Goal: Transaction & Acquisition: Purchase product/service

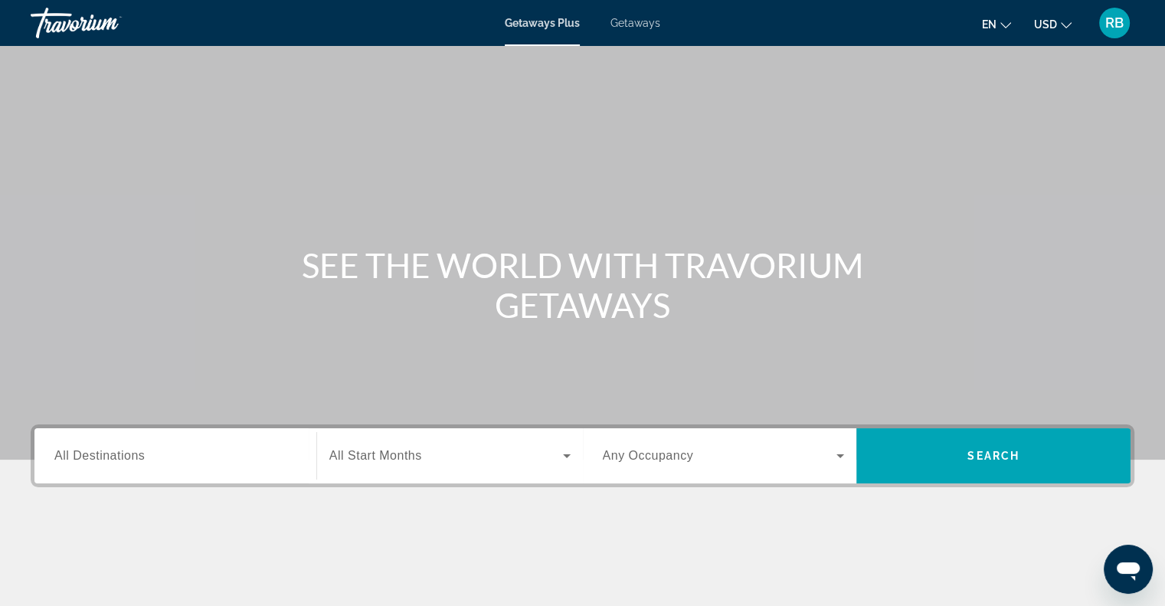
click at [623, 30] on div "Getaways Plus Getaways en English Español Français Italiano Português русский U…" at bounding box center [582, 23] width 1165 height 40
click at [627, 22] on span "Getaways" at bounding box center [635, 23] width 50 height 12
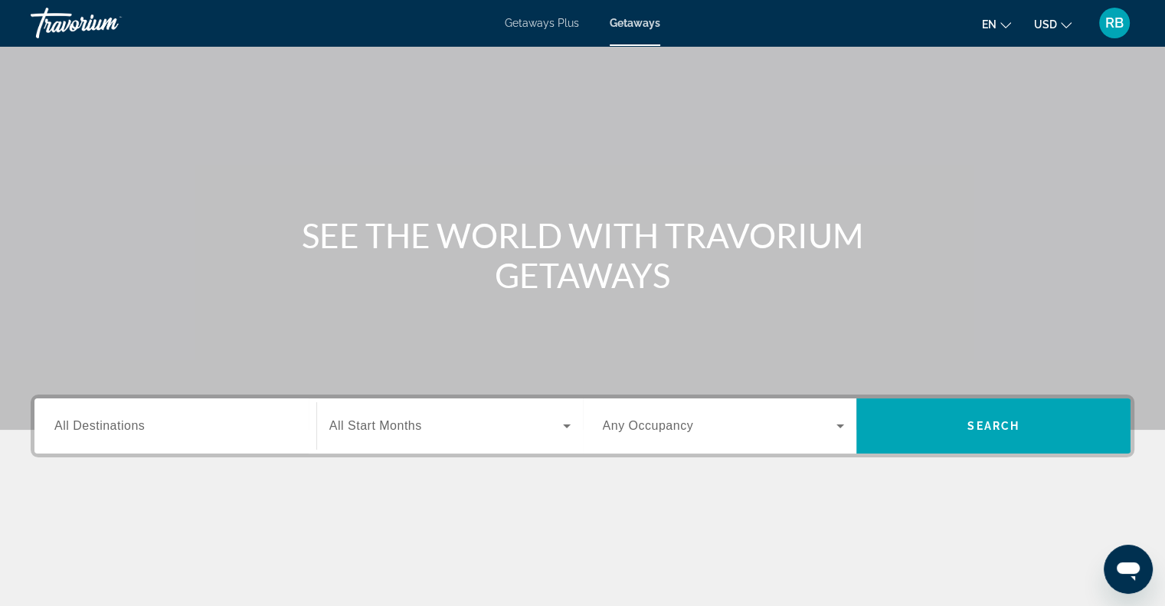
scroll to position [18, 0]
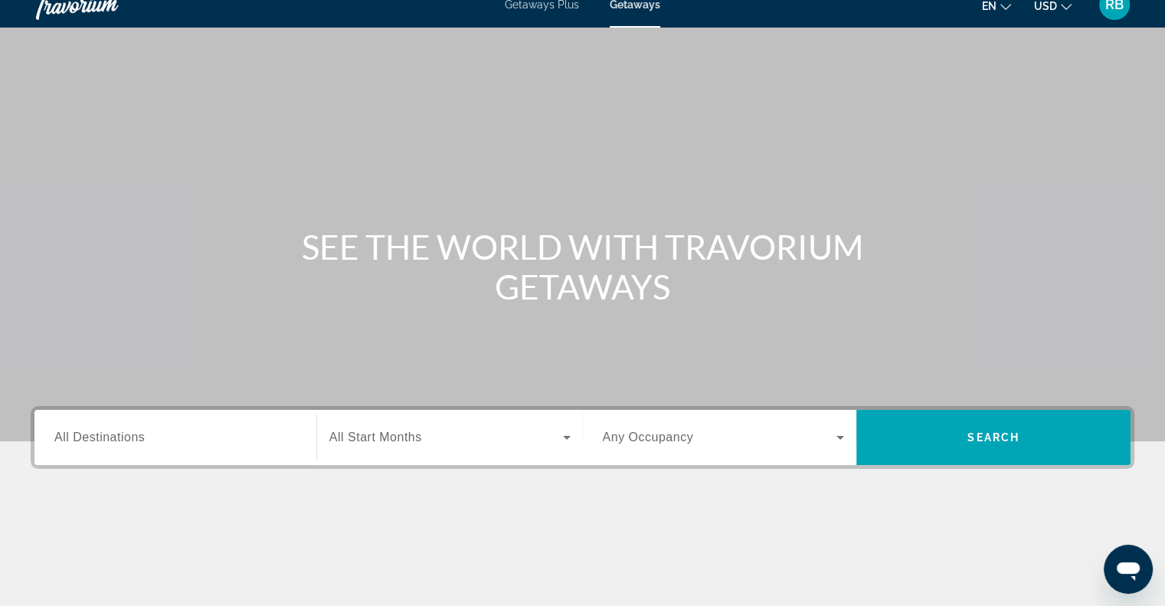
click at [96, 436] on span "All Destinations" at bounding box center [99, 436] width 90 height 13
click at [96, 436] on input "Destination All Destinations" at bounding box center [175, 438] width 242 height 18
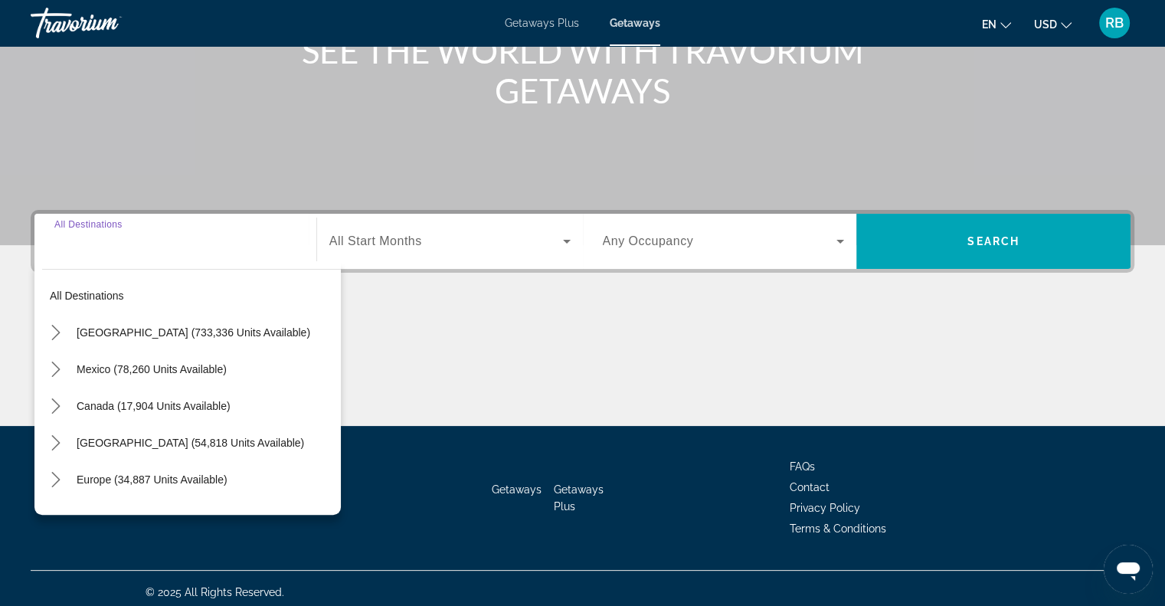
scroll to position [221, 0]
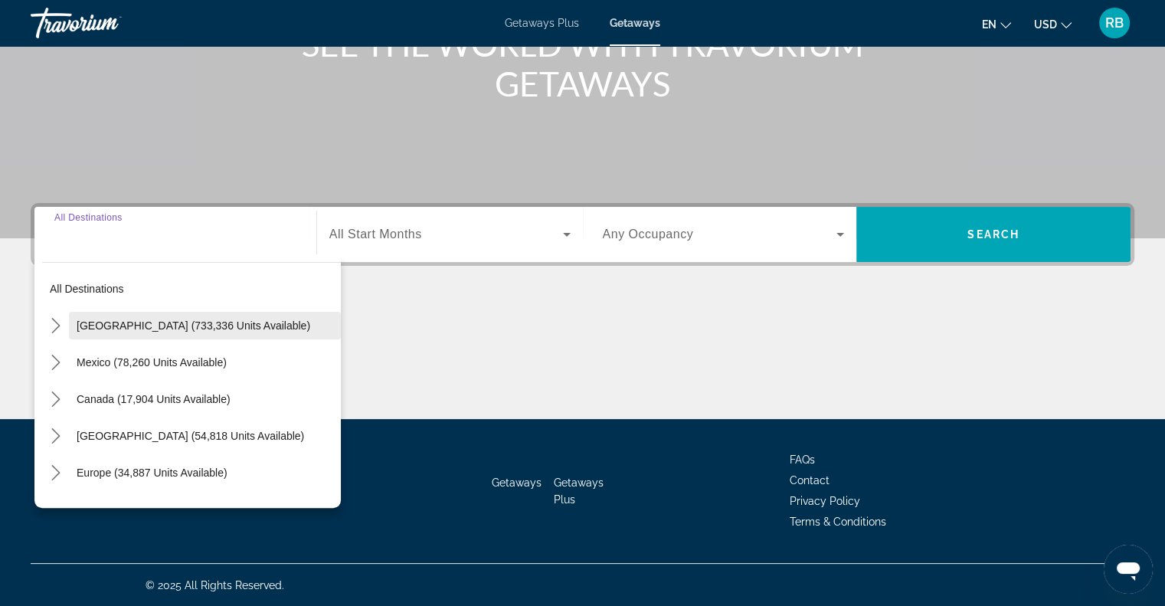
click at [119, 321] on span "United States (733,336 units available)" at bounding box center [194, 325] width 234 height 12
type input "**********"
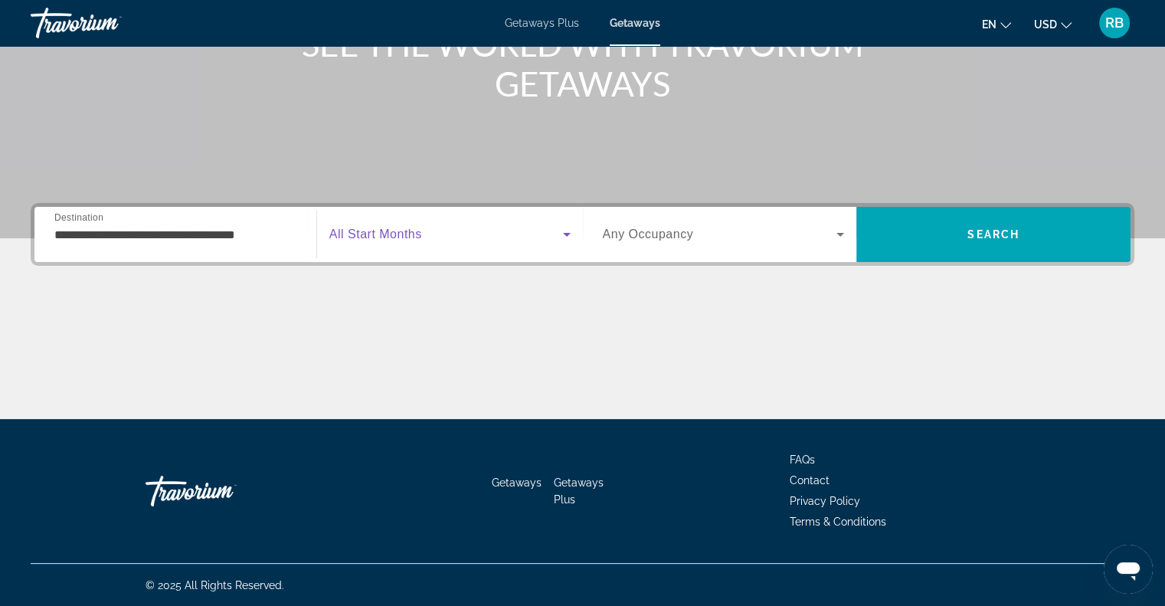
click at [567, 232] on icon "Search widget" at bounding box center [566, 234] width 18 height 18
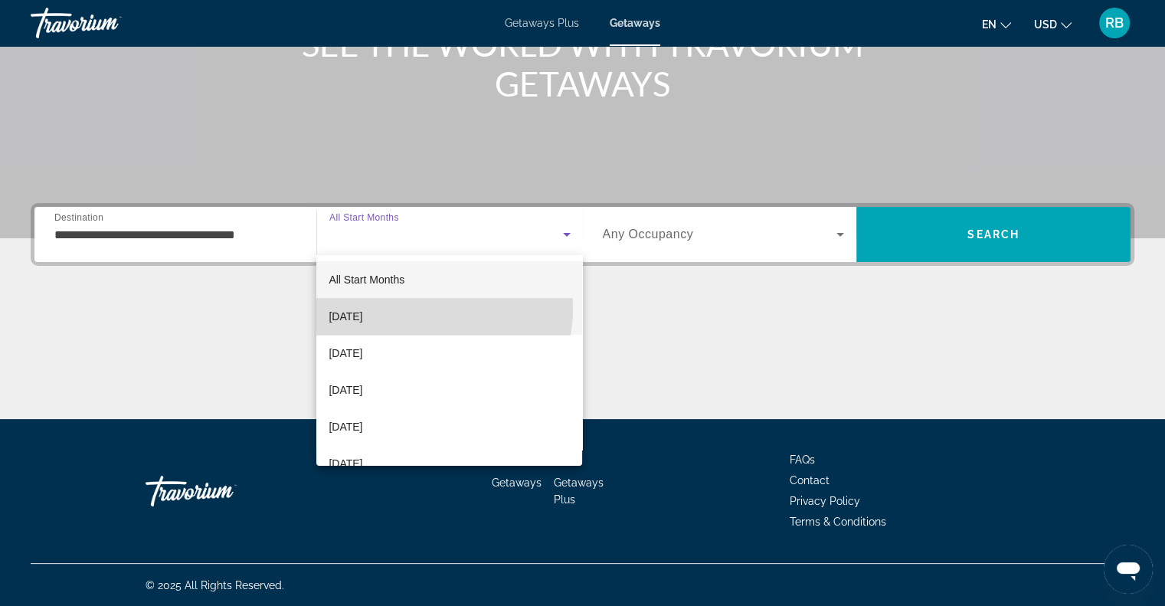
click at [426, 309] on mat-option "October 2025" at bounding box center [449, 316] width 266 height 37
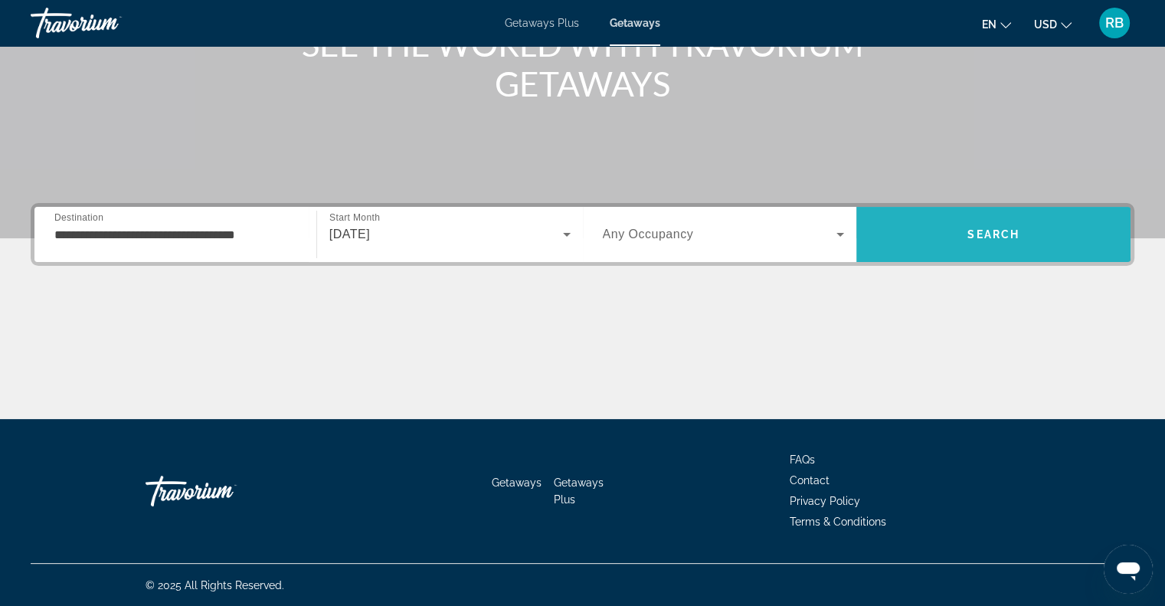
click at [994, 231] on span "Search" at bounding box center [993, 234] width 52 height 12
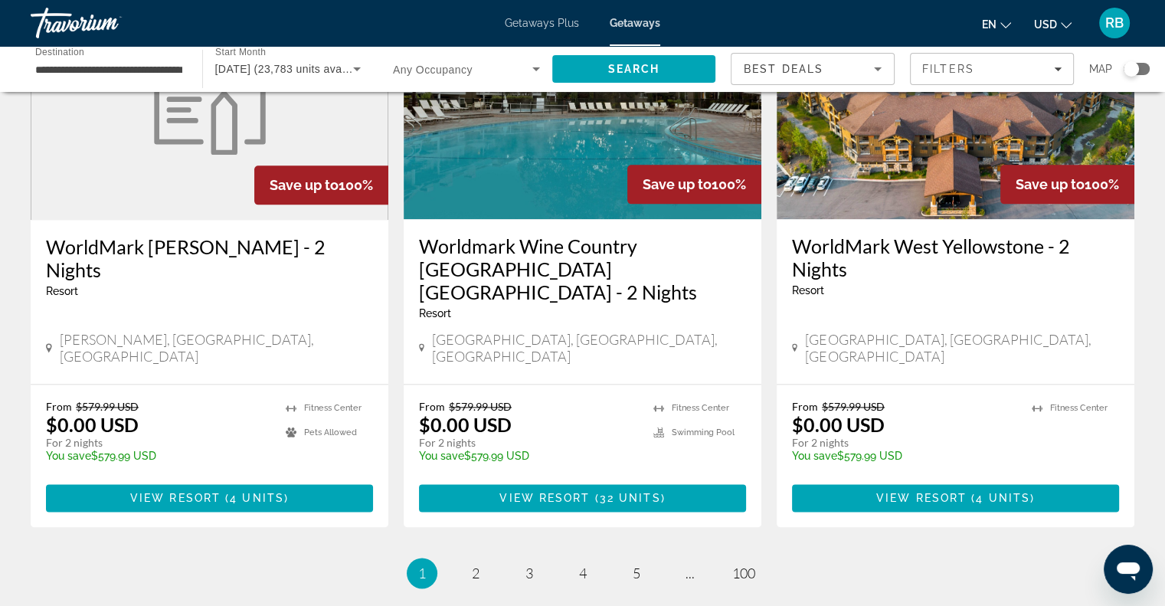
scroll to position [1861, 0]
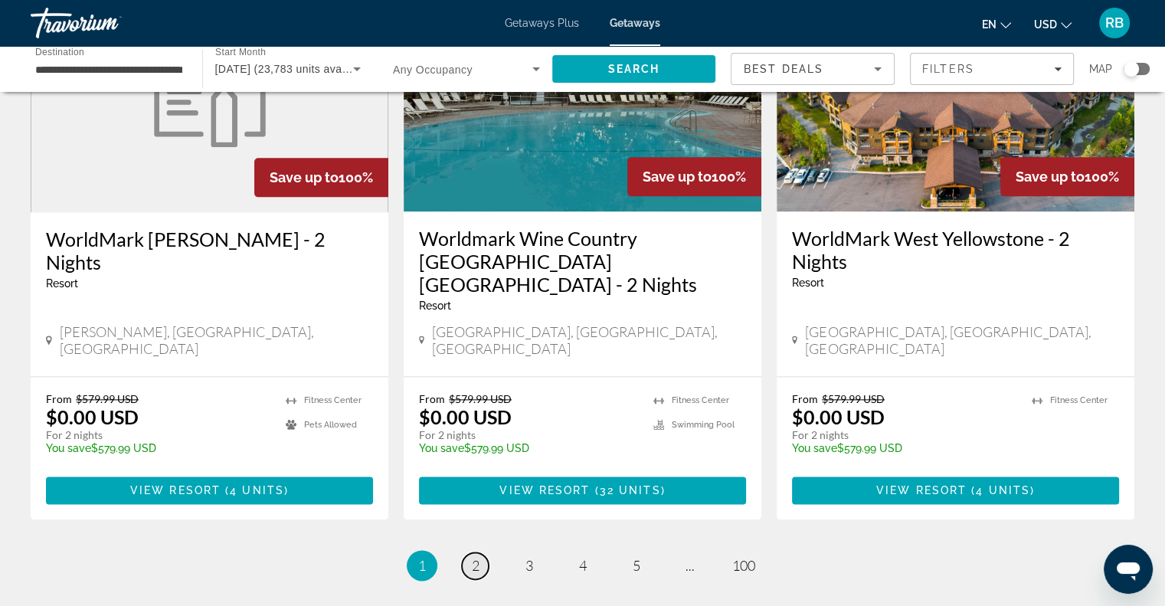
click at [478, 557] on span "2" at bounding box center [476, 565] width 8 height 17
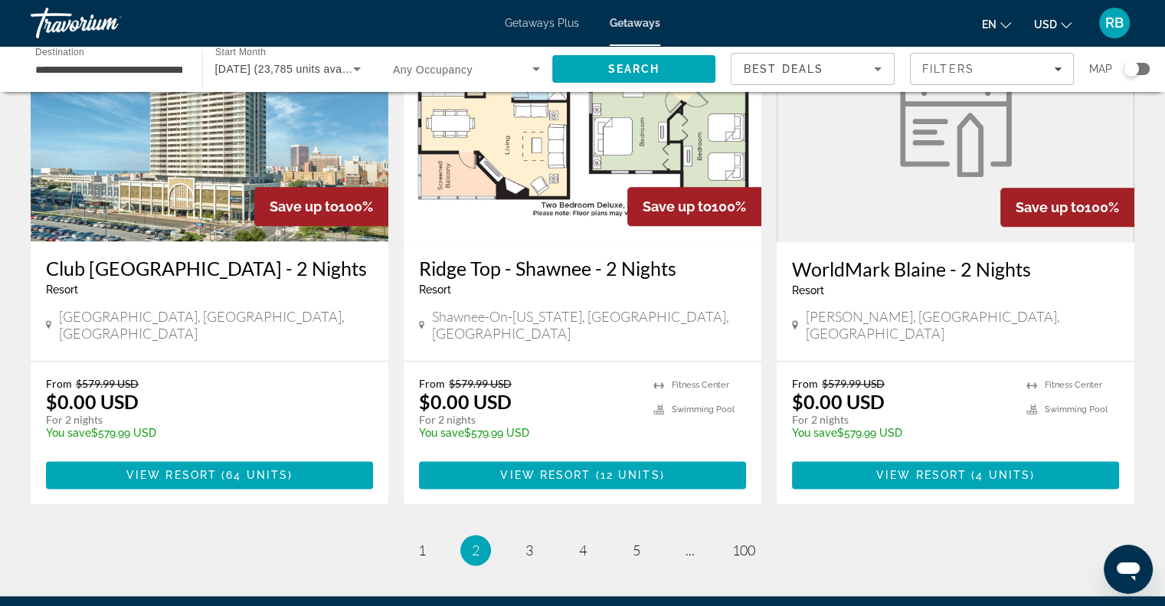
scroll to position [1812, 0]
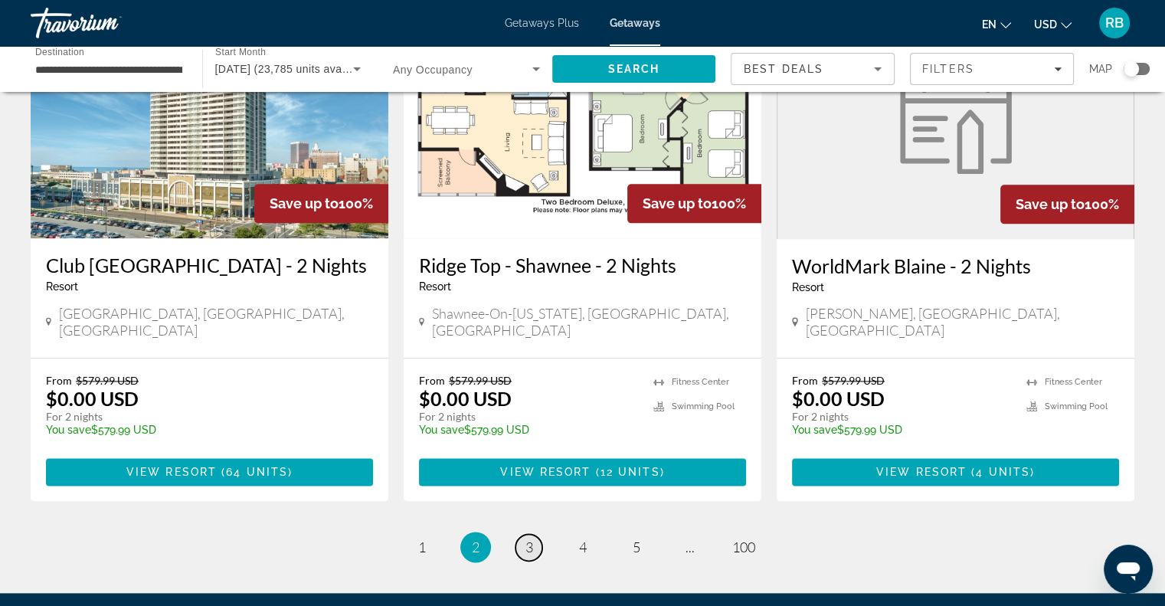
click at [530, 538] on span "3" at bounding box center [529, 546] width 8 height 17
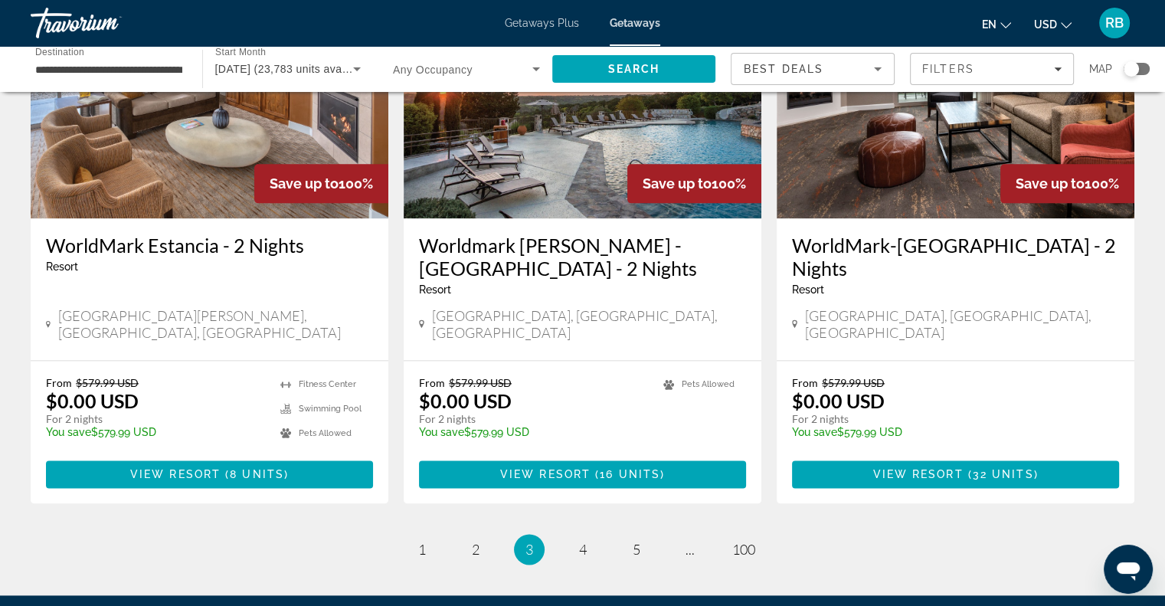
scroll to position [1866, 0]
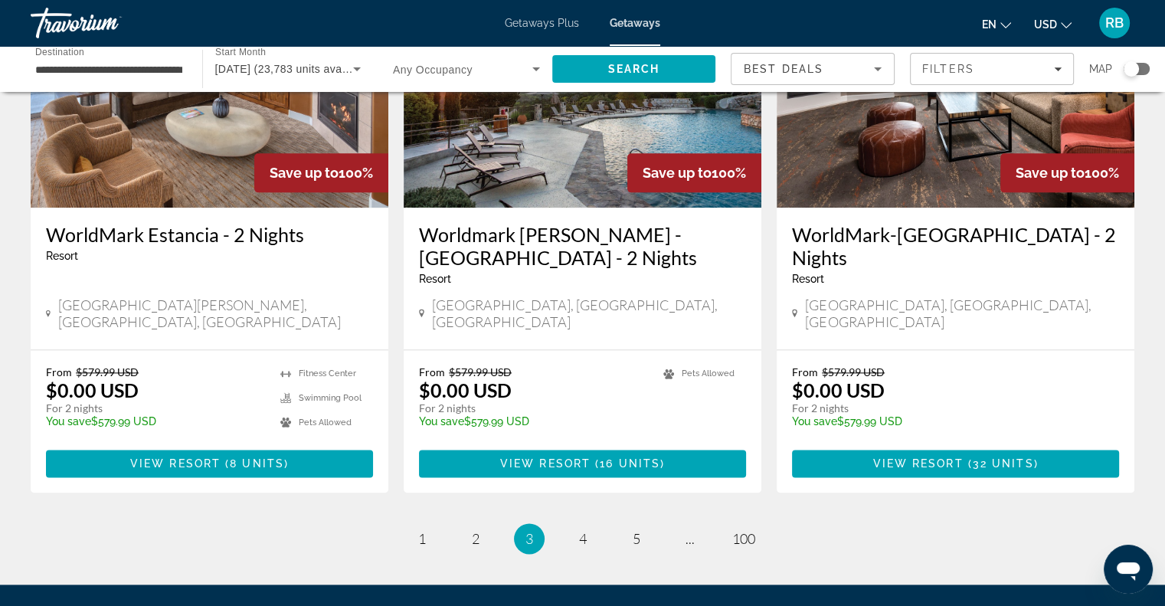
click at [512, 21] on span "Getaways Plus" at bounding box center [542, 23] width 74 height 12
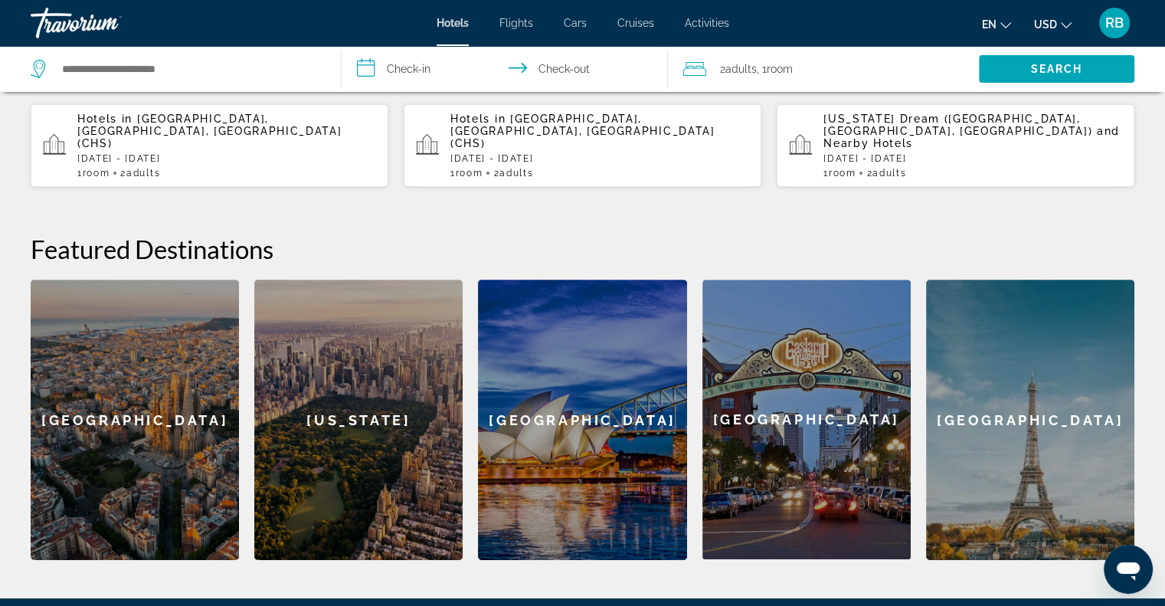
scroll to position [483, 0]
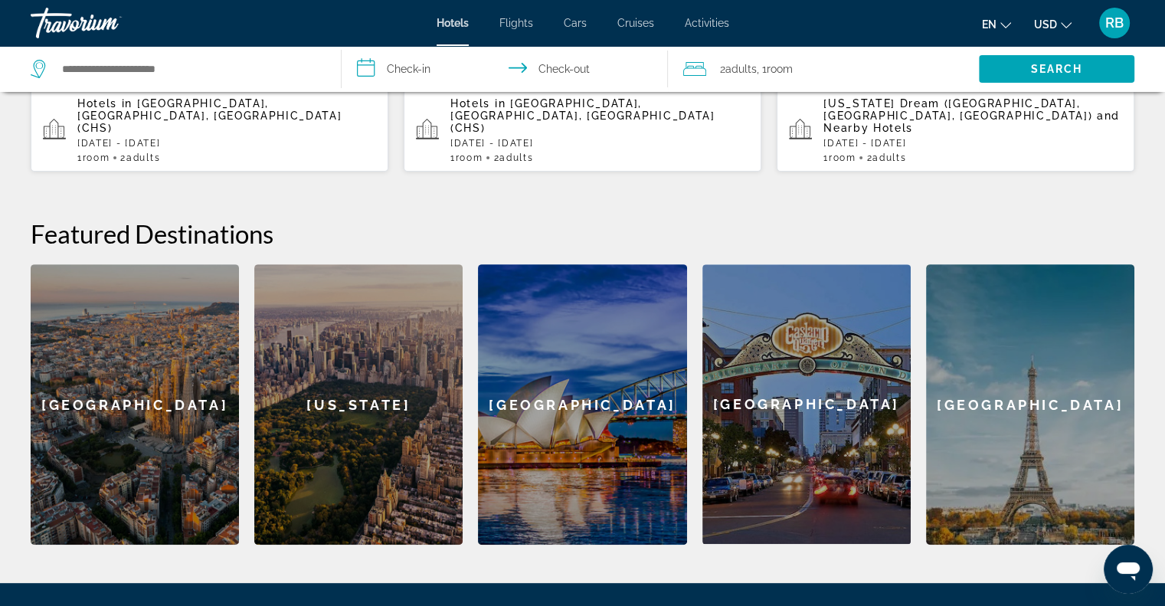
click at [353, 390] on div "[US_STATE]" at bounding box center [358, 404] width 208 height 280
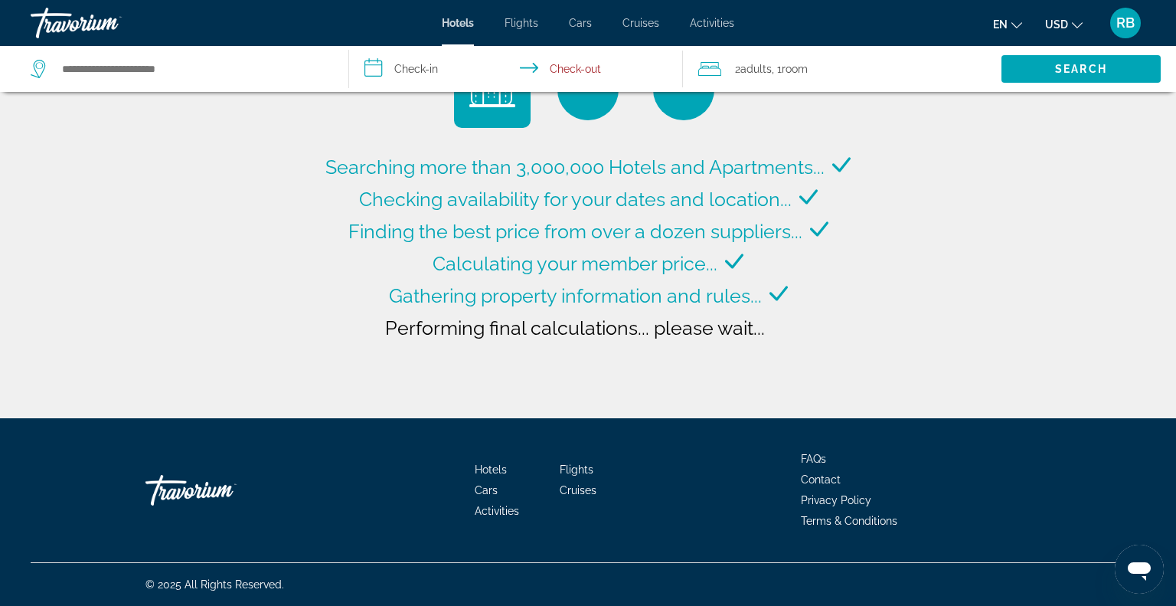
type input "**********"
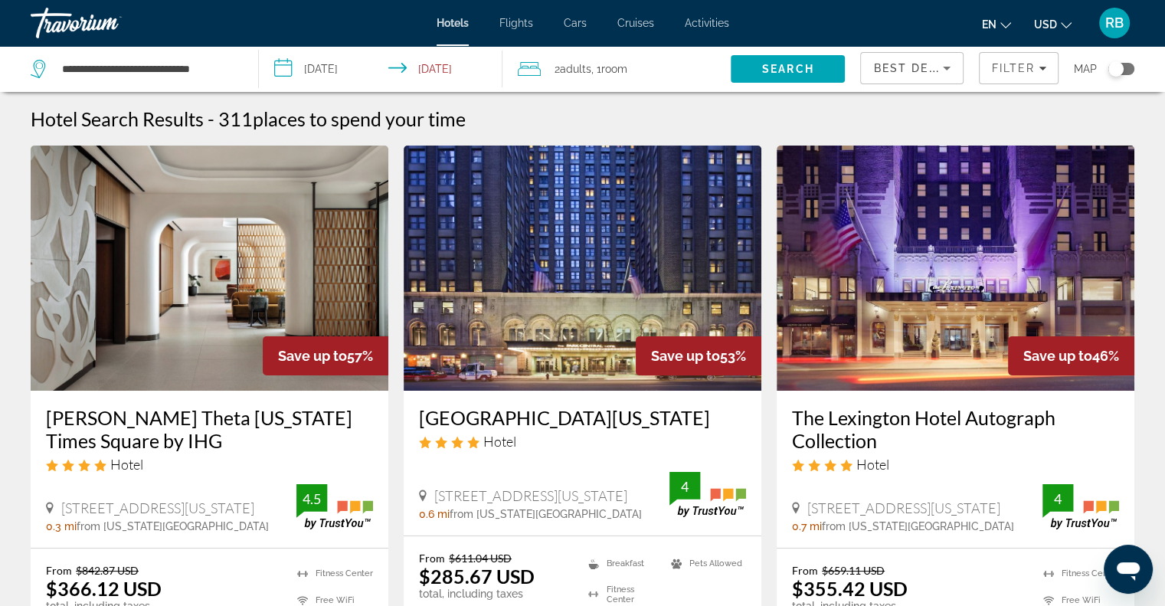
click at [322, 74] on input "**********" at bounding box center [384, 71] width 250 height 51
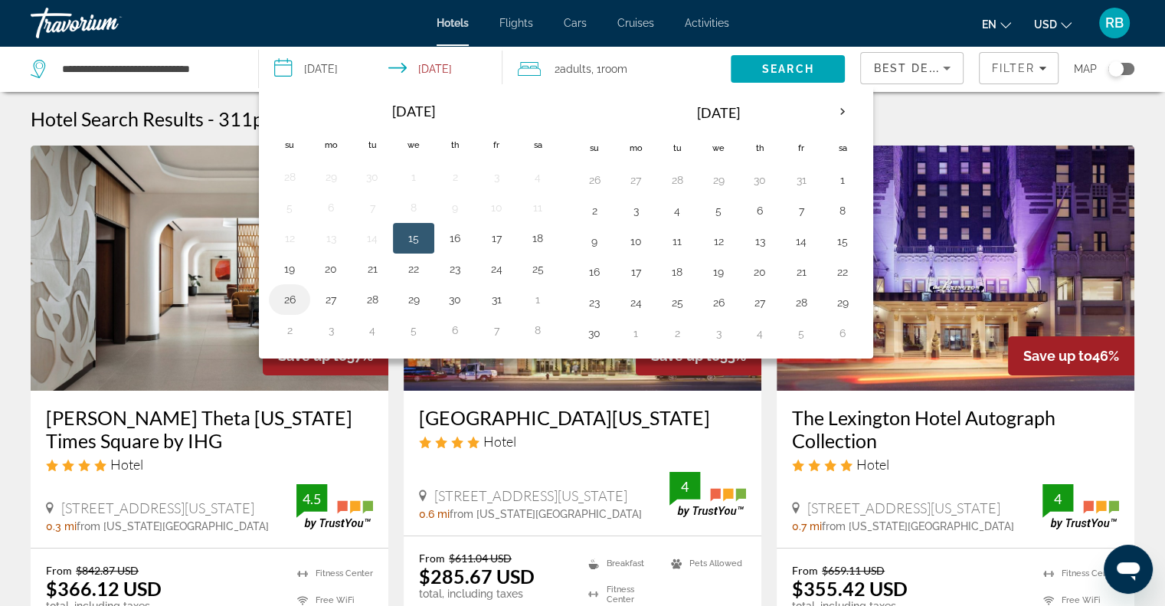
click at [290, 300] on button "26" at bounding box center [289, 299] width 25 height 21
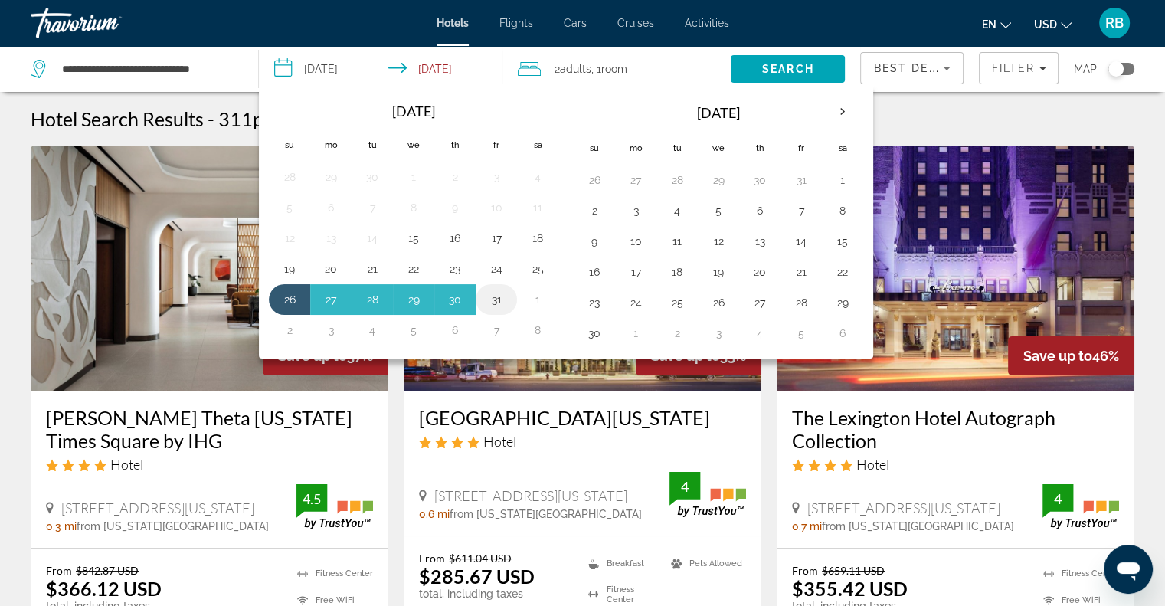
click at [492, 302] on button "31" at bounding box center [496, 299] width 25 height 21
type input "**********"
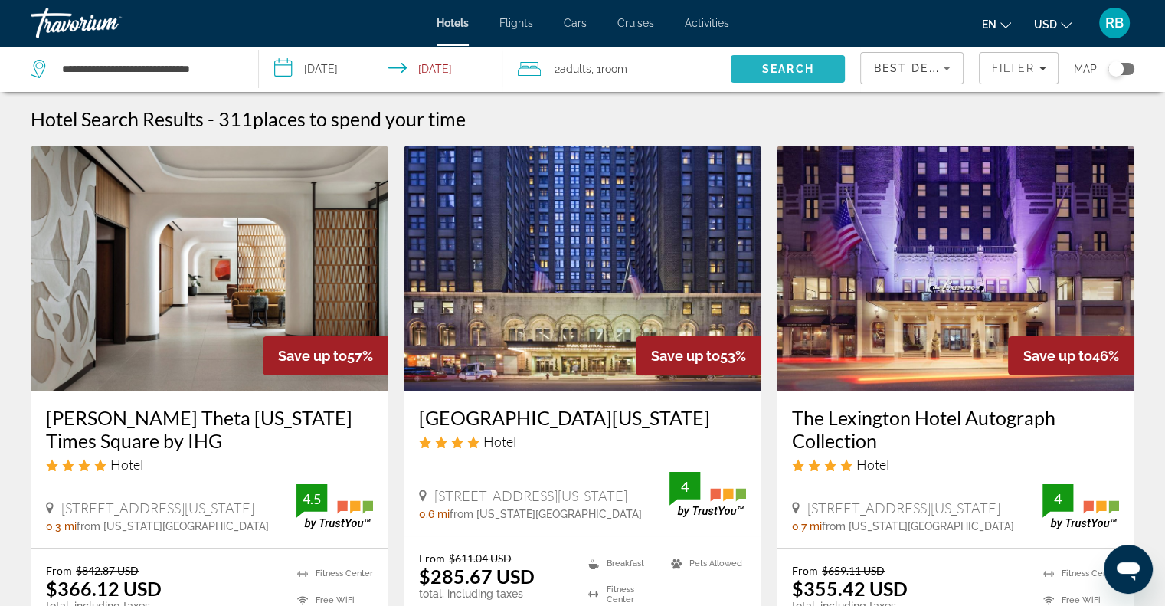
click at [762, 64] on span "Search" at bounding box center [788, 69] width 52 height 12
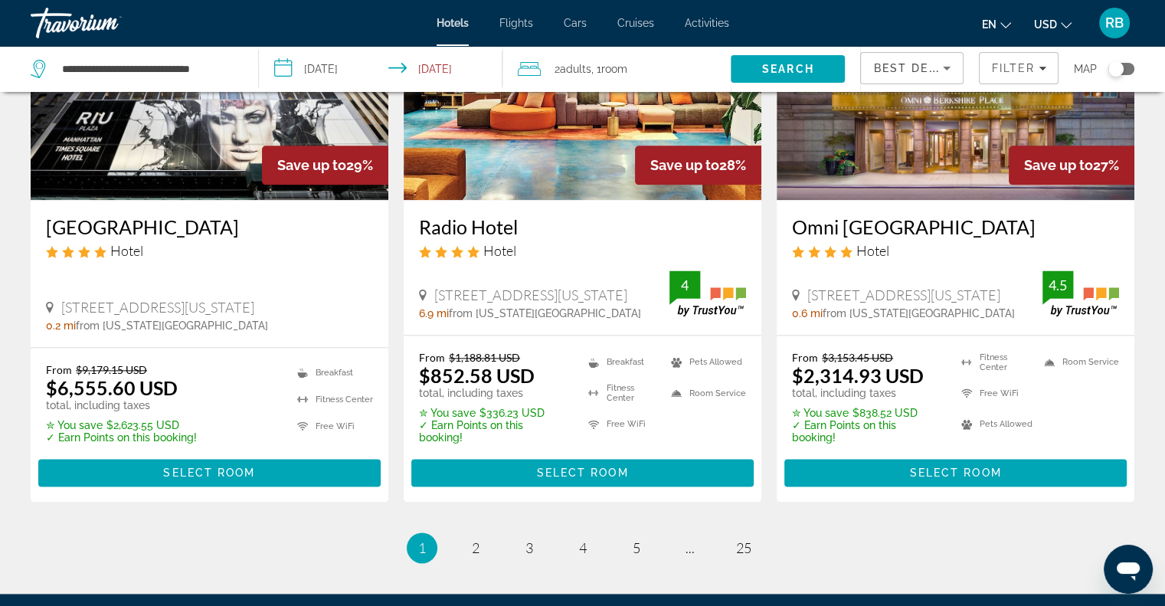
scroll to position [1981, 0]
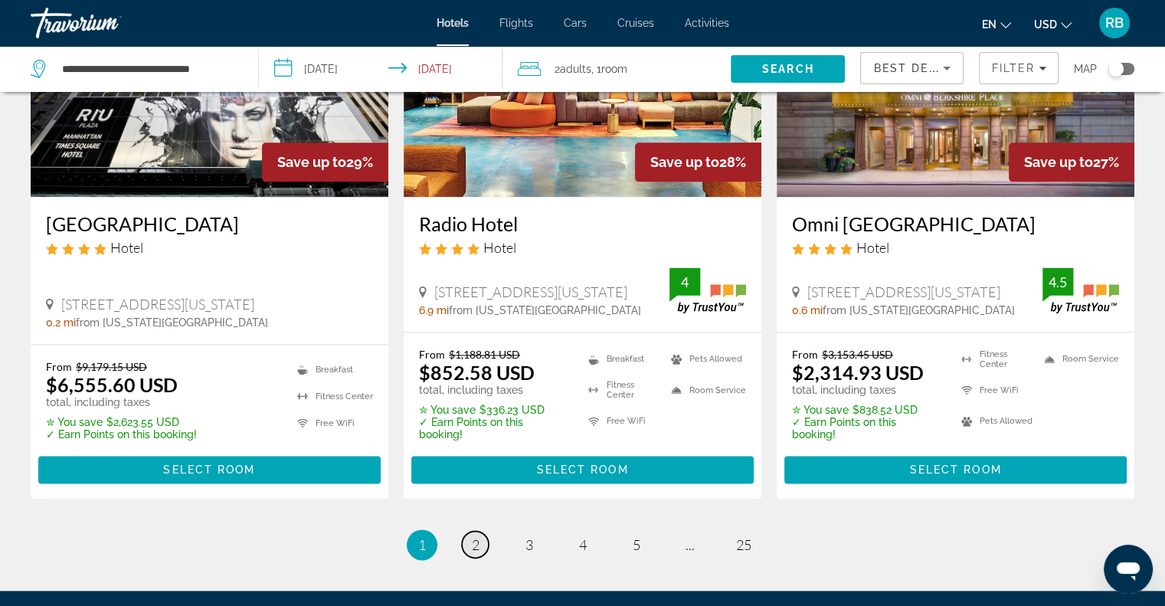
click at [475, 536] on span "2" at bounding box center [476, 544] width 8 height 17
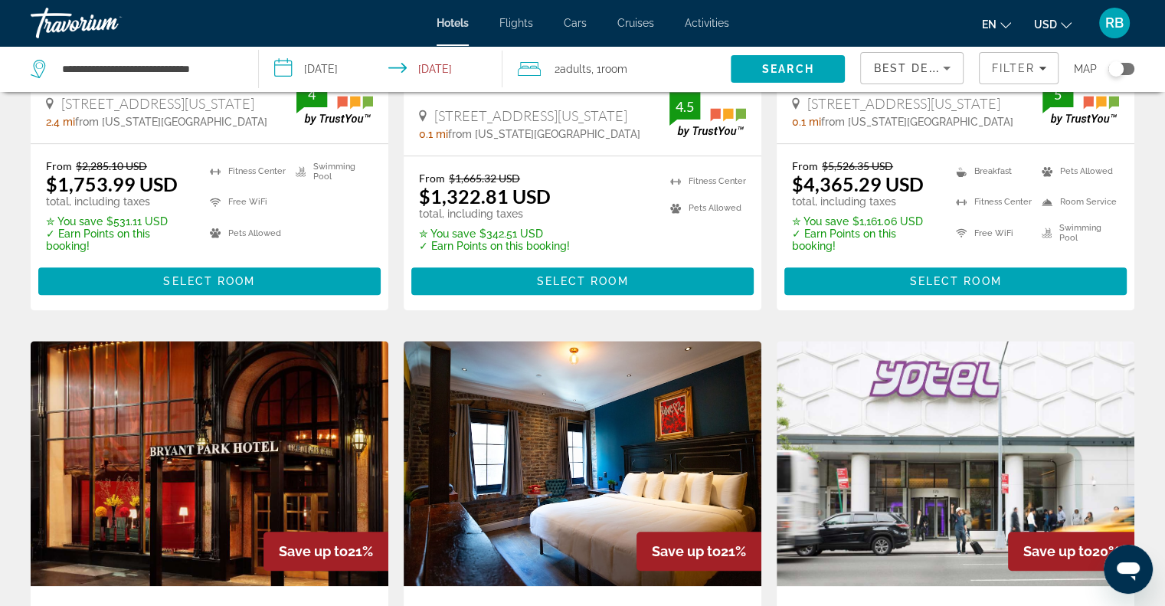
scroll to position [1005, 0]
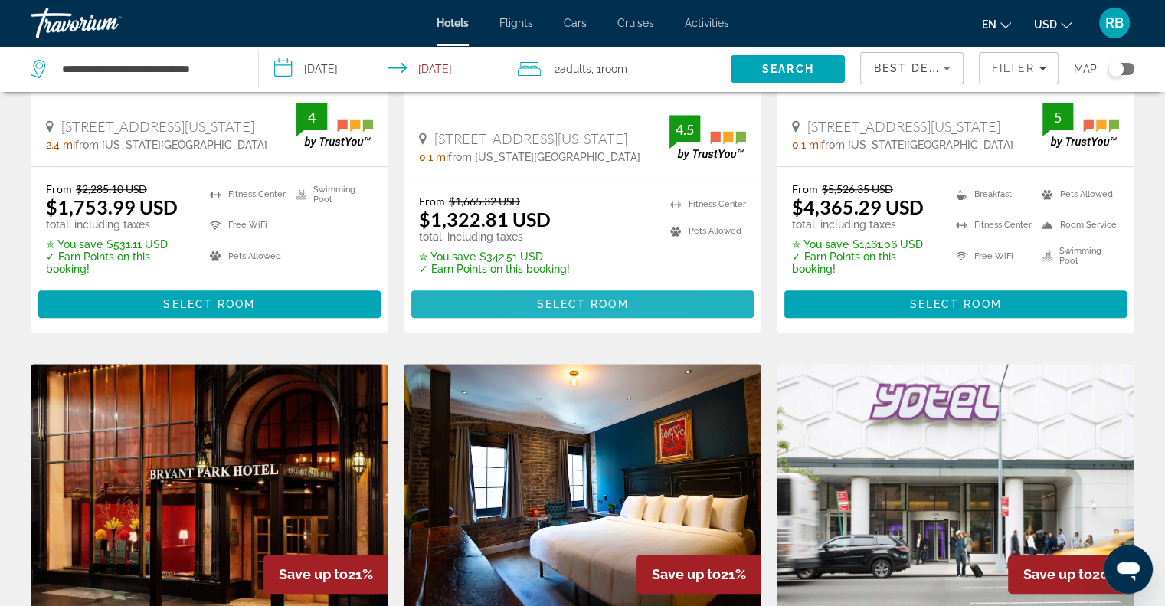
click at [530, 286] on span "Main content" at bounding box center [582, 304] width 342 height 37
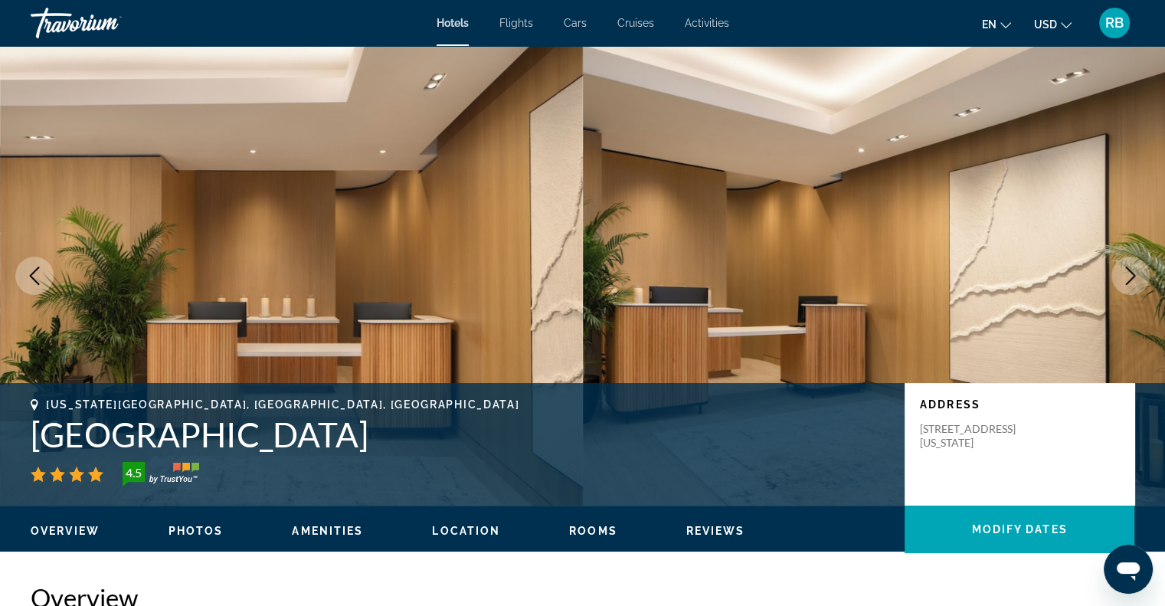
click at [1129, 273] on icon "Next image" at bounding box center [1130, 275] width 18 height 18
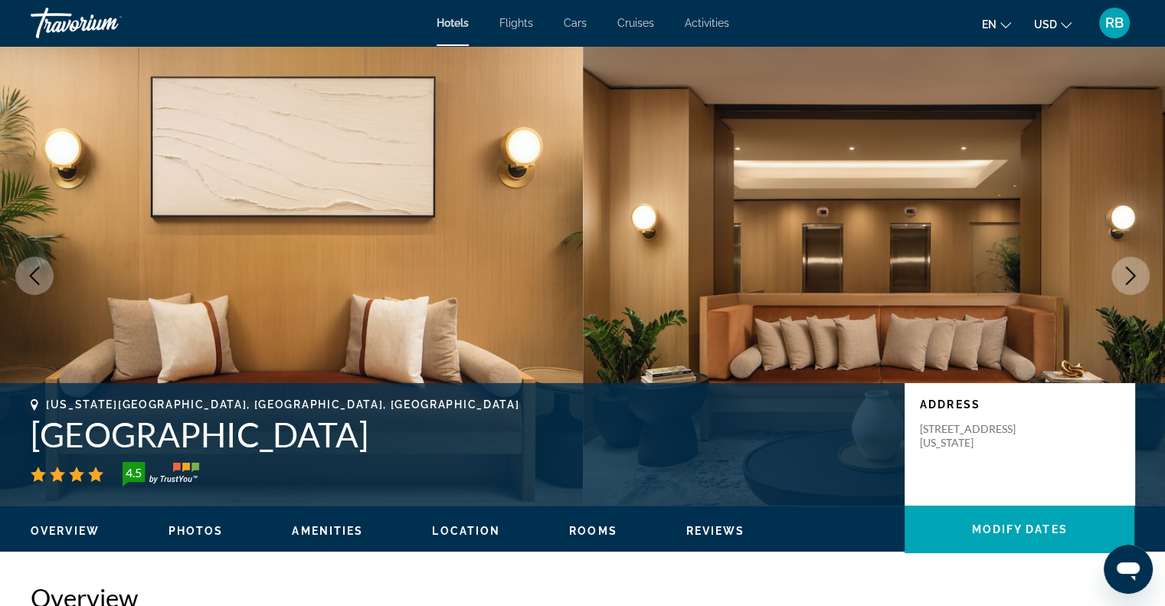
click at [1129, 273] on icon "Next image" at bounding box center [1130, 275] width 18 height 18
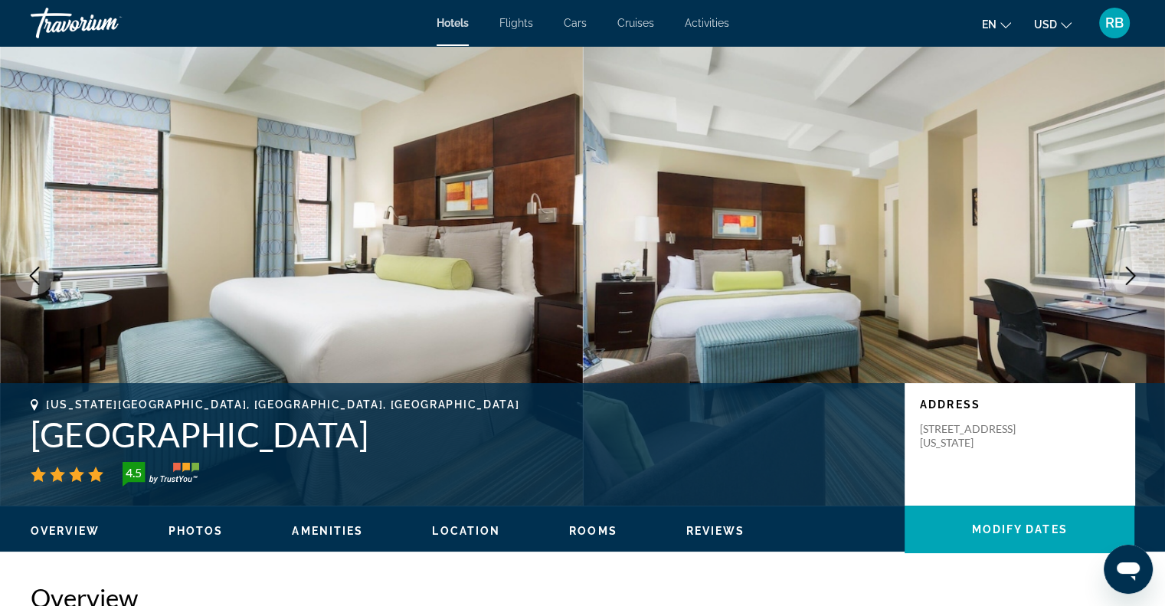
click at [1129, 273] on icon "Next image" at bounding box center [1130, 275] width 18 height 18
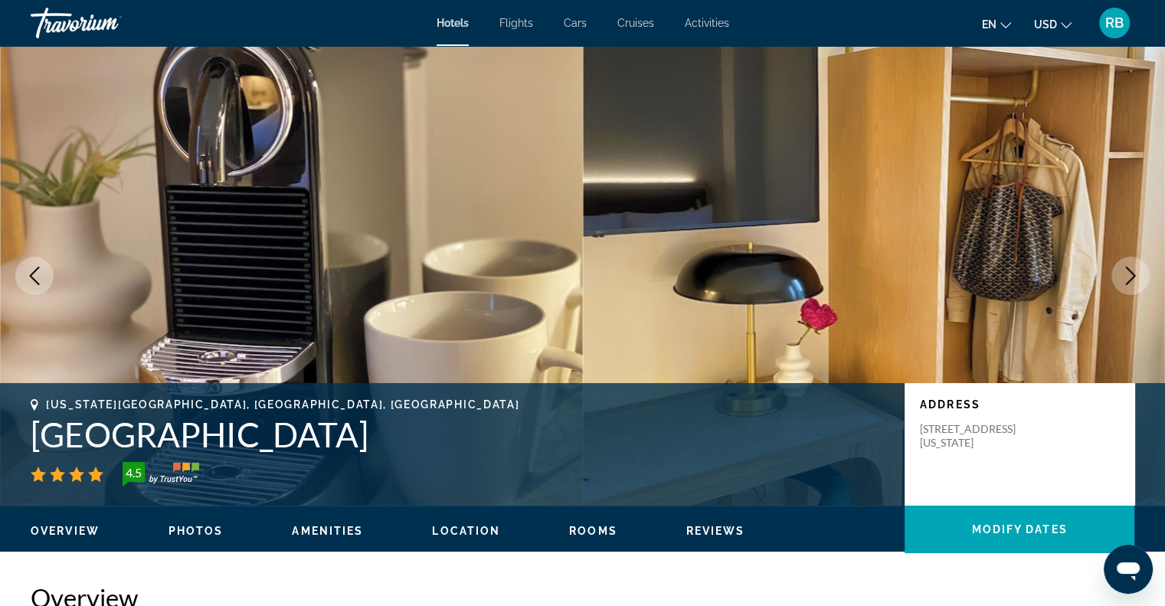
click at [1129, 273] on icon "Next image" at bounding box center [1130, 275] width 18 height 18
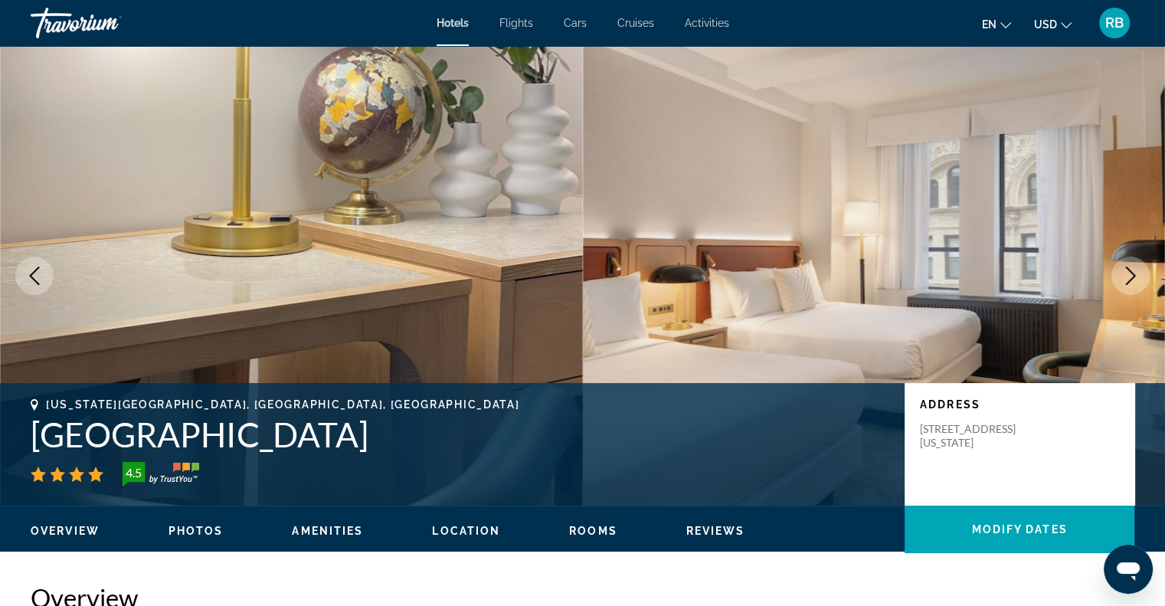
click at [1129, 273] on icon "Next image" at bounding box center [1130, 275] width 18 height 18
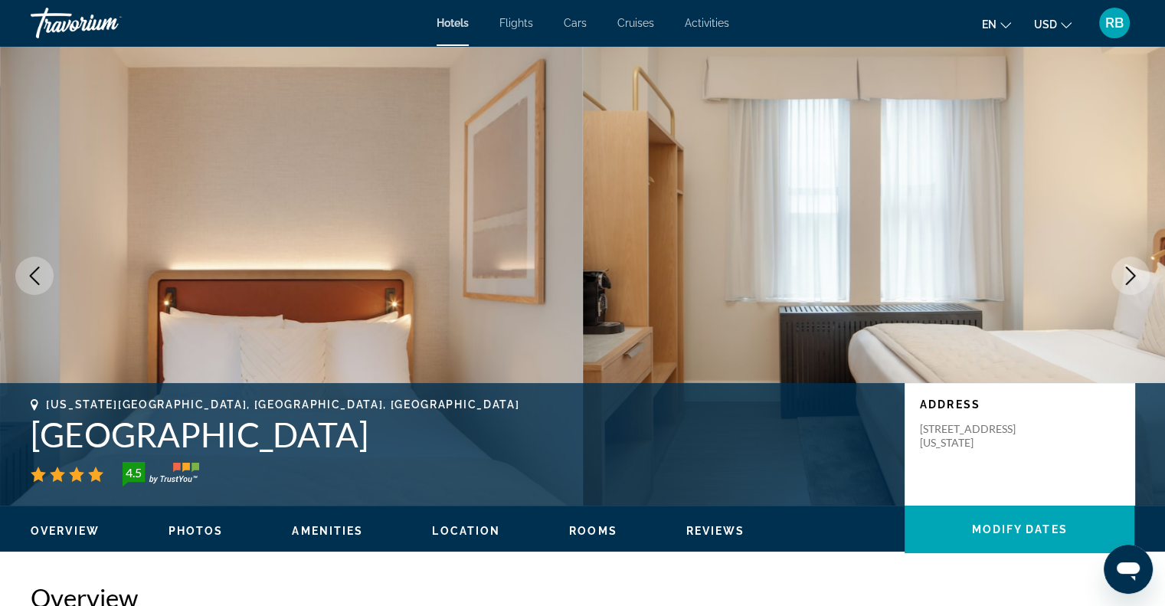
click at [1129, 273] on icon "Next image" at bounding box center [1130, 275] width 18 height 18
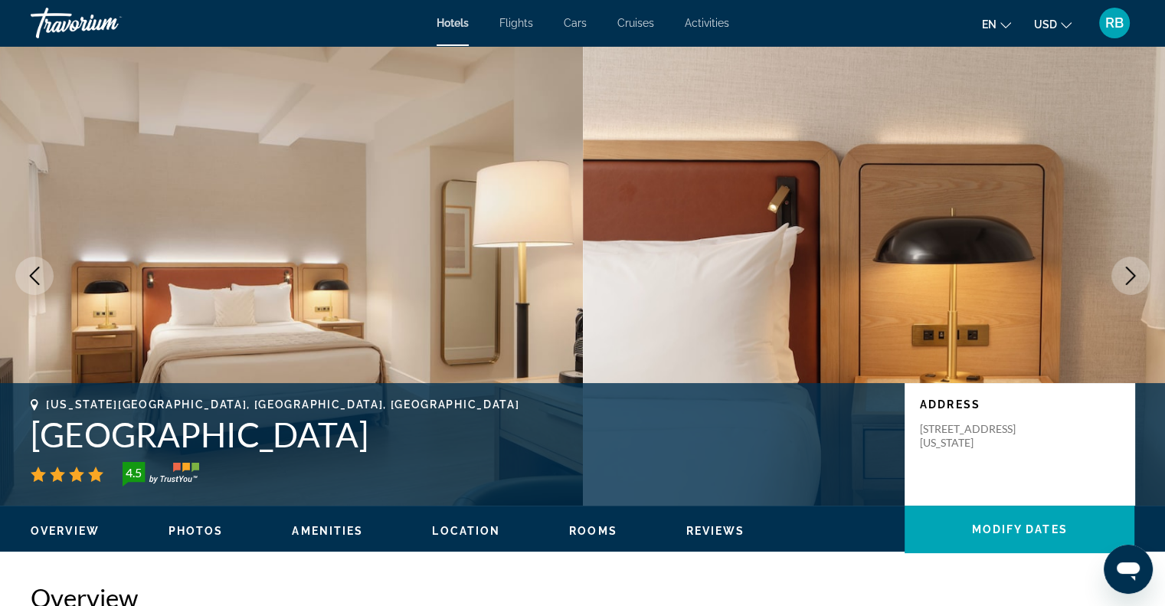
click at [1129, 273] on icon "Next image" at bounding box center [1130, 275] width 18 height 18
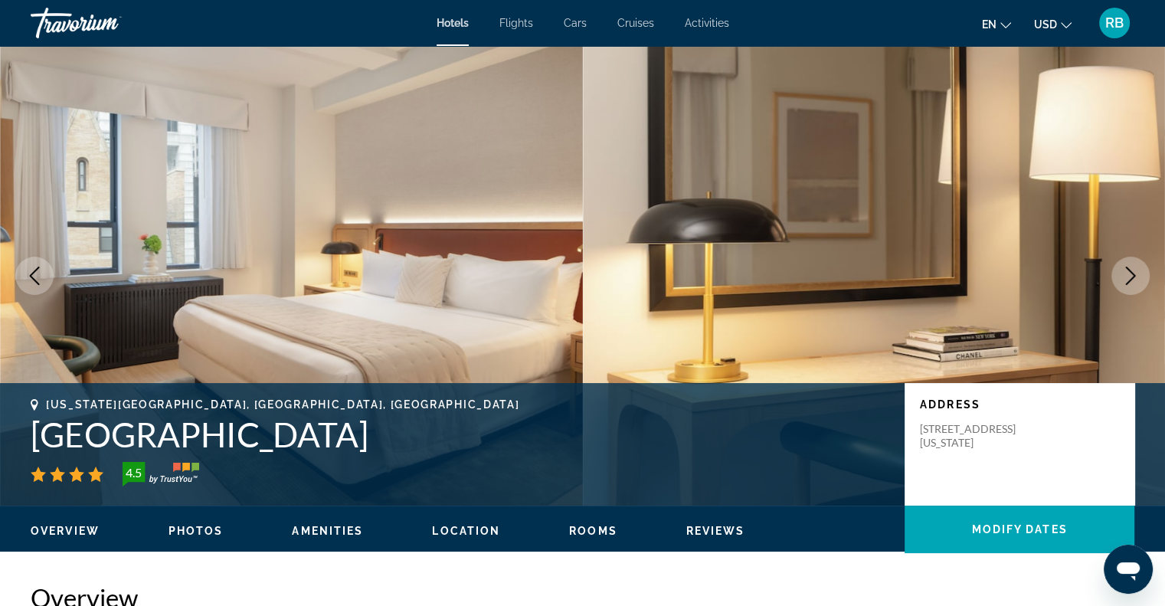
click at [1129, 273] on icon "Next image" at bounding box center [1130, 275] width 18 height 18
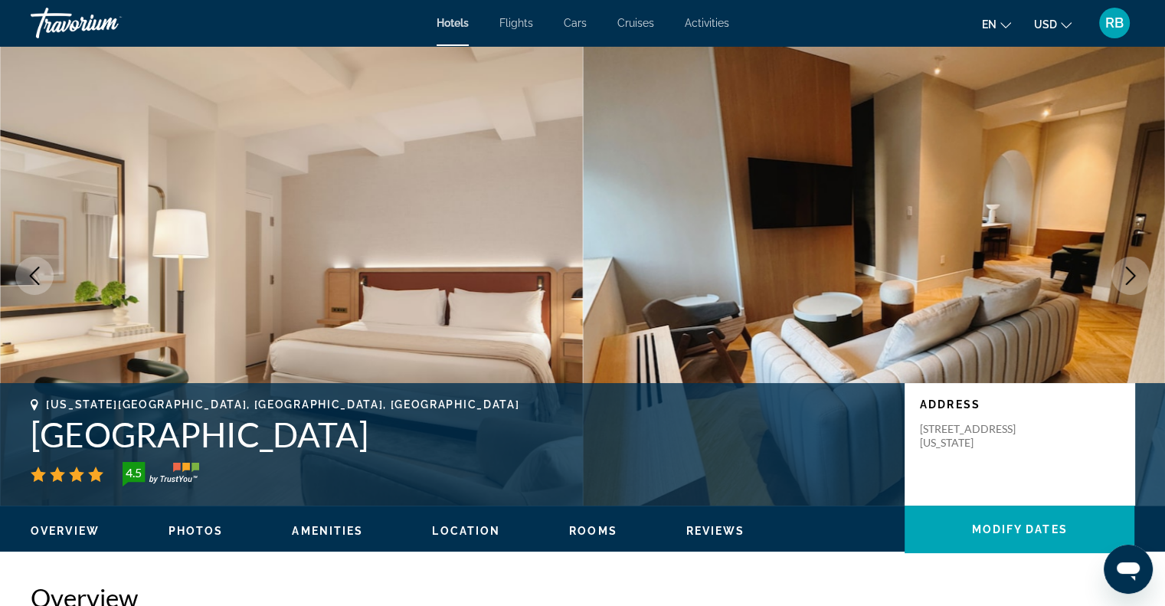
click at [1129, 273] on icon "Next image" at bounding box center [1130, 275] width 18 height 18
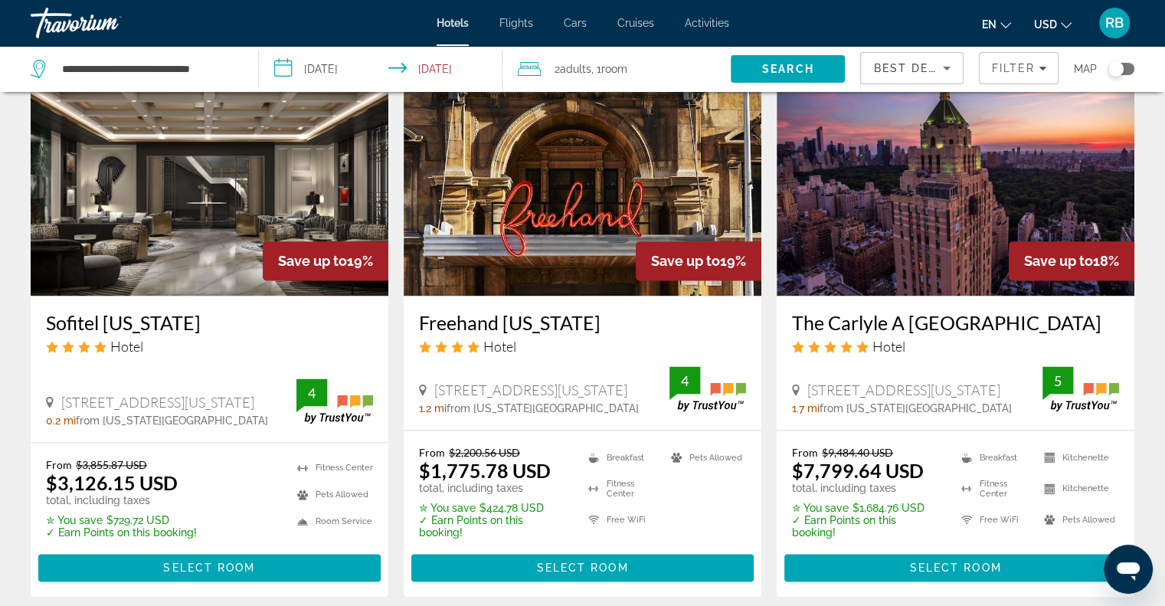
scroll to position [1901, 0]
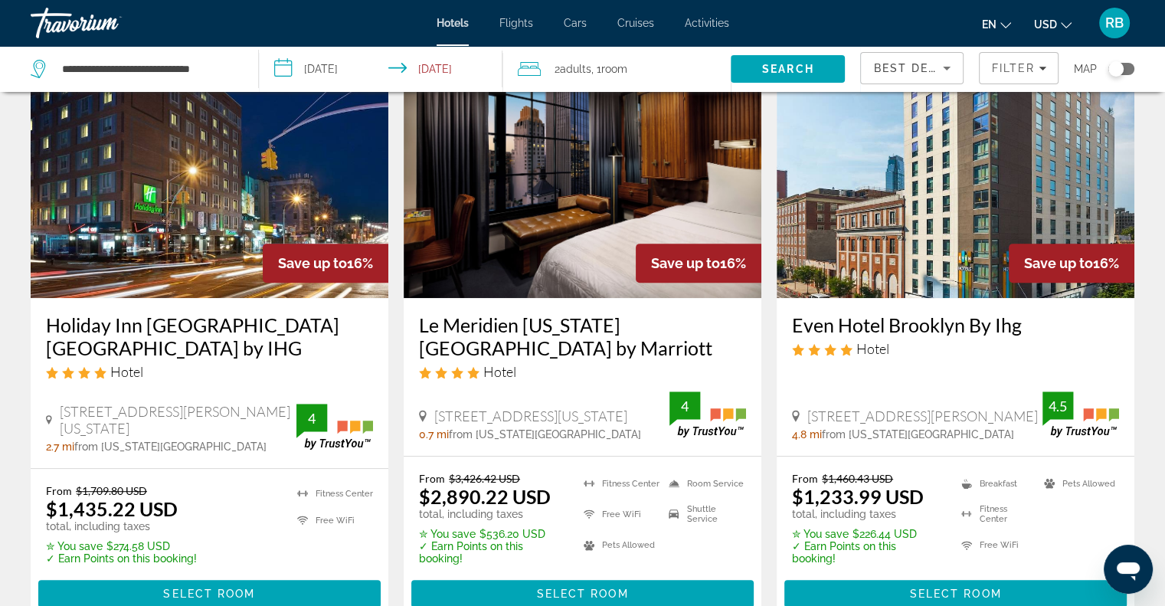
scroll to position [658, 0]
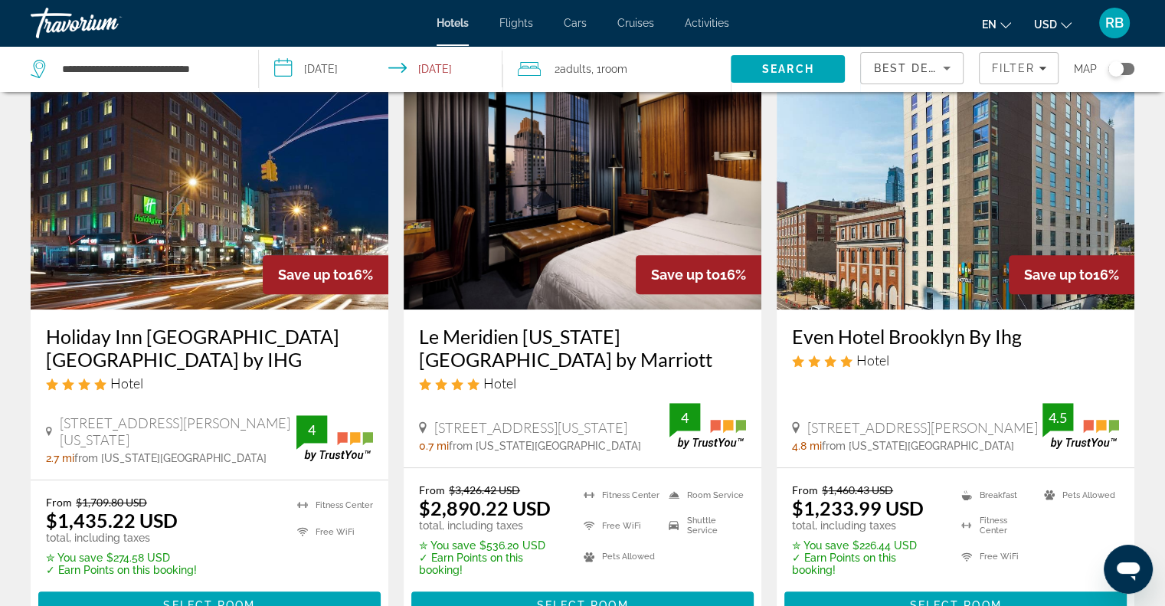
click at [969, 186] on img "Main content" at bounding box center [955, 186] width 358 height 245
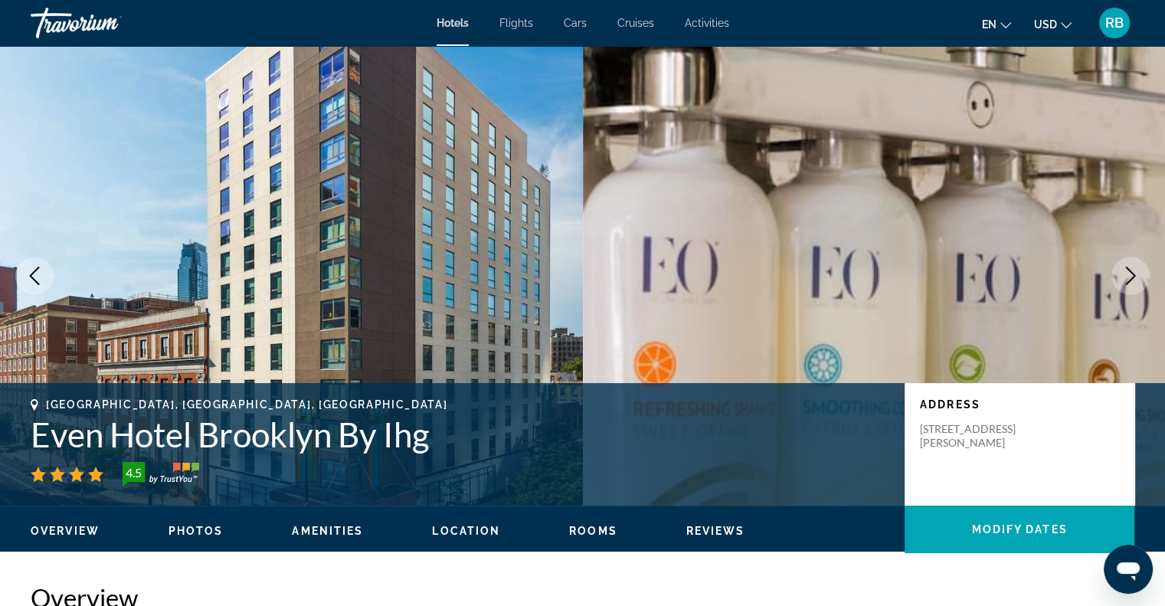
click at [1127, 272] on icon "Next image" at bounding box center [1130, 275] width 18 height 18
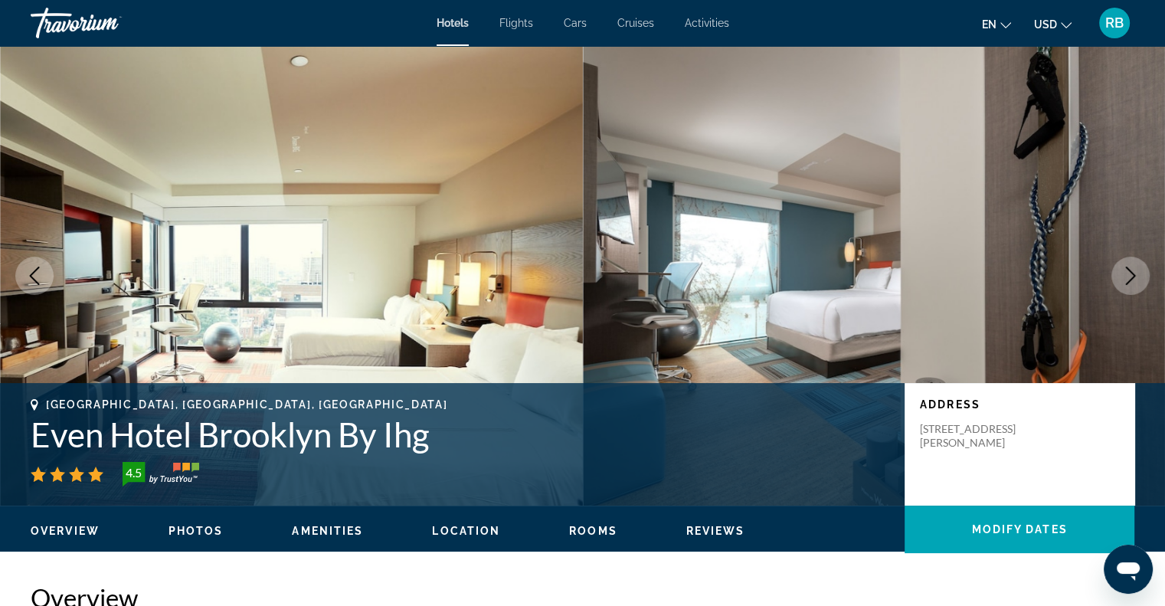
click at [1127, 272] on icon "Next image" at bounding box center [1130, 275] width 18 height 18
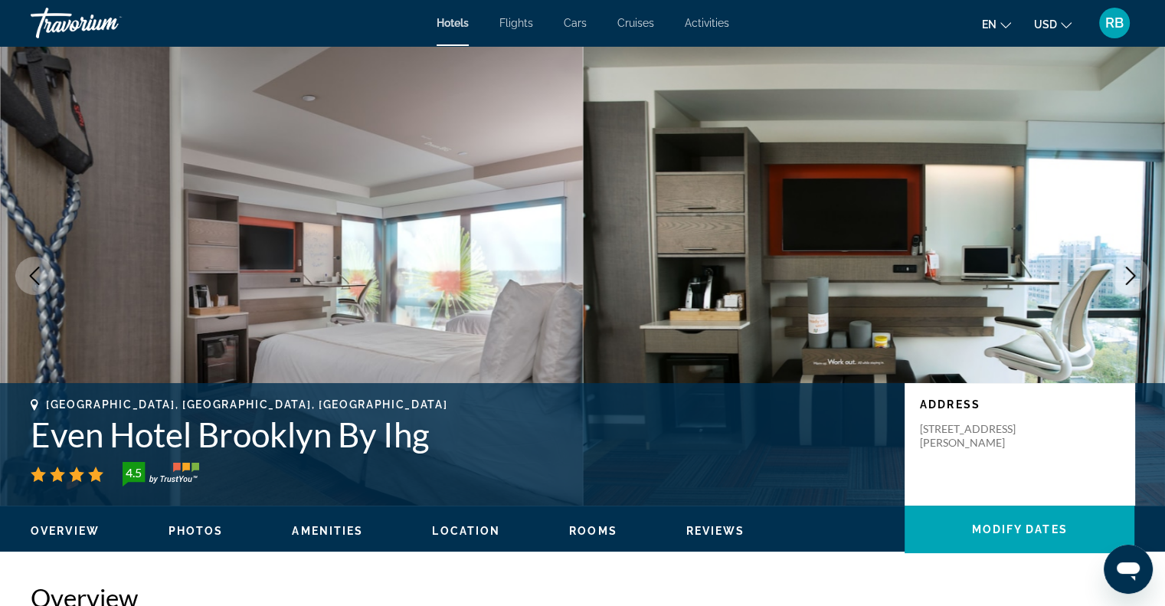
click at [1127, 272] on icon "Next image" at bounding box center [1130, 275] width 18 height 18
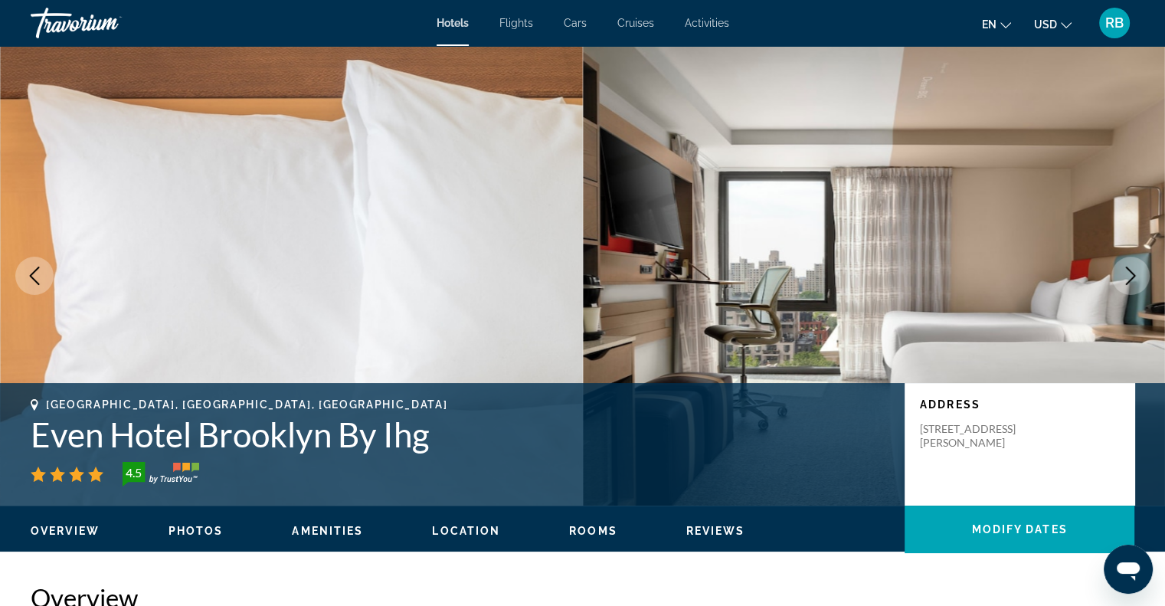
click at [1127, 272] on icon "Next image" at bounding box center [1130, 275] width 18 height 18
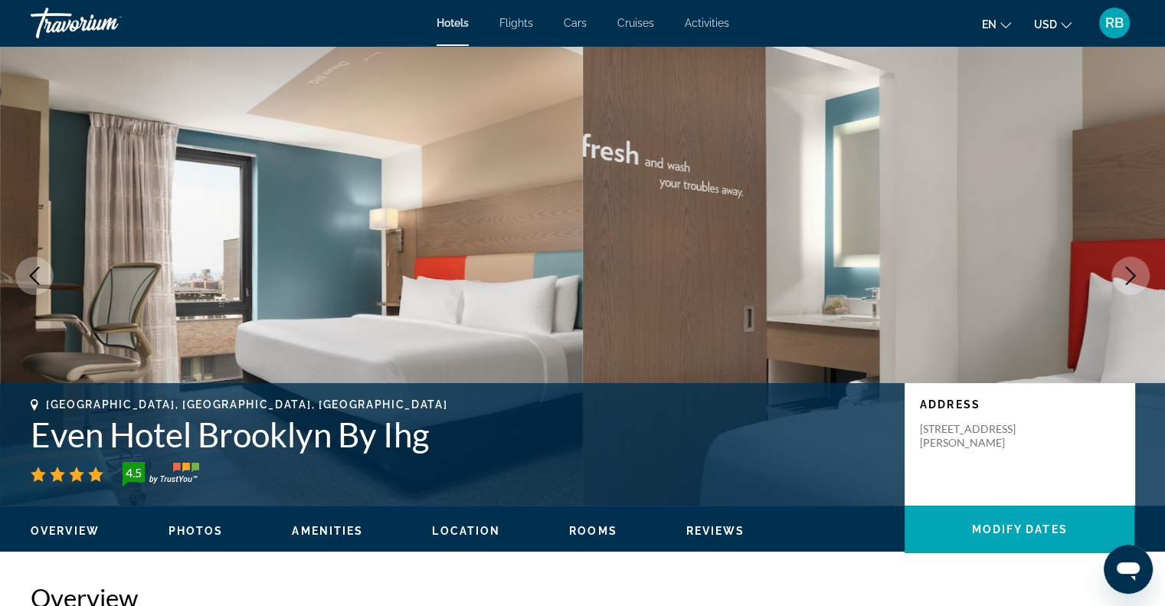
click at [1127, 272] on icon "Next image" at bounding box center [1130, 275] width 18 height 18
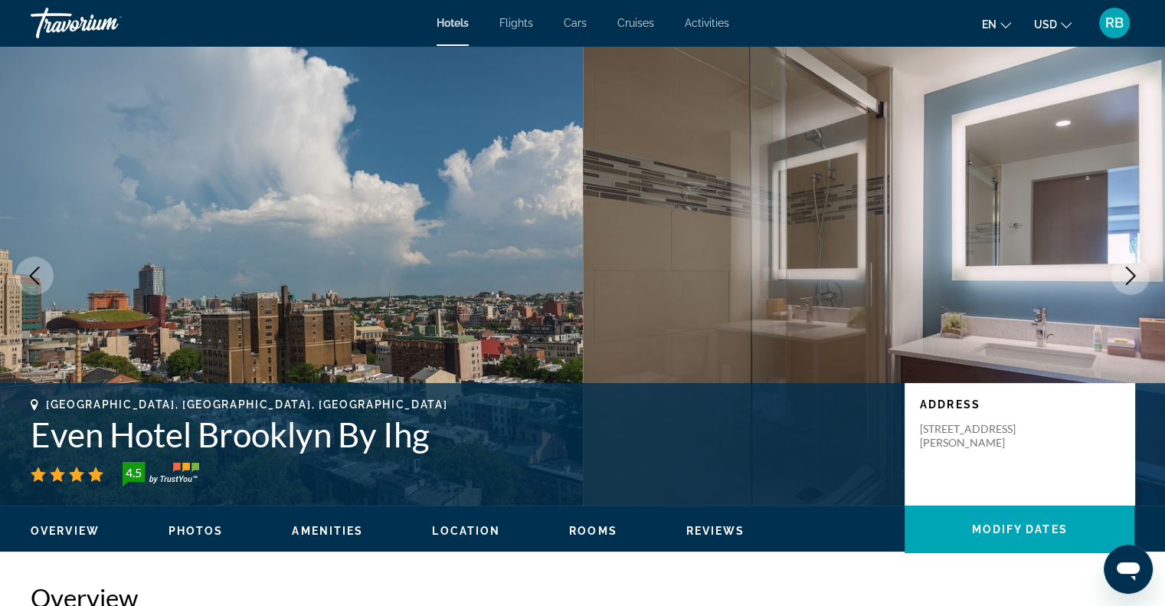
click at [1127, 272] on icon "Next image" at bounding box center [1130, 275] width 18 height 18
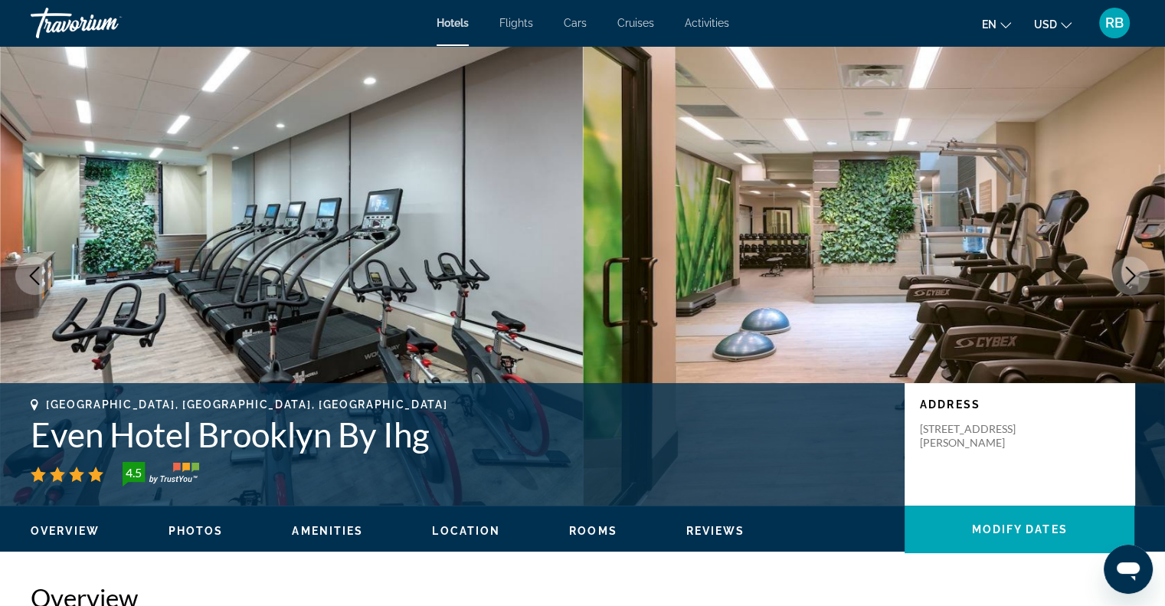
click at [1127, 272] on icon "Next image" at bounding box center [1130, 275] width 18 height 18
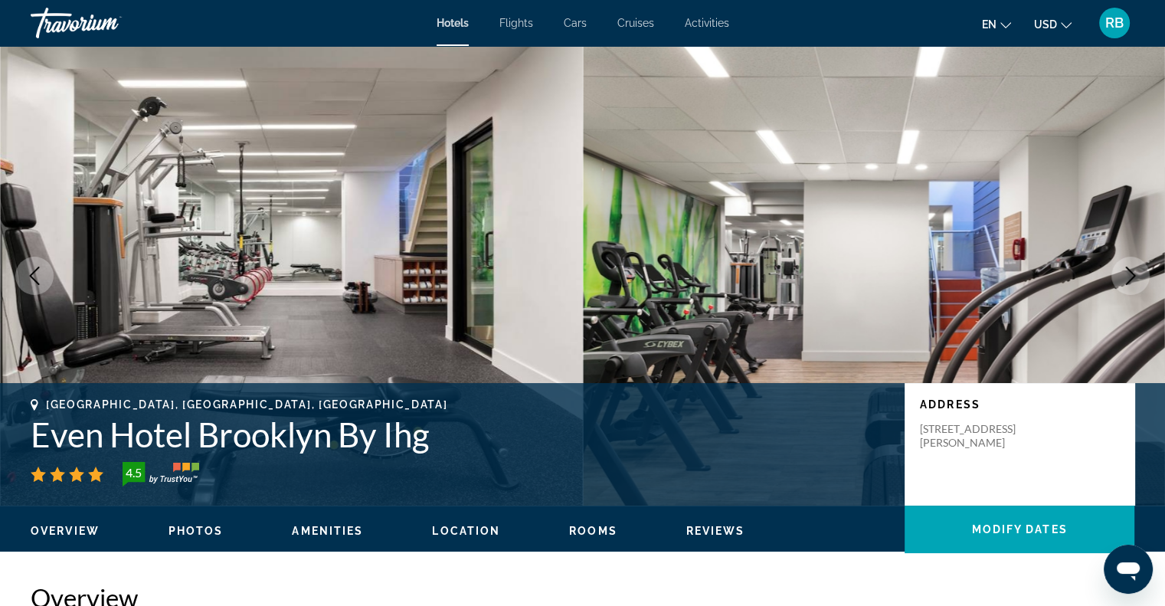
click at [1127, 272] on icon "Next image" at bounding box center [1130, 275] width 18 height 18
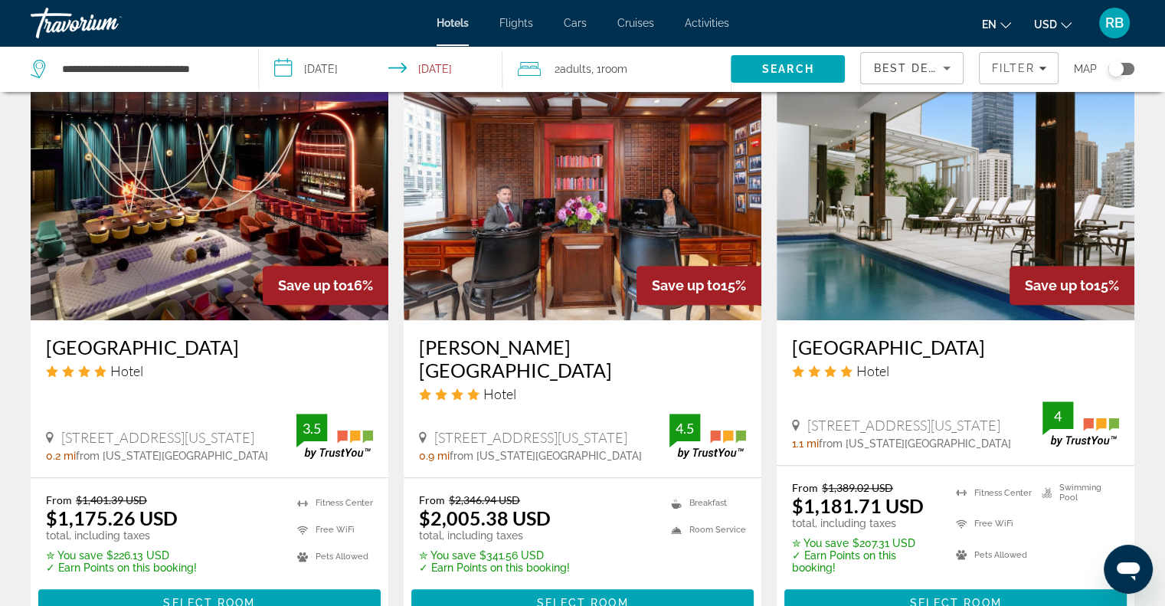
scroll to position [1245, 0]
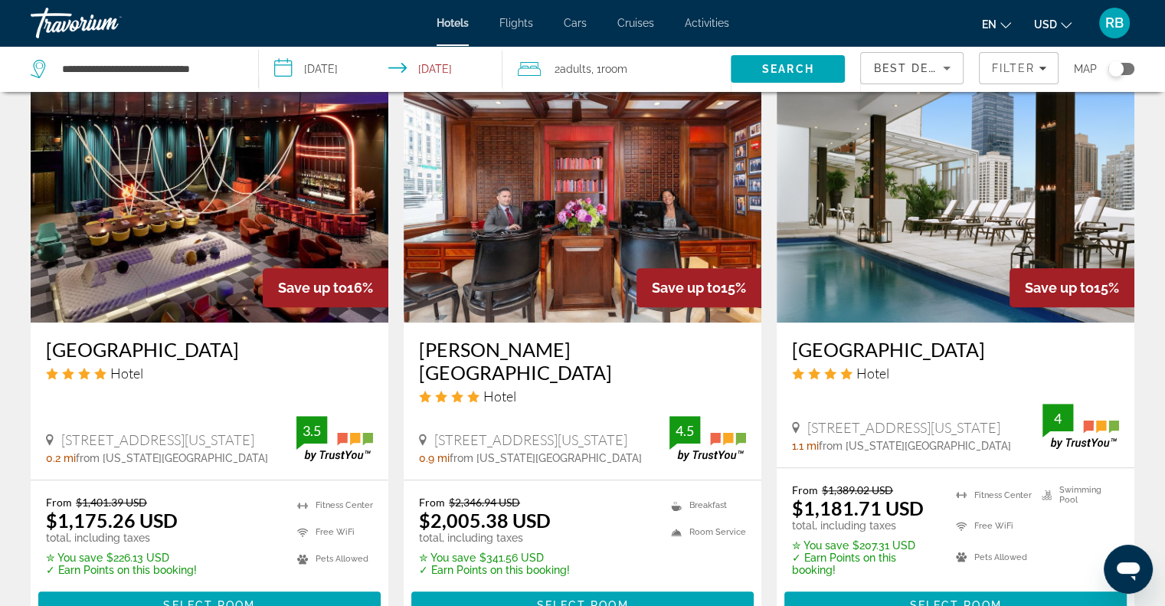
click at [159, 199] on img "Main content" at bounding box center [210, 199] width 358 height 245
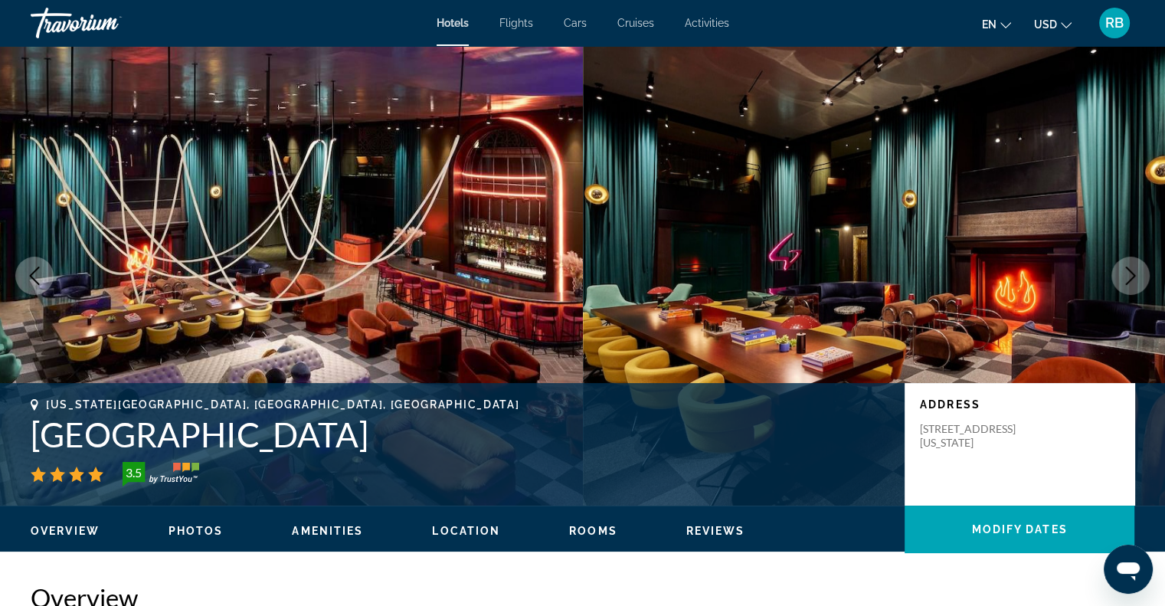
click at [1129, 280] on icon "Next image" at bounding box center [1131, 275] width 10 height 18
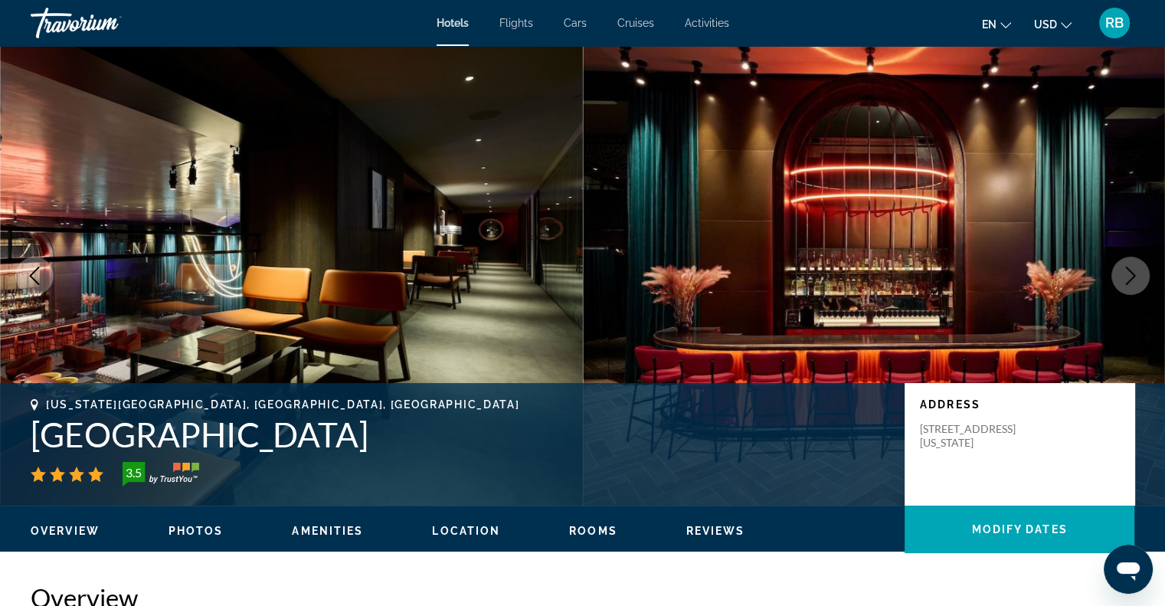
click at [1129, 280] on icon "Next image" at bounding box center [1131, 275] width 10 height 18
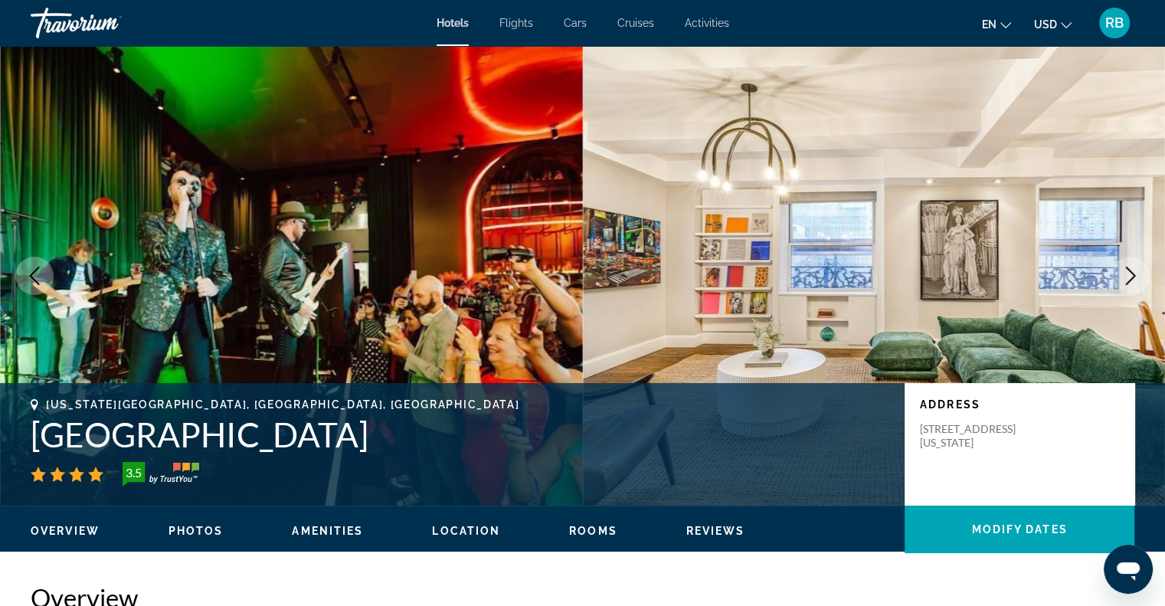
click at [1129, 280] on icon "Next image" at bounding box center [1131, 275] width 10 height 18
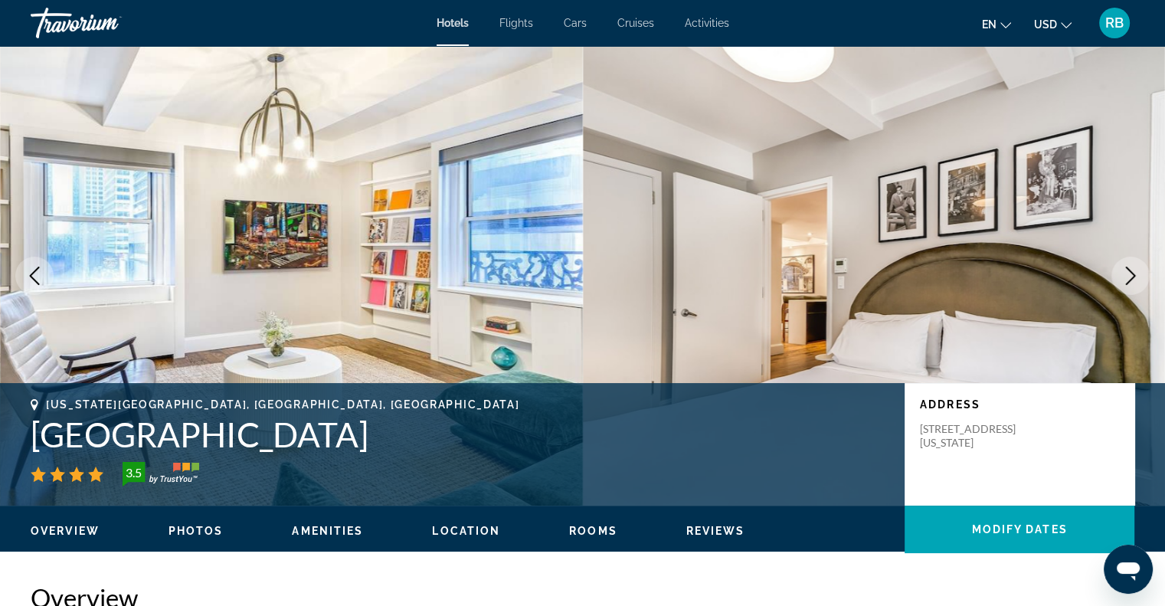
click at [1129, 280] on icon "Next image" at bounding box center [1131, 275] width 10 height 18
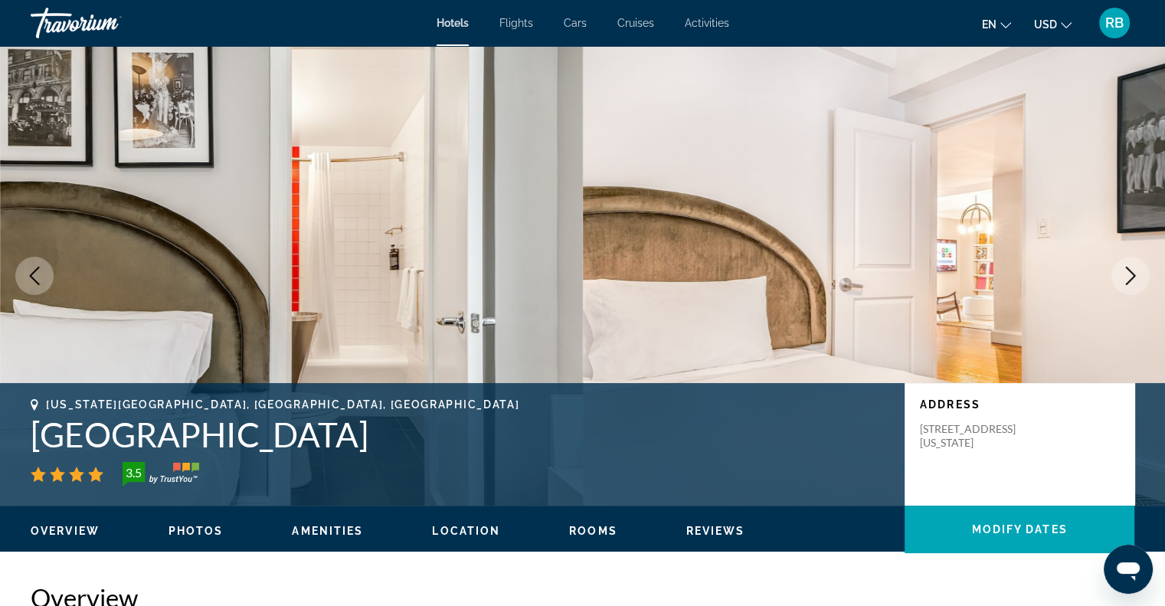
click at [1129, 280] on icon "Next image" at bounding box center [1131, 275] width 10 height 18
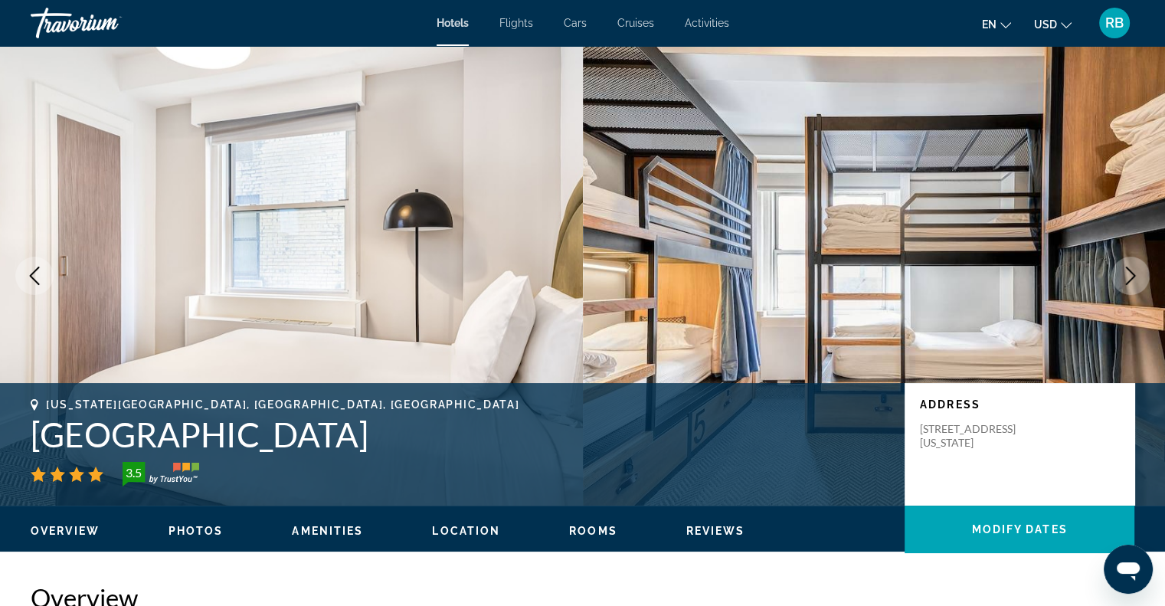
click at [1129, 280] on icon "Next image" at bounding box center [1131, 275] width 10 height 18
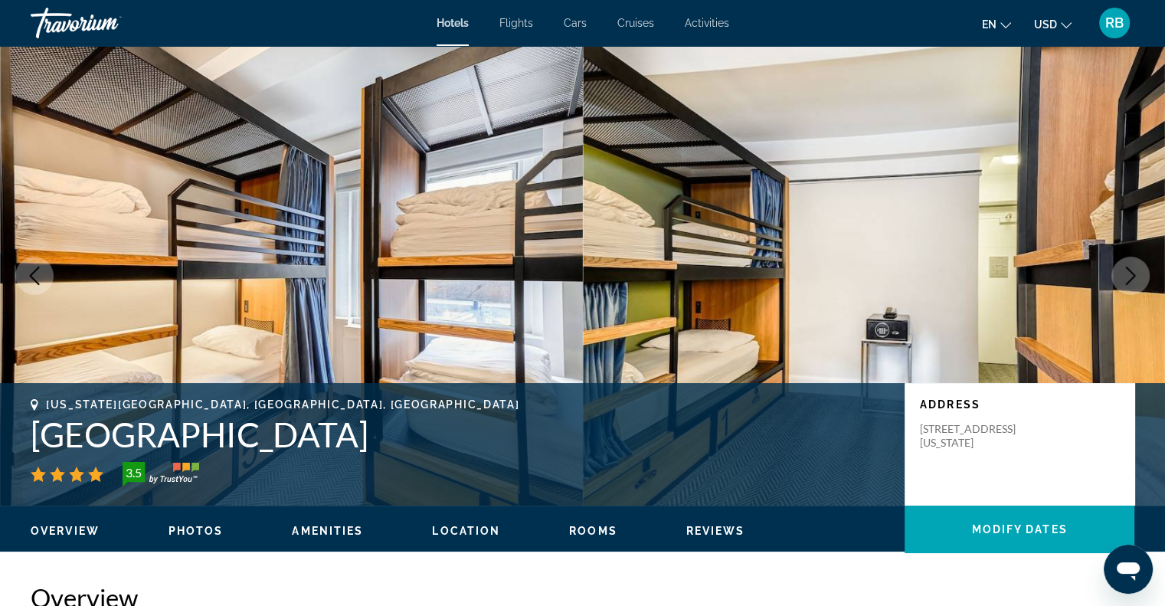
click at [1129, 280] on icon "Next image" at bounding box center [1131, 275] width 10 height 18
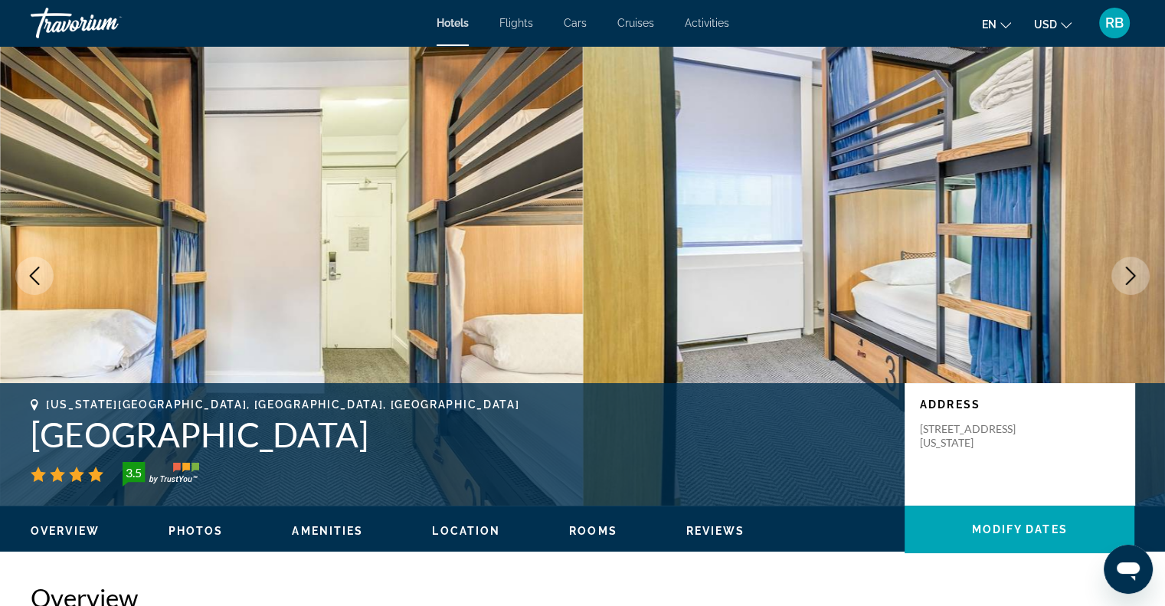
click at [1129, 280] on icon "Next image" at bounding box center [1131, 275] width 10 height 18
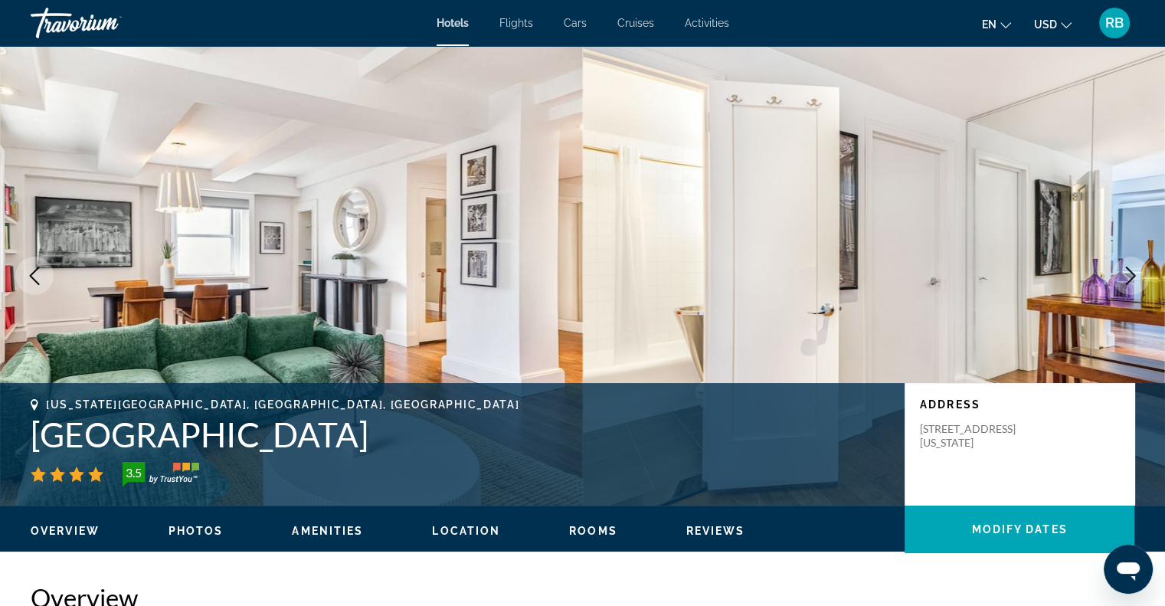
click at [1129, 280] on icon "Next image" at bounding box center [1131, 275] width 10 height 18
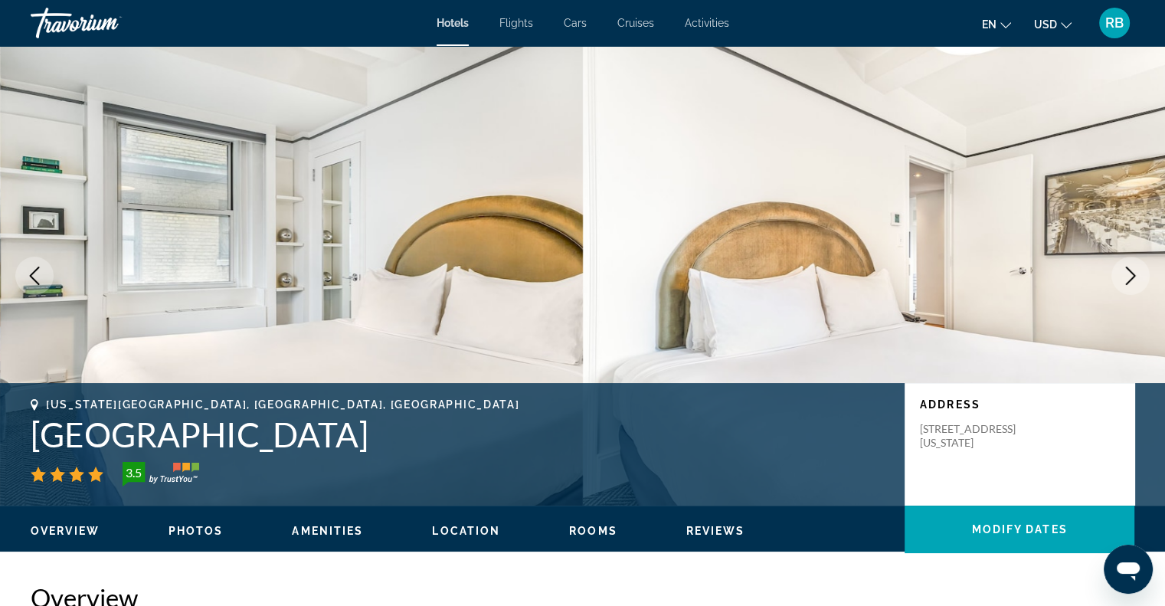
click at [1129, 280] on icon "Next image" at bounding box center [1131, 275] width 10 height 18
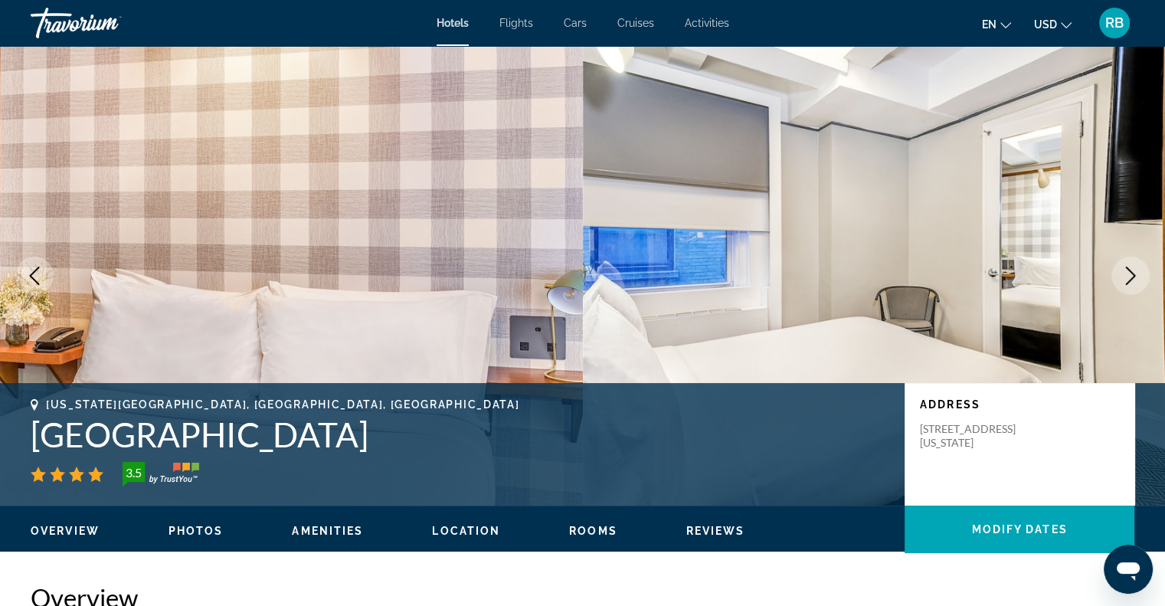
click at [1129, 280] on icon "Next image" at bounding box center [1131, 275] width 10 height 18
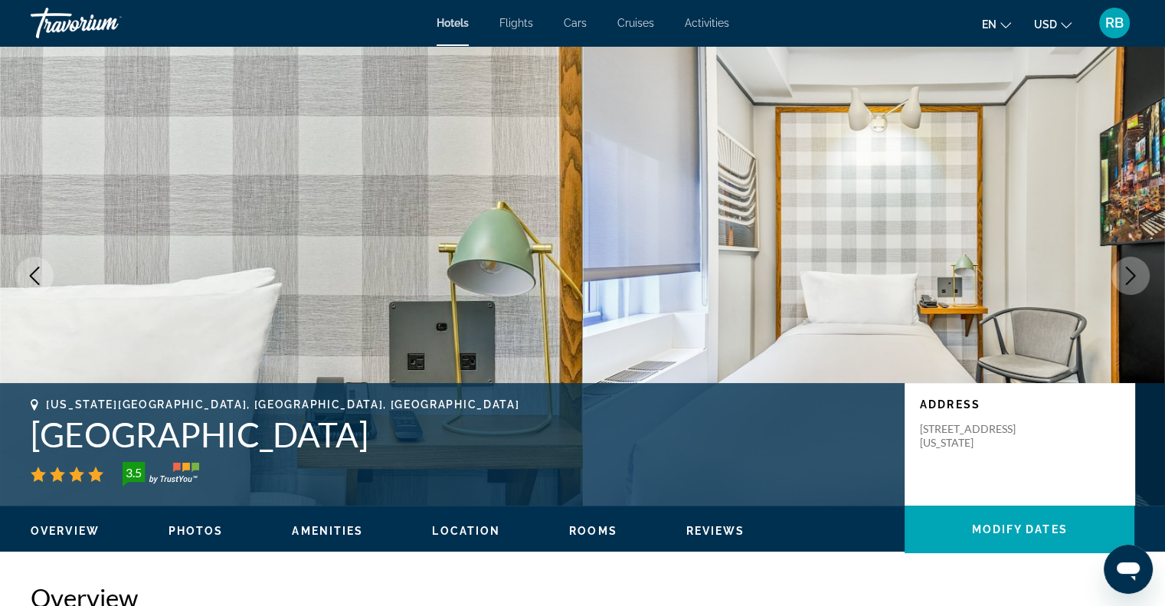
click at [1129, 280] on icon "Next image" at bounding box center [1131, 275] width 10 height 18
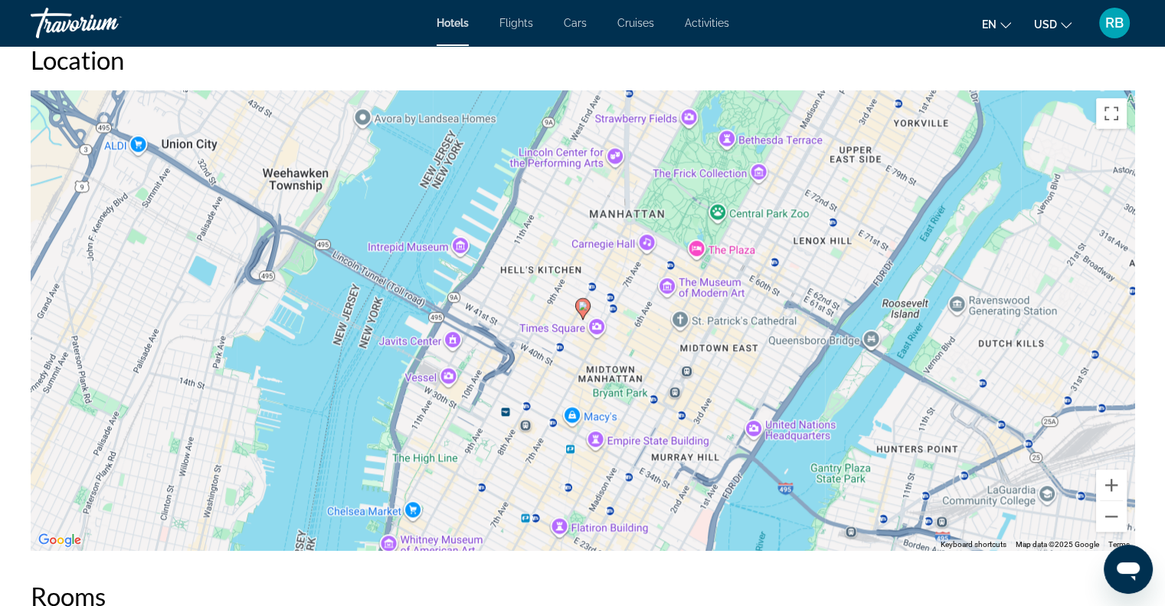
scroll to position [1431, 0]
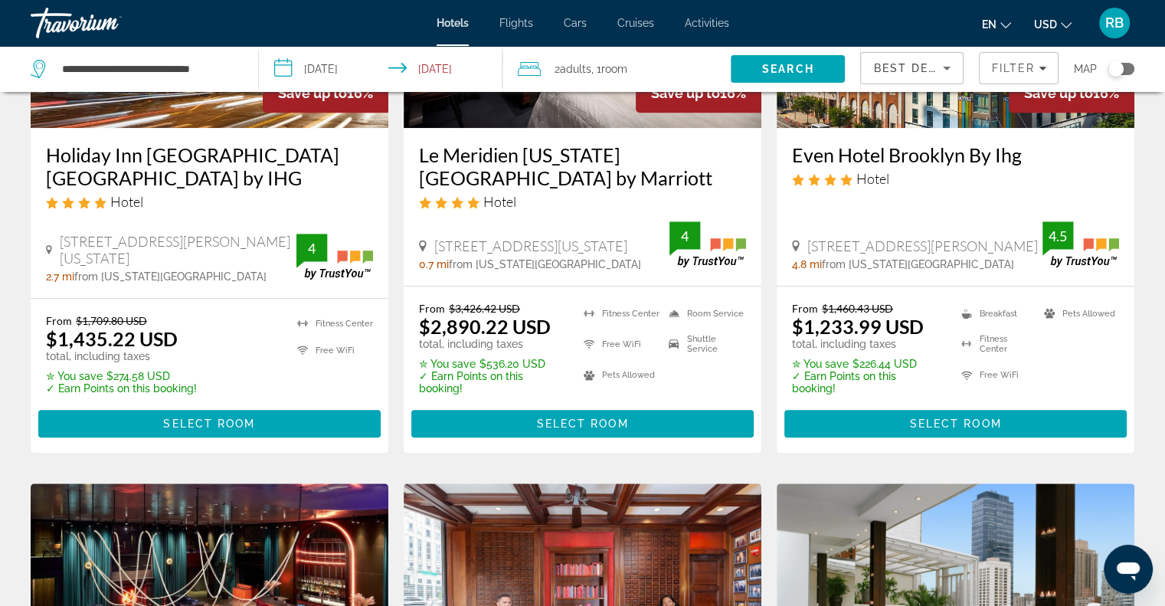
scroll to position [787, 0]
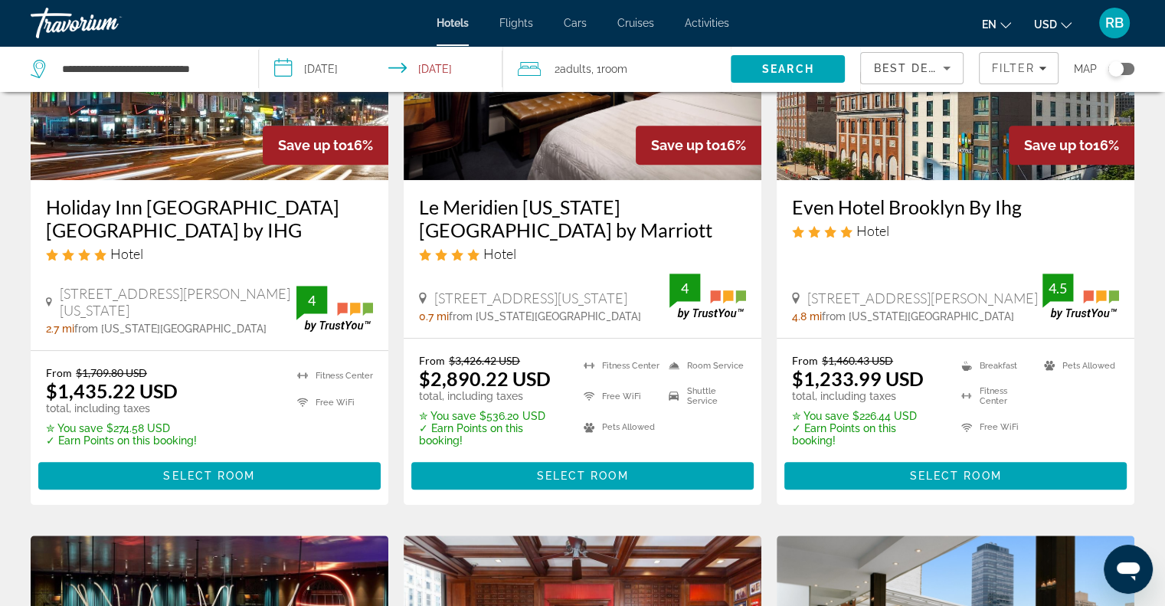
click at [902, 146] on img "Main content" at bounding box center [955, 57] width 358 height 245
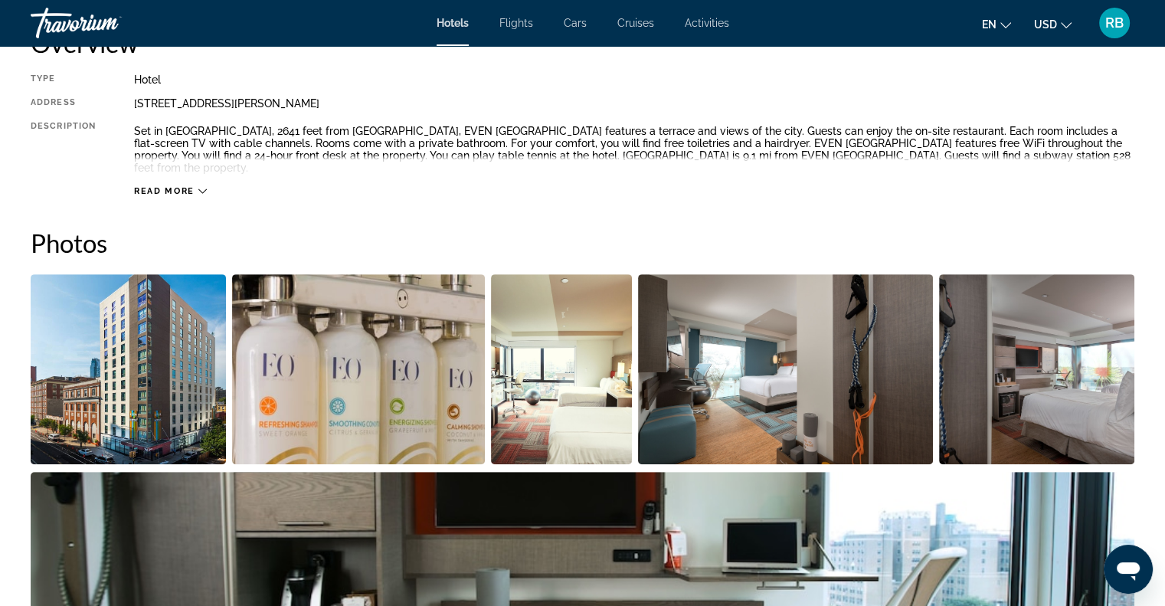
scroll to position [530, 0]
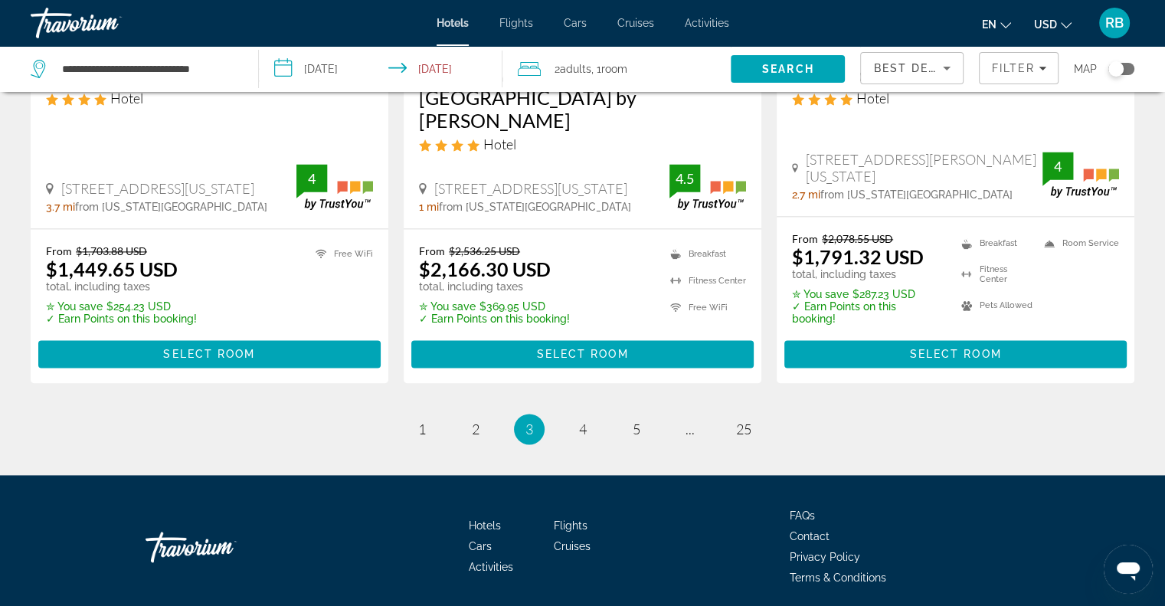
scroll to position [2104, 0]
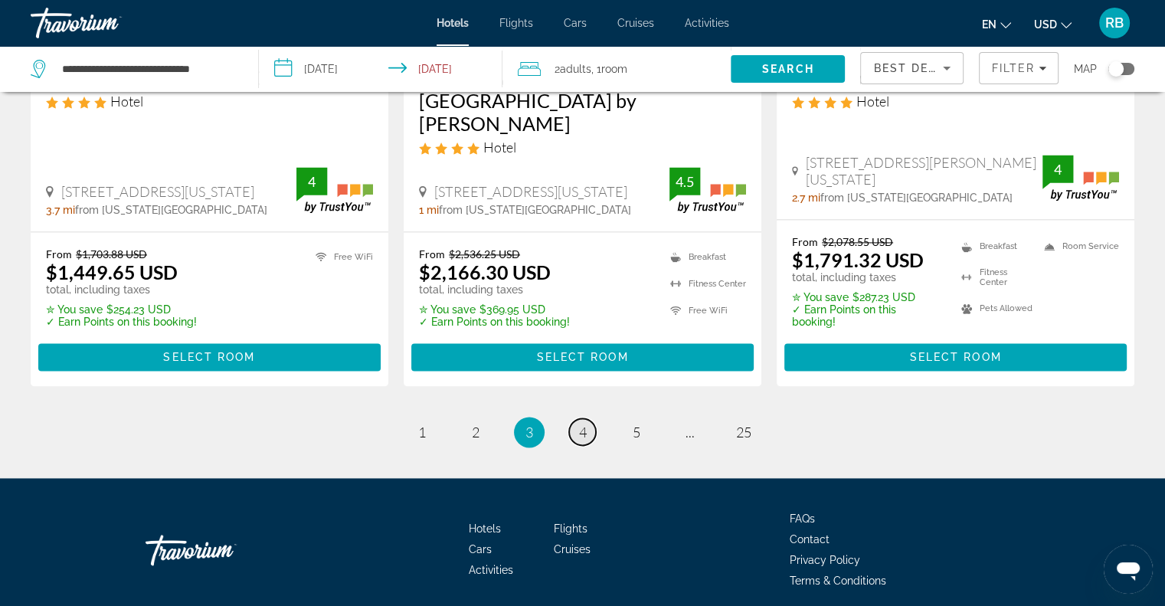
click at [586, 423] on span "4" at bounding box center [583, 431] width 8 height 17
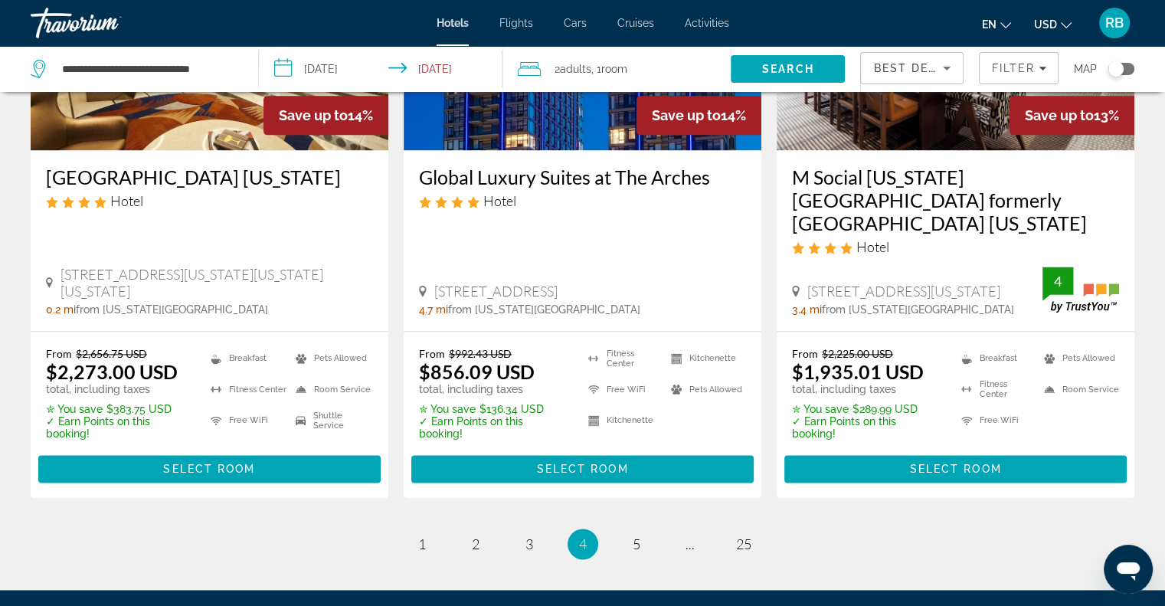
scroll to position [2117, 0]
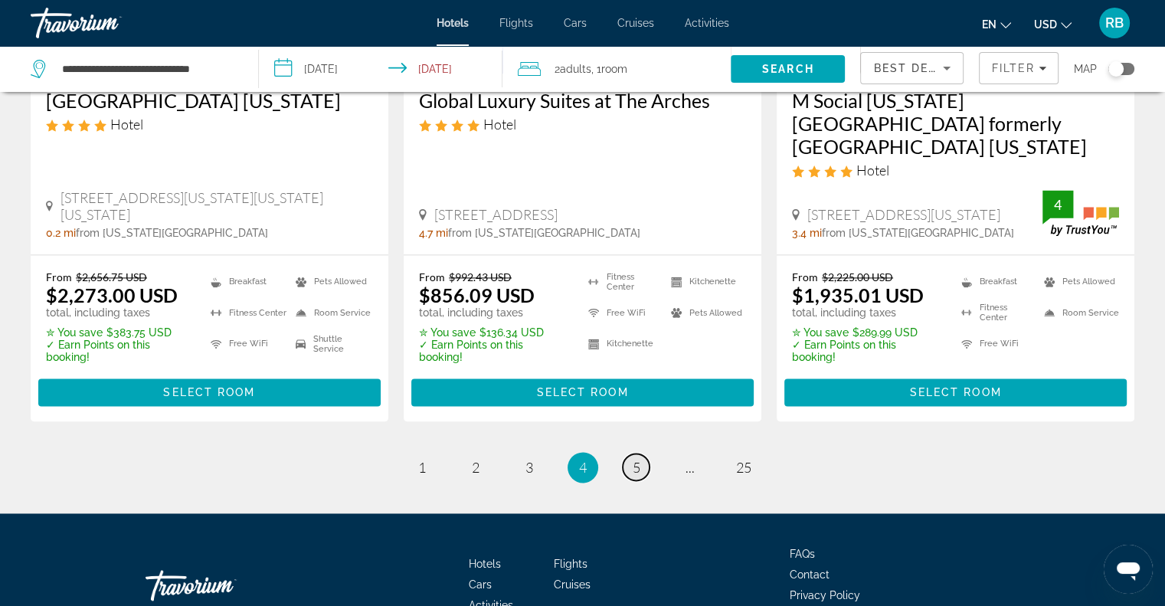
click at [636, 459] on span "5" at bounding box center [637, 467] width 8 height 17
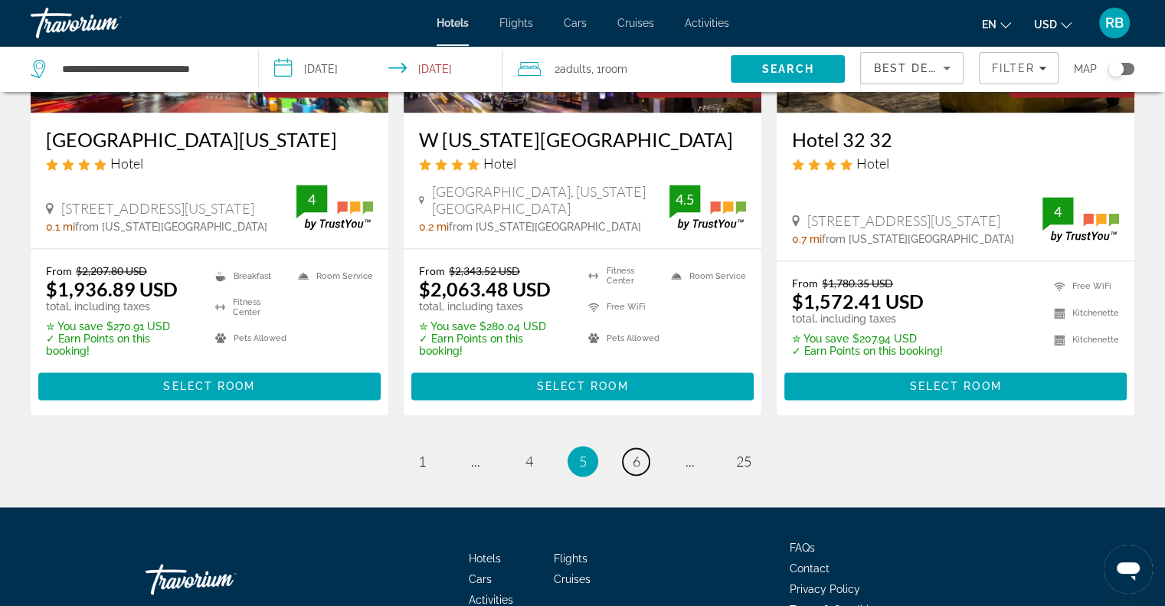
scroll to position [2117, 0]
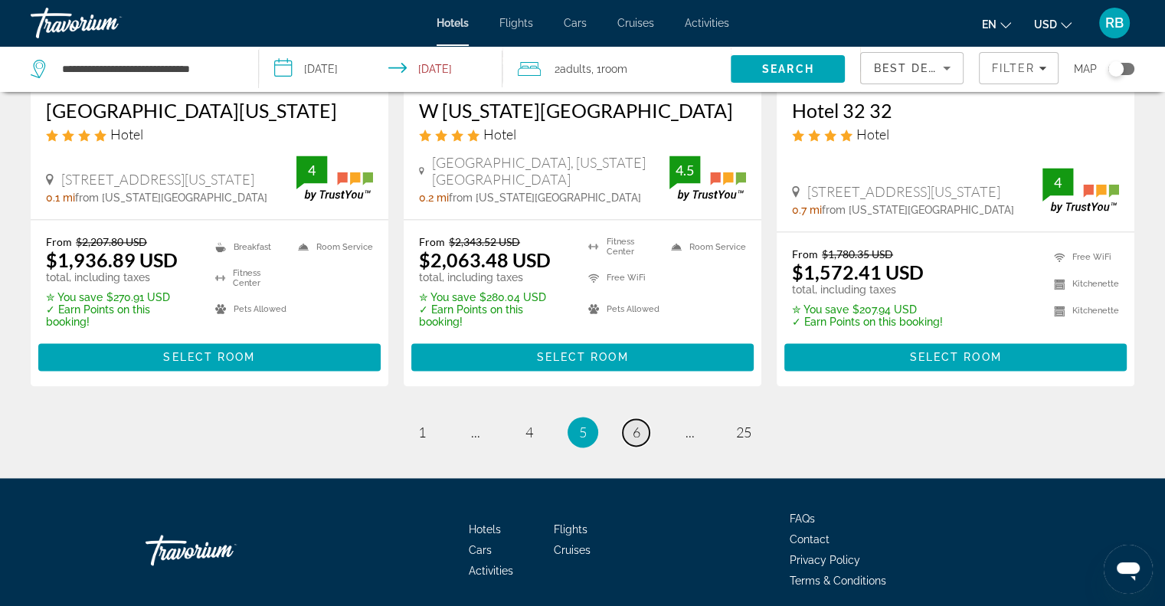
click at [624, 419] on link "page 6" at bounding box center [636, 432] width 27 height 27
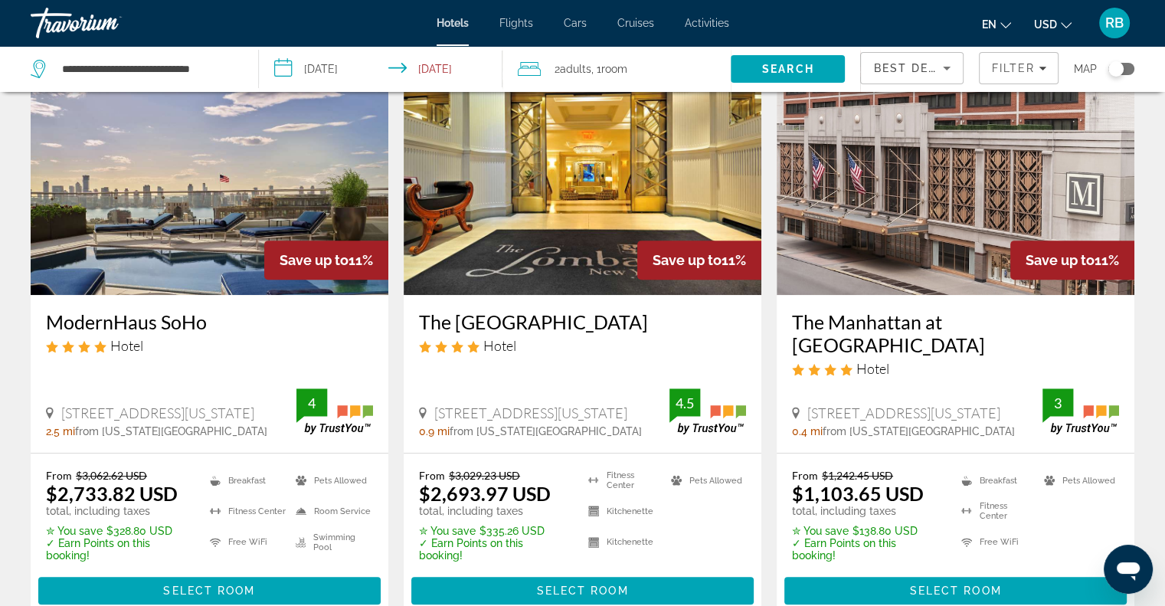
scroll to position [691, 0]
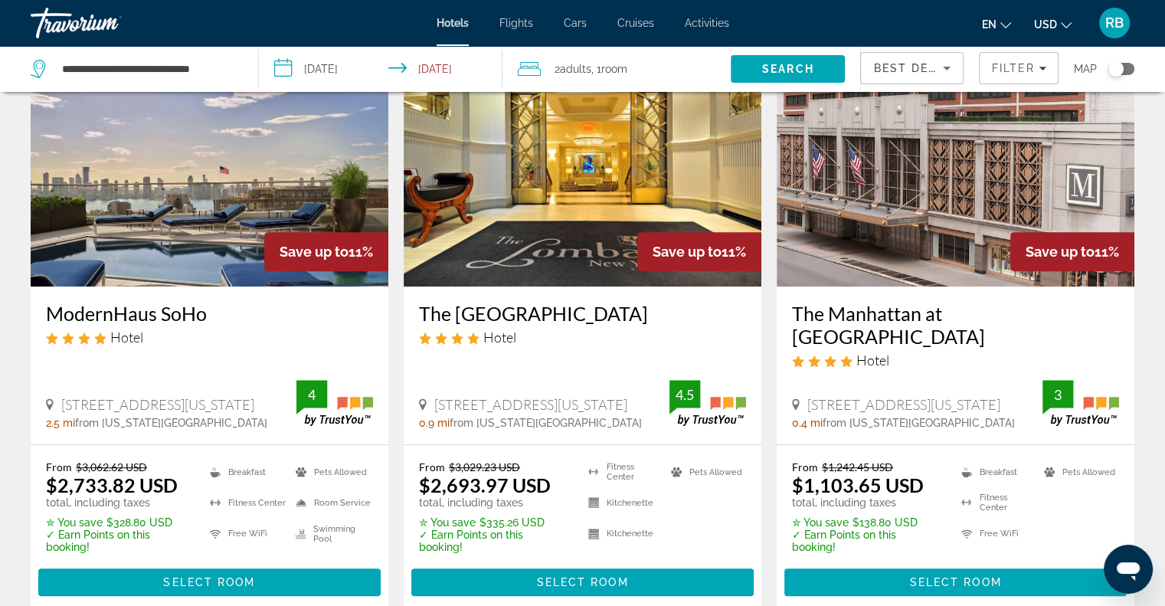
click at [967, 199] on img "Main content" at bounding box center [955, 163] width 358 height 245
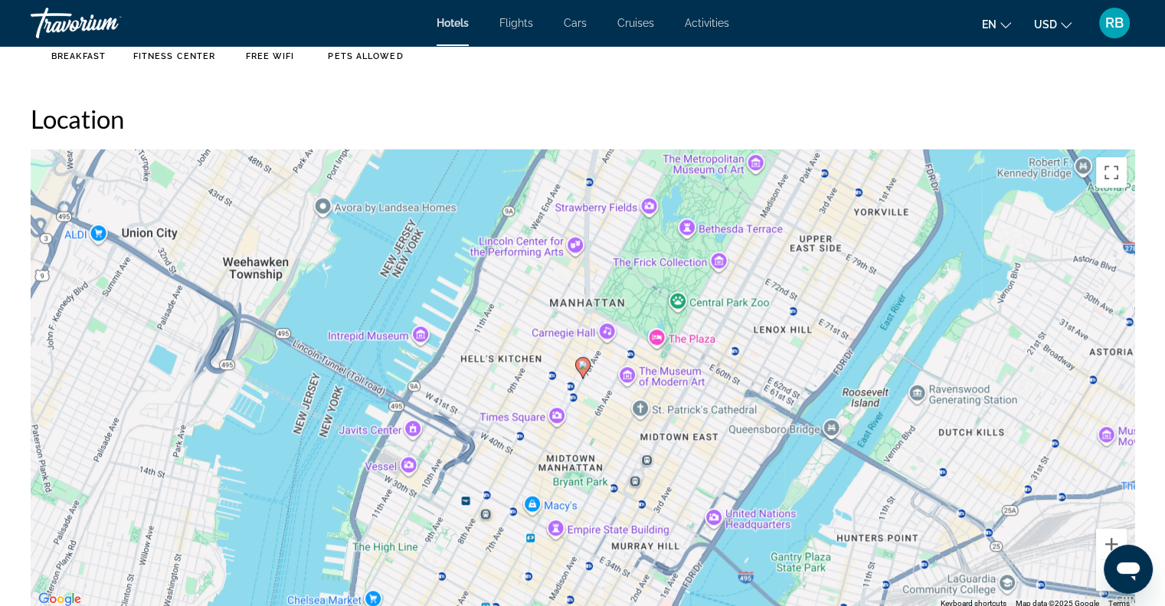
scroll to position [1441, 0]
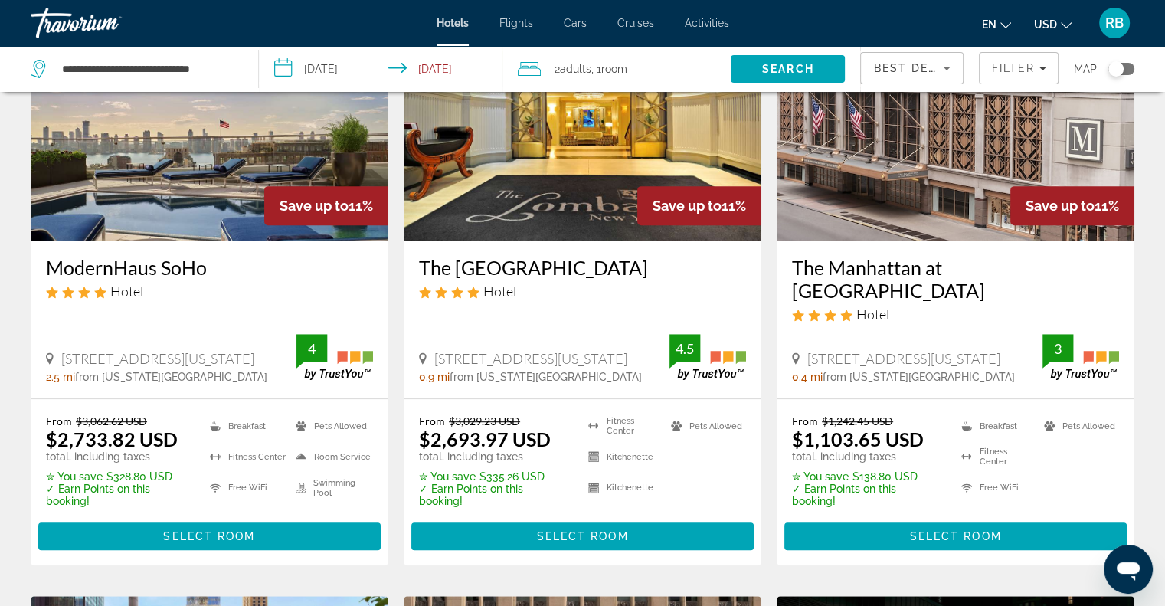
scroll to position [744, 0]
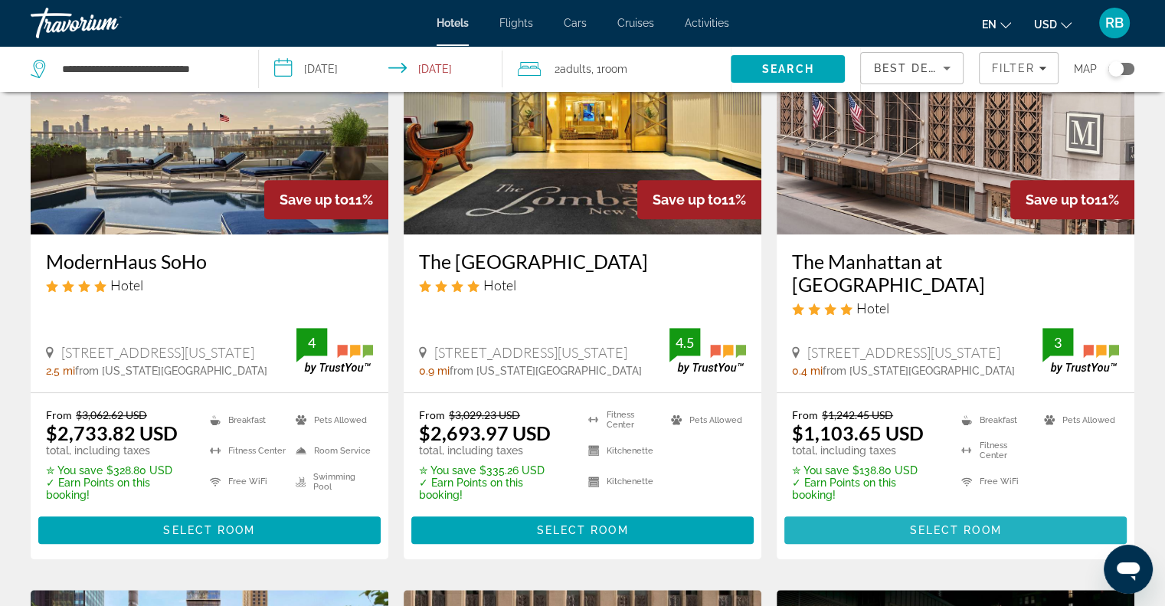
click at [932, 514] on span "Main content" at bounding box center [955, 530] width 342 height 37
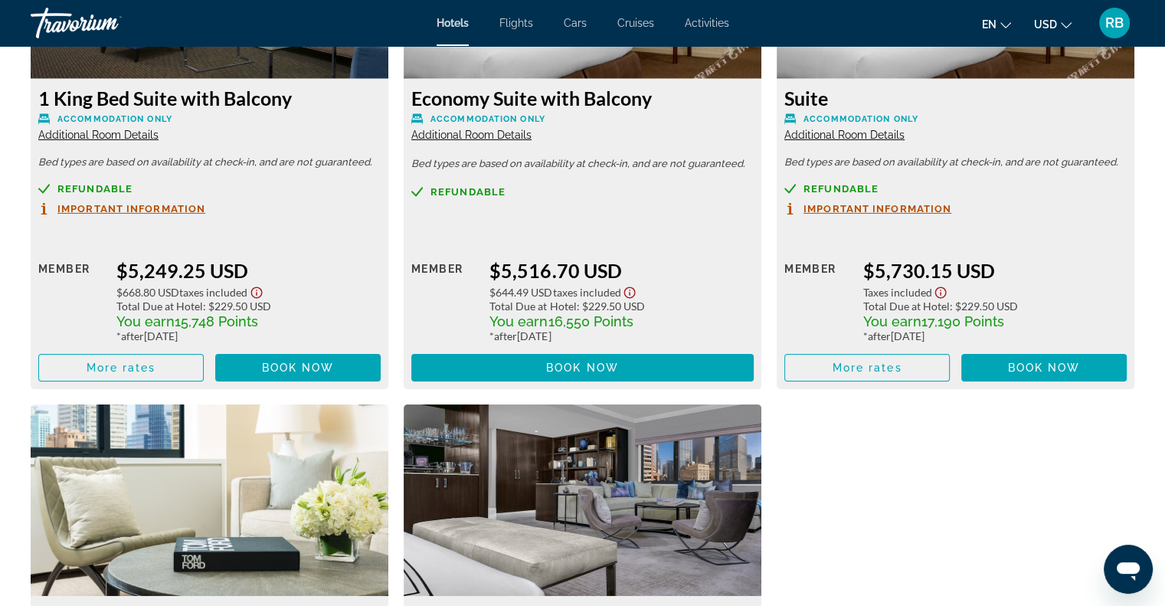
scroll to position [4914, 0]
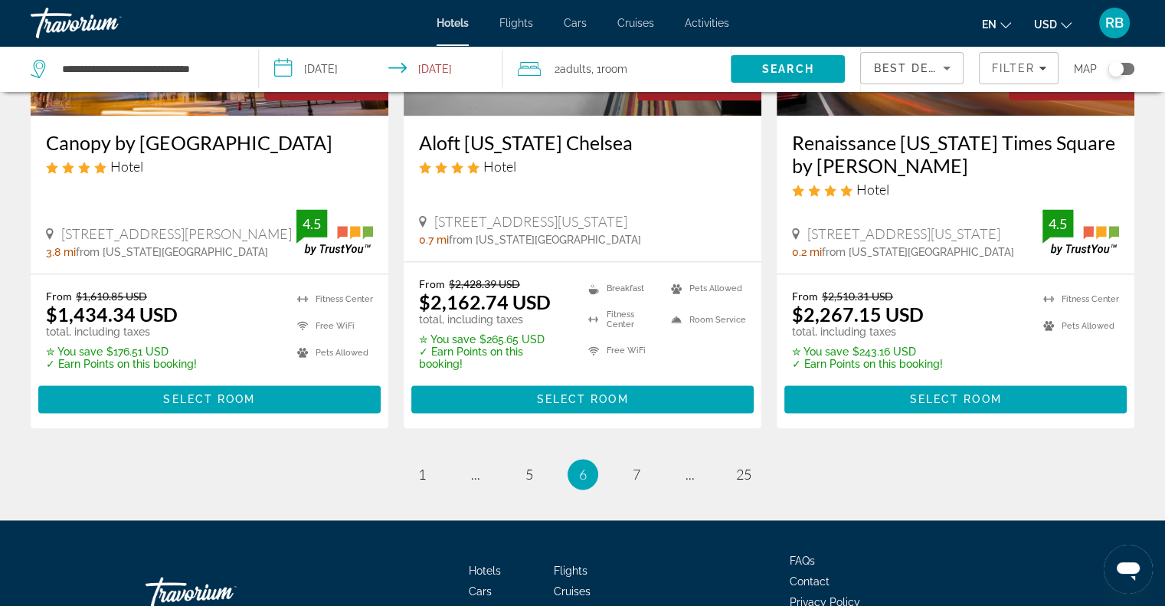
scroll to position [2071, 0]
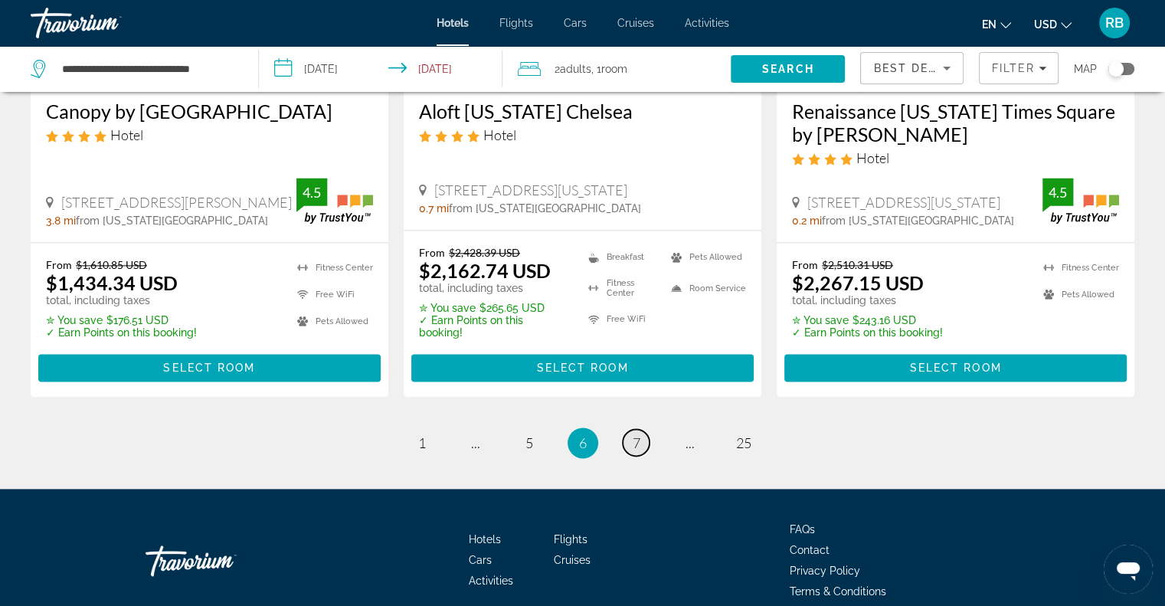
click at [637, 434] on span "7" at bounding box center [637, 442] width 8 height 17
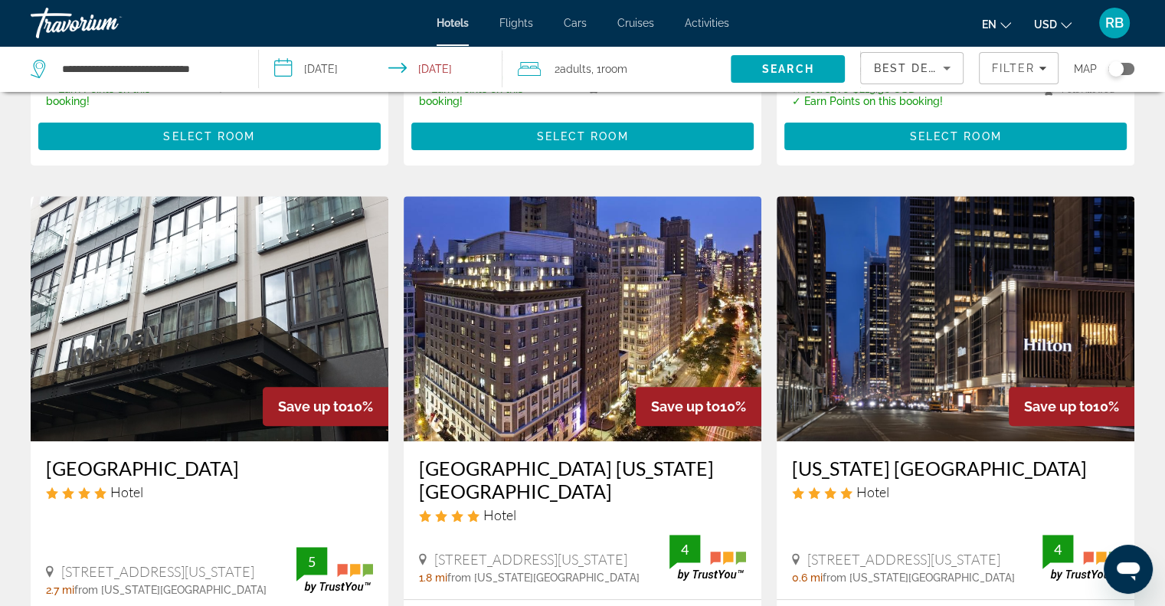
scroll to position [570, 0]
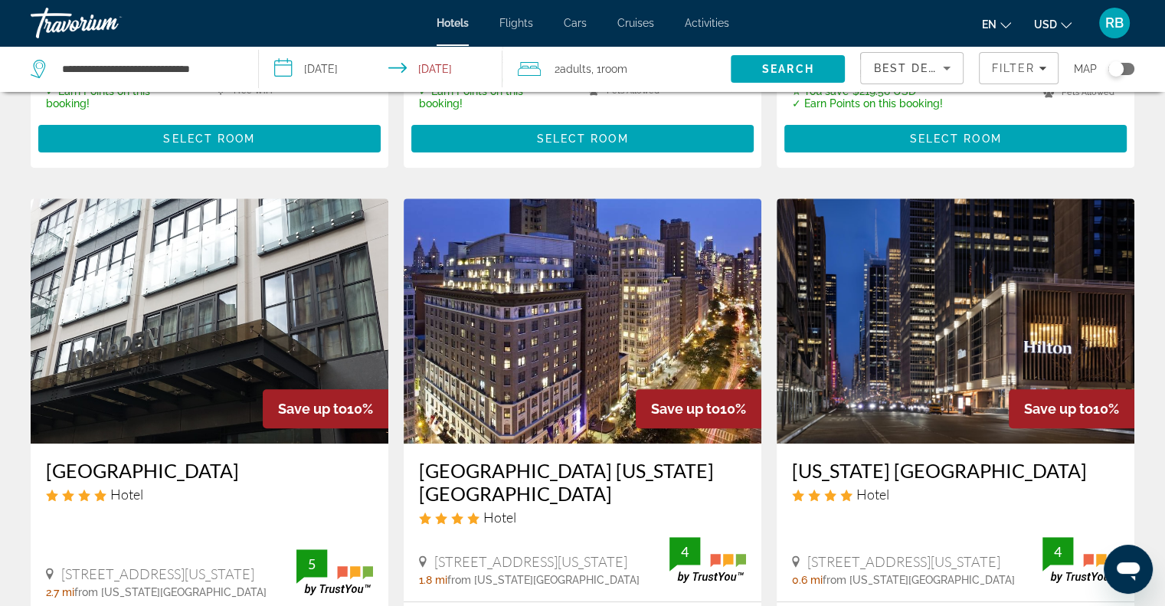
click at [557, 290] on img "Main content" at bounding box center [583, 320] width 358 height 245
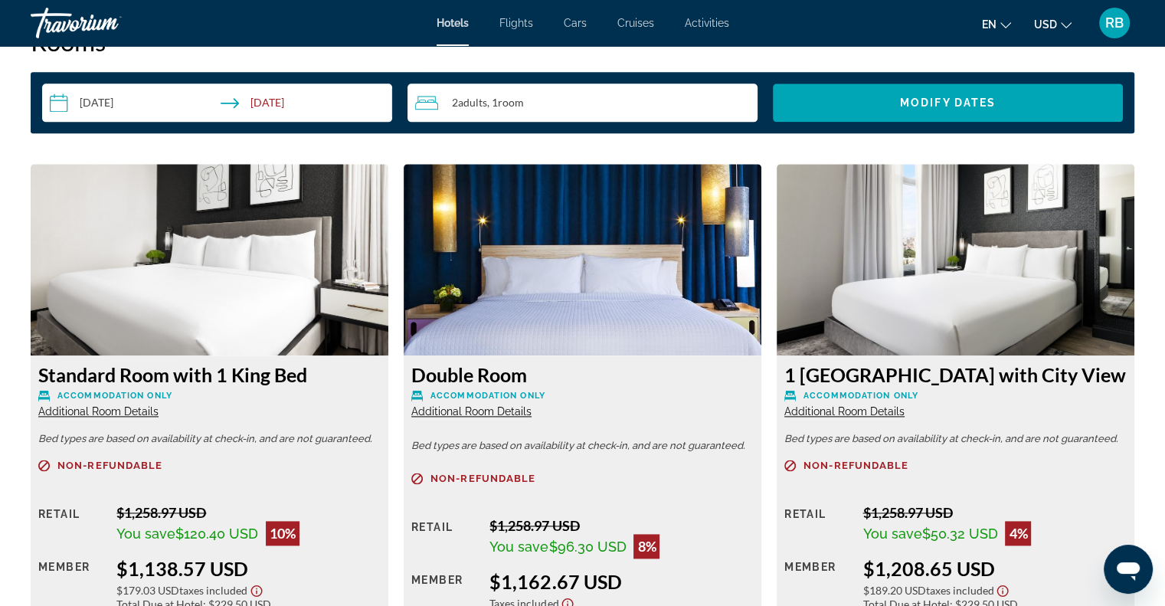
scroll to position [1937, 0]
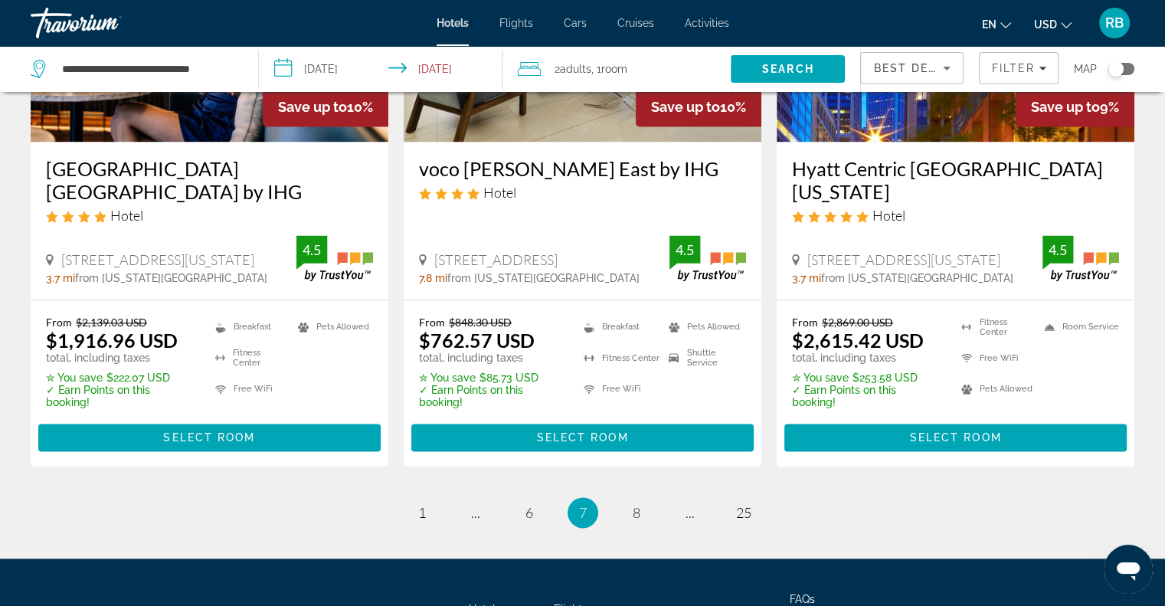
scroll to position [2086, 0]
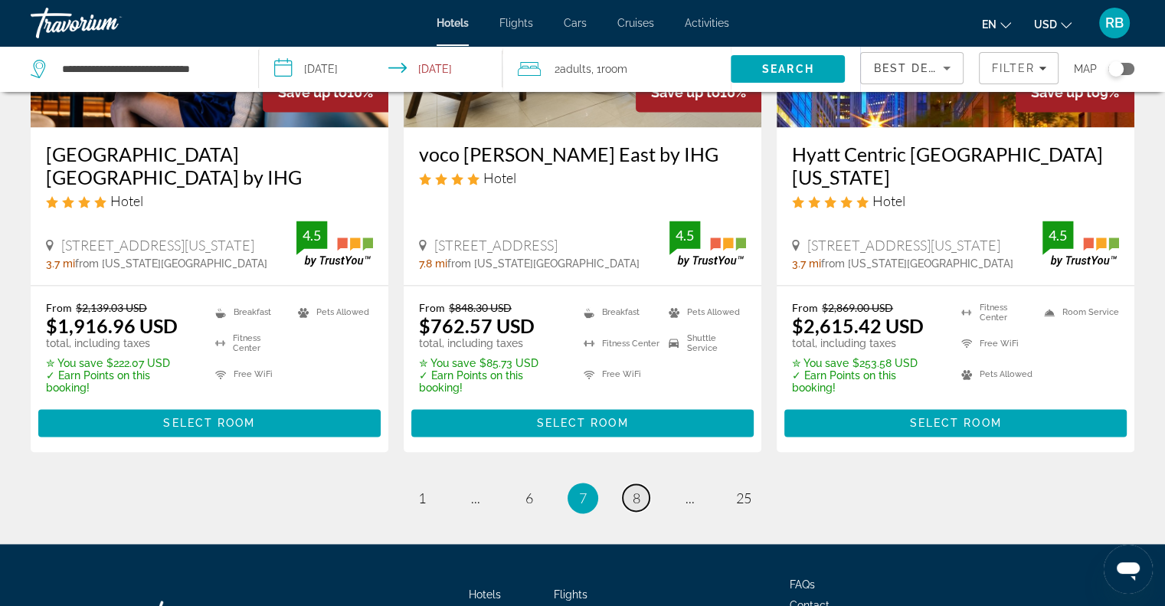
click at [637, 489] on span "8" at bounding box center [637, 497] width 8 height 17
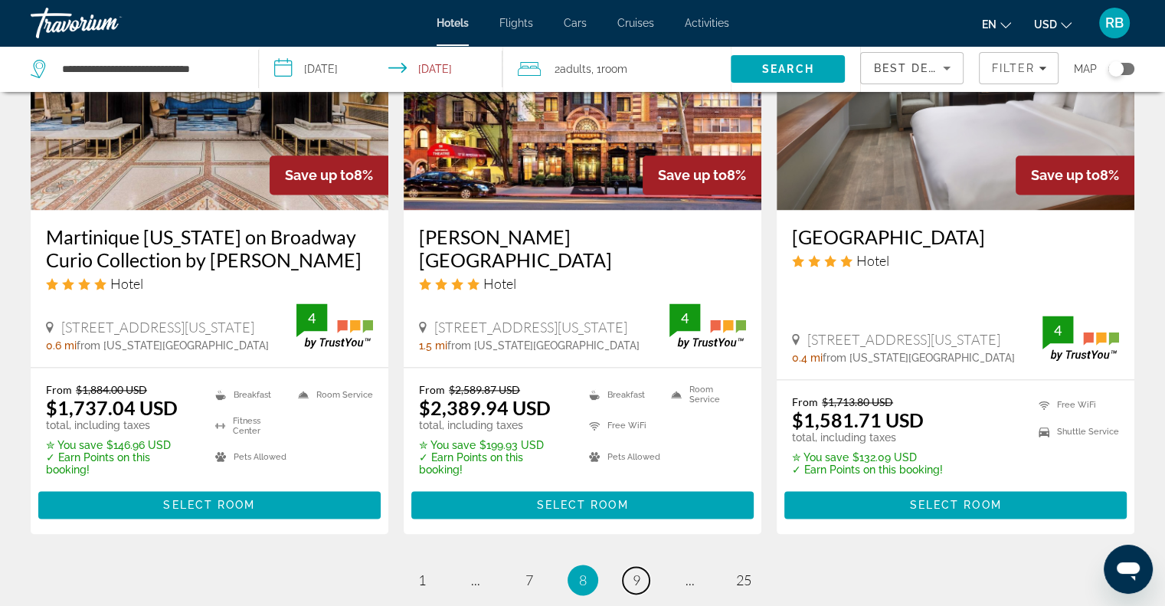
scroll to position [2032, 0]
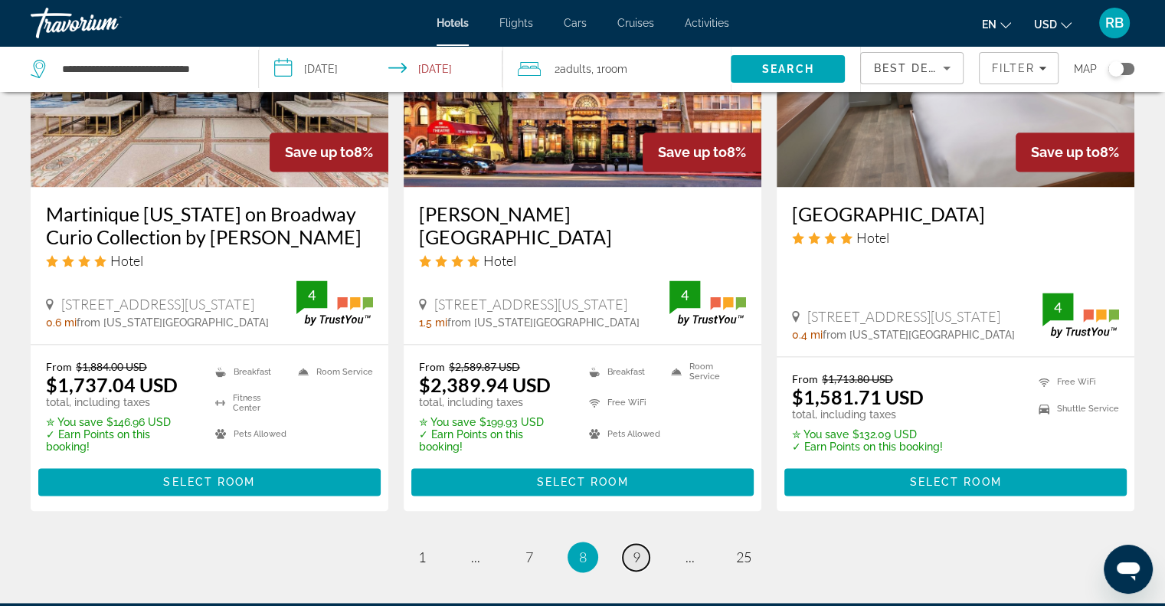
click at [634, 548] on span "9" at bounding box center [637, 556] width 8 height 17
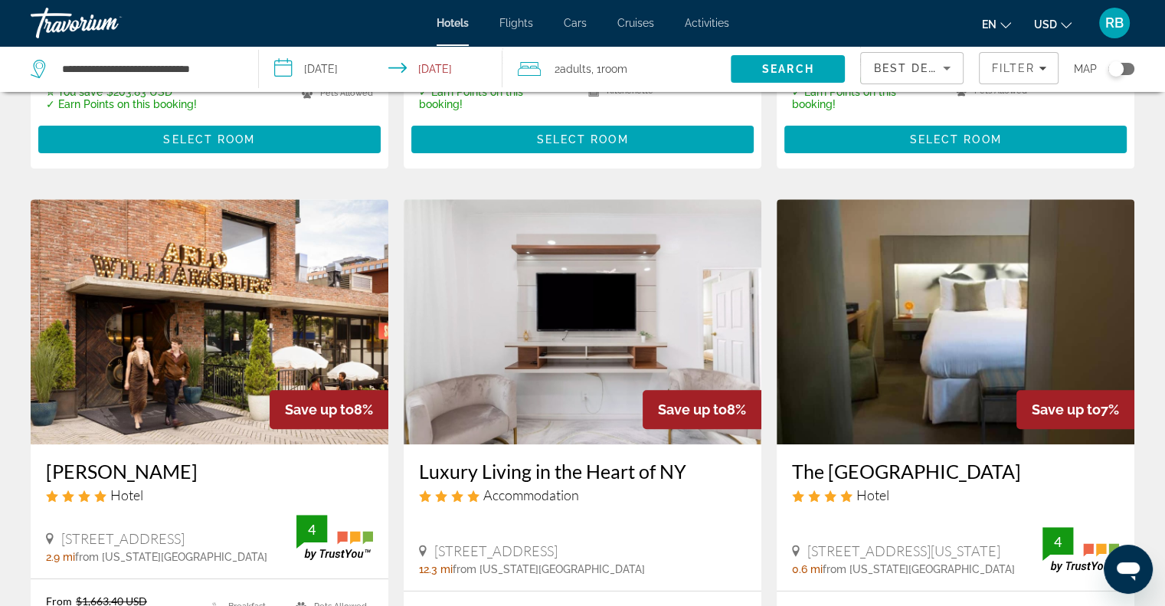
scroll to position [527, 0]
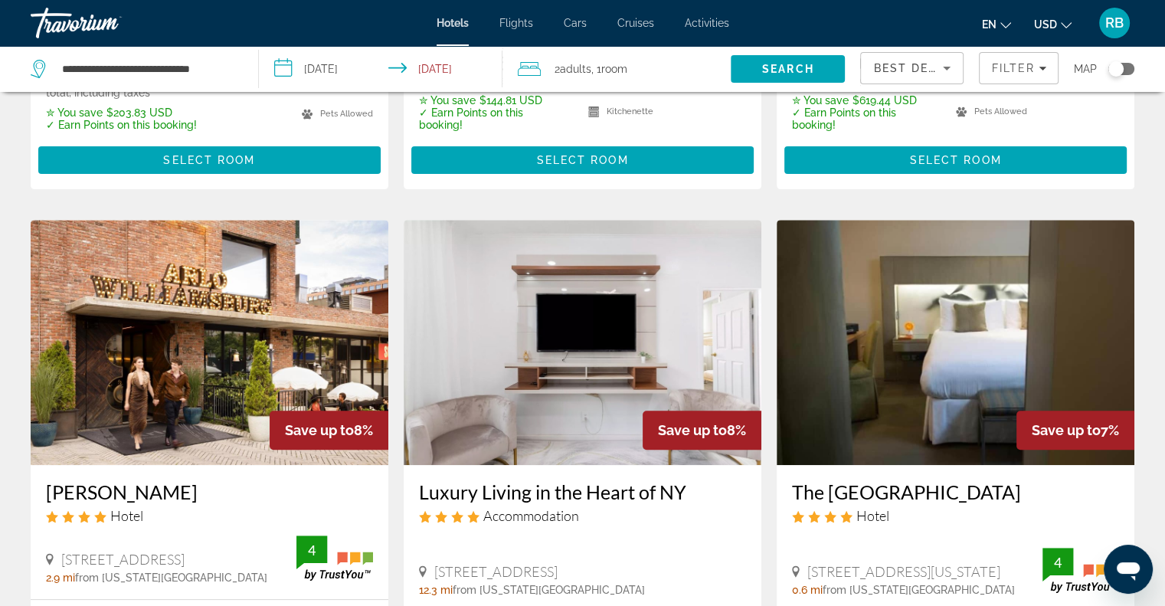
click at [932, 245] on img "Main content" at bounding box center [955, 342] width 358 height 245
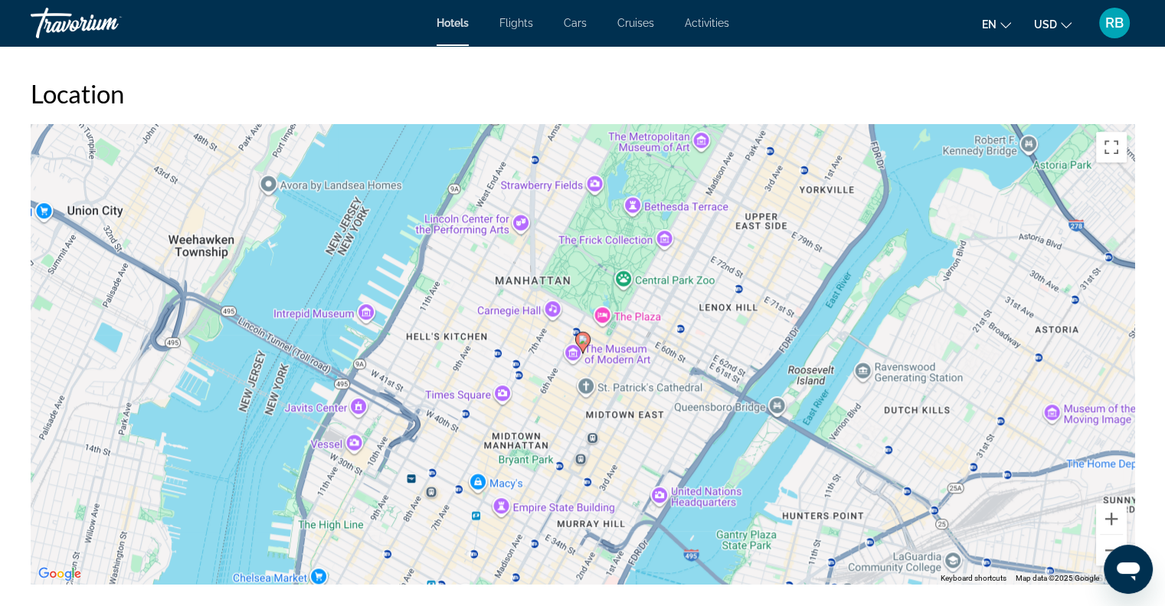
scroll to position [1376, 0]
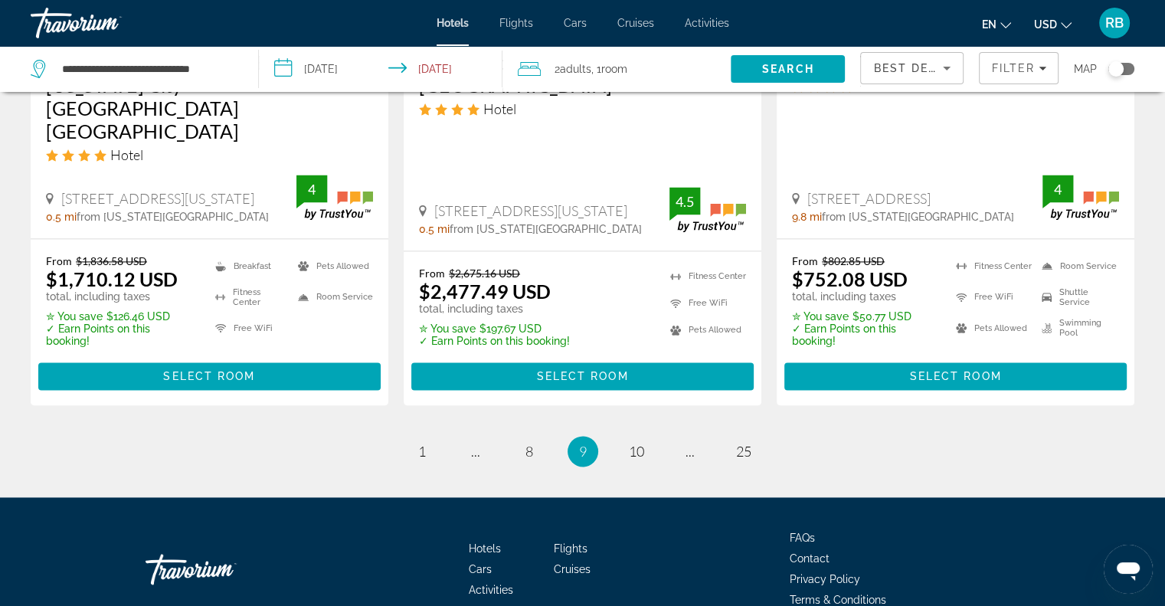
scroll to position [2153, 0]
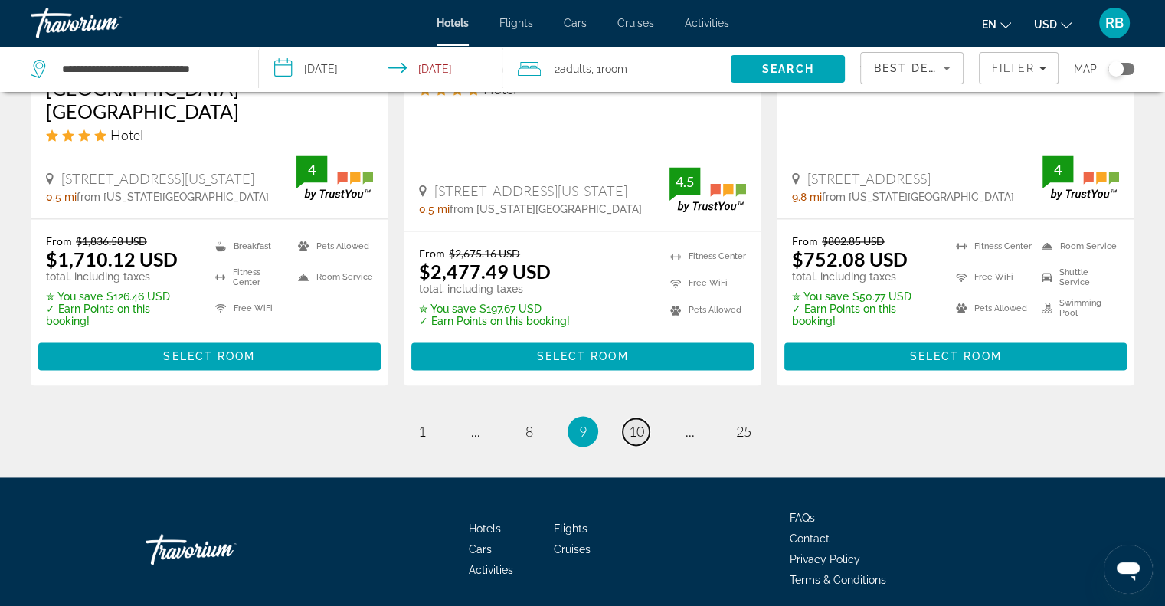
click at [637, 423] on span "10" at bounding box center [636, 431] width 15 height 17
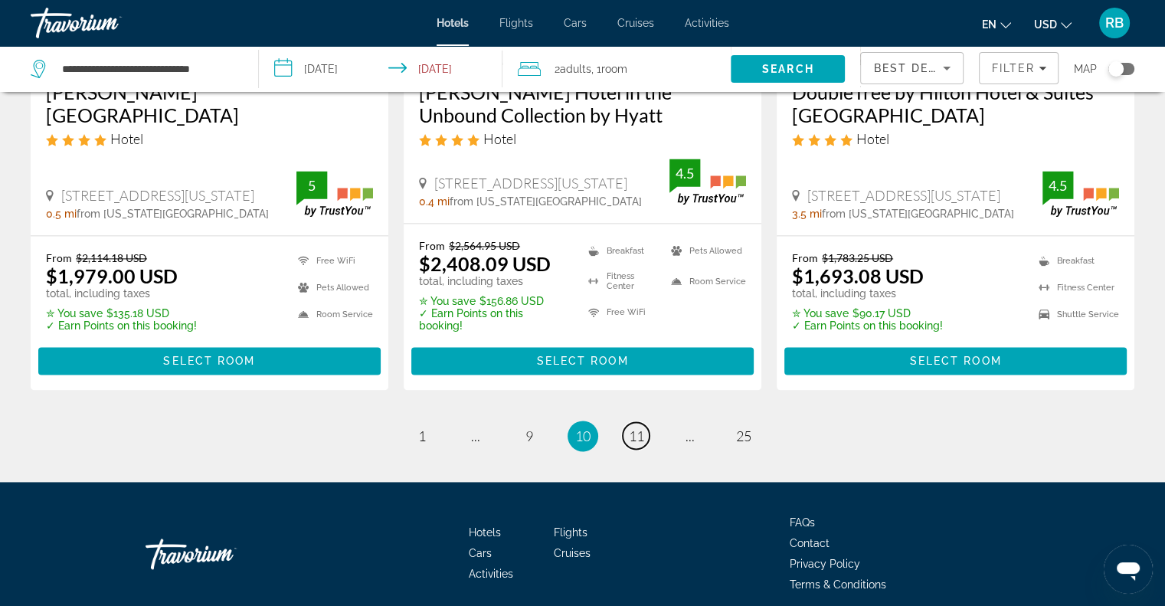
scroll to position [2094, 0]
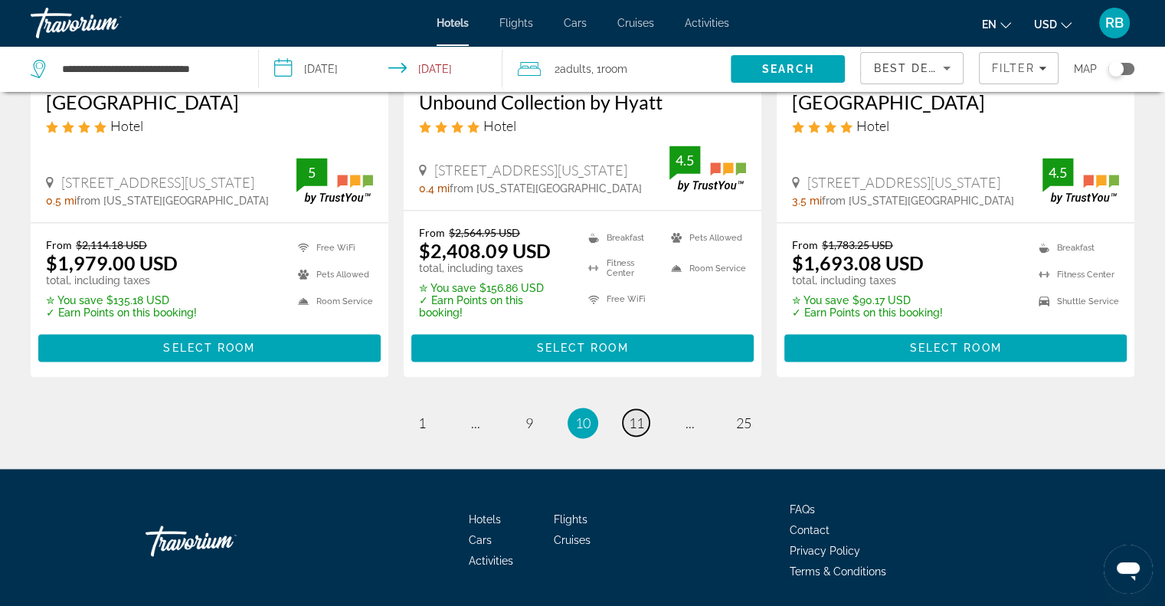
click at [639, 414] on span "11" at bounding box center [636, 422] width 15 height 17
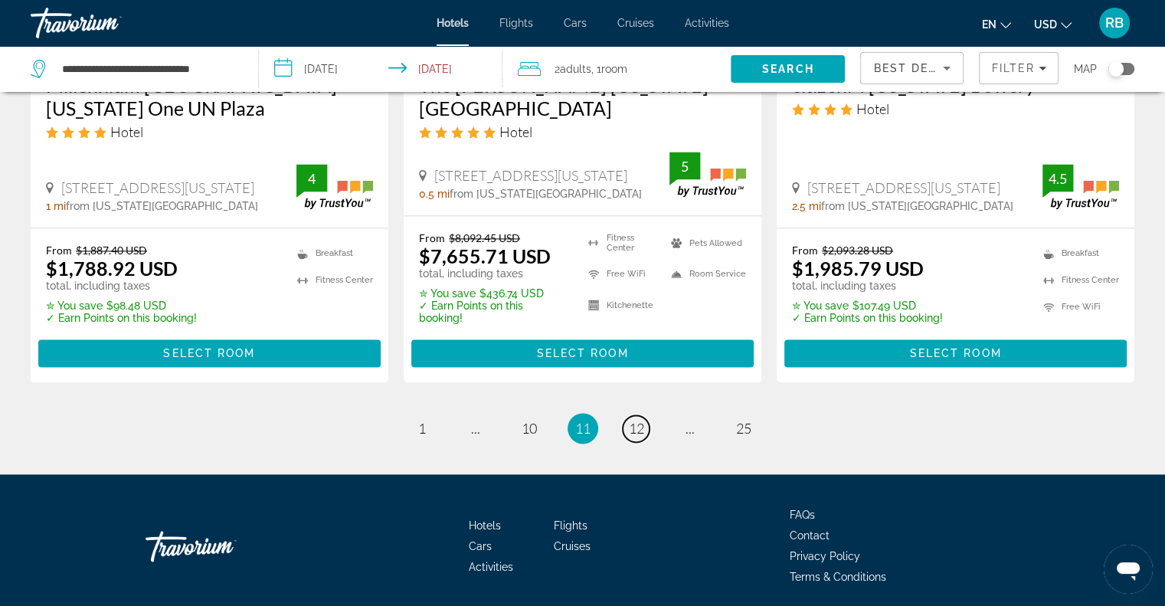
scroll to position [2152, 0]
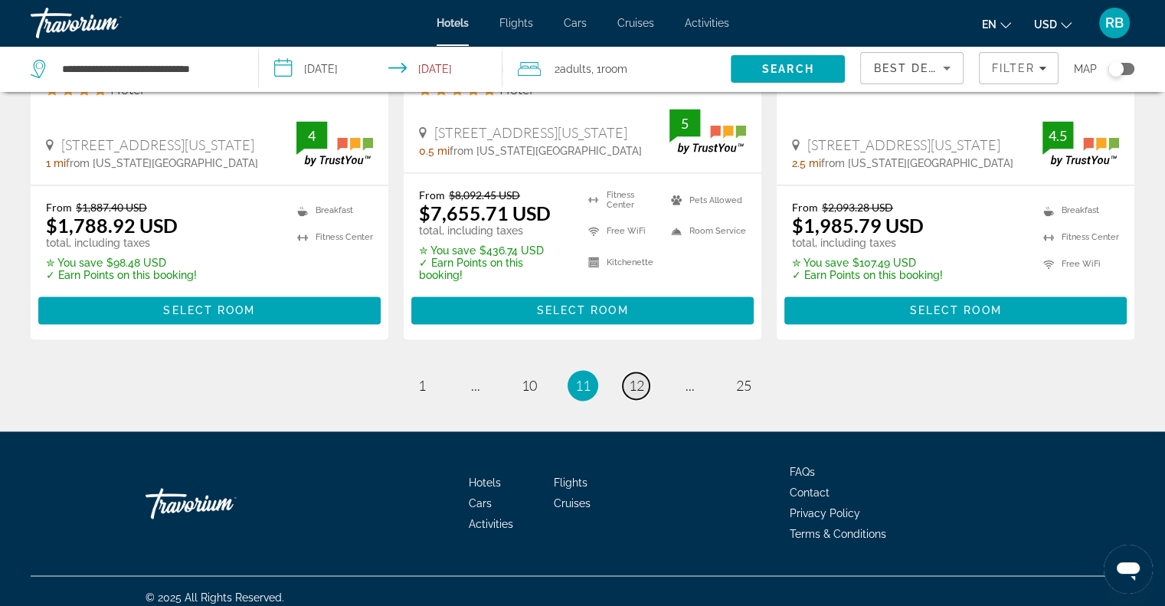
click at [631, 377] on span "12" at bounding box center [636, 385] width 15 height 17
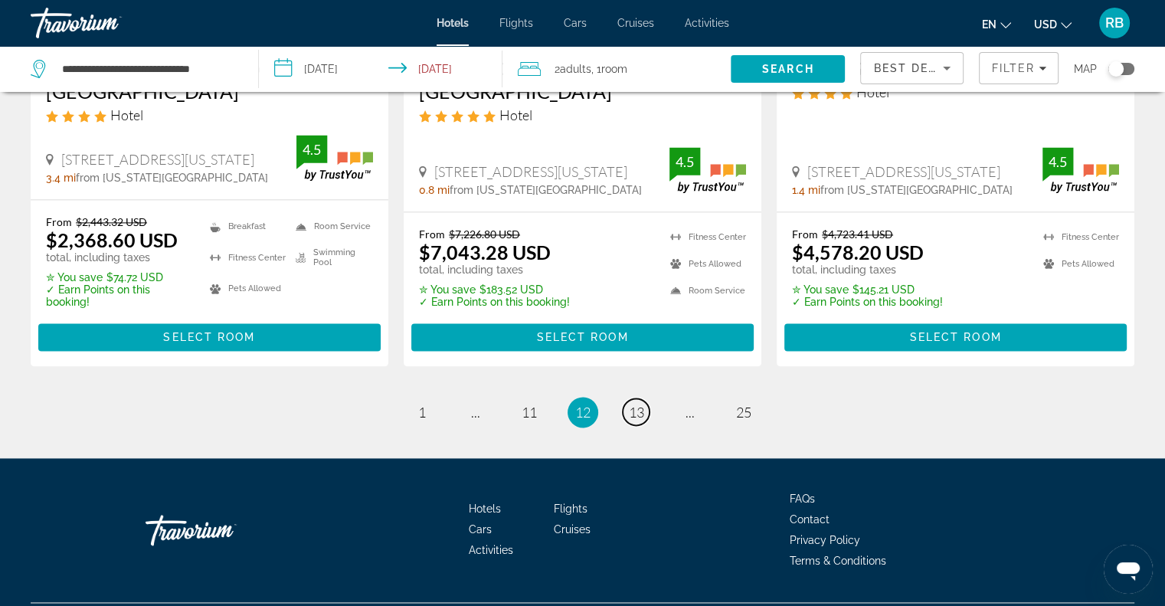
scroll to position [2117, 0]
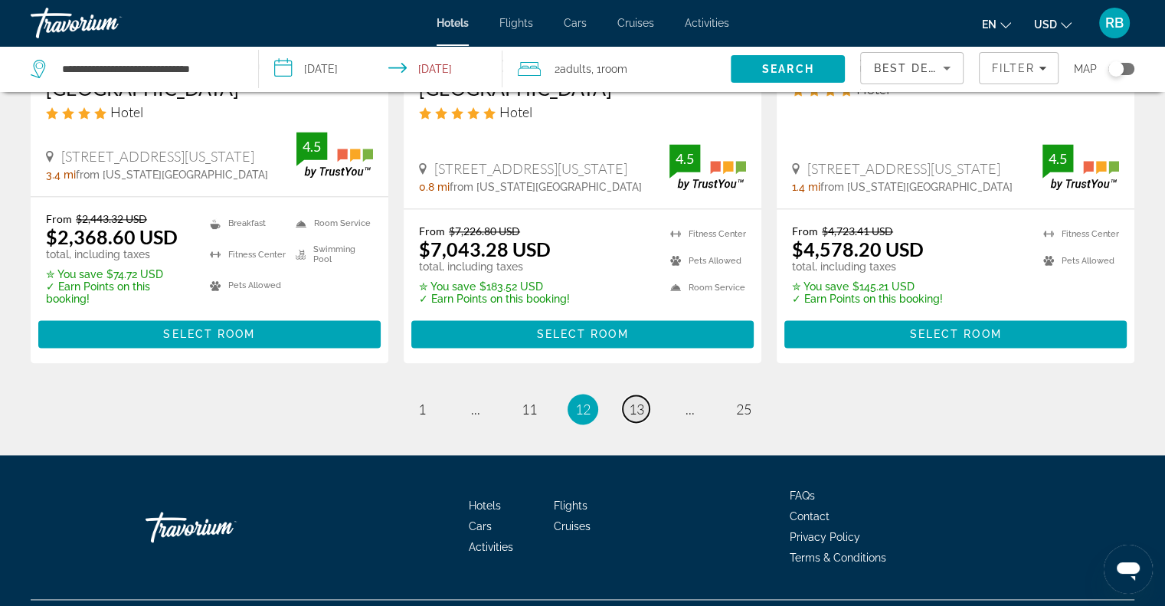
click at [639, 400] on span "13" at bounding box center [636, 408] width 15 height 17
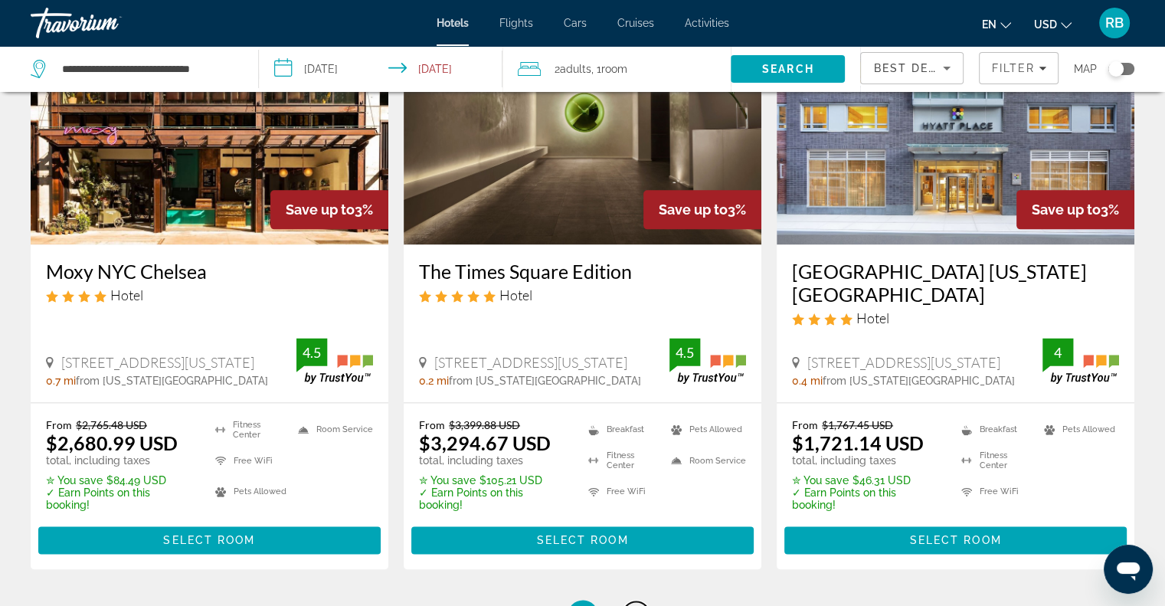
scroll to position [1937, 0]
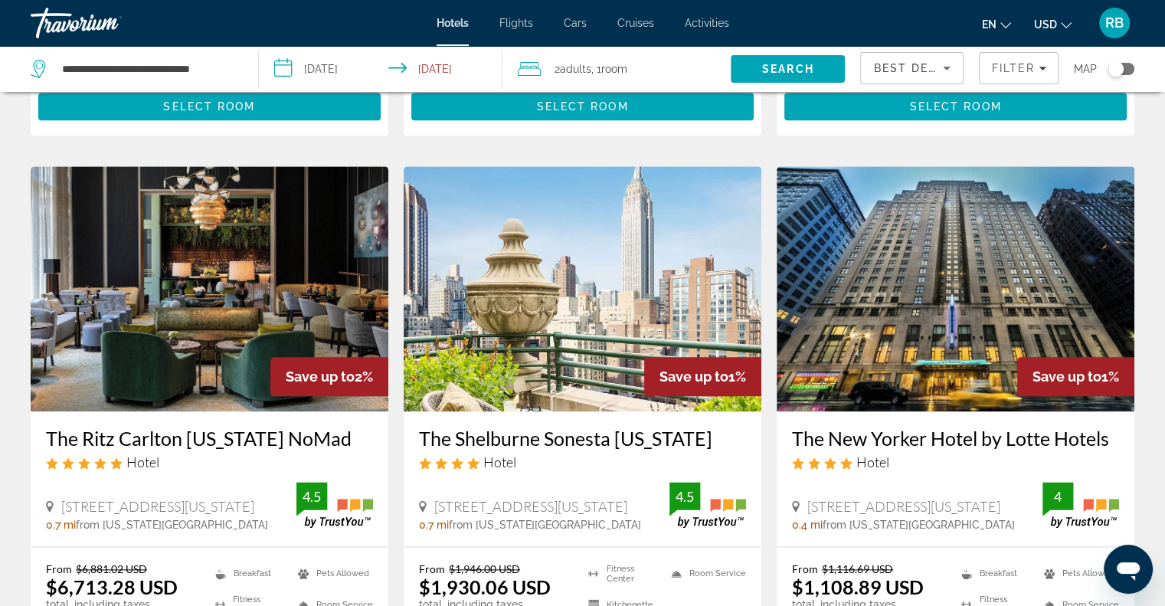
scroll to position [1751, 0]
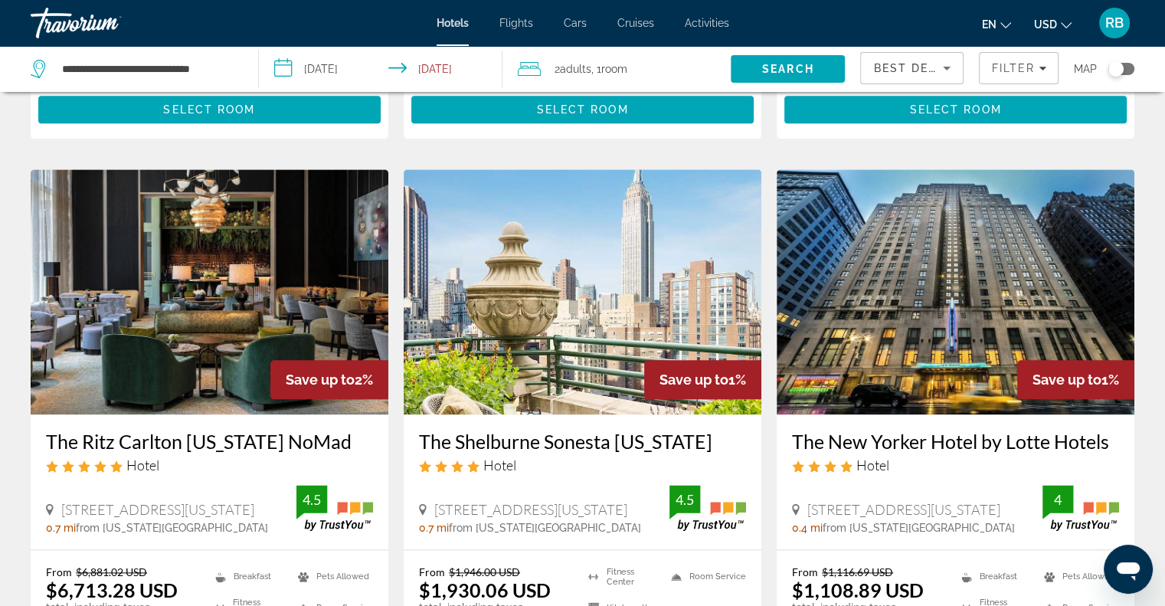
click at [957, 232] on img "Main content" at bounding box center [955, 291] width 358 height 245
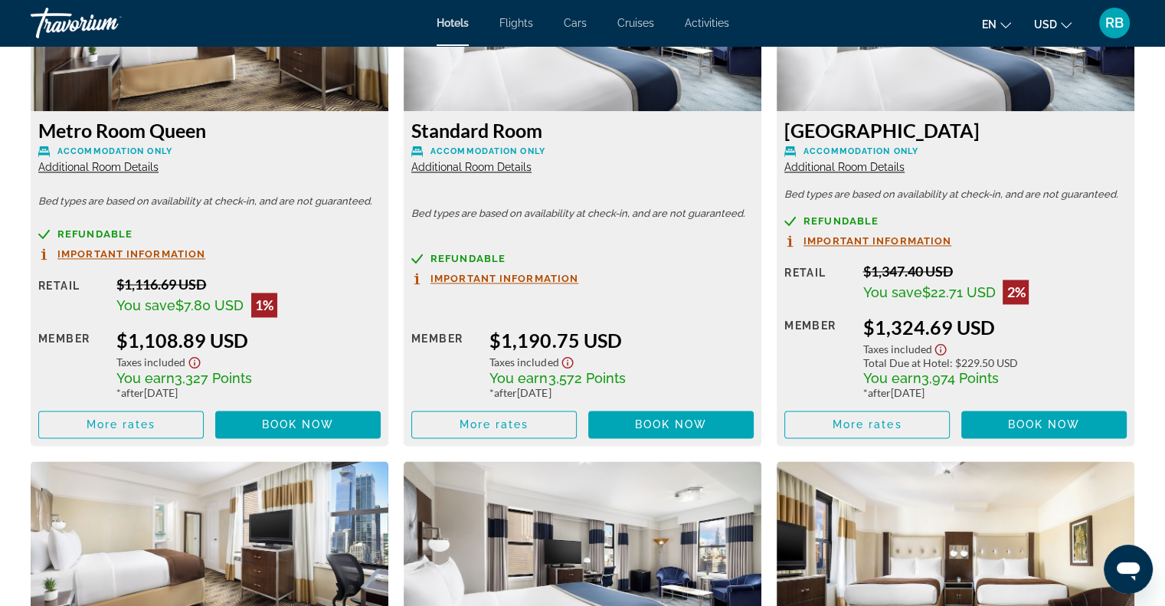
scroll to position [2164, 0]
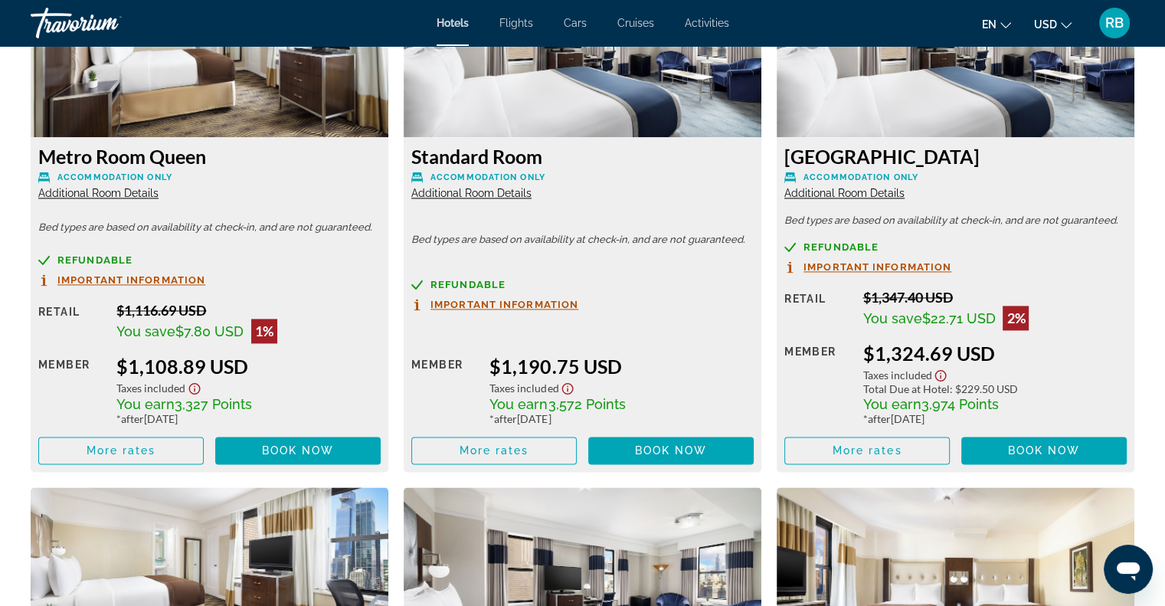
click at [159, 278] on span "Important Information" at bounding box center [131, 280] width 148 height 10
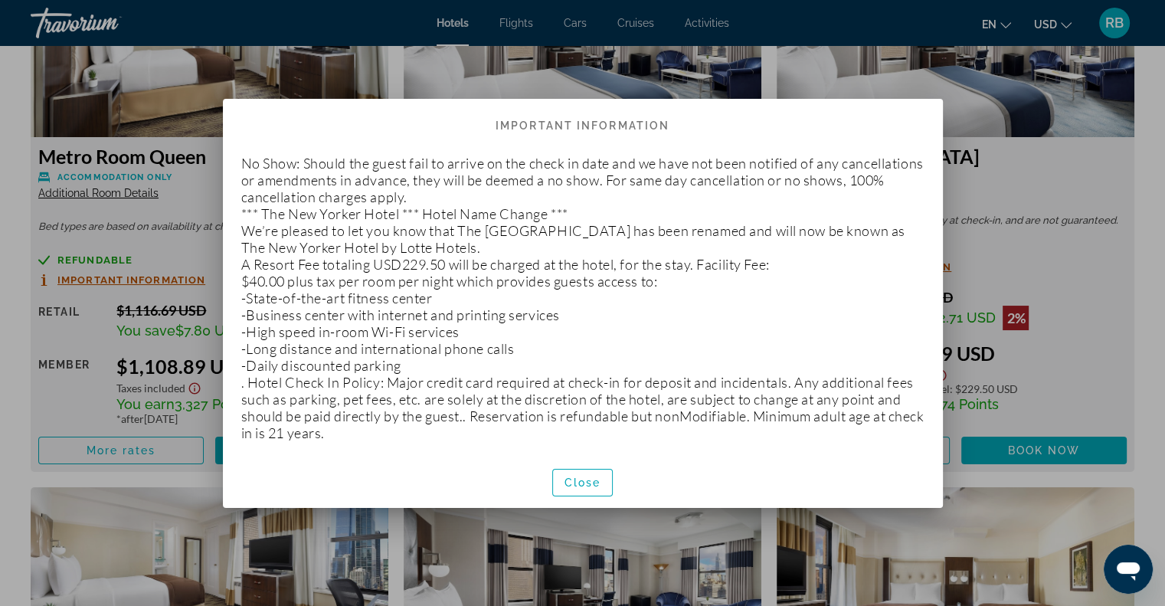
scroll to position [0, 0]
click at [576, 480] on span "Close" at bounding box center [582, 482] width 37 height 12
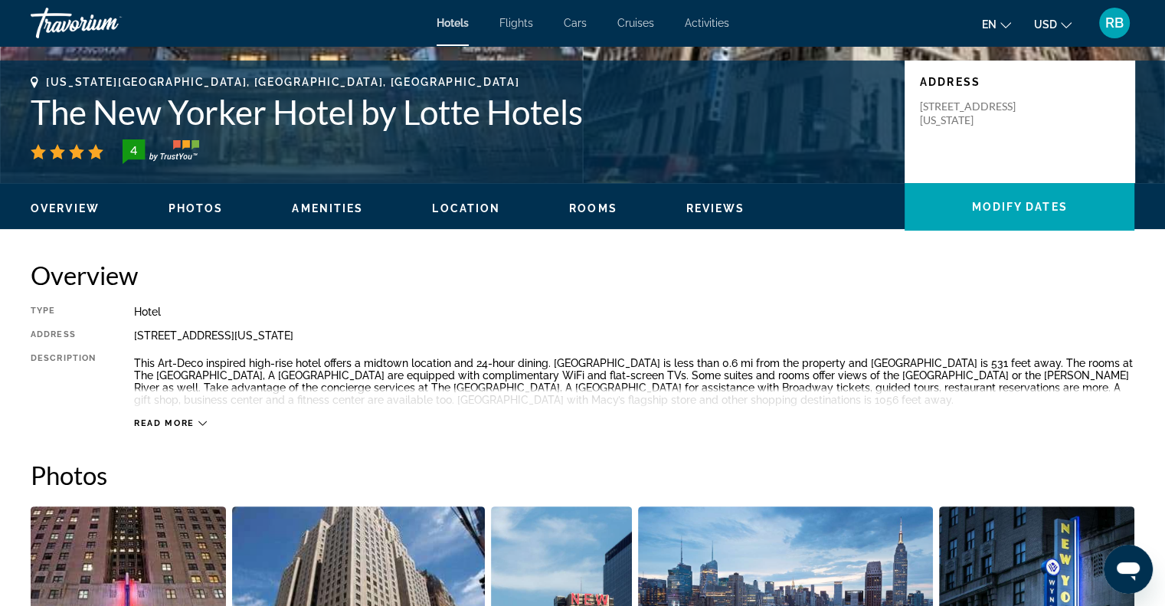
scroll to position [309, 0]
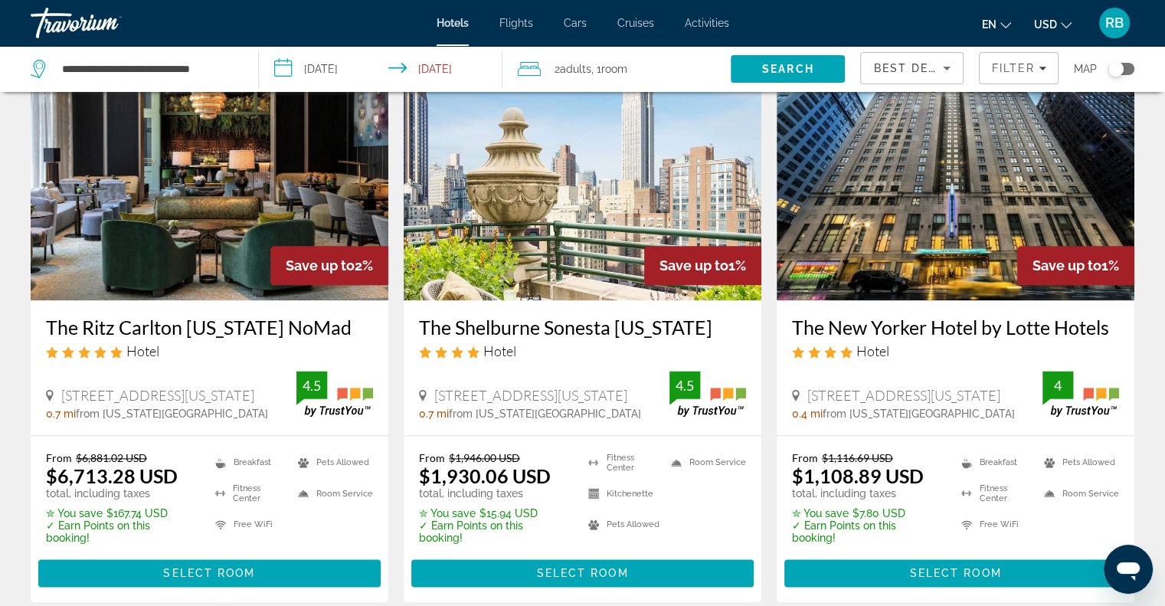
scroll to position [1871, 0]
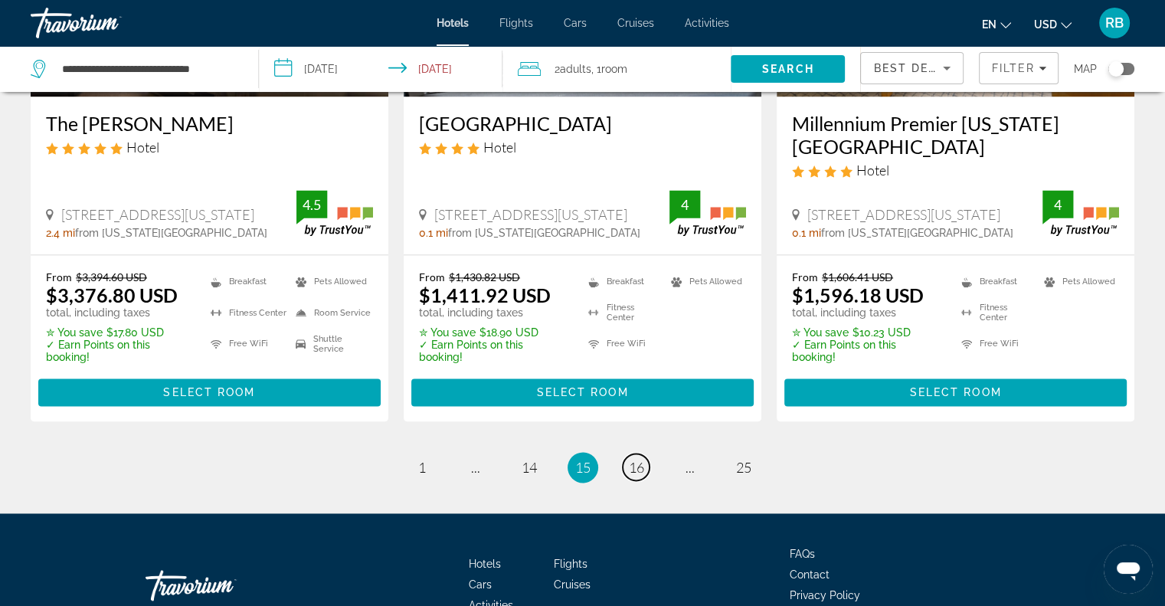
scroll to position [2117, 0]
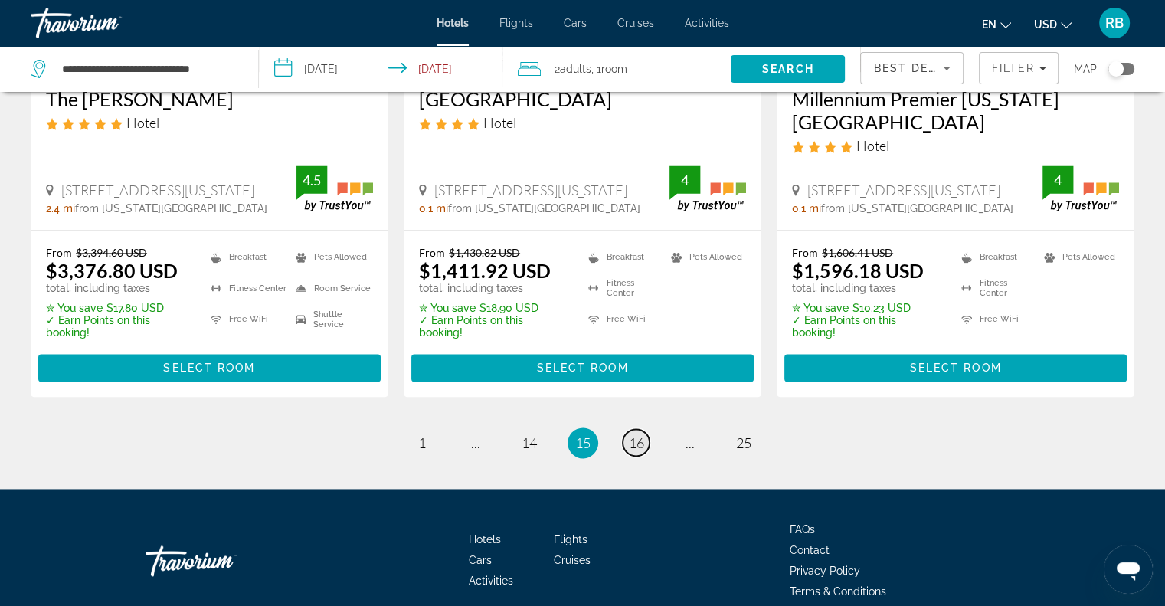
click at [633, 434] on span "16" at bounding box center [636, 442] width 15 height 17
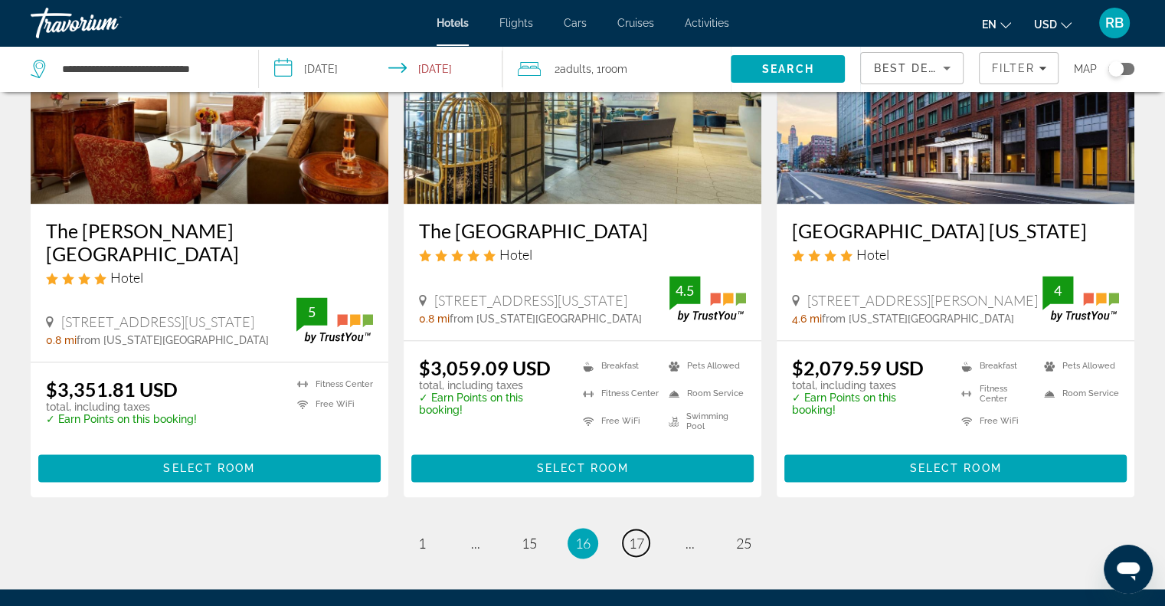
scroll to position [1950, 0]
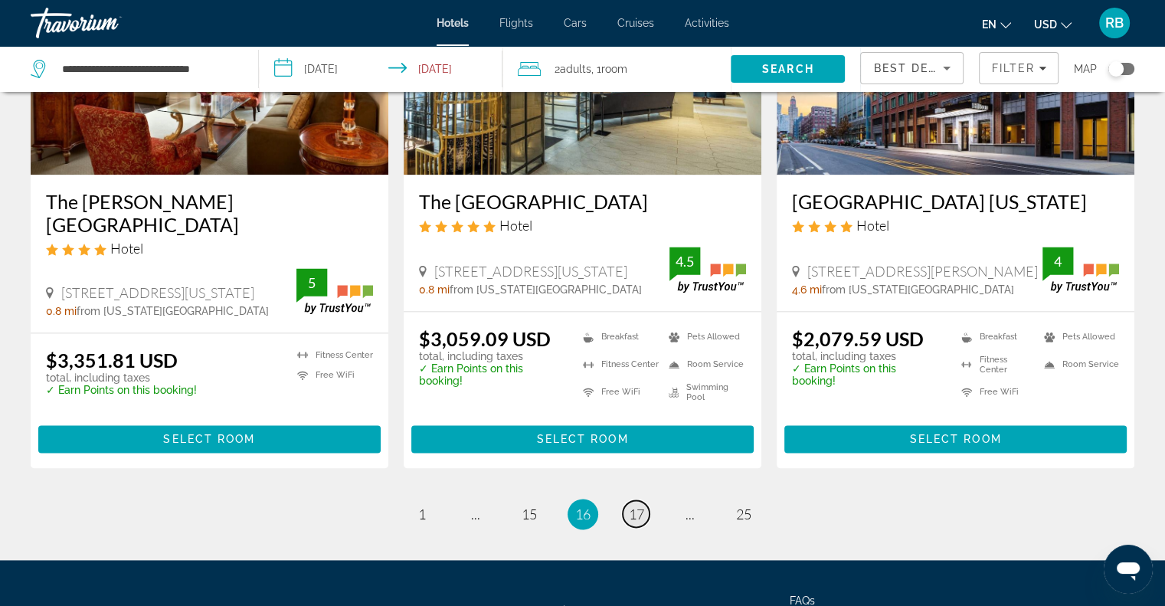
click at [639, 515] on span "17" at bounding box center [636, 513] width 15 height 17
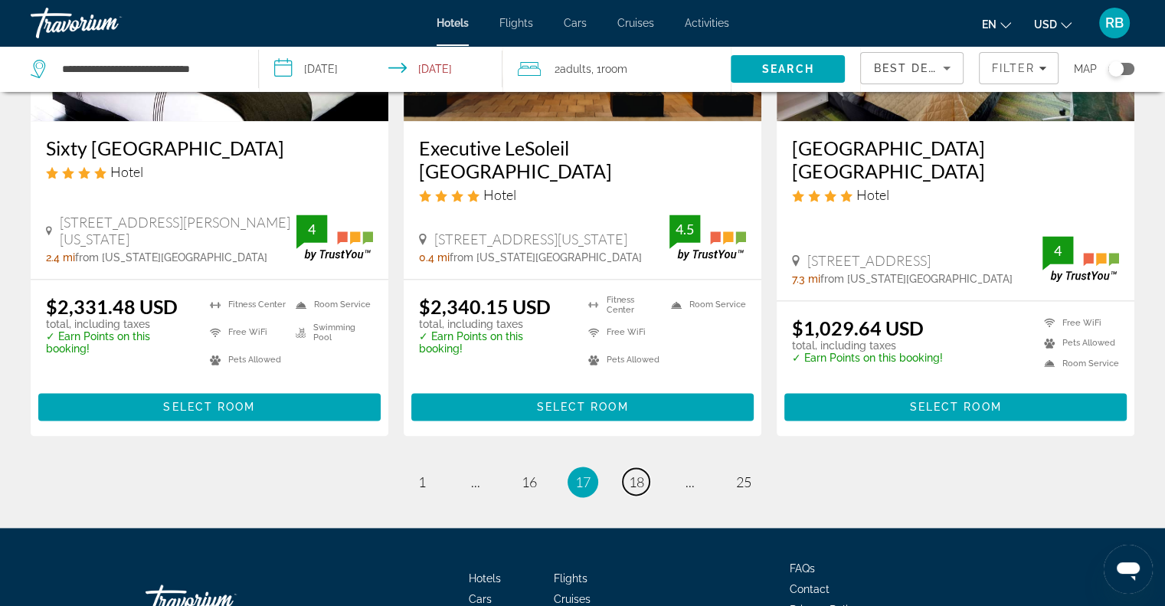
scroll to position [2080, 0]
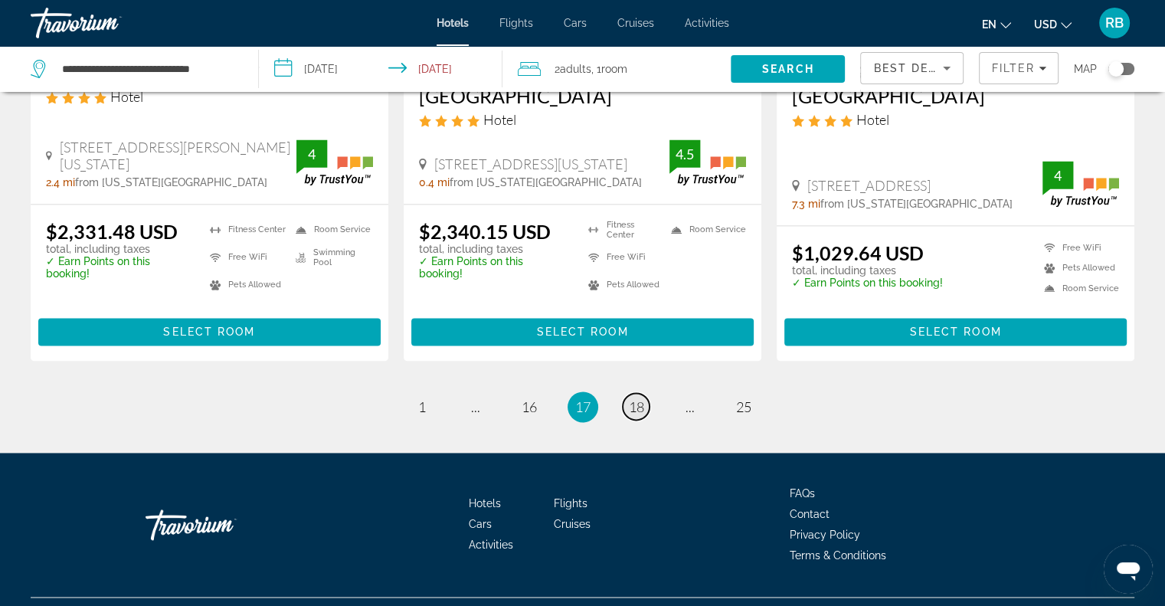
click at [636, 398] on span "18" at bounding box center [636, 406] width 15 height 17
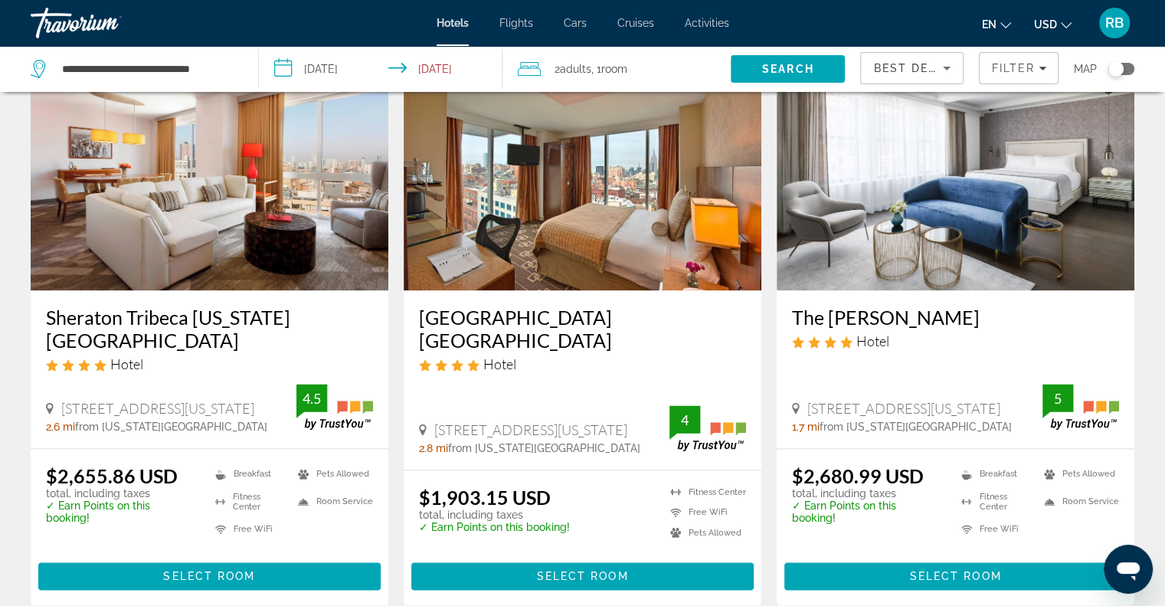
scroll to position [2011, 0]
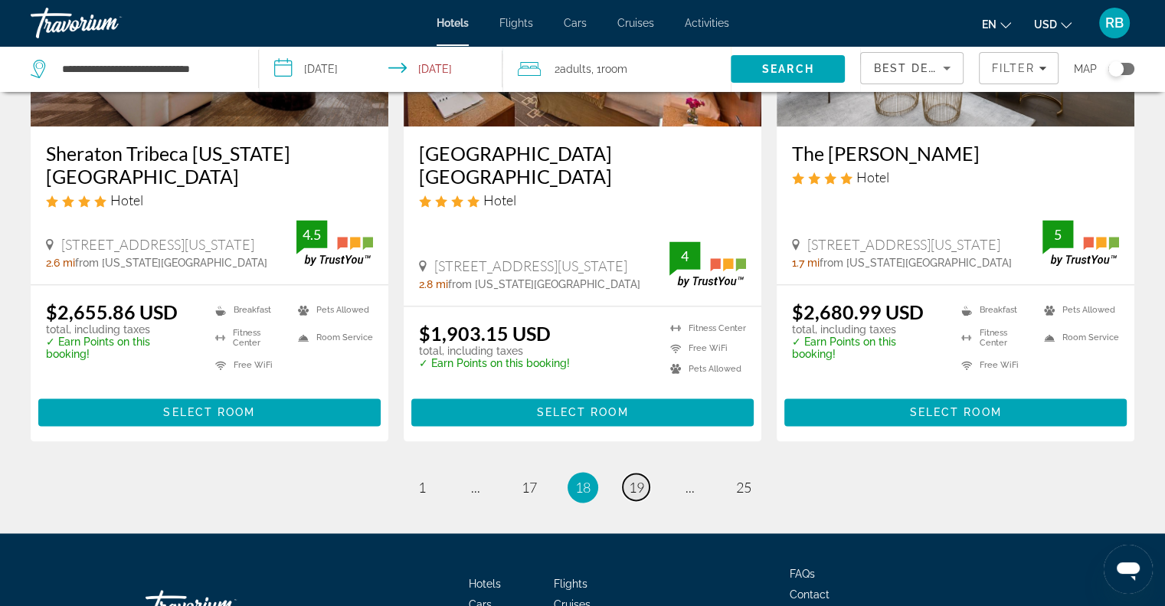
click at [632, 479] on span "19" at bounding box center [636, 487] width 15 height 17
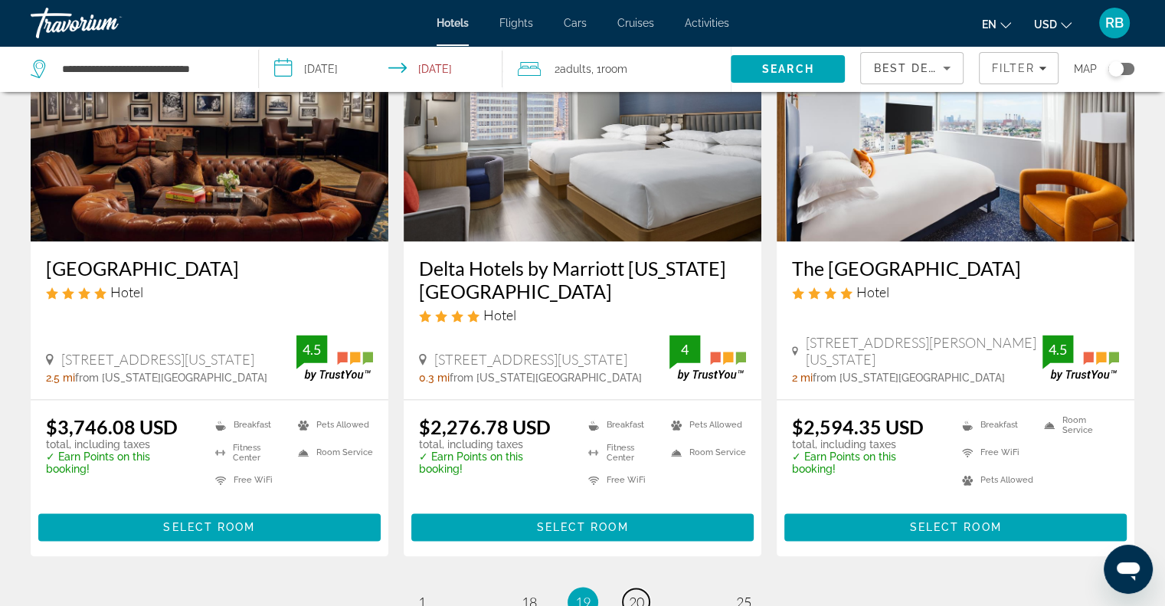
scroll to position [1947, 0]
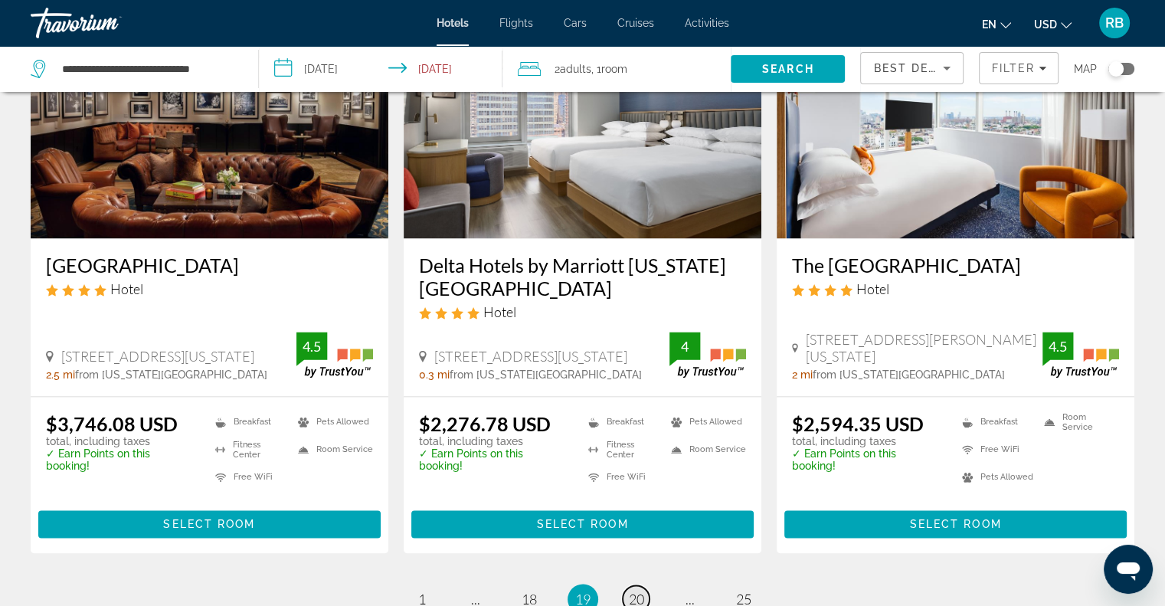
click at [642, 590] on span "20" at bounding box center [636, 598] width 15 height 17
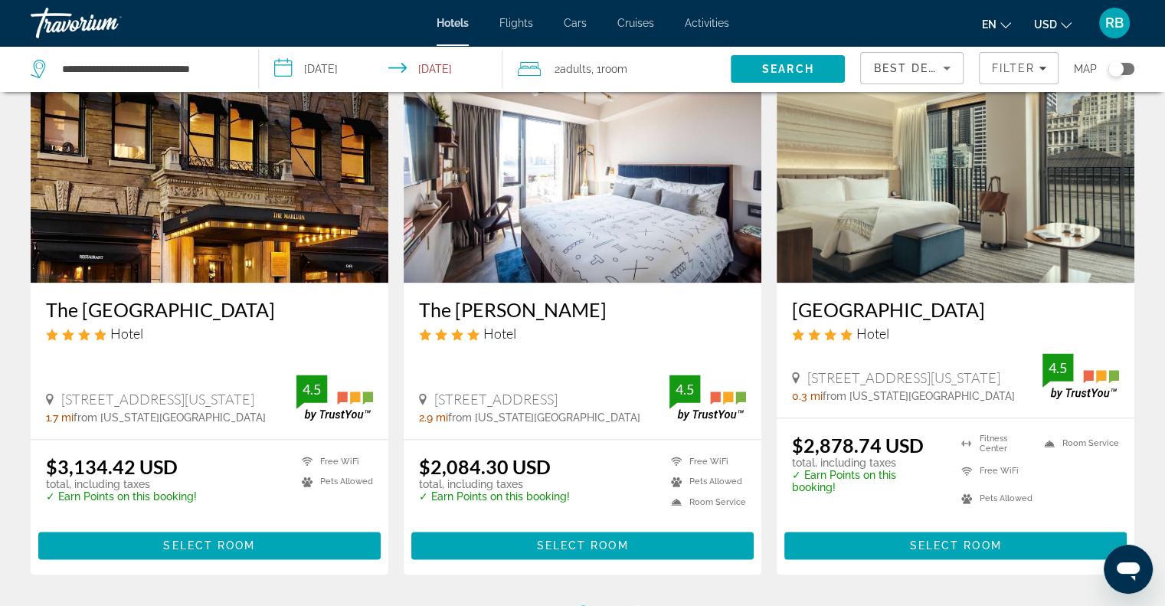
scroll to position [1914, 0]
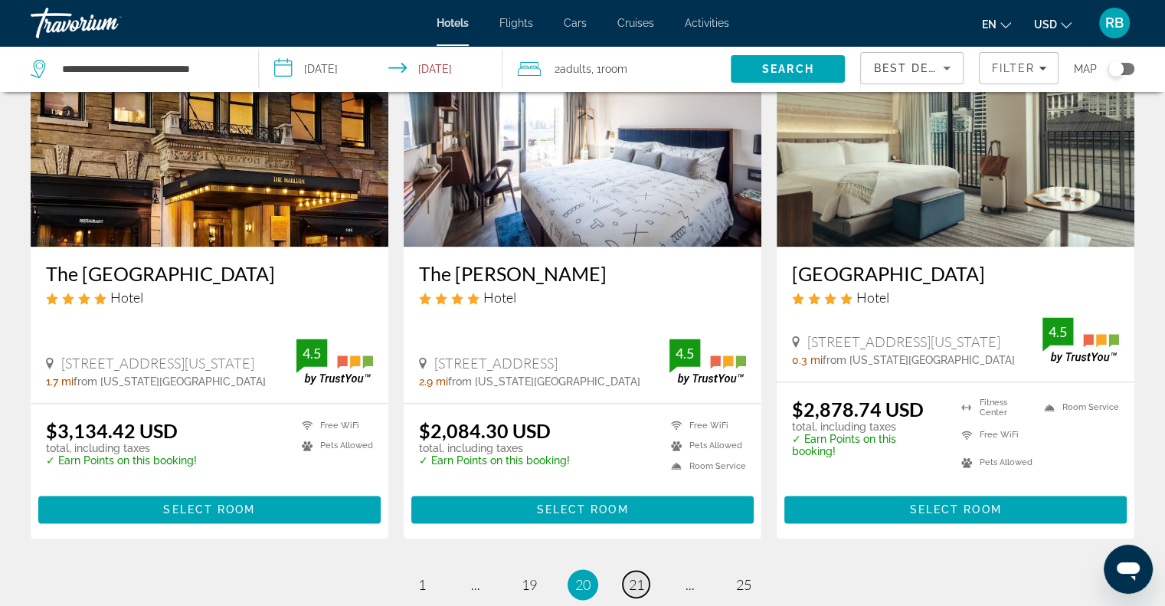
click at [639, 576] on span "21" at bounding box center [636, 584] width 15 height 17
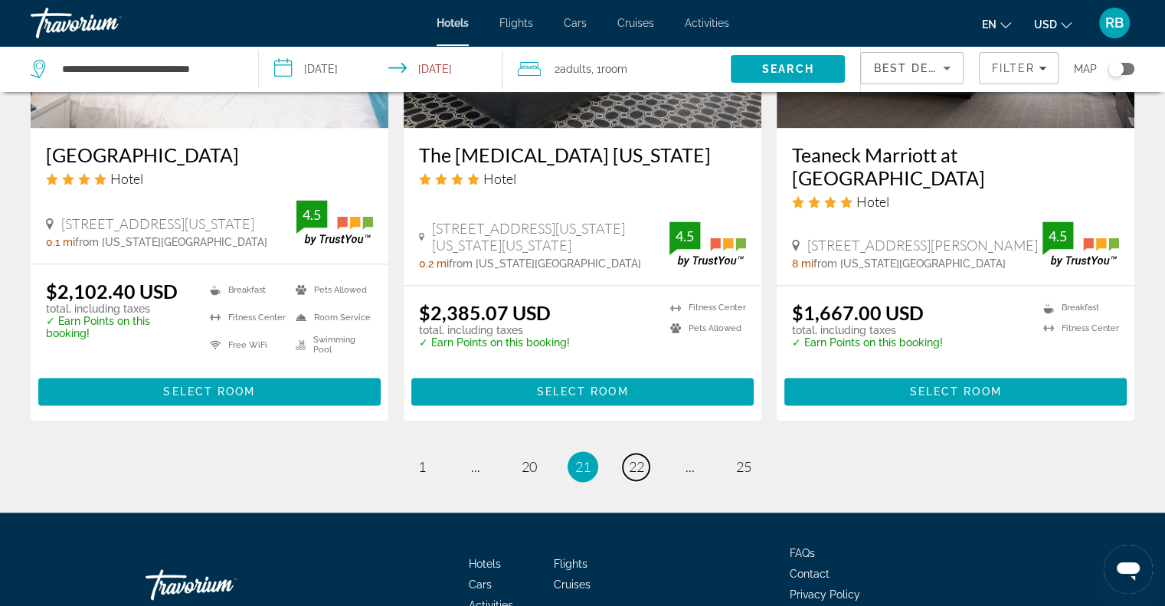
scroll to position [1993, 0]
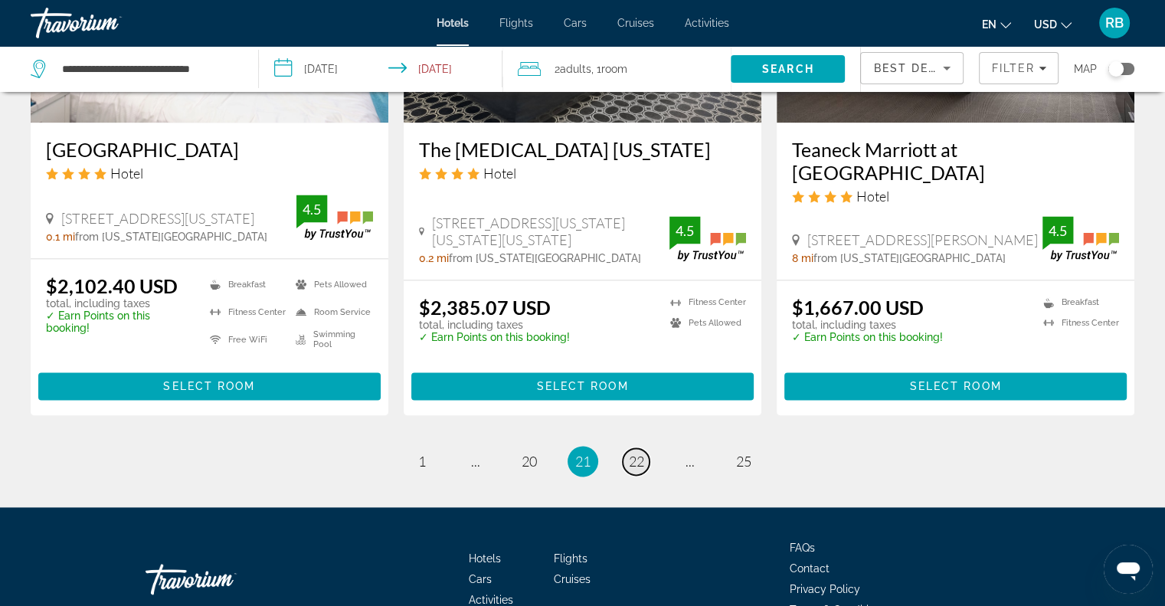
click at [636, 457] on span "22" at bounding box center [636, 461] width 15 height 17
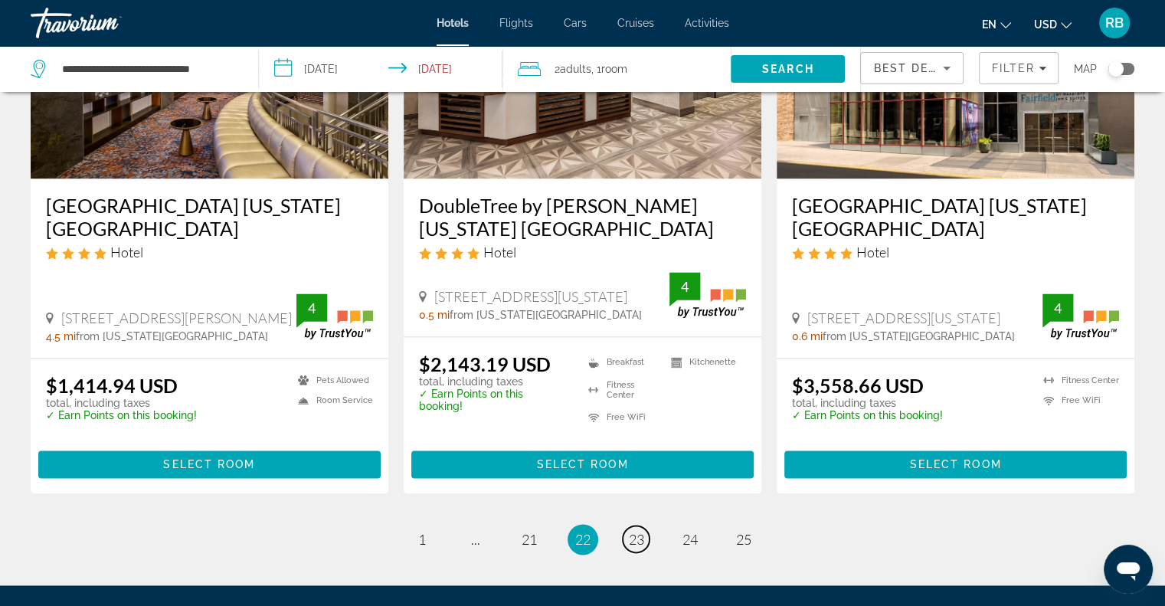
scroll to position [2048, 0]
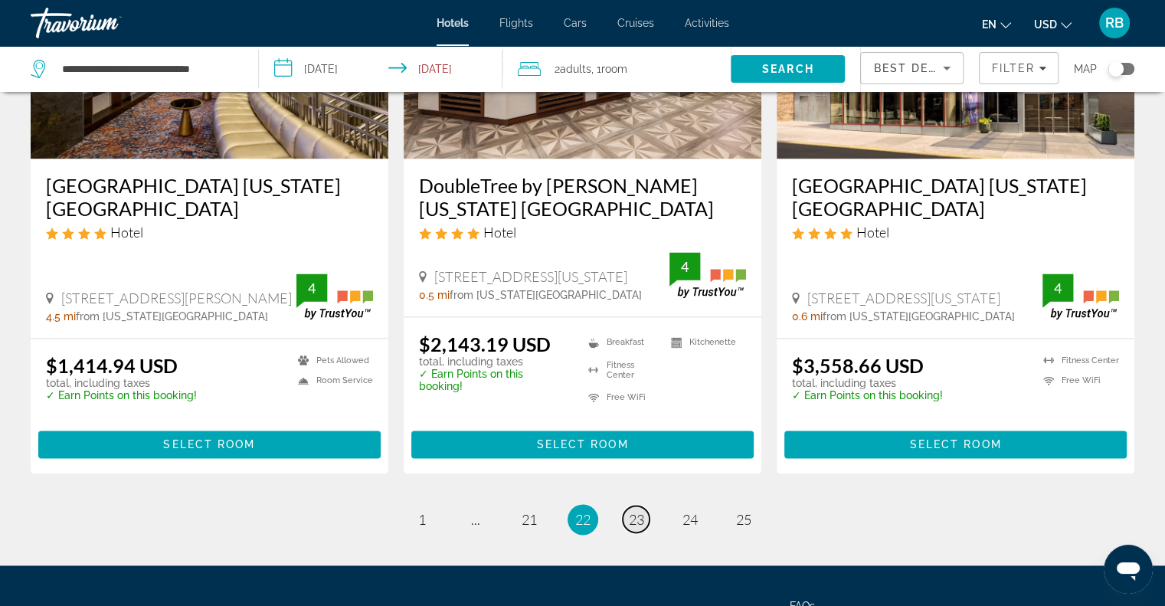
click at [637, 511] on span "23" at bounding box center [636, 519] width 15 height 17
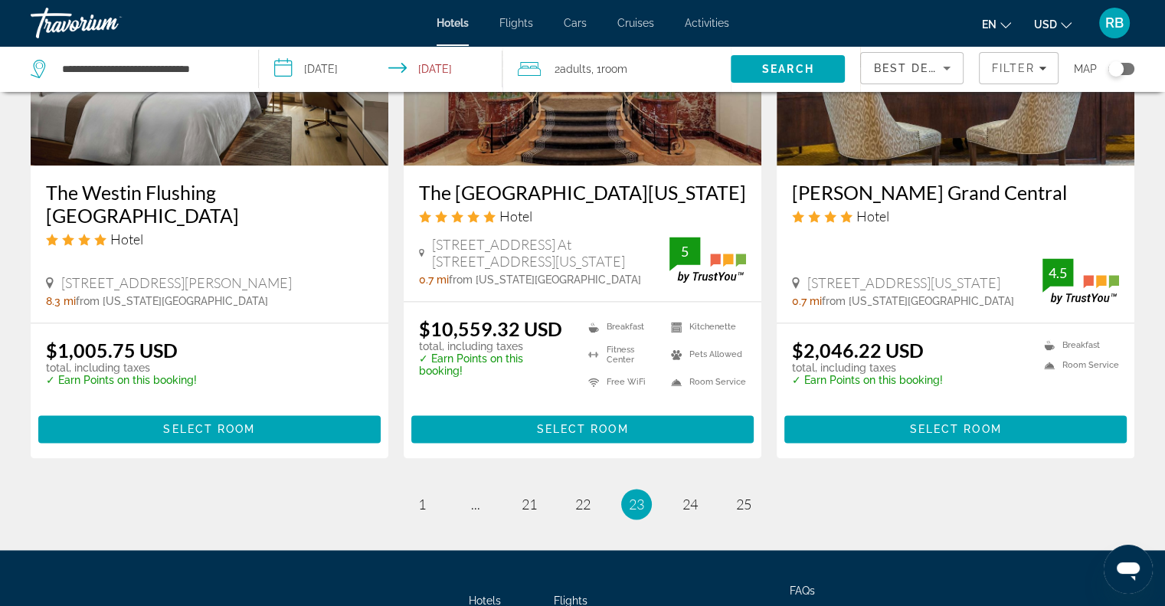
scroll to position [2010, 0]
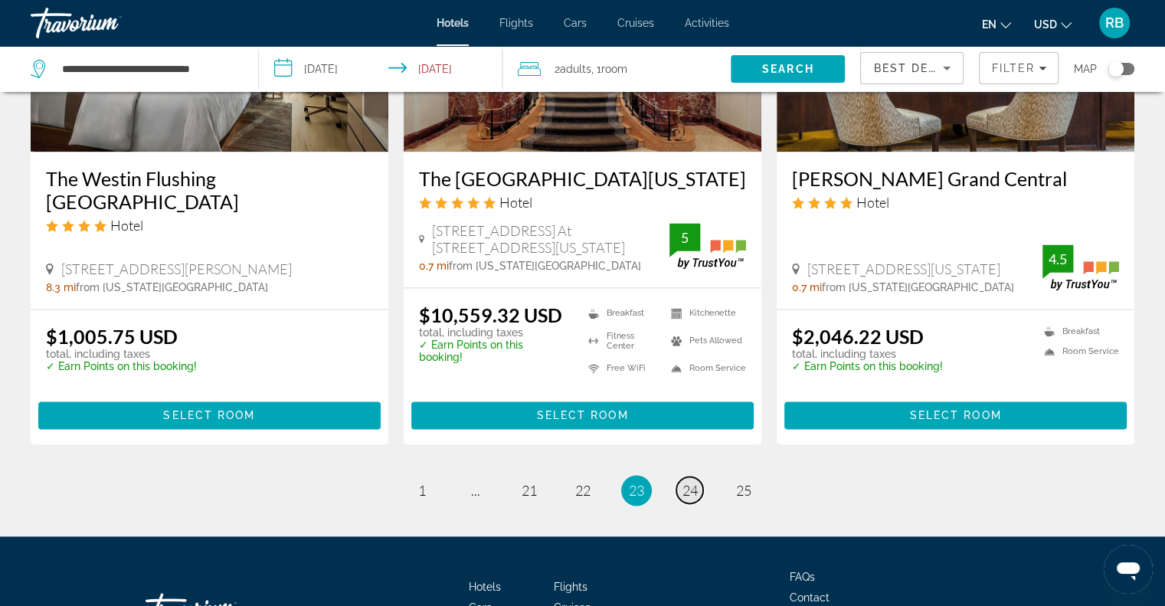
click at [695, 482] on span "24" at bounding box center [689, 490] width 15 height 17
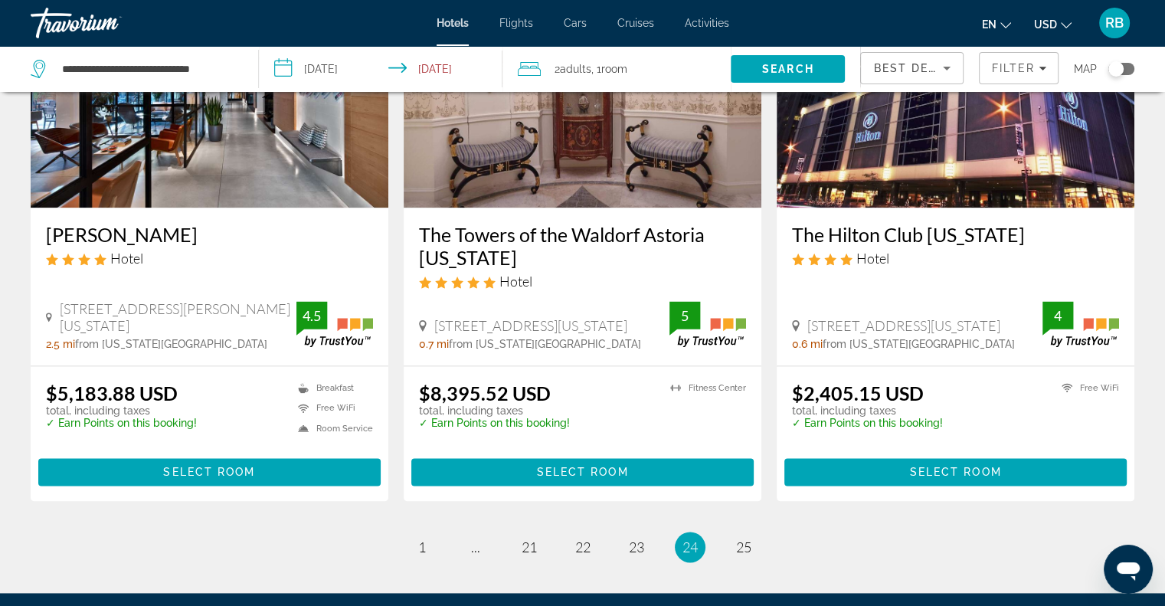
scroll to position [1929, 0]
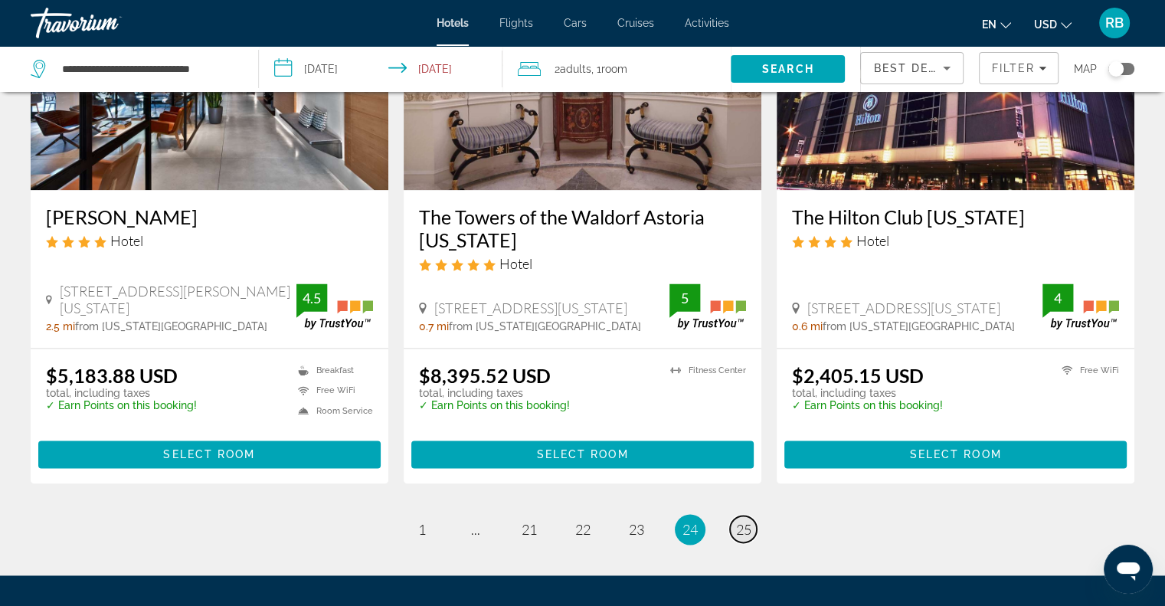
click at [736, 521] on span "25" at bounding box center [743, 529] width 15 height 17
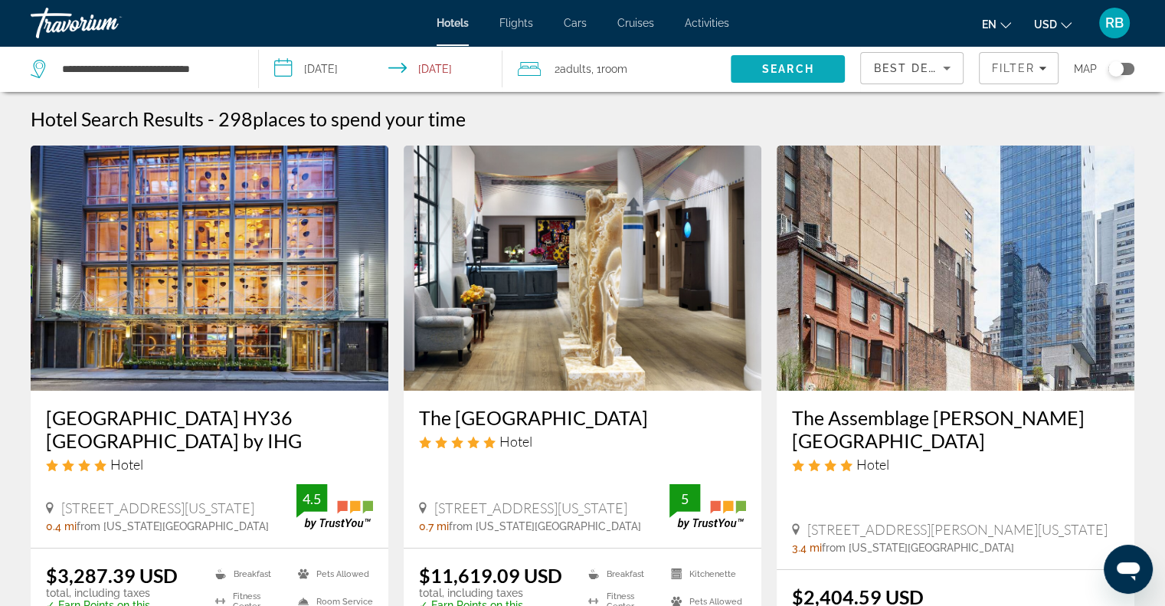
click at [775, 74] on span "Search" at bounding box center [788, 69] width 52 height 12
click at [944, 69] on icon "Sort by" at bounding box center [946, 68] width 18 height 18
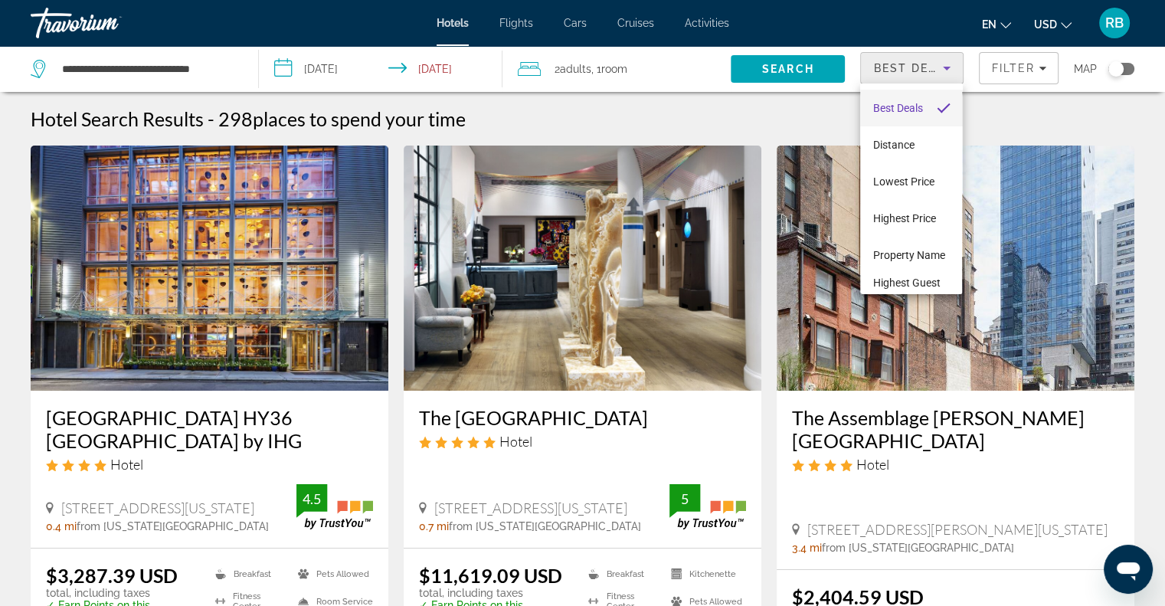
click at [1042, 70] on div at bounding box center [582, 303] width 1165 height 606
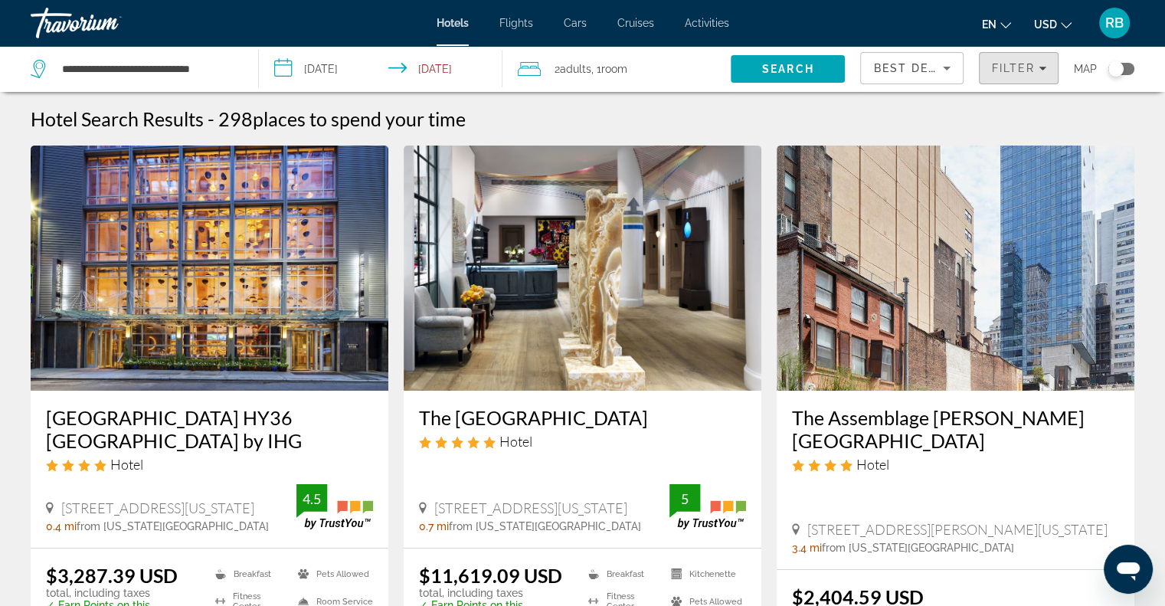
click at [1042, 70] on icon "Filters" at bounding box center [1042, 68] width 8 height 8
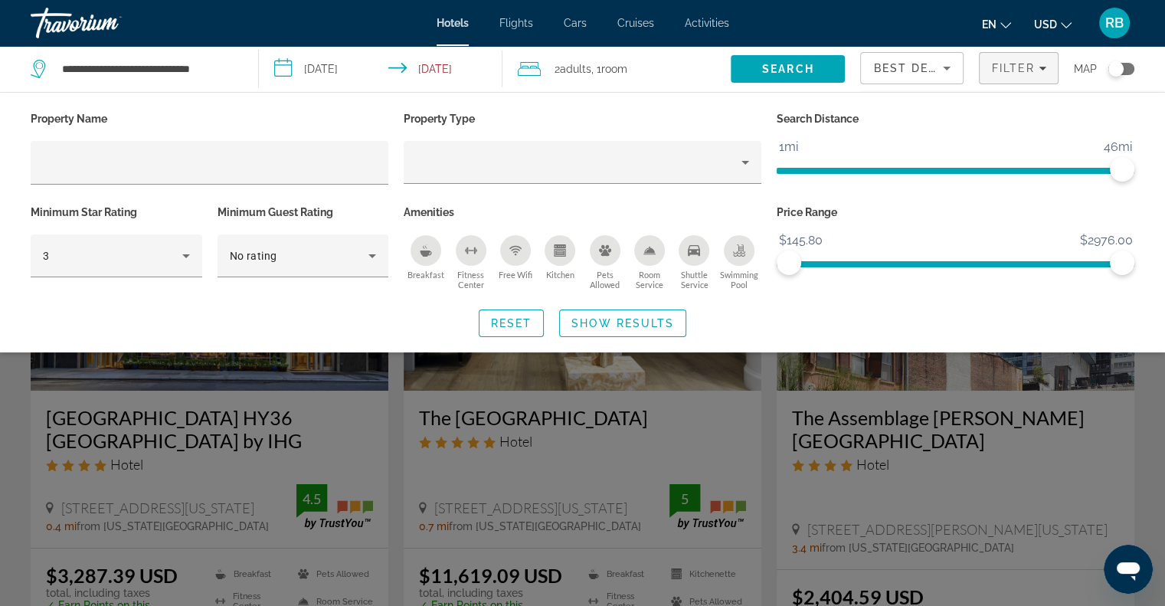
click at [425, 253] on icon "Breakfast" at bounding box center [425, 253] width 11 height 6
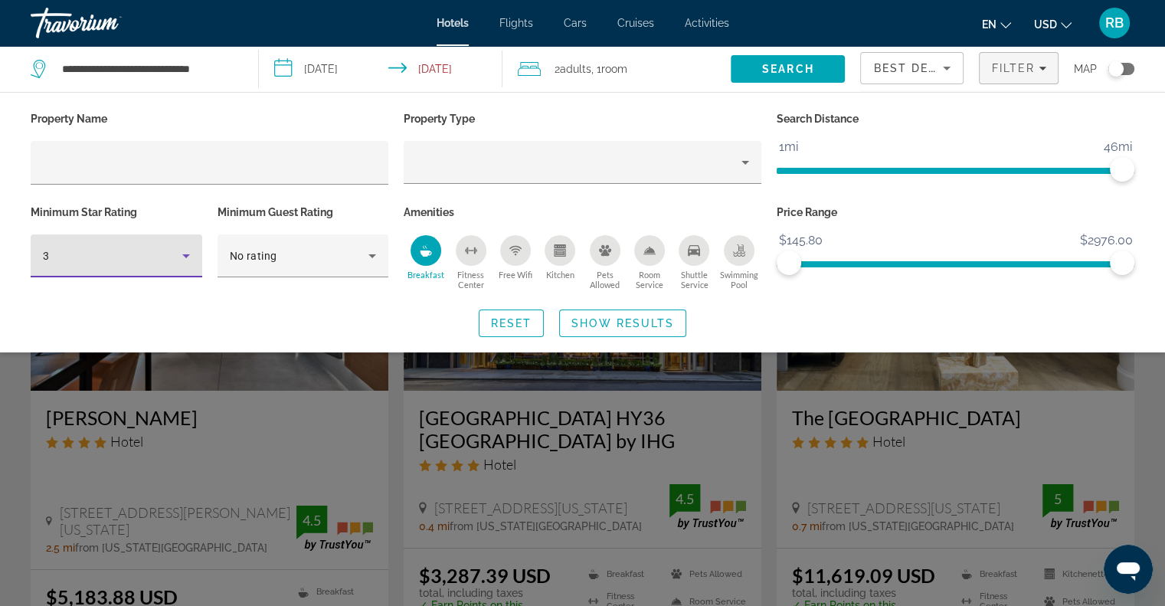
click at [182, 254] on icon "Hotel Filters" at bounding box center [186, 256] width 18 height 18
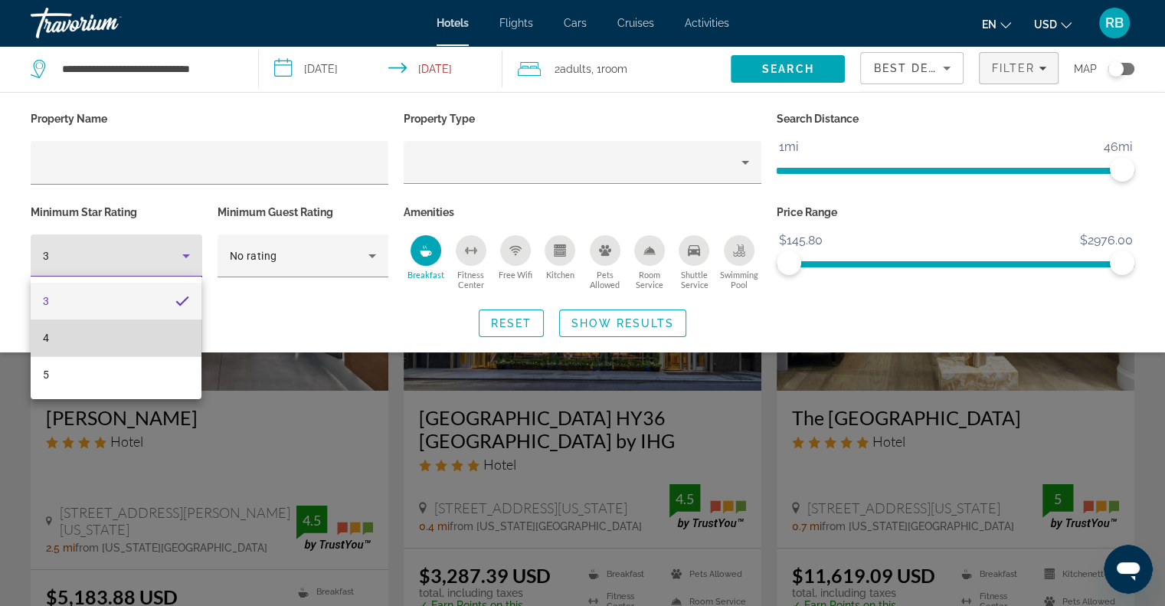
click at [115, 332] on mat-option "4" at bounding box center [116, 337] width 171 height 37
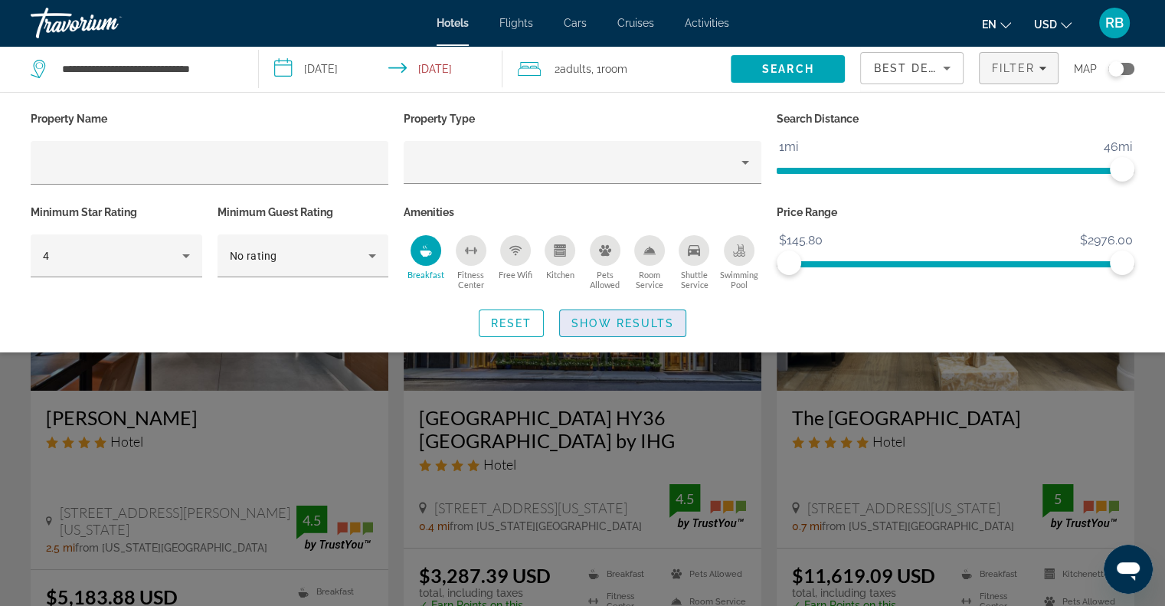
click at [597, 324] on span "Show Results" at bounding box center [622, 323] width 103 height 12
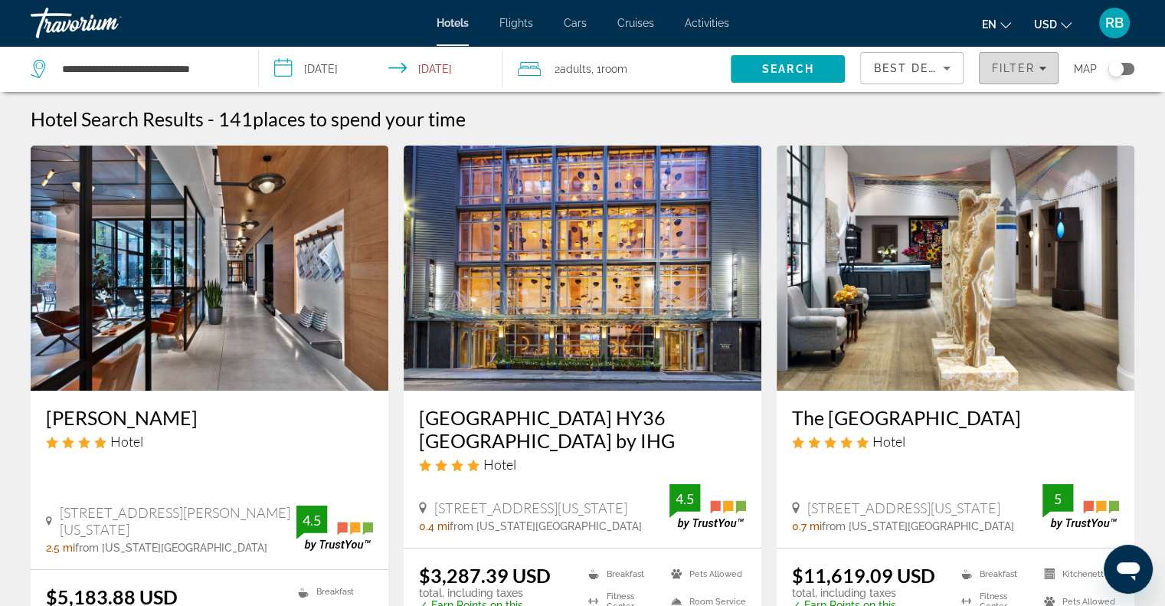
click at [1043, 73] on div "Filter" at bounding box center [1018, 68] width 55 height 12
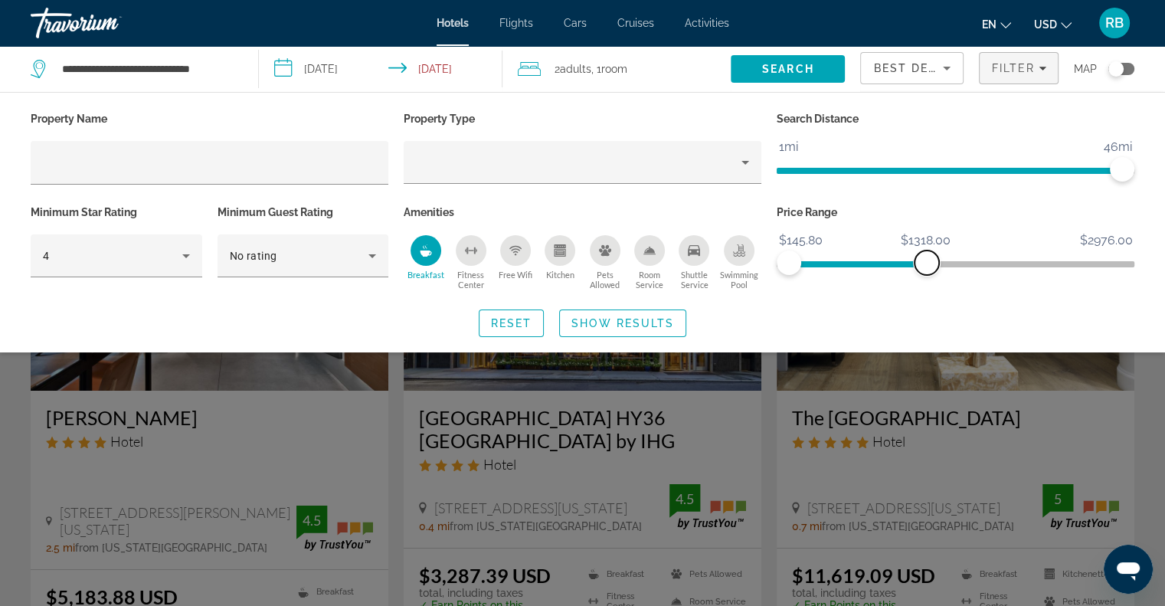
drag, startPoint x: 1114, startPoint y: 267, endPoint x: 927, endPoint y: 268, distance: 187.6
click at [927, 268] on span "ngx-slider-max" at bounding box center [926, 262] width 25 height 25
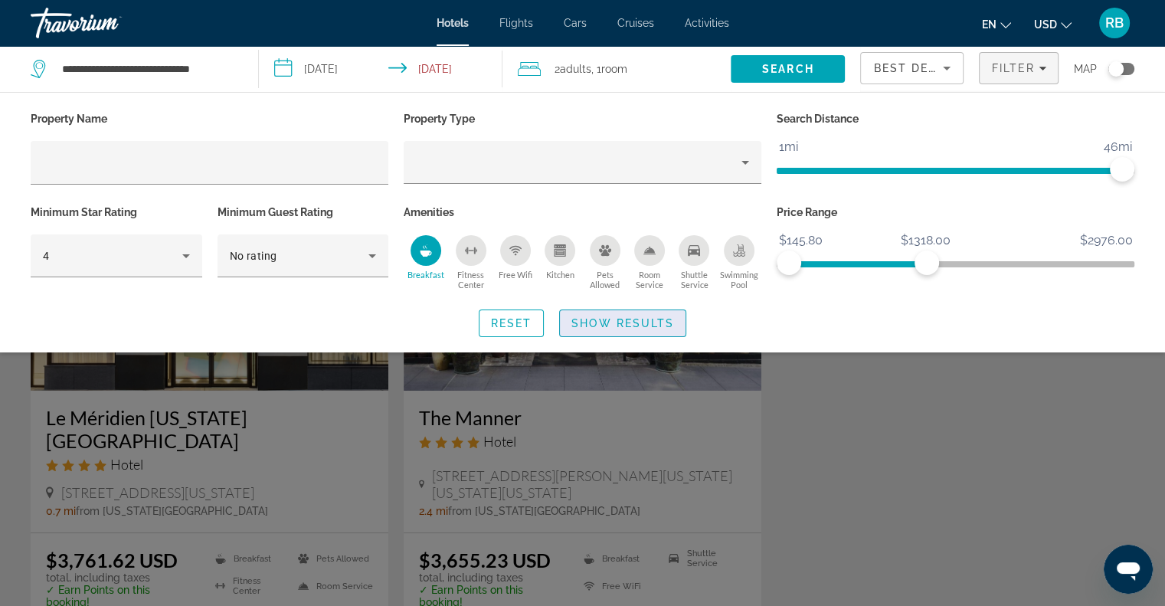
click at [608, 322] on span "Show Results" at bounding box center [622, 323] width 103 height 12
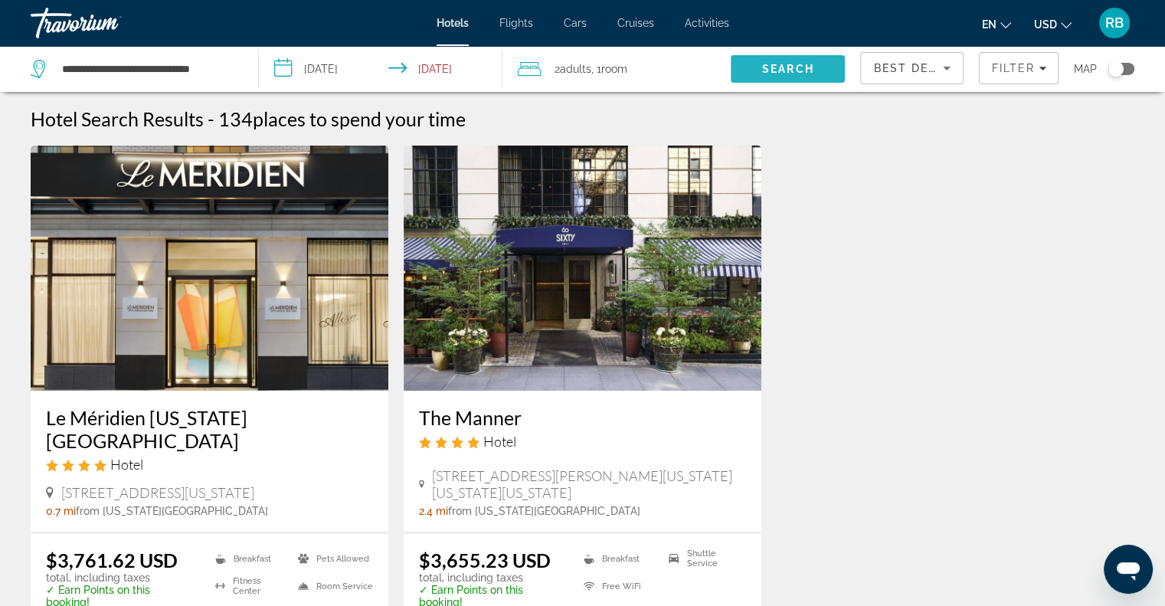
click at [794, 68] on span "Search" at bounding box center [788, 69] width 52 height 12
drag, startPoint x: 1161, startPoint y: 237, endPoint x: 1171, endPoint y: 253, distance: 19.6
click at [1165, 253] on html "**********" at bounding box center [582, 303] width 1165 height 606
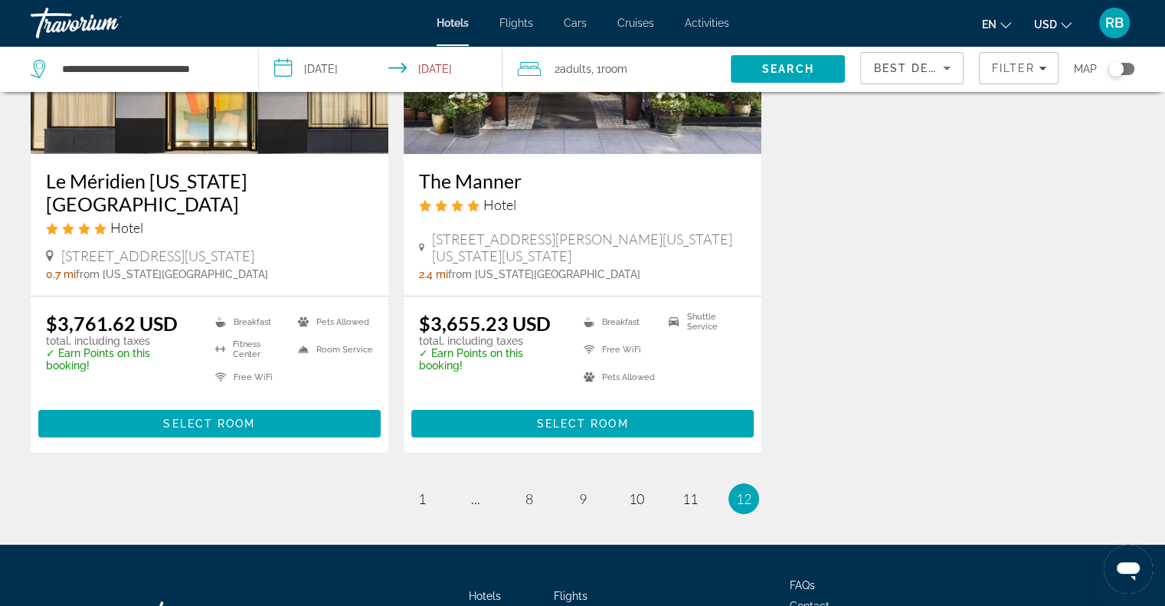
scroll to position [249, 0]
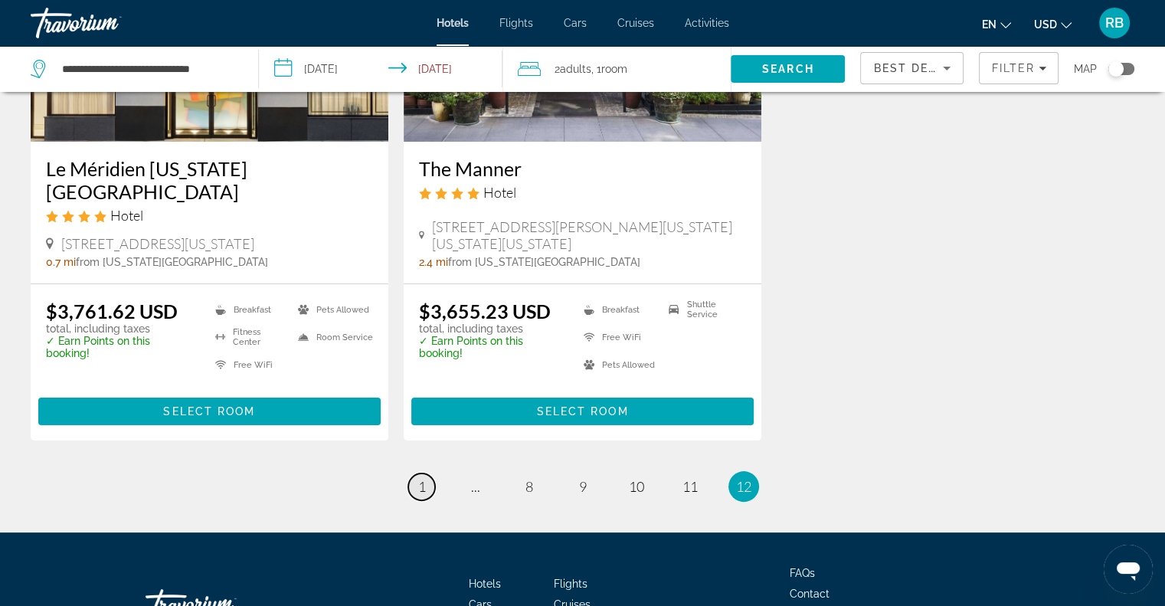
click at [417, 480] on link "page 1" at bounding box center [421, 486] width 27 height 27
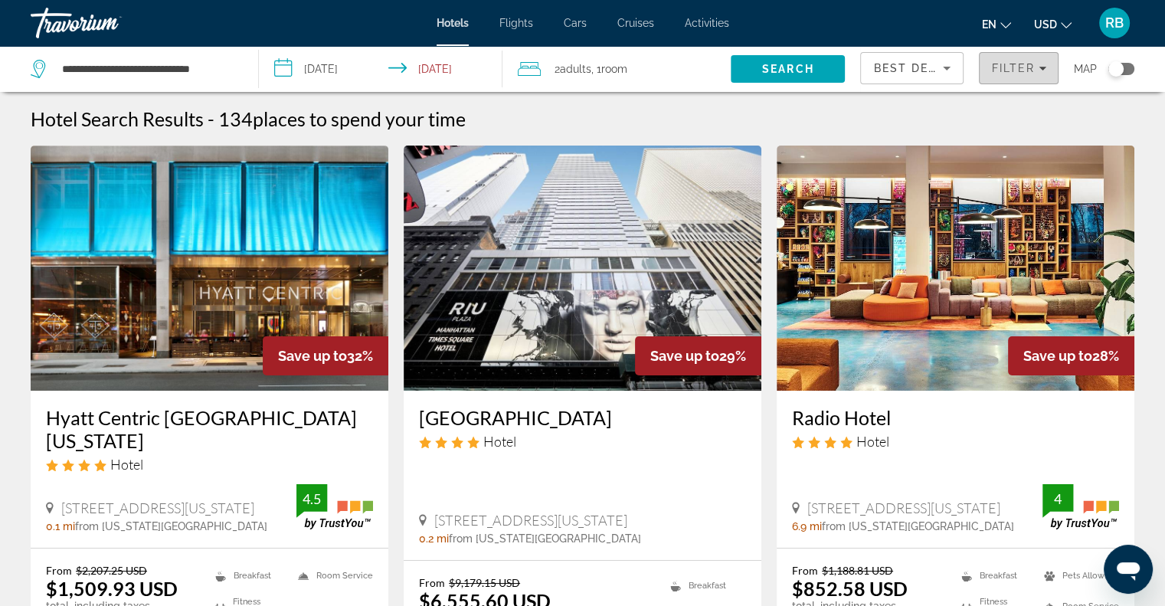
click at [1043, 67] on icon "Filters" at bounding box center [1042, 69] width 8 height 4
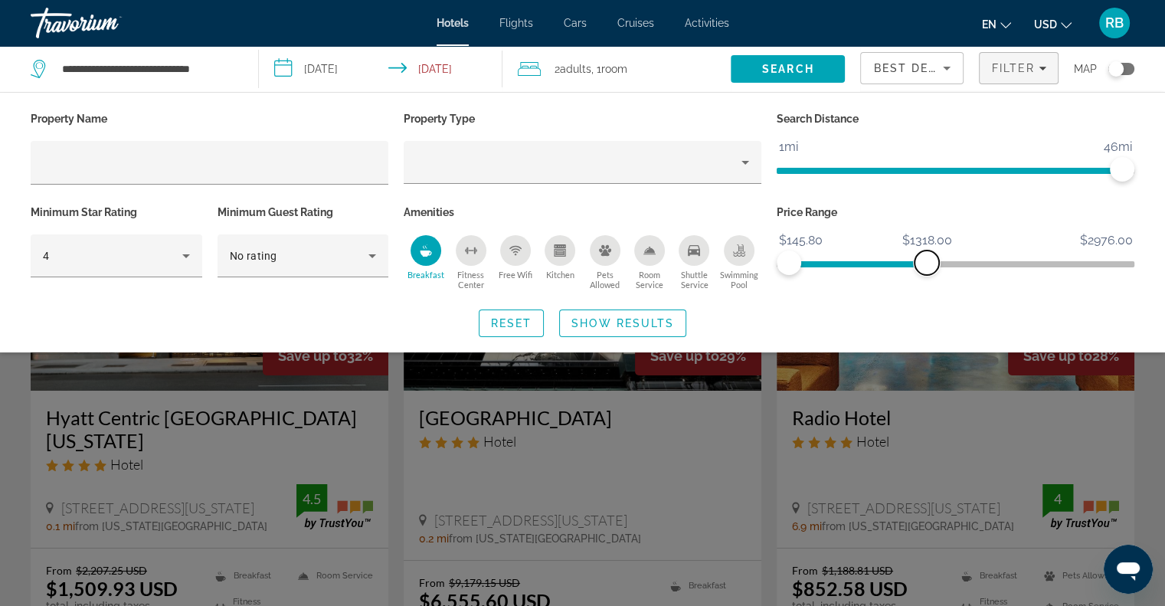
click at [930, 257] on span "ngx-slider-max" at bounding box center [926, 262] width 25 height 25
click at [614, 325] on span "Show Results" at bounding box center [622, 323] width 103 height 12
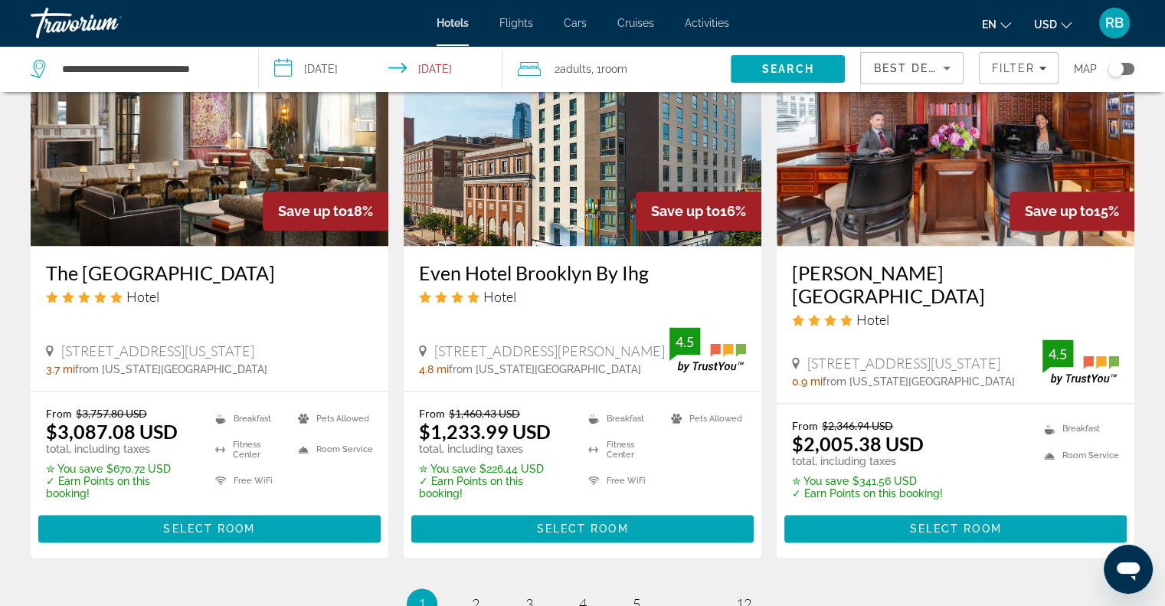
scroll to position [1957, 0]
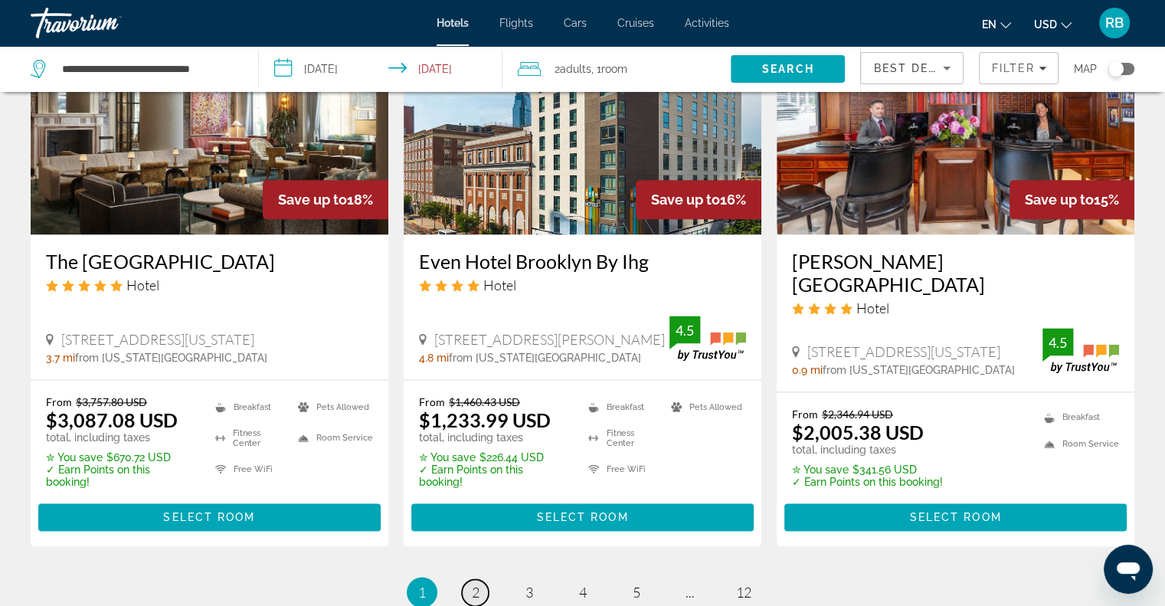
click at [476, 584] on span "2" at bounding box center [476, 592] width 8 height 17
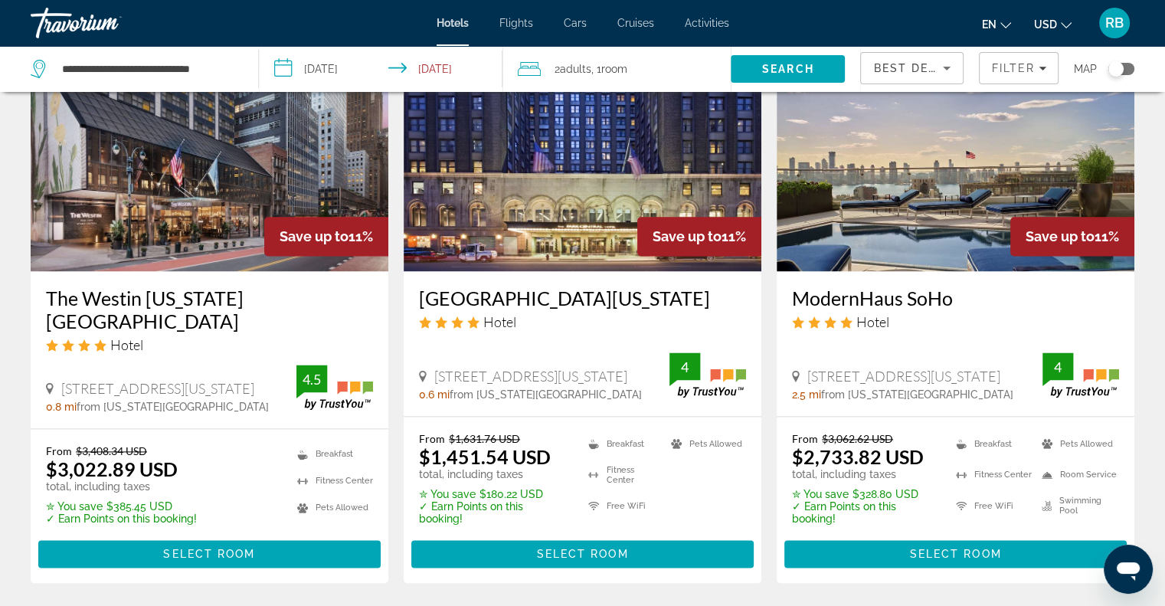
scroll to position [1940, 0]
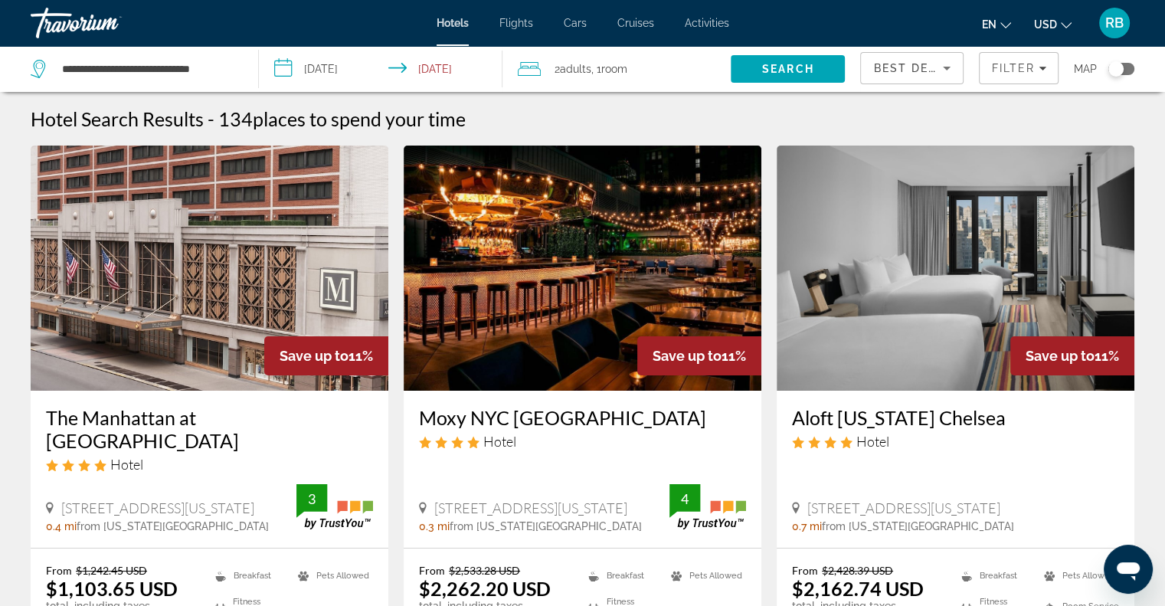
click at [288, 70] on input "**********" at bounding box center [384, 71] width 250 height 51
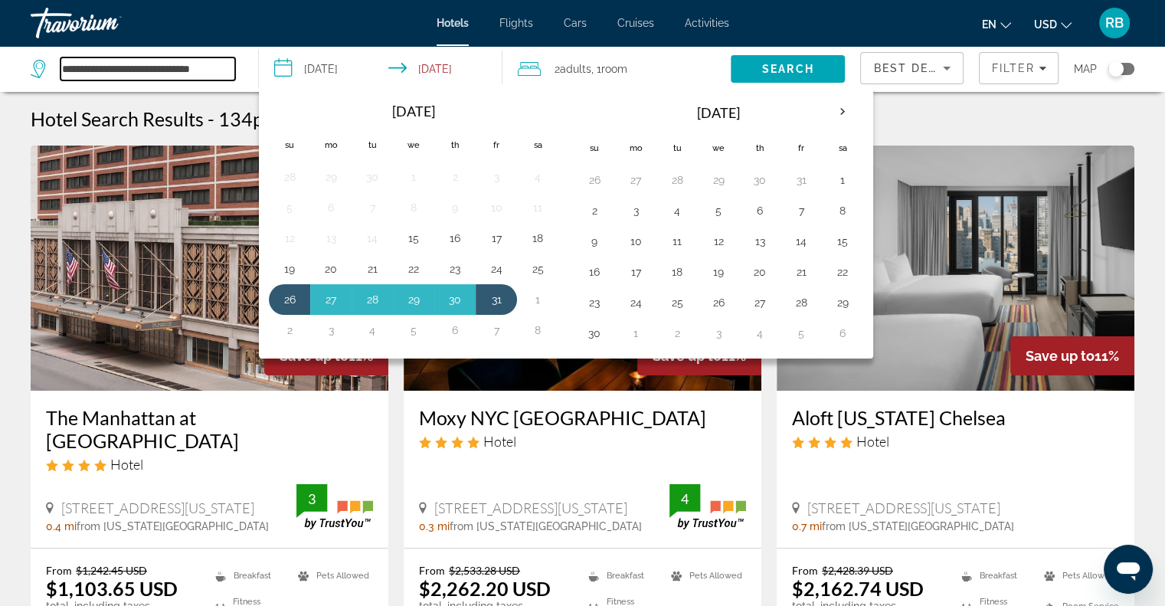
click at [165, 70] on input "**********" at bounding box center [147, 68] width 175 height 23
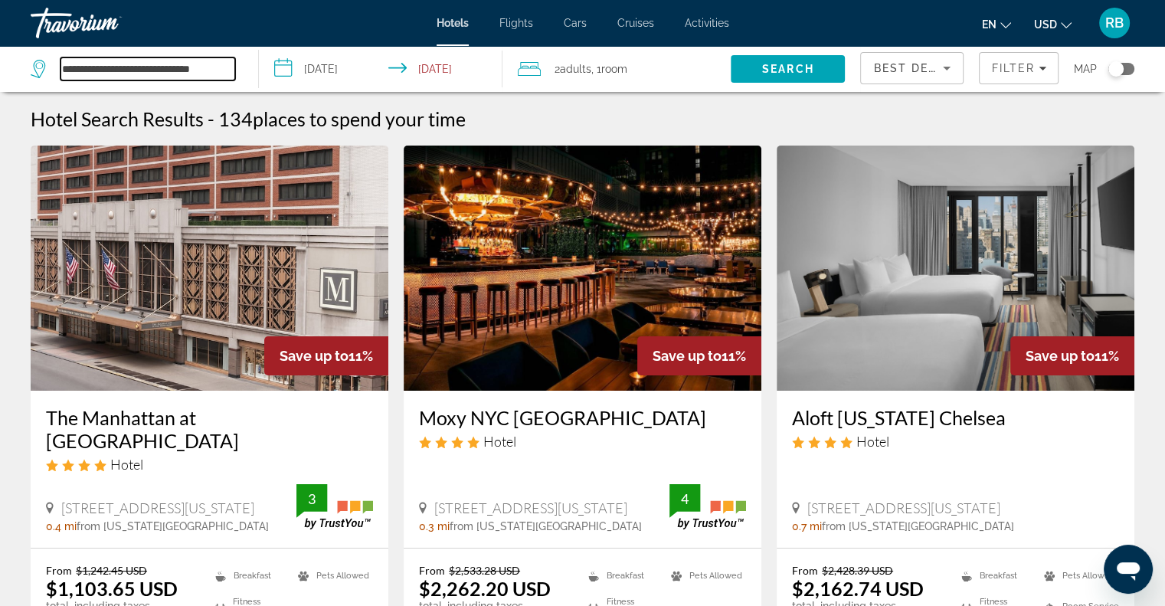
click at [77, 61] on input "**********" at bounding box center [147, 68] width 175 height 23
click at [132, 66] on input "**********" at bounding box center [147, 68] width 175 height 23
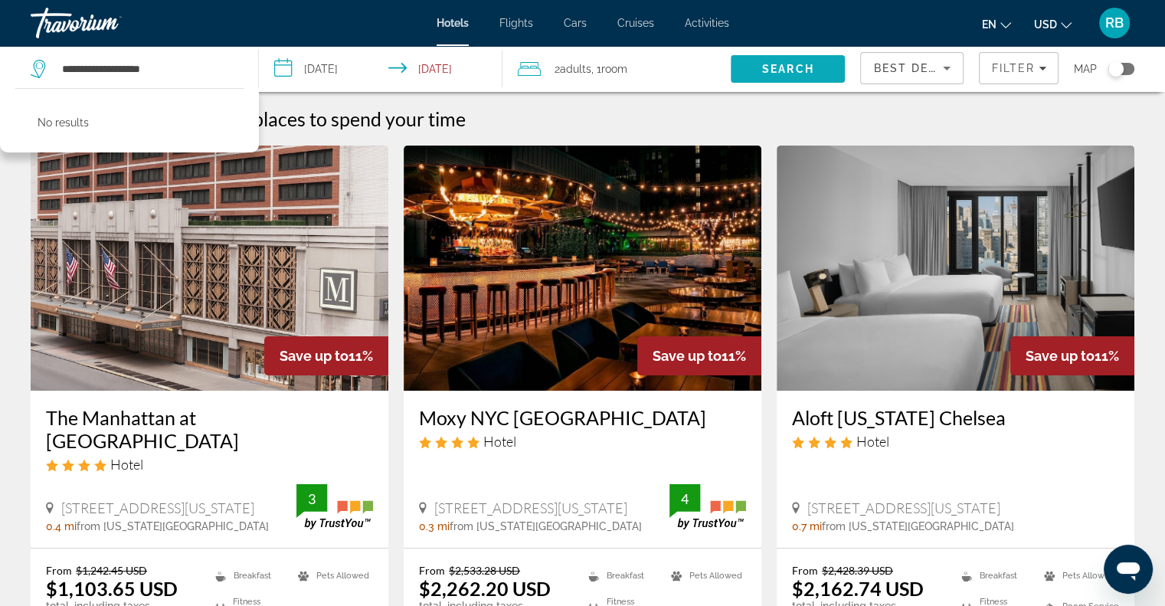
click at [783, 74] on span "Search" at bounding box center [788, 69] width 52 height 12
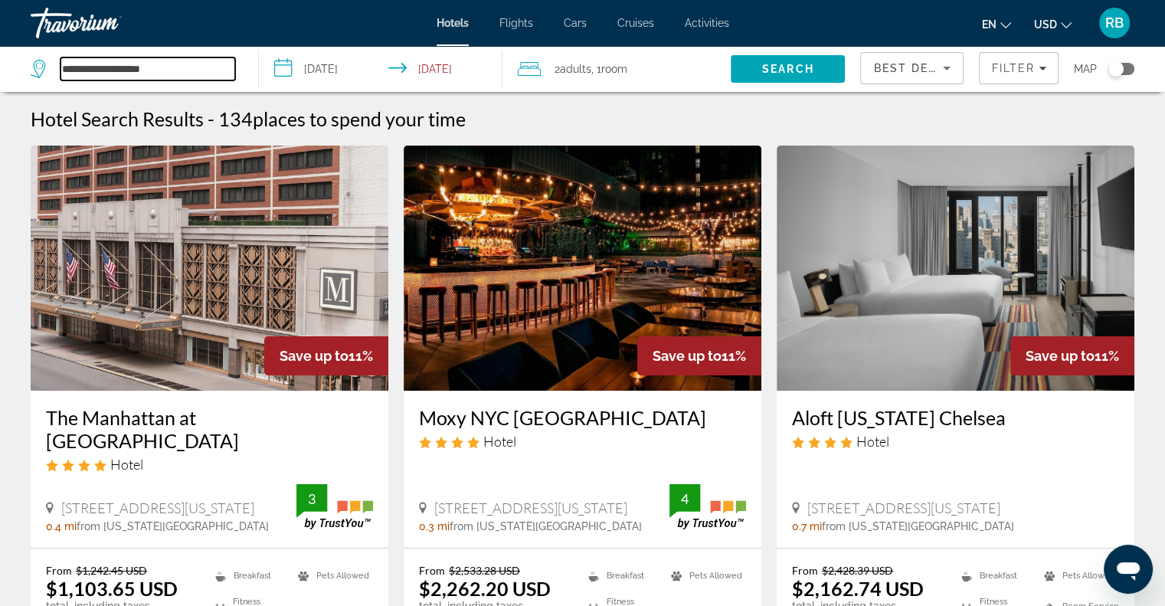
click at [110, 70] on input "**********" at bounding box center [147, 68] width 175 height 23
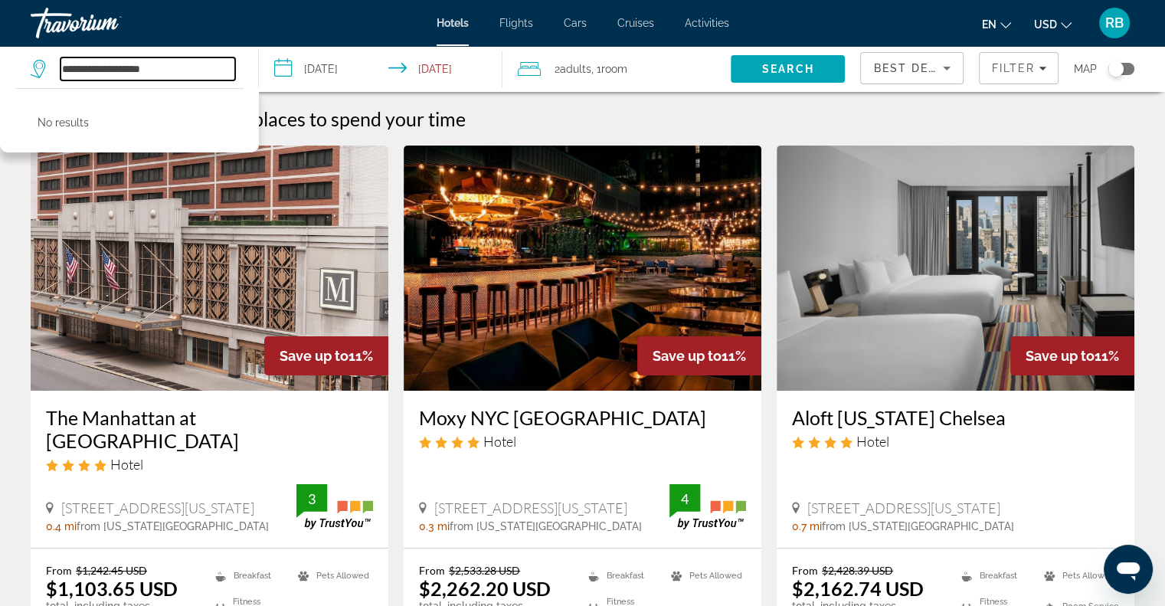
click at [169, 70] on input "**********" at bounding box center [147, 68] width 175 height 23
type input "*"
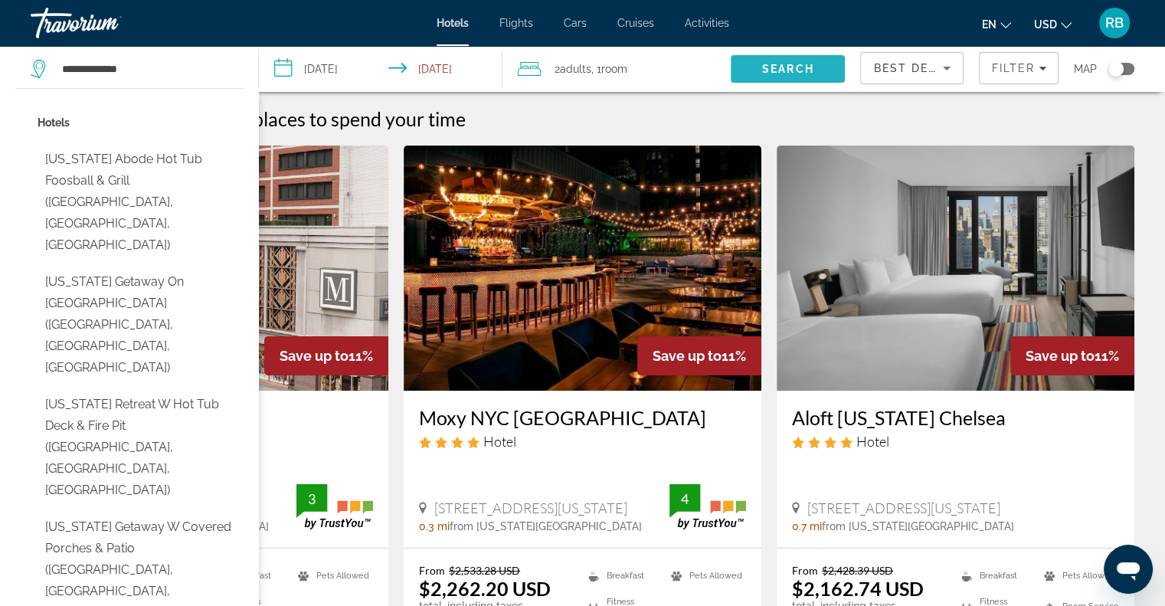
click at [789, 64] on span "Search" at bounding box center [788, 69] width 52 height 12
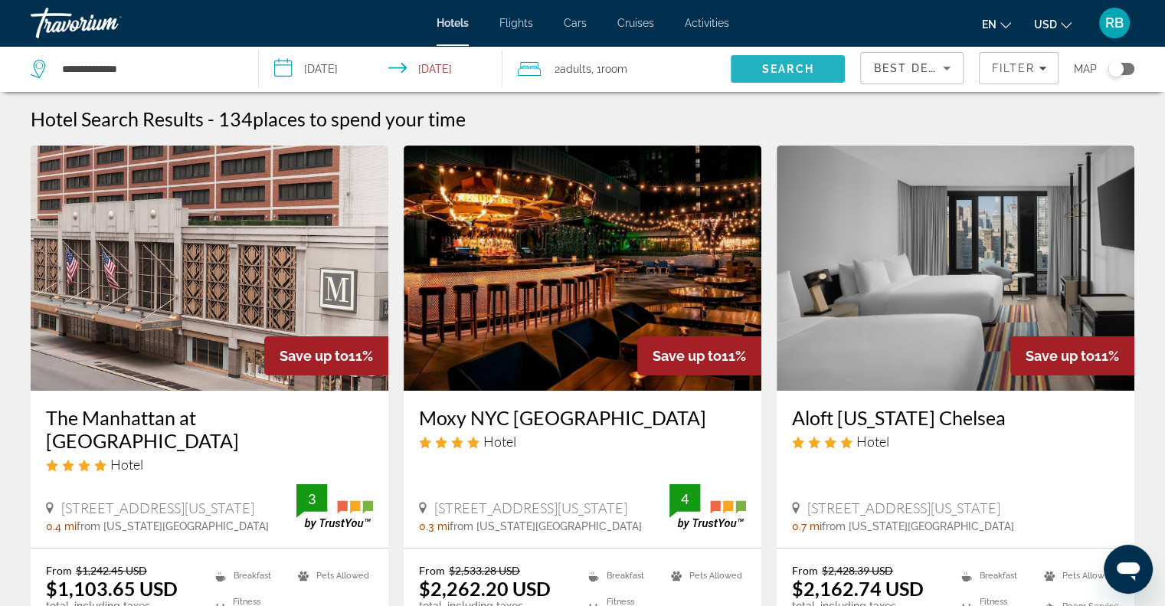
click at [789, 64] on span "Search" at bounding box center [788, 69] width 52 height 12
click at [132, 72] on input "**********" at bounding box center [147, 68] width 175 height 23
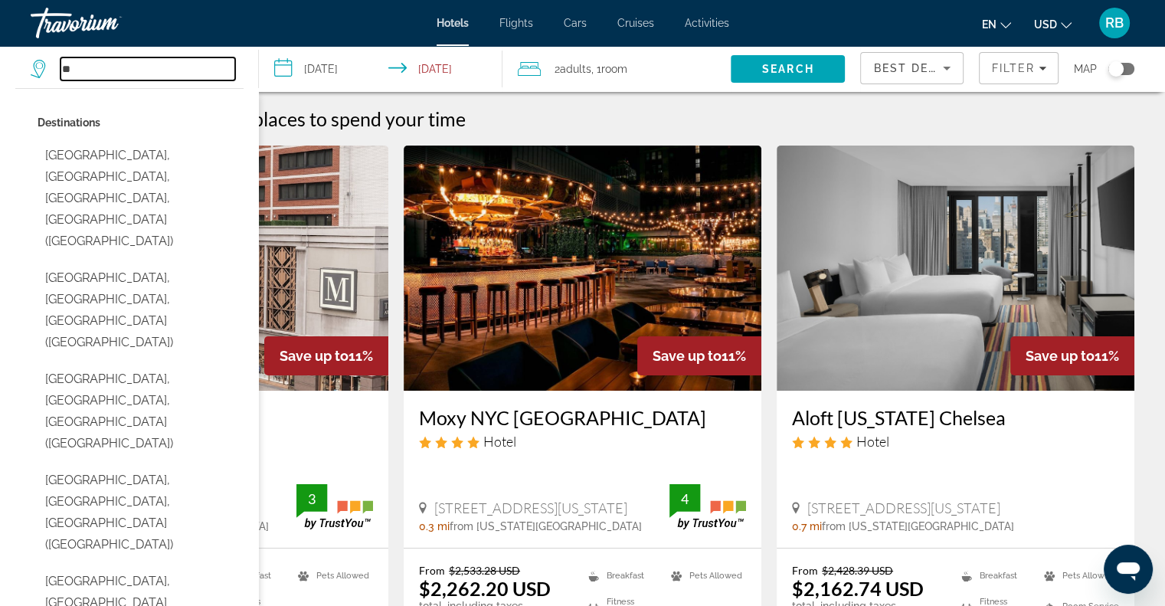
type input "*"
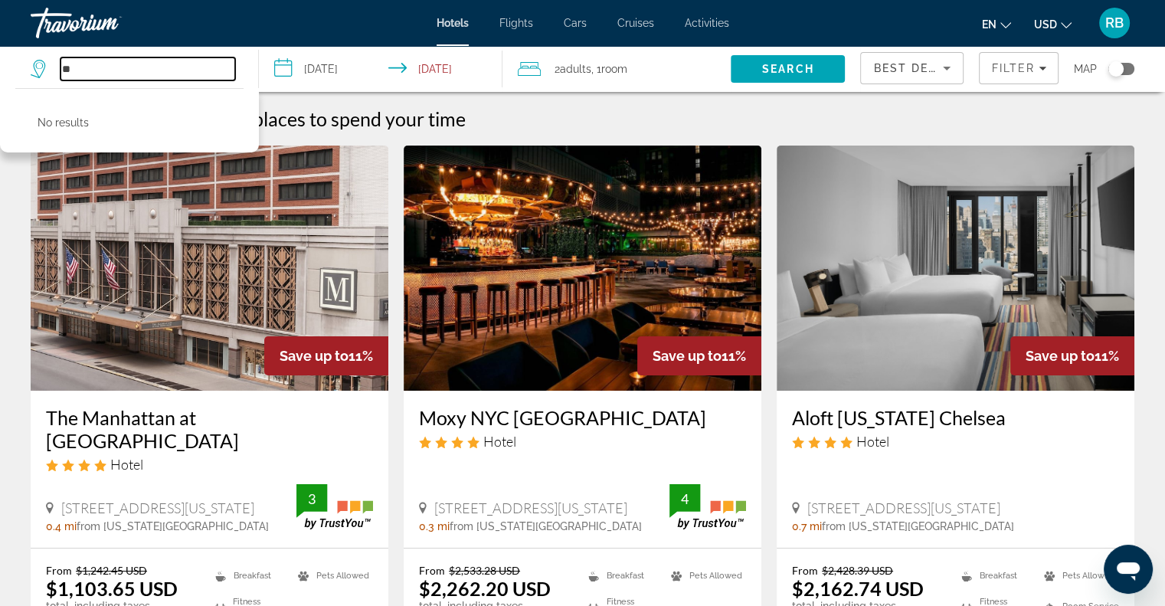
type input "*"
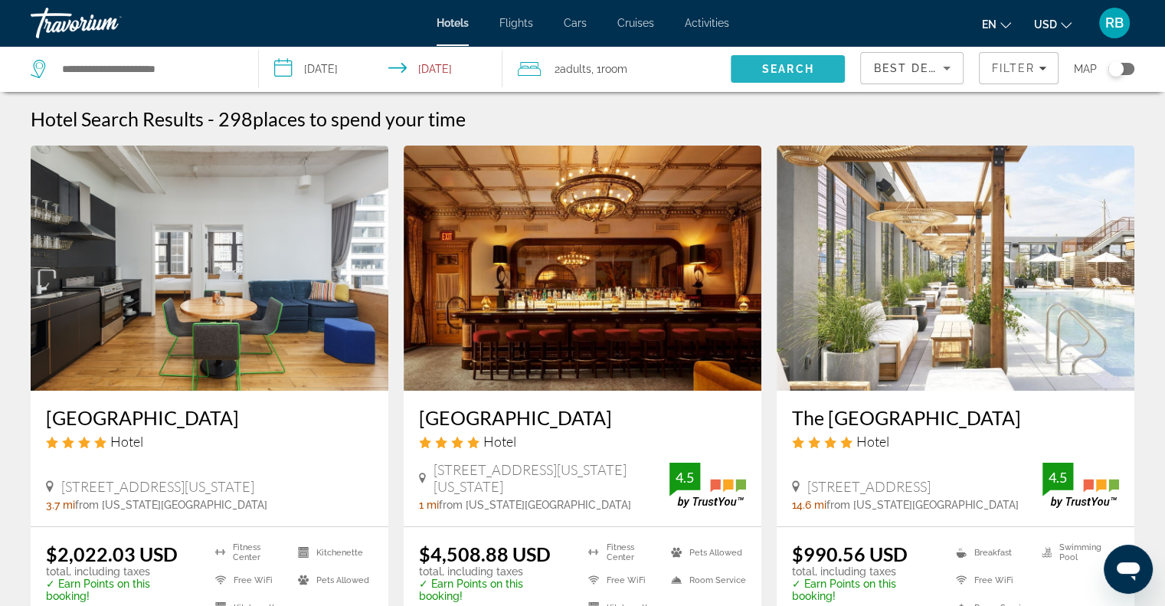
click at [750, 67] on span "Search" at bounding box center [788, 69] width 114 height 37
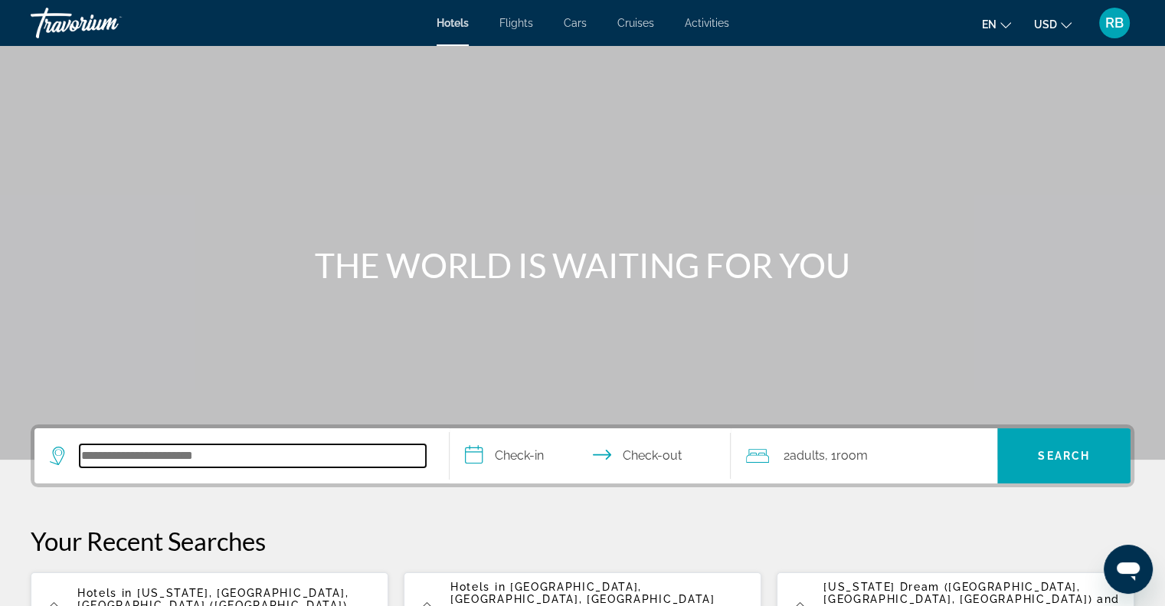
click at [90, 453] on input "Search hotel destination" at bounding box center [253, 455] width 346 height 23
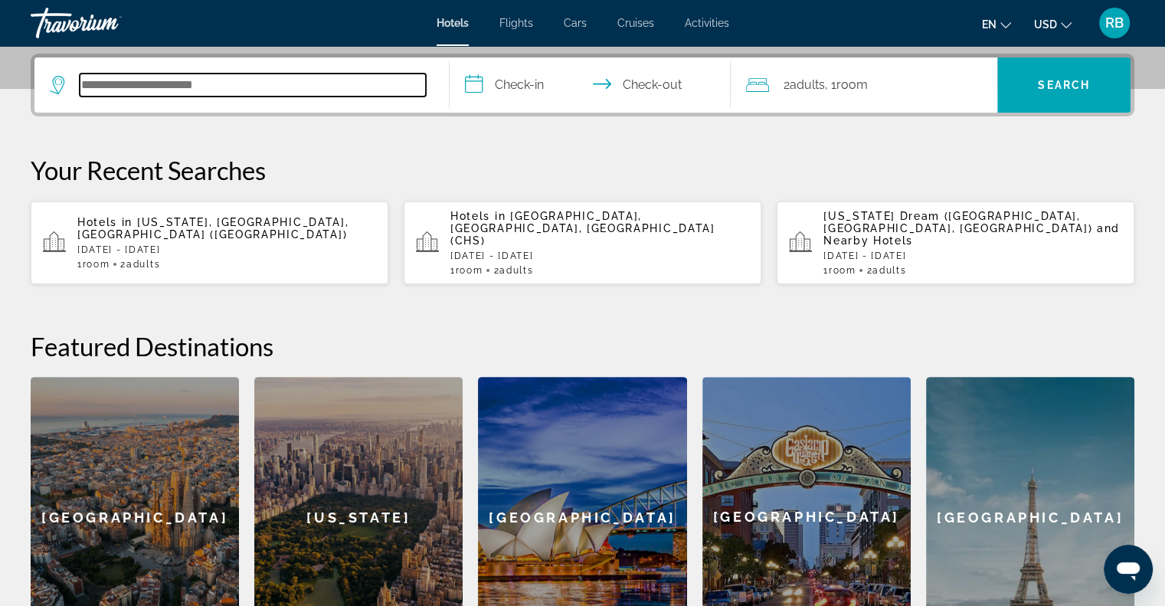
scroll to position [374, 0]
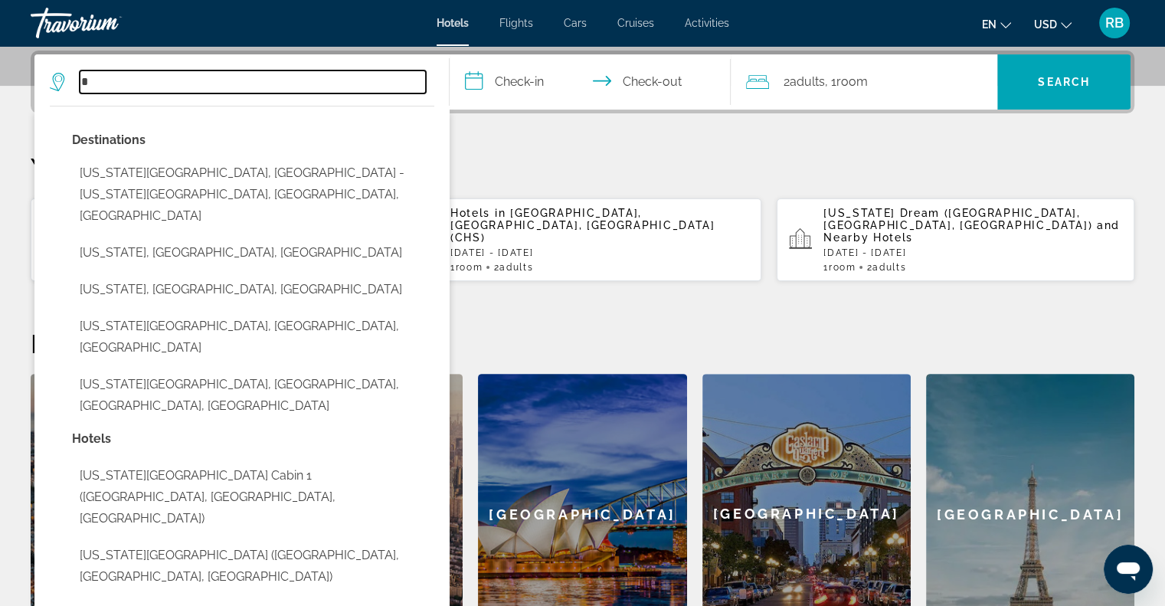
type input "*"
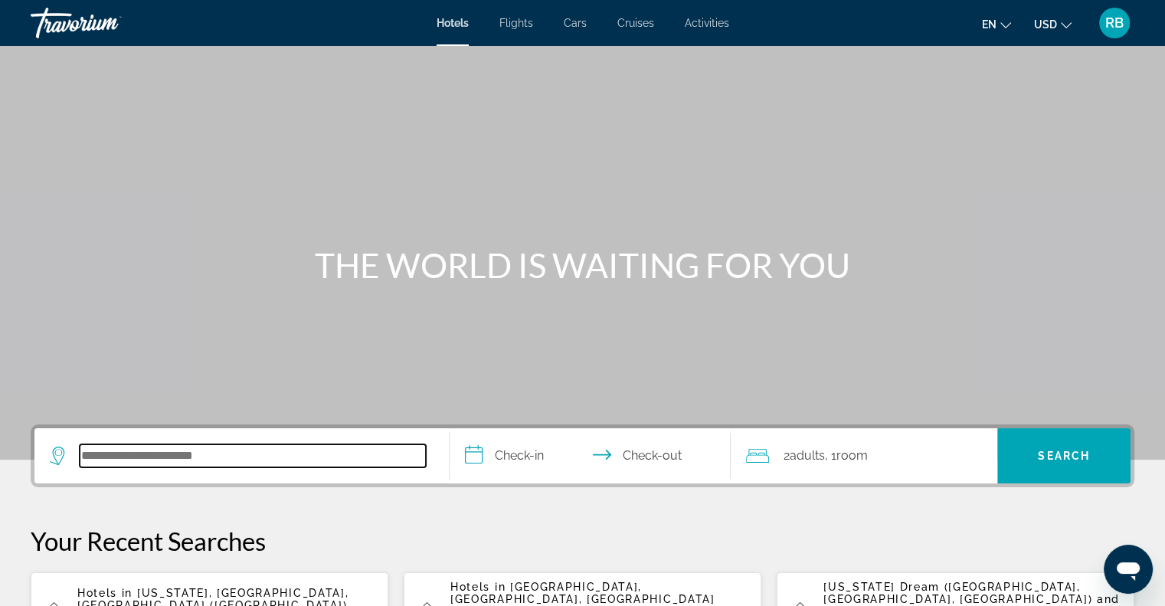
click at [94, 446] on input "Search hotel destination" at bounding box center [253, 455] width 346 height 23
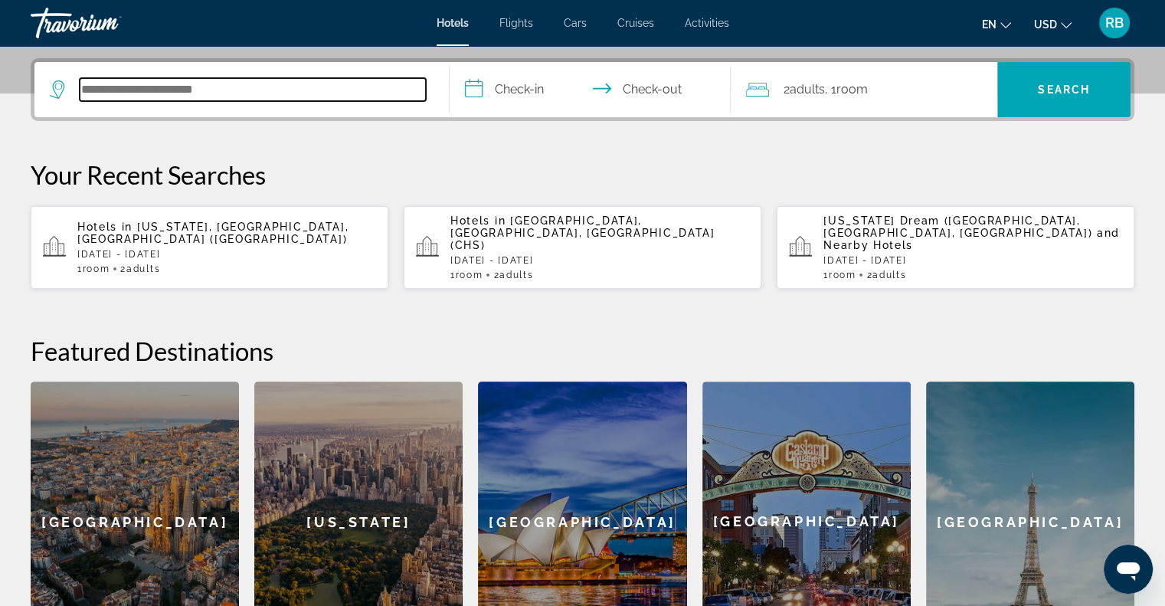
scroll to position [374, 0]
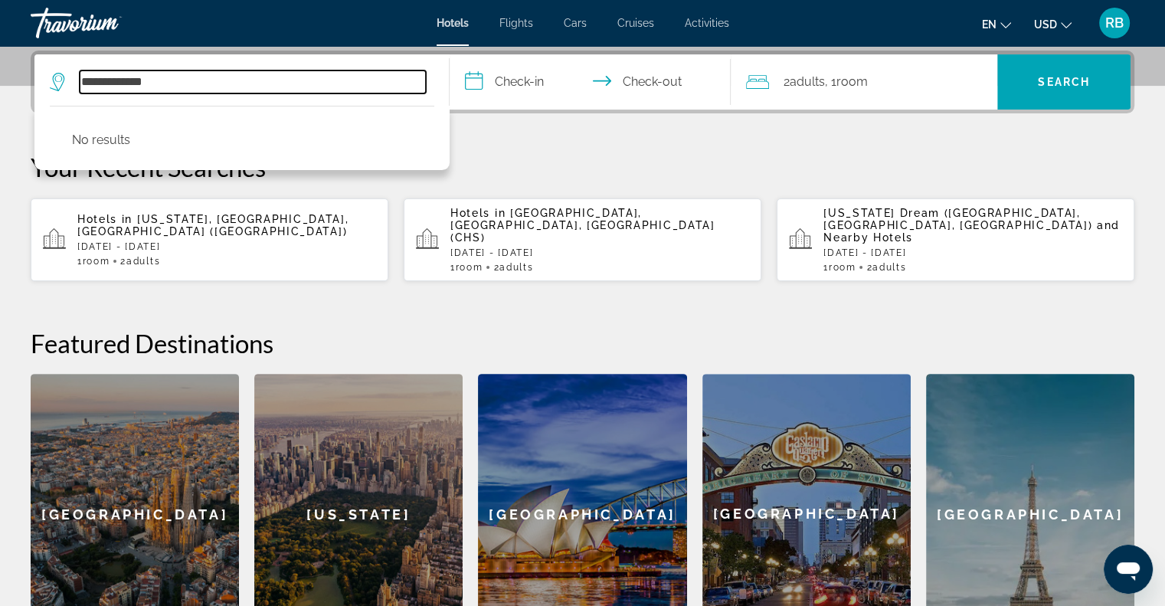
type input "**********"
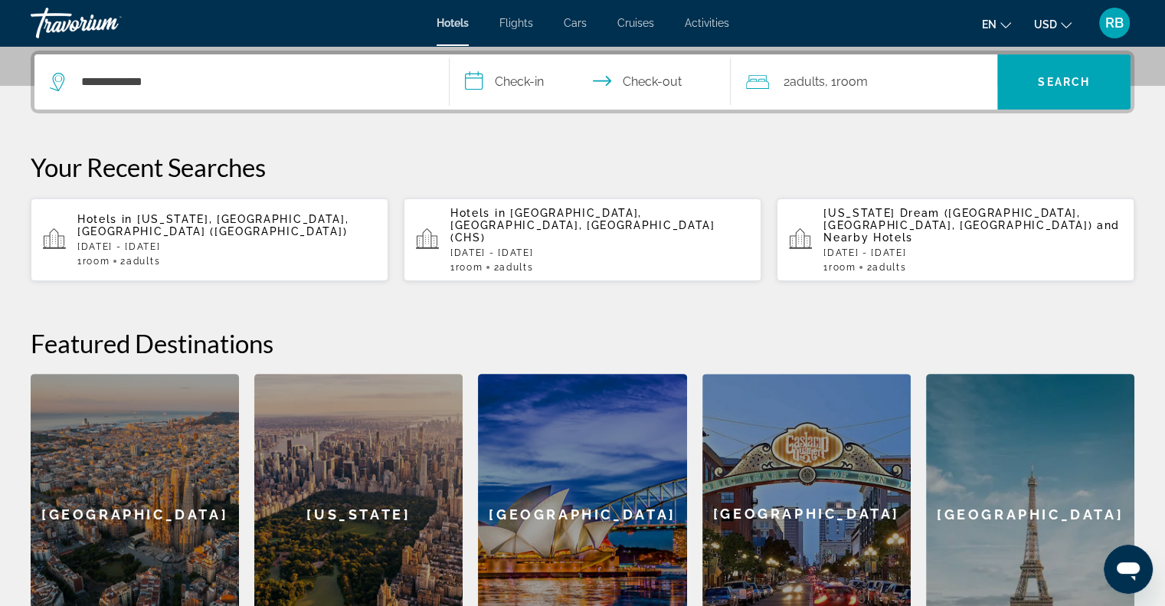
click at [527, 89] on input "**********" at bounding box center [593, 84] width 288 height 60
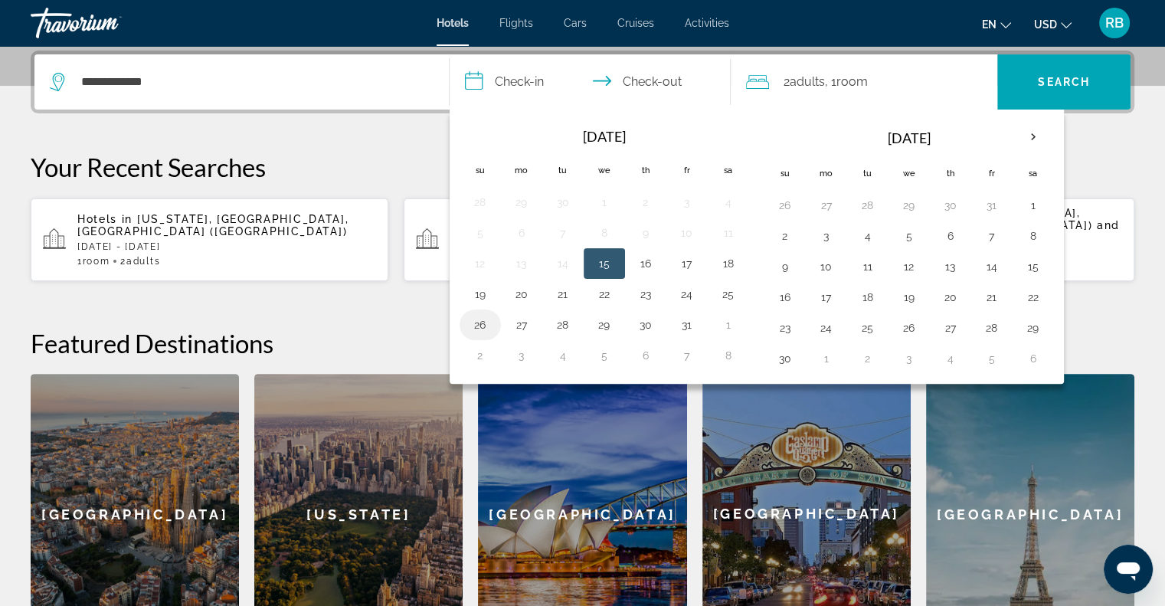
click at [475, 319] on button "26" at bounding box center [480, 324] width 25 height 21
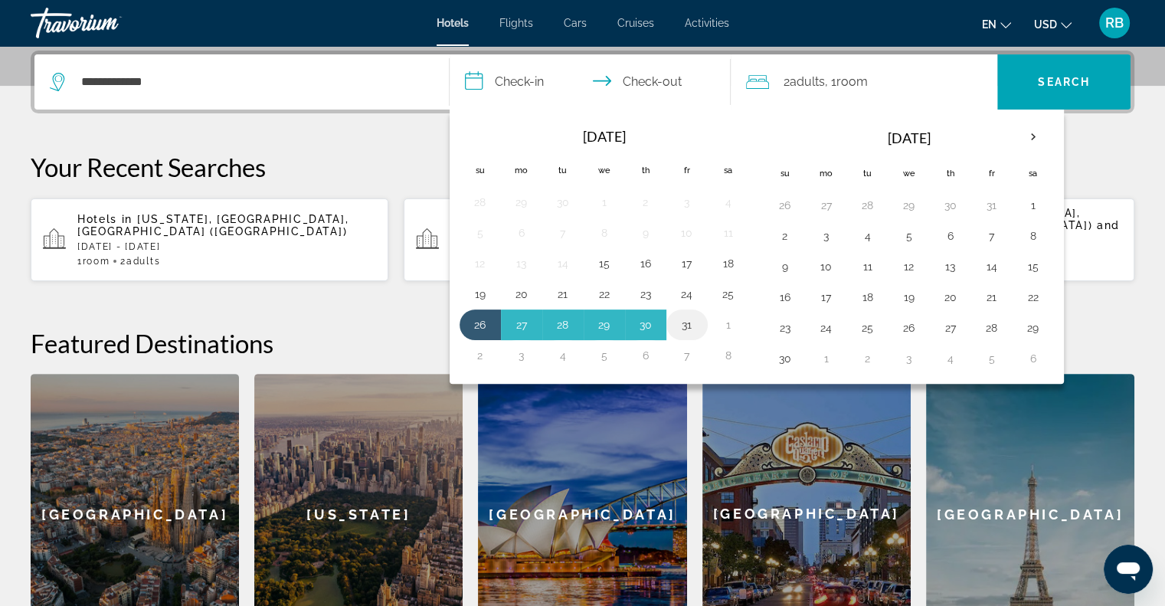
click at [691, 322] on button "31" at bounding box center [687, 324] width 25 height 21
type input "**********"
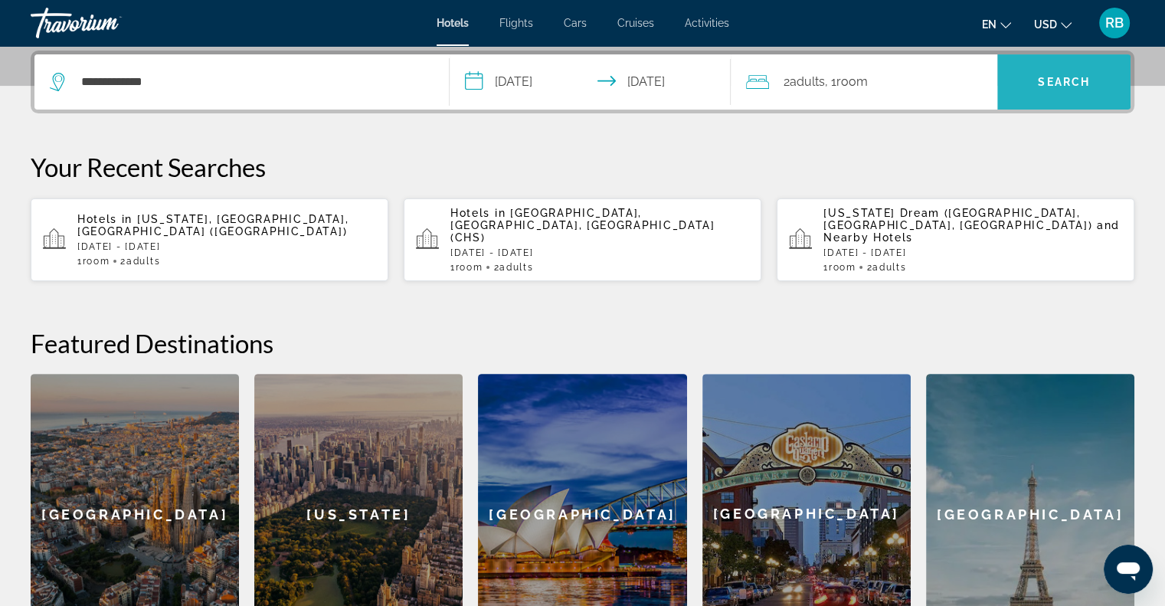
click at [1038, 73] on span "Search" at bounding box center [1063, 82] width 133 height 37
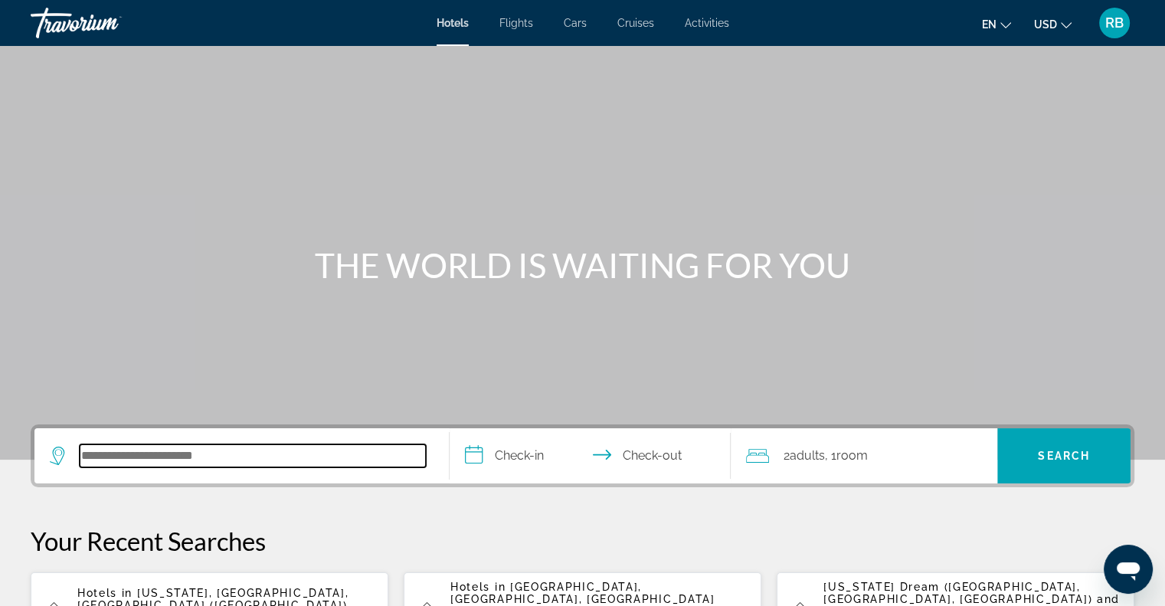
click at [86, 462] on input "Search hotel destination" at bounding box center [253, 455] width 346 height 23
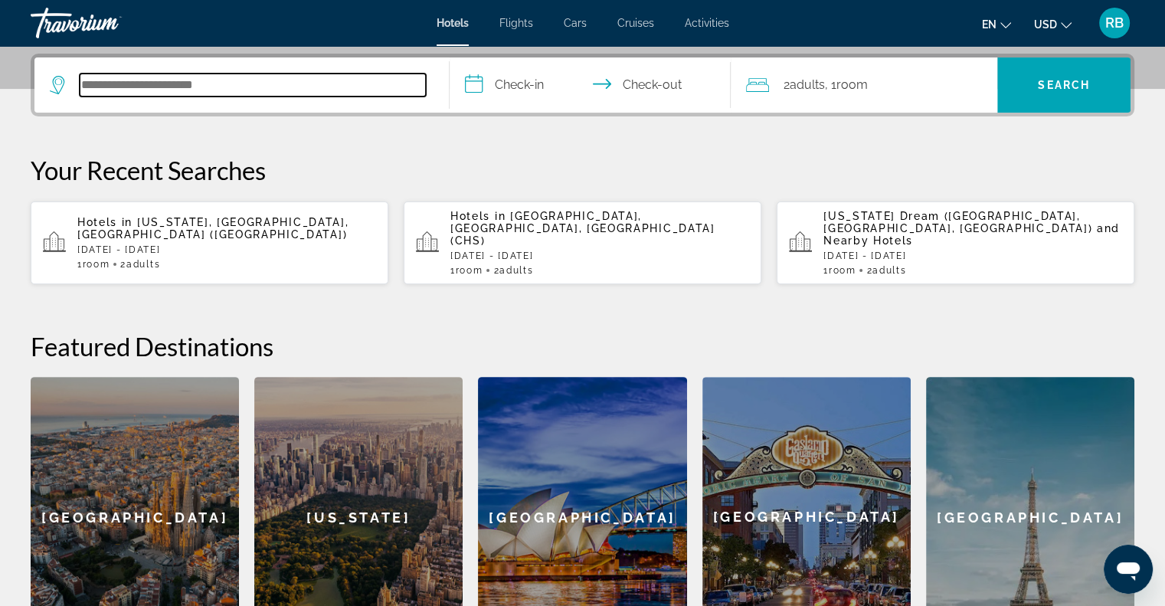
scroll to position [374, 0]
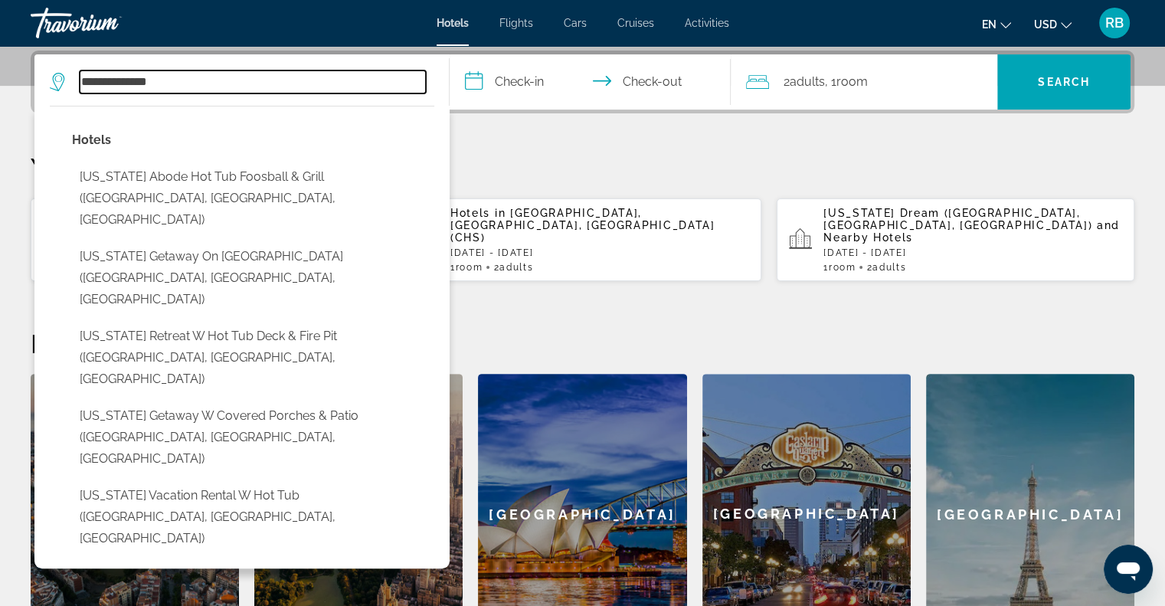
type input "**********"
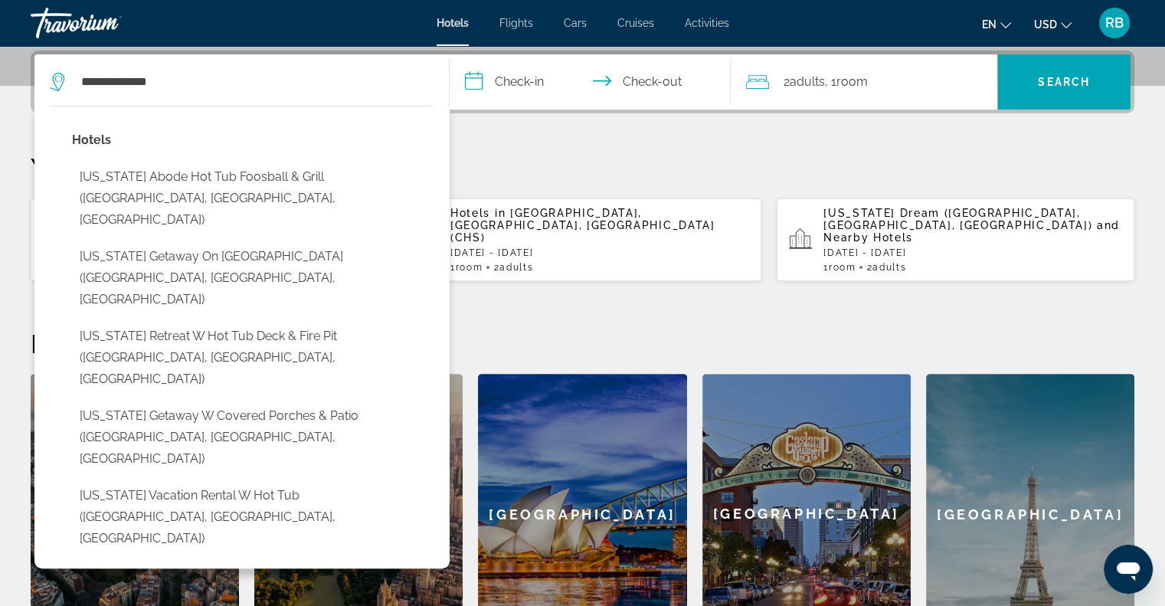
click at [515, 85] on input "**********" at bounding box center [593, 84] width 288 height 60
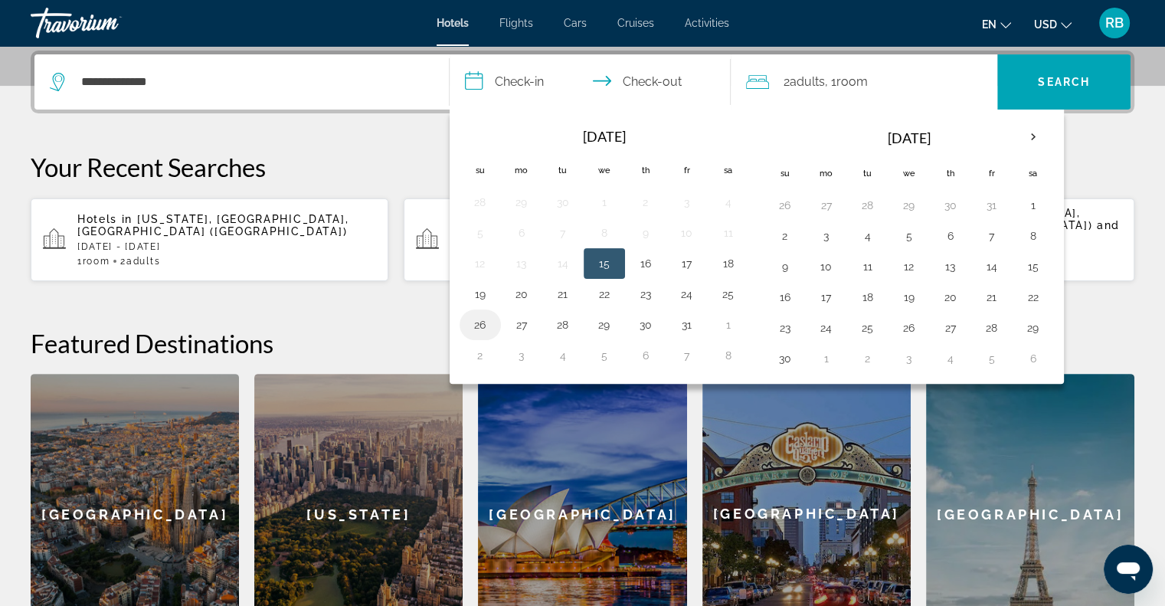
click at [482, 323] on button "26" at bounding box center [480, 324] width 25 height 21
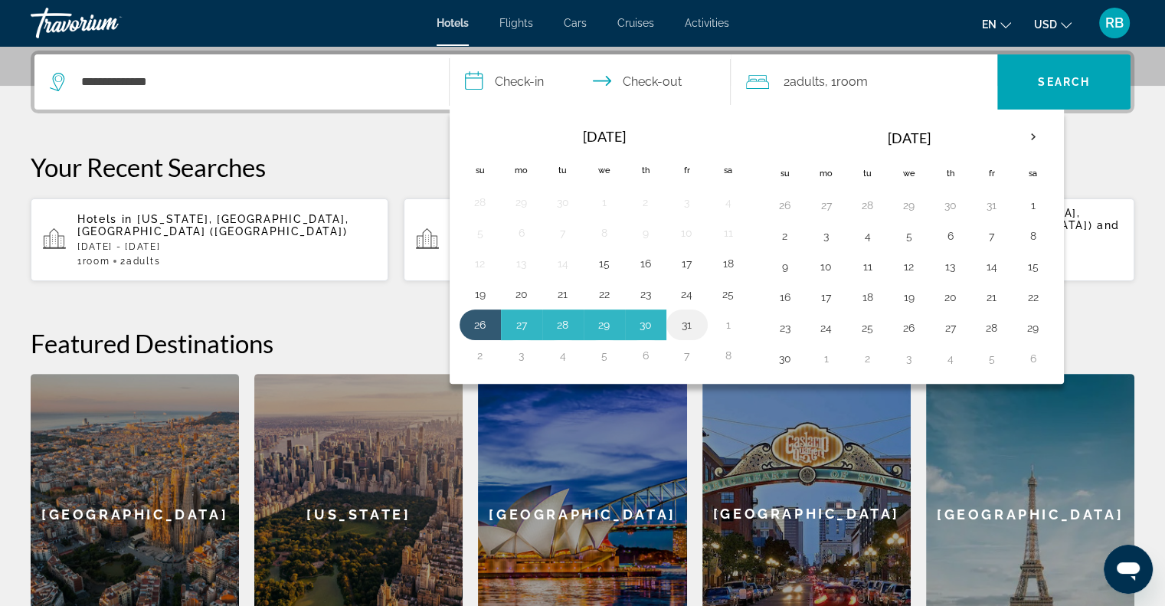
click at [680, 321] on button "31" at bounding box center [687, 324] width 25 height 21
type input "**********"
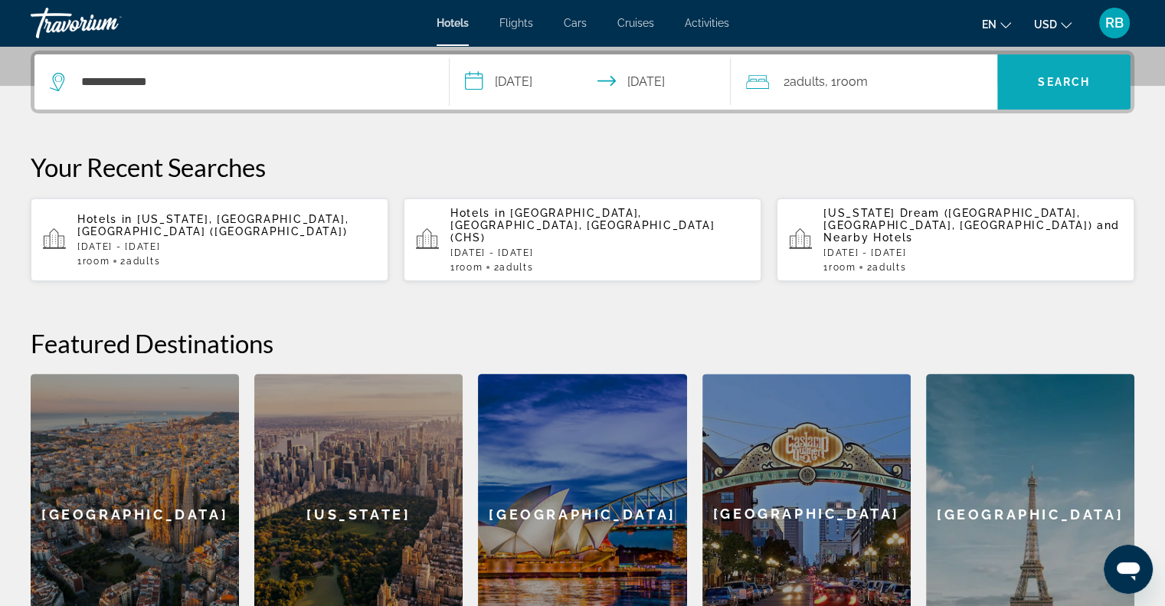
click at [1044, 91] on span "Search" at bounding box center [1063, 82] width 133 height 37
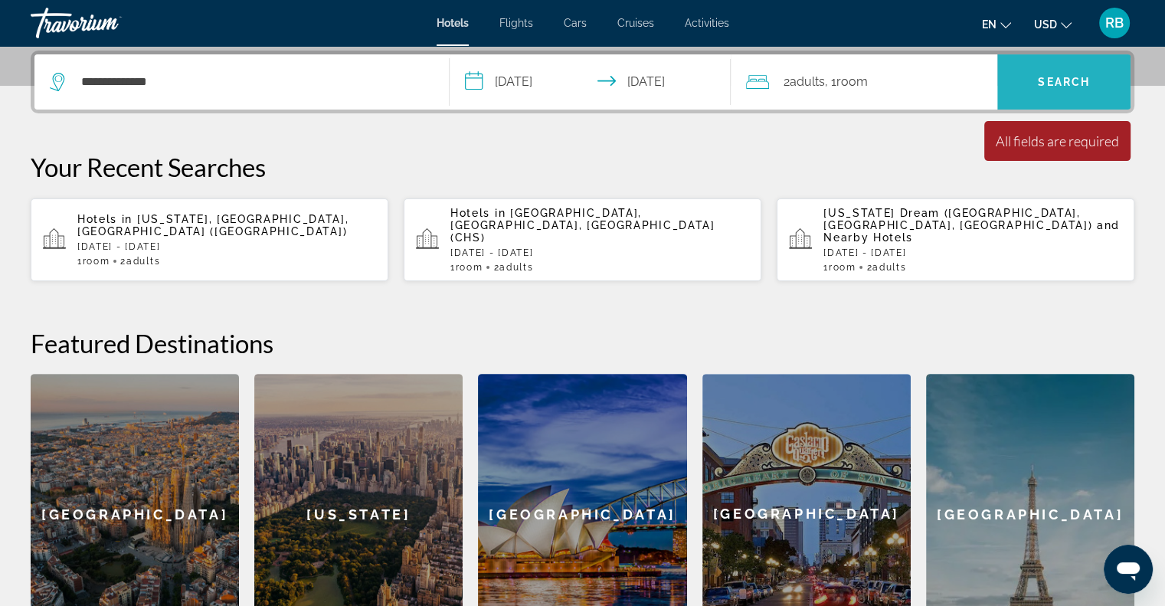
click at [1082, 95] on span "Search" at bounding box center [1063, 82] width 133 height 37
click at [1018, 80] on span "Search" at bounding box center [1063, 82] width 133 height 37
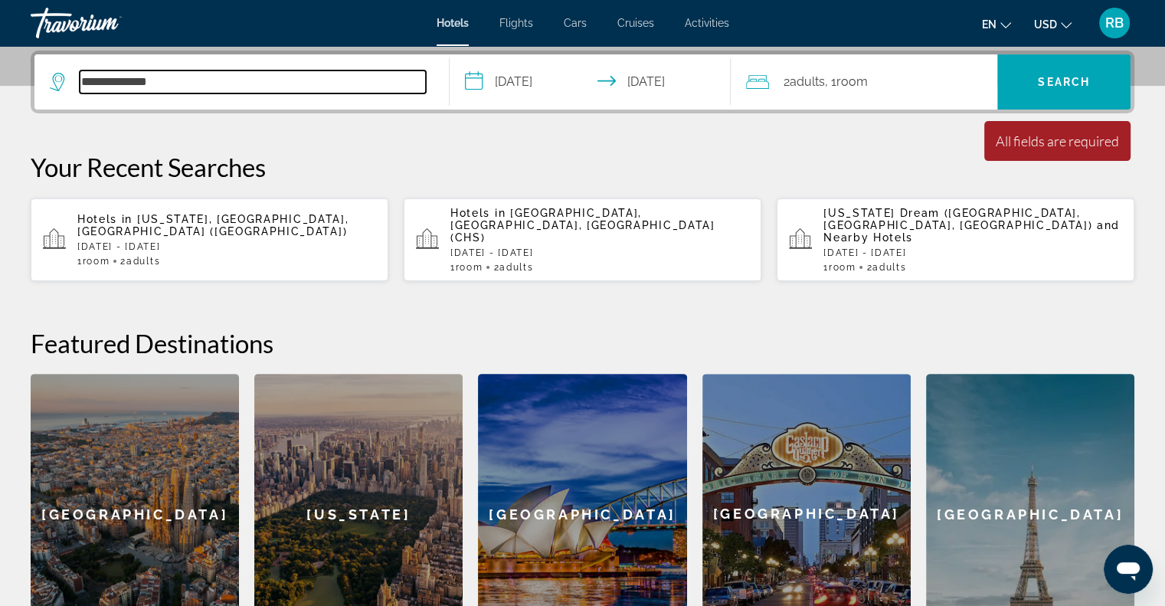
click at [185, 82] on input "**********" at bounding box center [253, 81] width 346 height 23
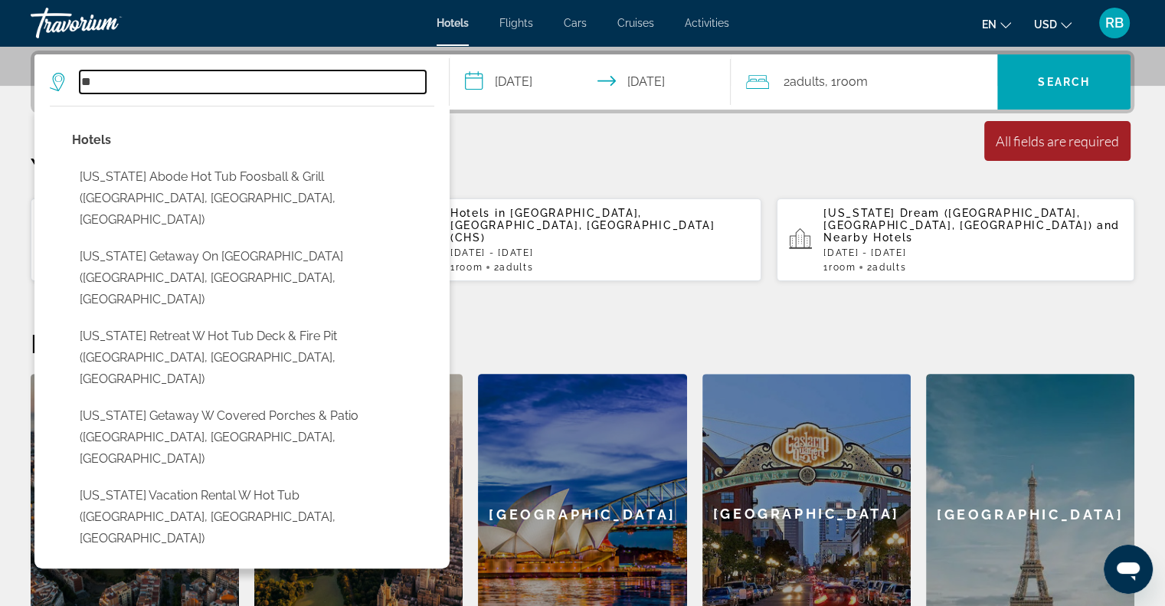
type input "*"
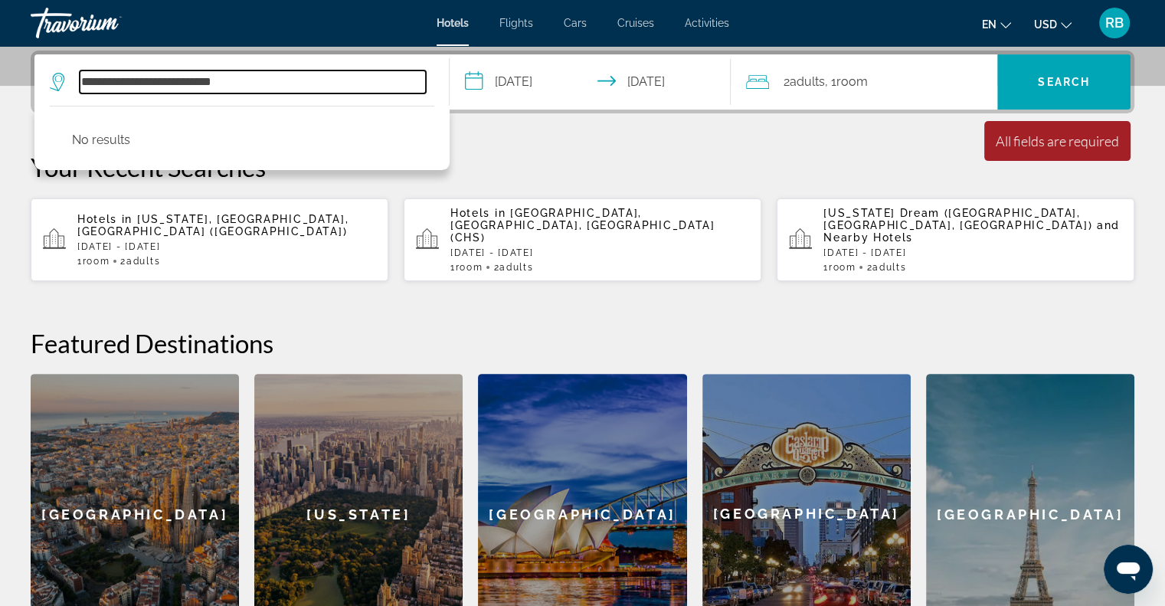
click at [153, 86] on input "**********" at bounding box center [253, 81] width 346 height 23
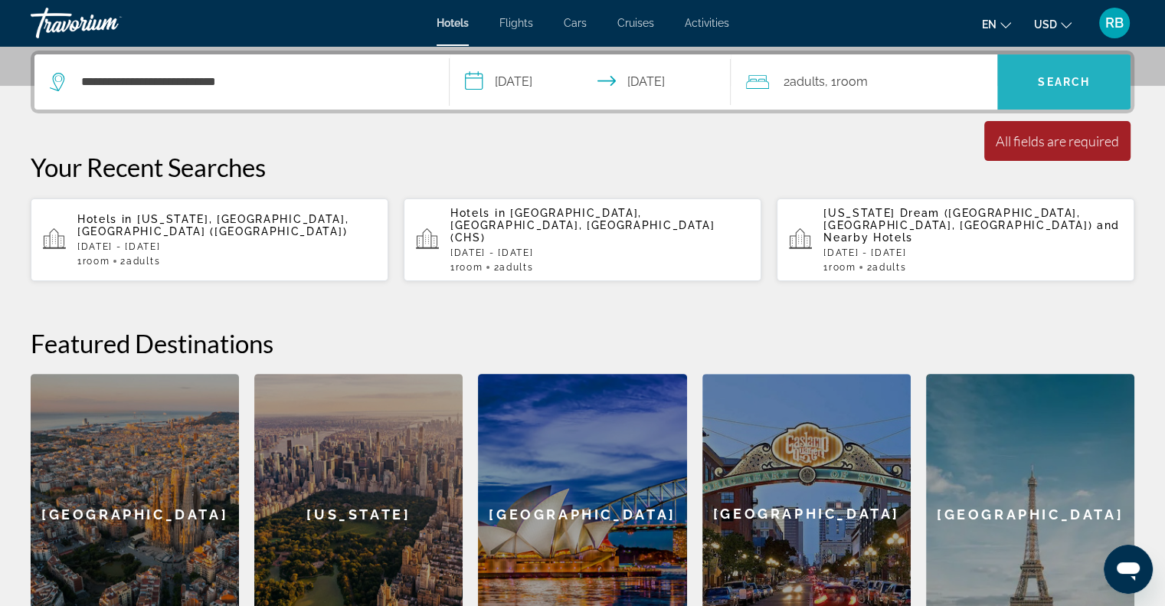
click at [1057, 93] on span "Search" at bounding box center [1063, 82] width 133 height 37
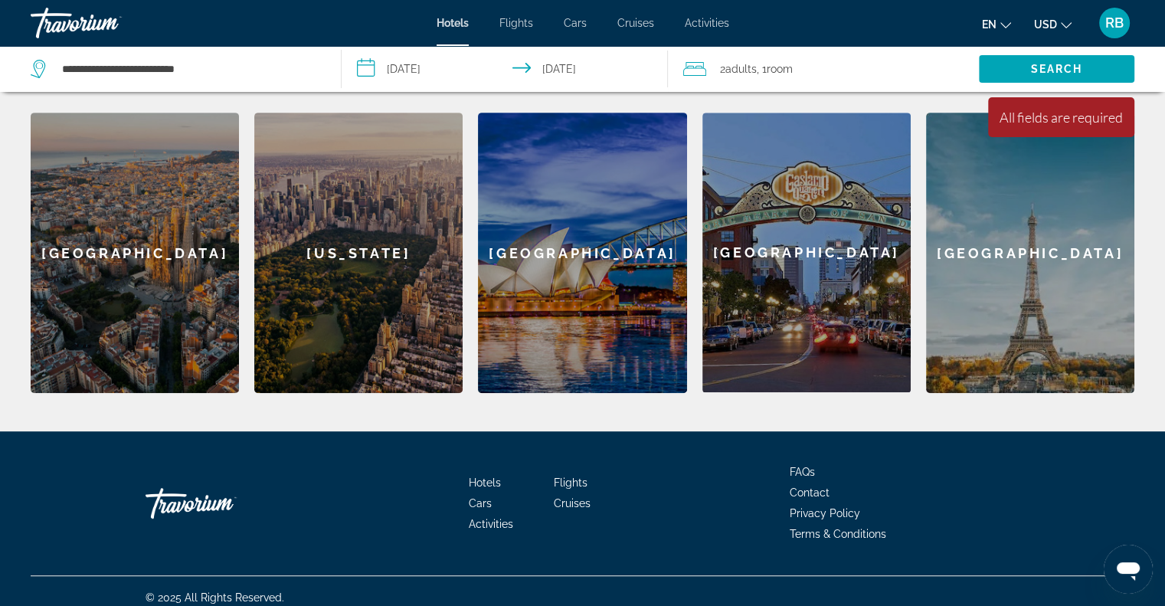
scroll to position [122, 0]
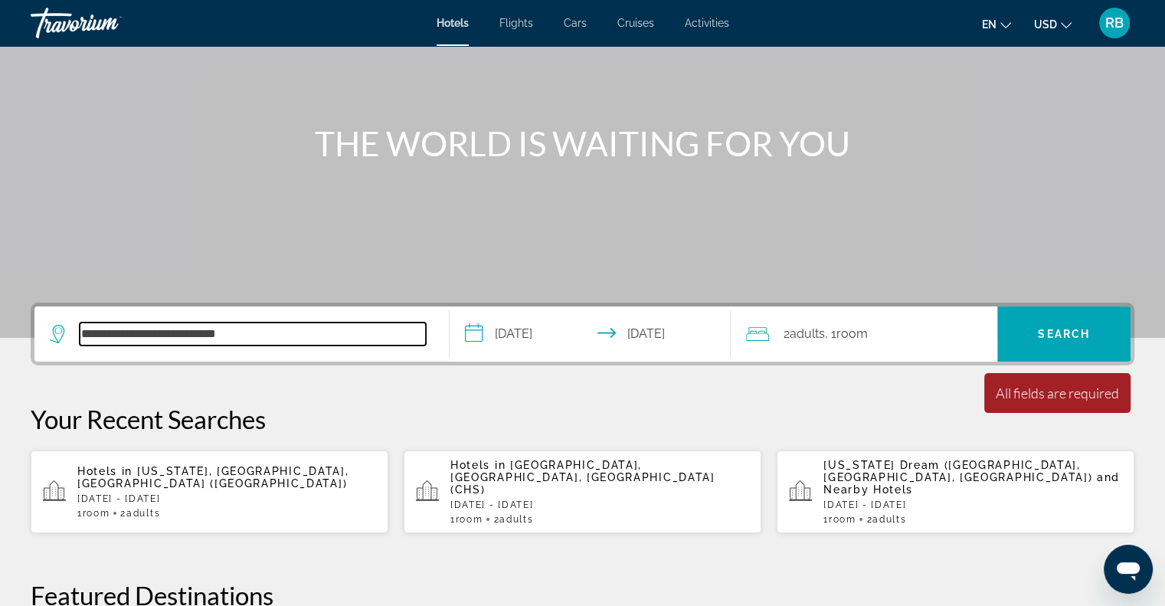
click at [233, 337] on input "**********" at bounding box center [253, 333] width 346 height 23
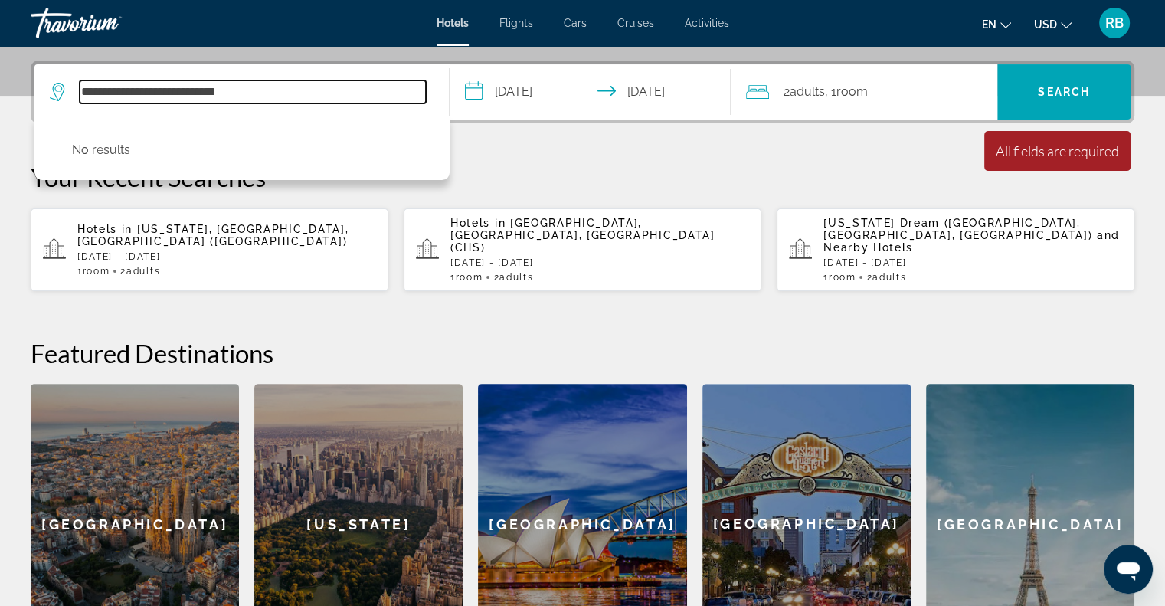
scroll to position [374, 0]
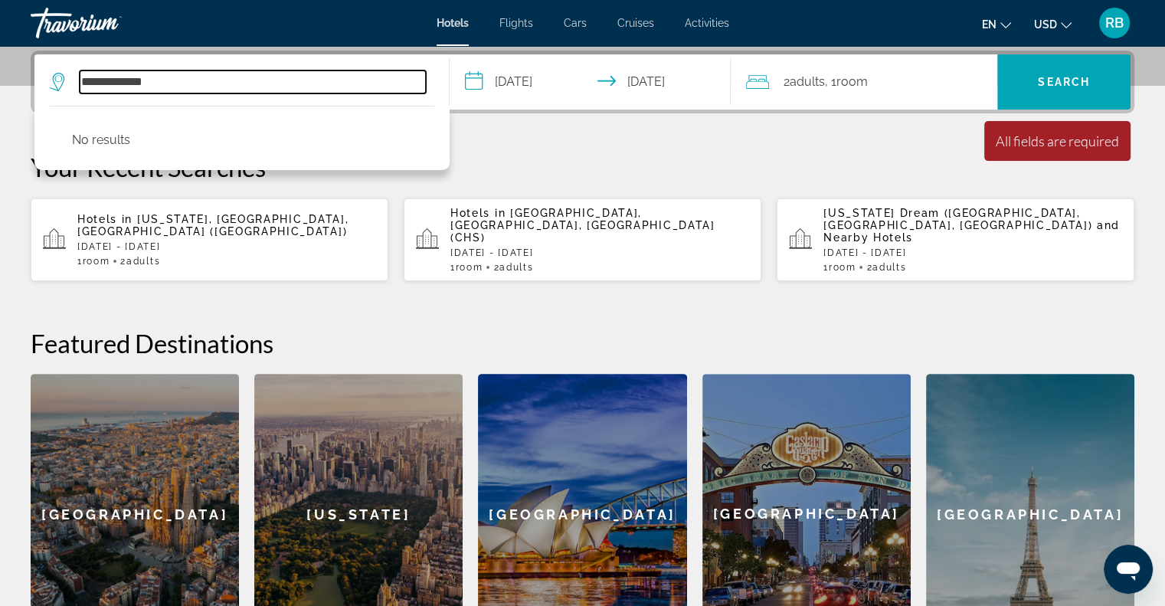
type input "**********"
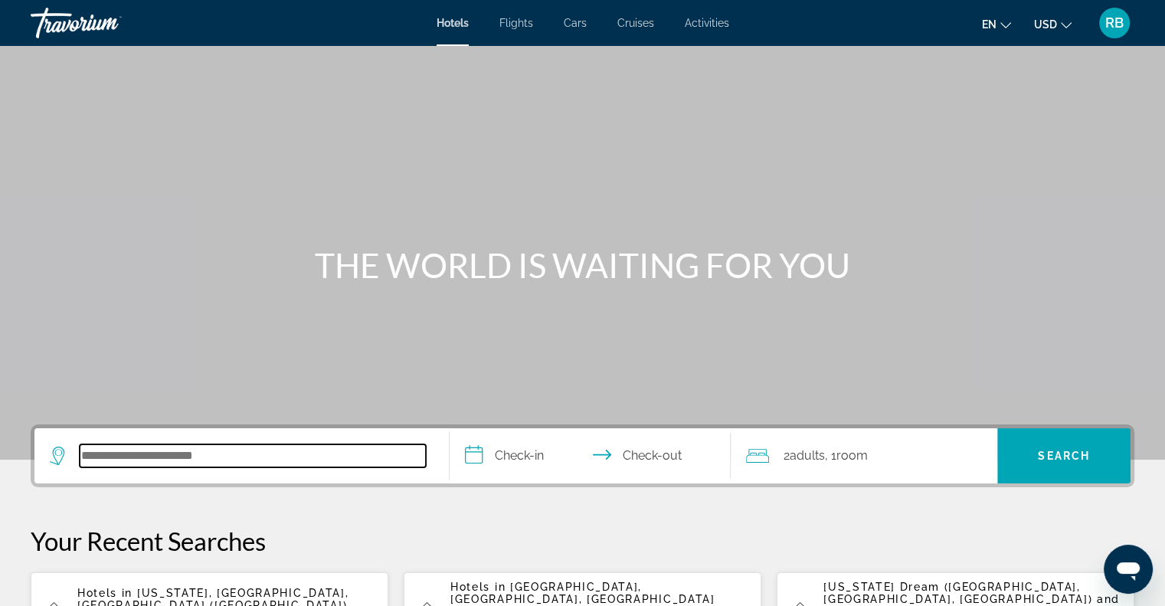
click at [145, 457] on input "Search hotel destination" at bounding box center [253, 455] width 346 height 23
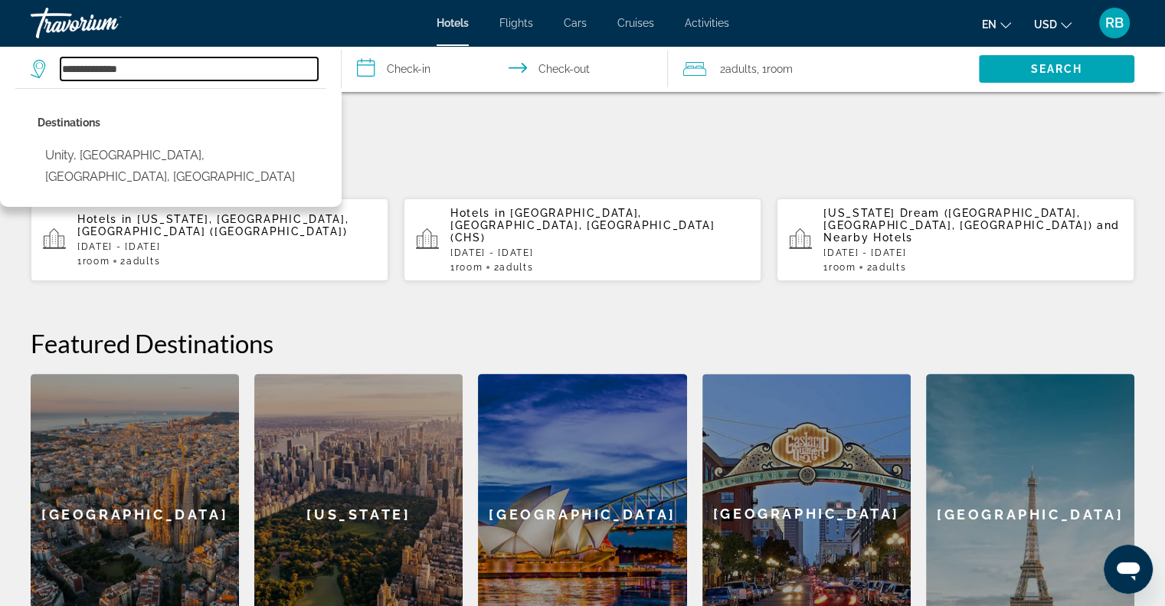
scroll to position [448, 0]
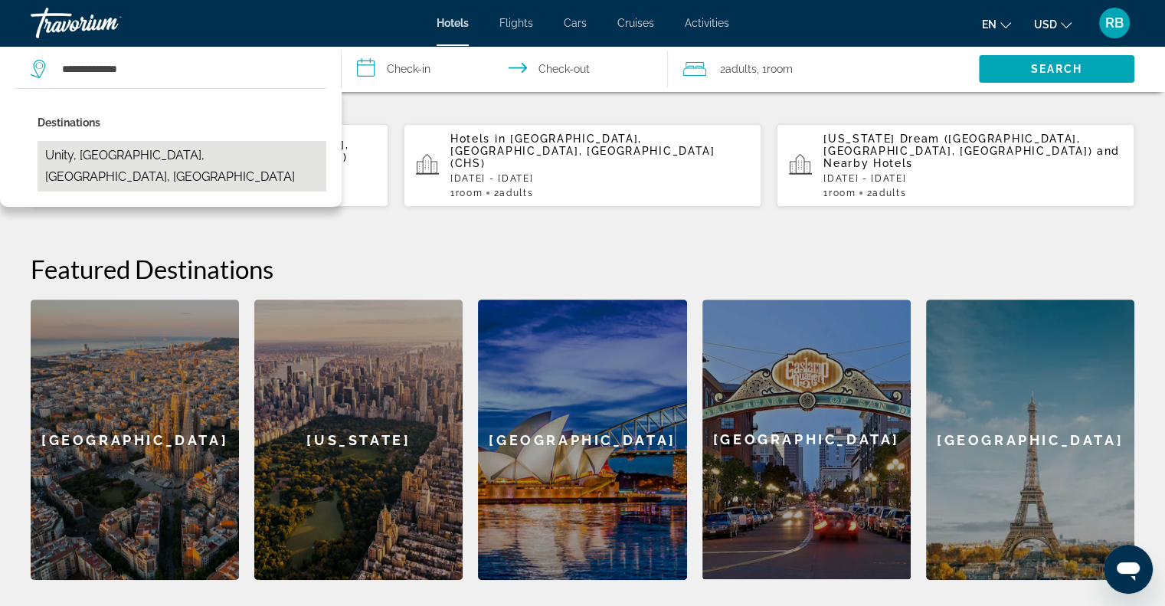
click at [162, 155] on button "Unity, [GEOGRAPHIC_DATA], [GEOGRAPHIC_DATA], [GEOGRAPHIC_DATA]" at bounding box center [182, 166] width 289 height 51
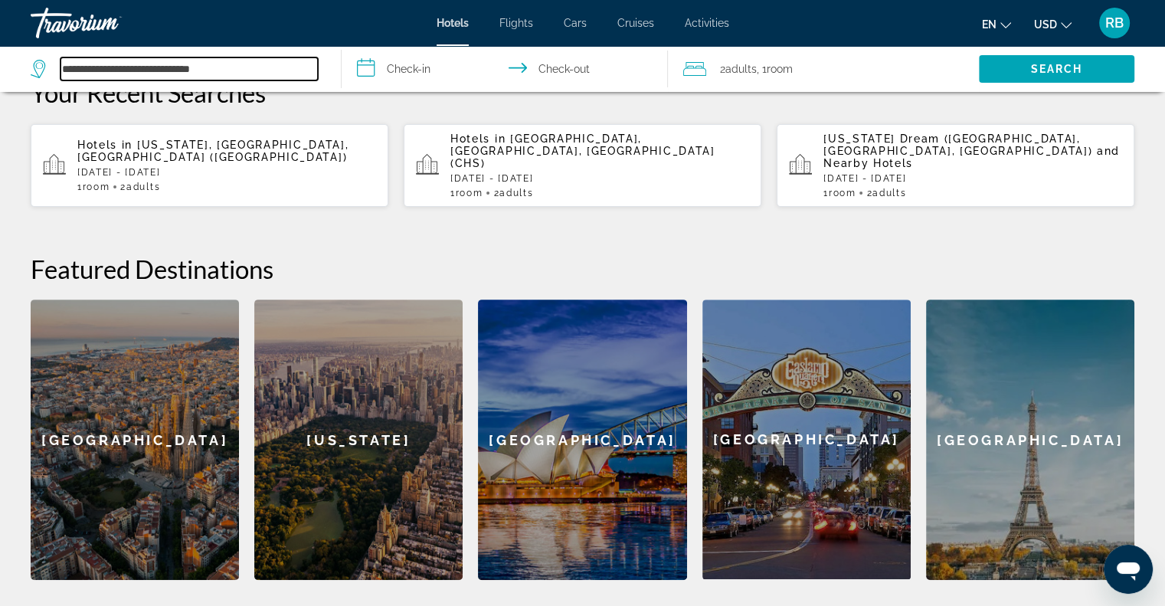
click at [159, 64] on input "**********" at bounding box center [188, 68] width 257 height 23
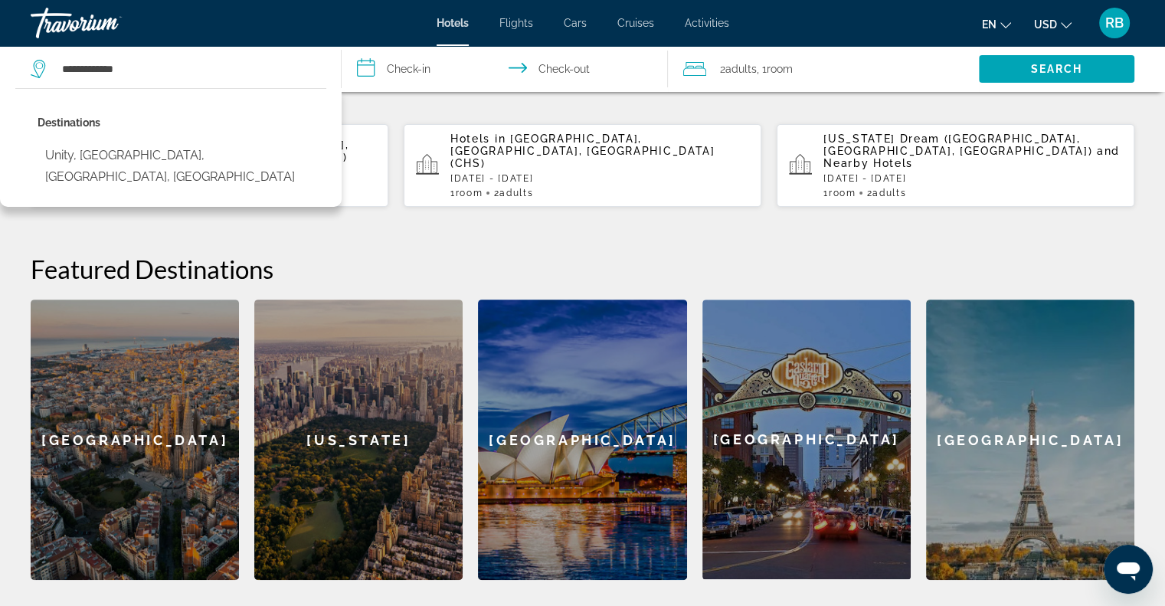
click at [419, 253] on h2 "Featured Destinations" at bounding box center [582, 268] width 1103 height 31
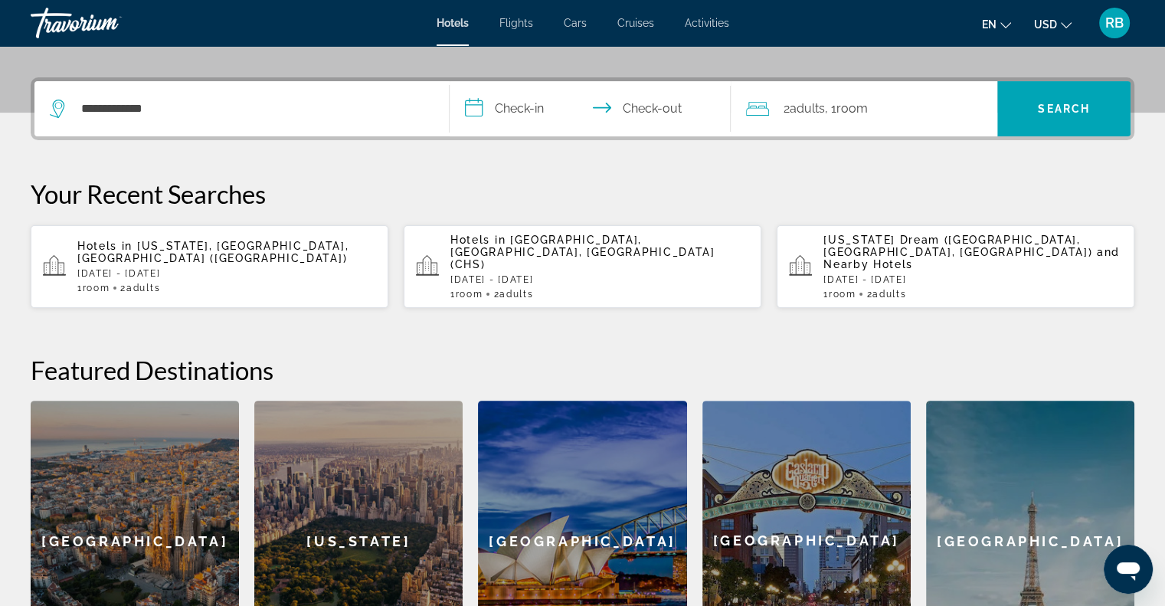
scroll to position [251, 0]
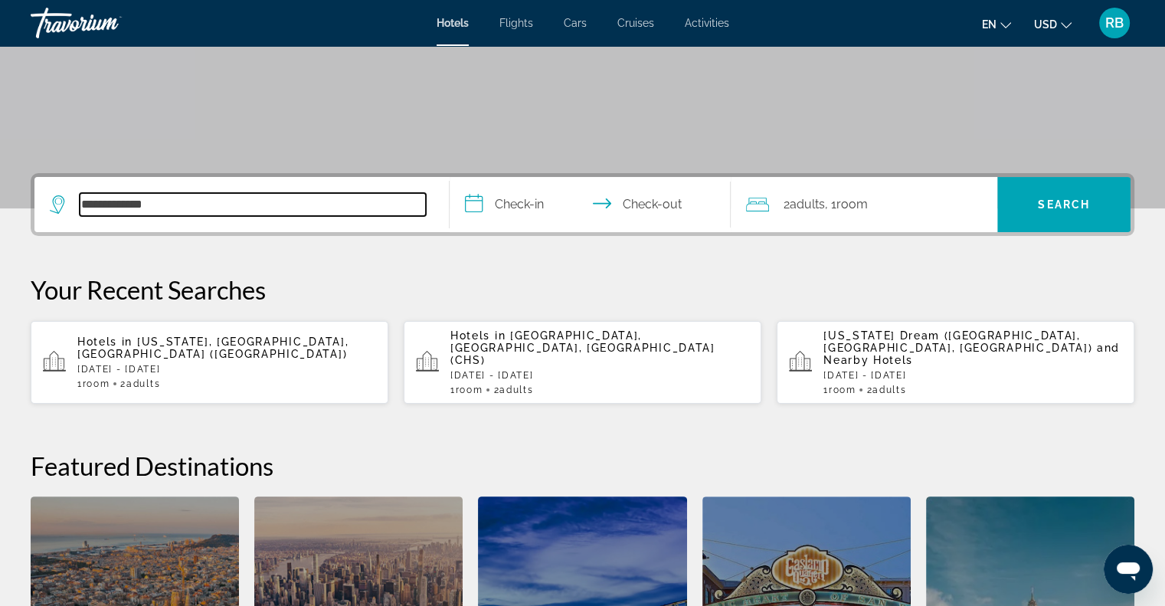
click at [168, 204] on input "**********" at bounding box center [253, 204] width 346 height 23
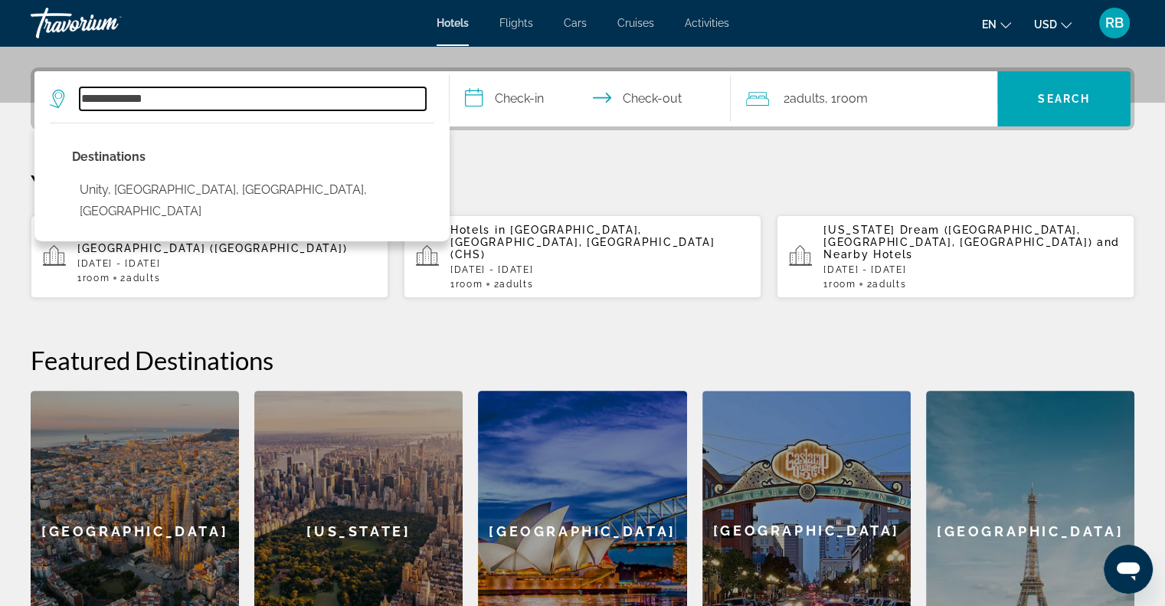
scroll to position [374, 0]
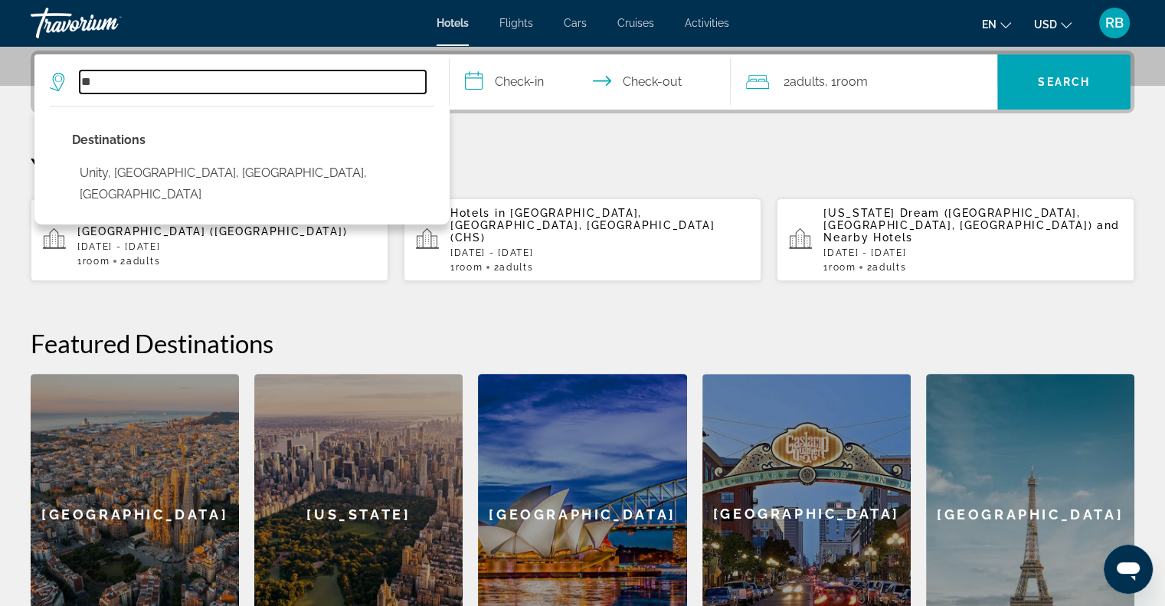
type input "*"
click at [244, 86] on input "Search hotel destination" at bounding box center [253, 81] width 346 height 23
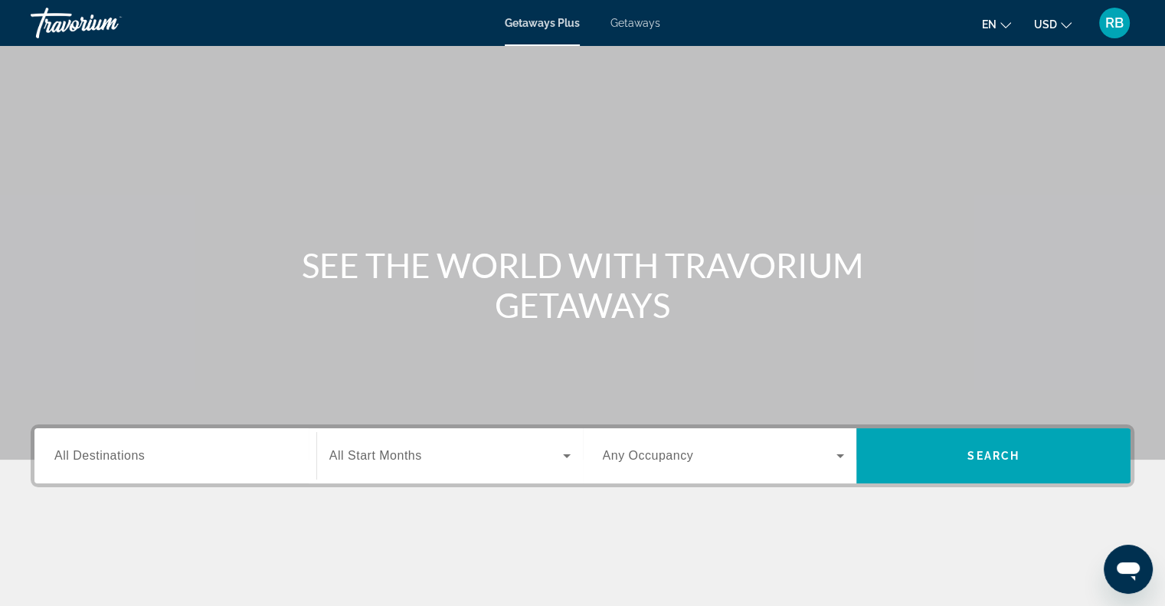
click at [93, 459] on span "All Destinations" at bounding box center [99, 455] width 90 height 13
click at [93, 459] on input "Destination All Destinations" at bounding box center [175, 456] width 242 height 18
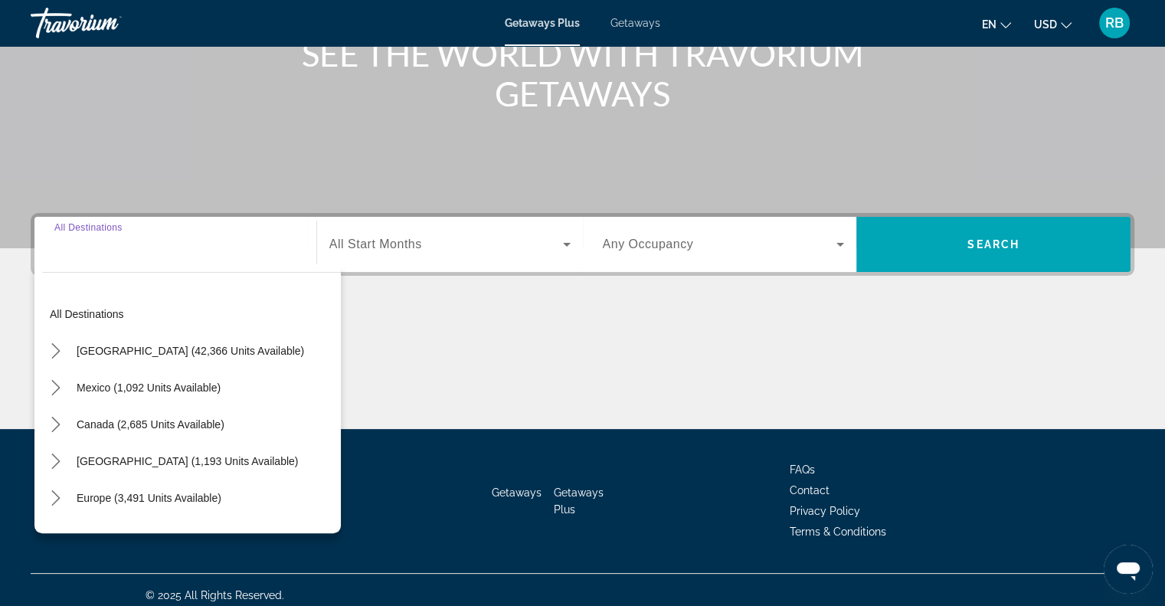
scroll to position [221, 0]
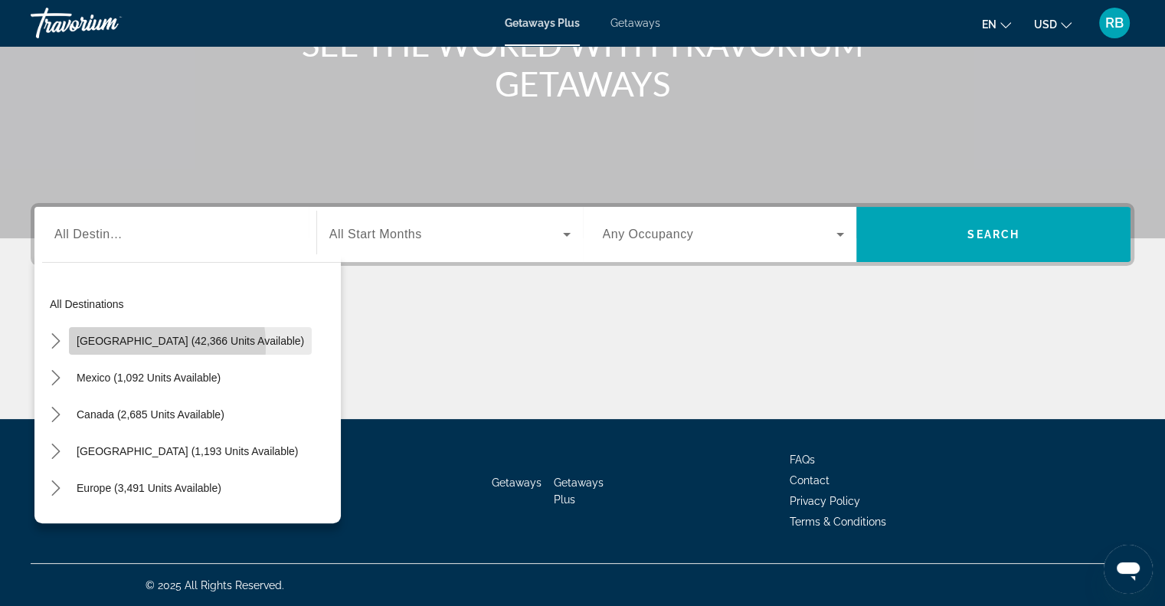
click at [122, 345] on span "[GEOGRAPHIC_DATA] (42,366 units available)" at bounding box center [190, 341] width 227 height 12
type input "**********"
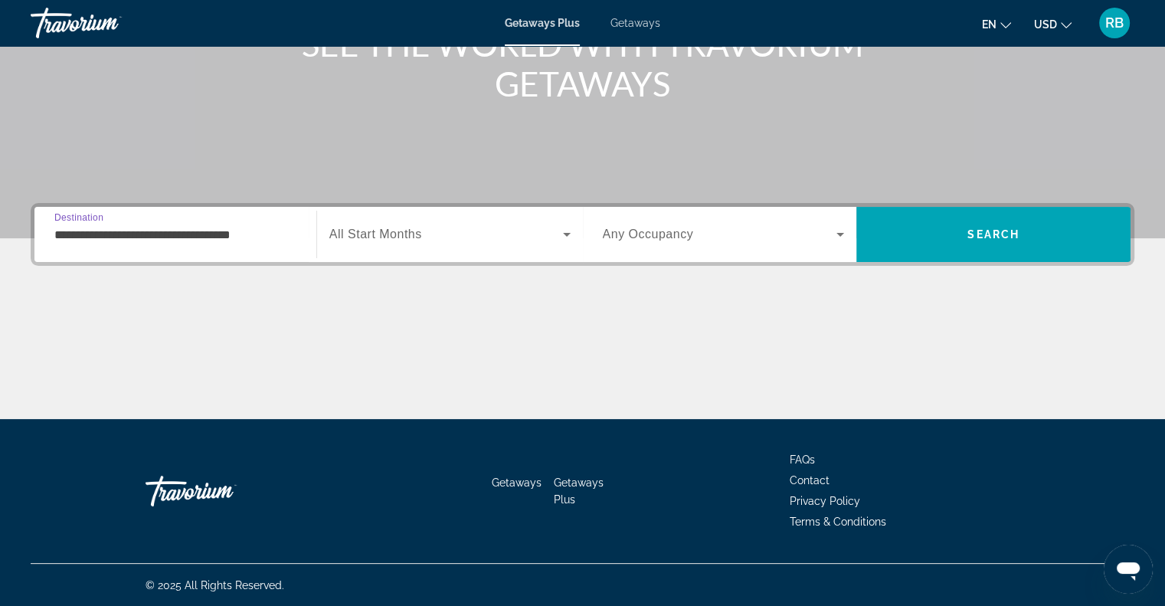
click at [565, 230] on icon "Search widget" at bounding box center [566, 234] width 18 height 18
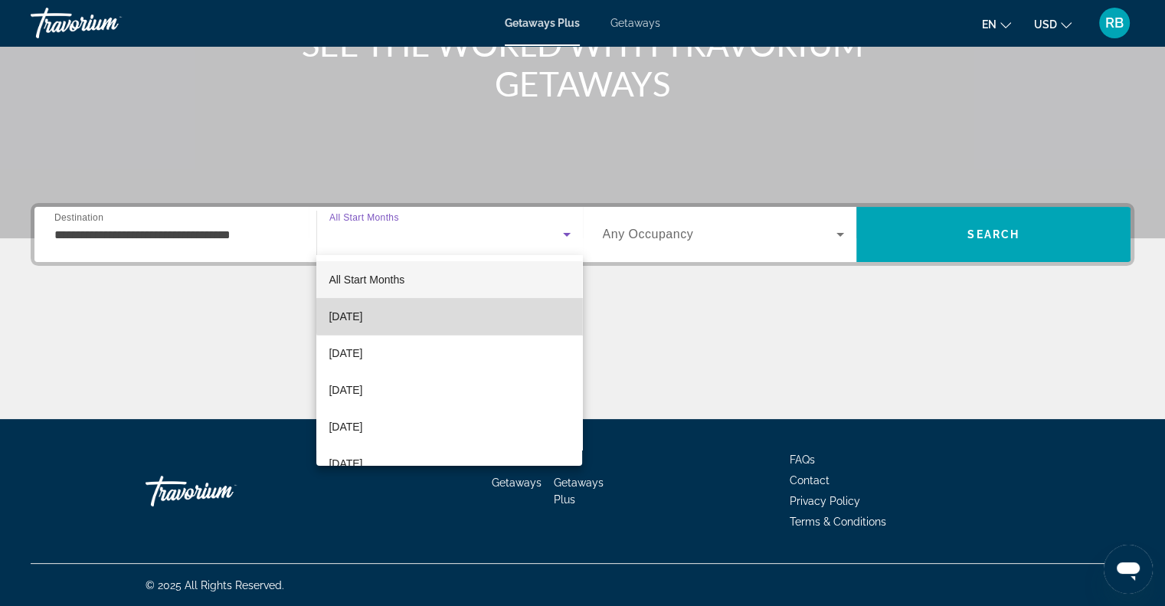
click at [463, 312] on mat-option "[DATE]" at bounding box center [449, 316] width 266 height 37
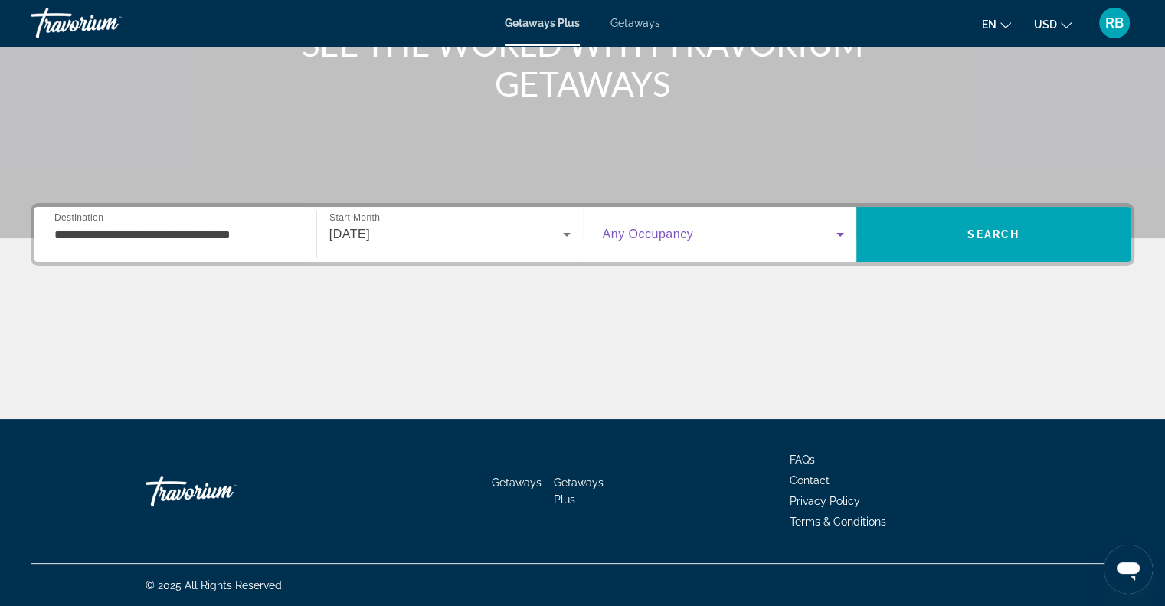
click at [844, 235] on icon "Search widget" at bounding box center [840, 234] width 18 height 18
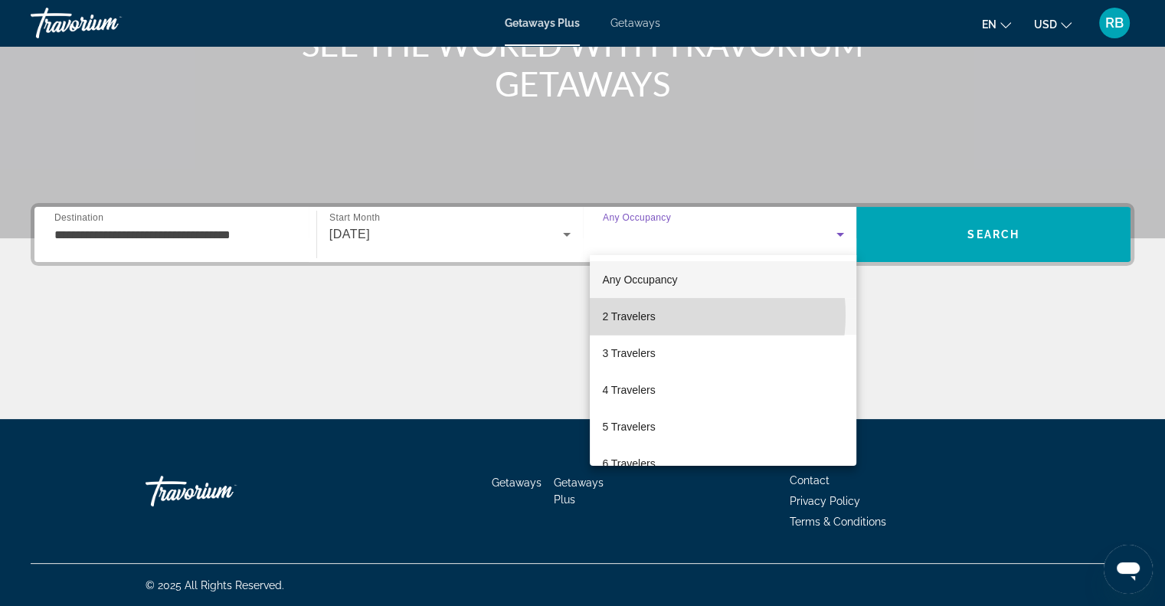
click at [665, 315] on mat-option "2 Travelers" at bounding box center [723, 316] width 266 height 37
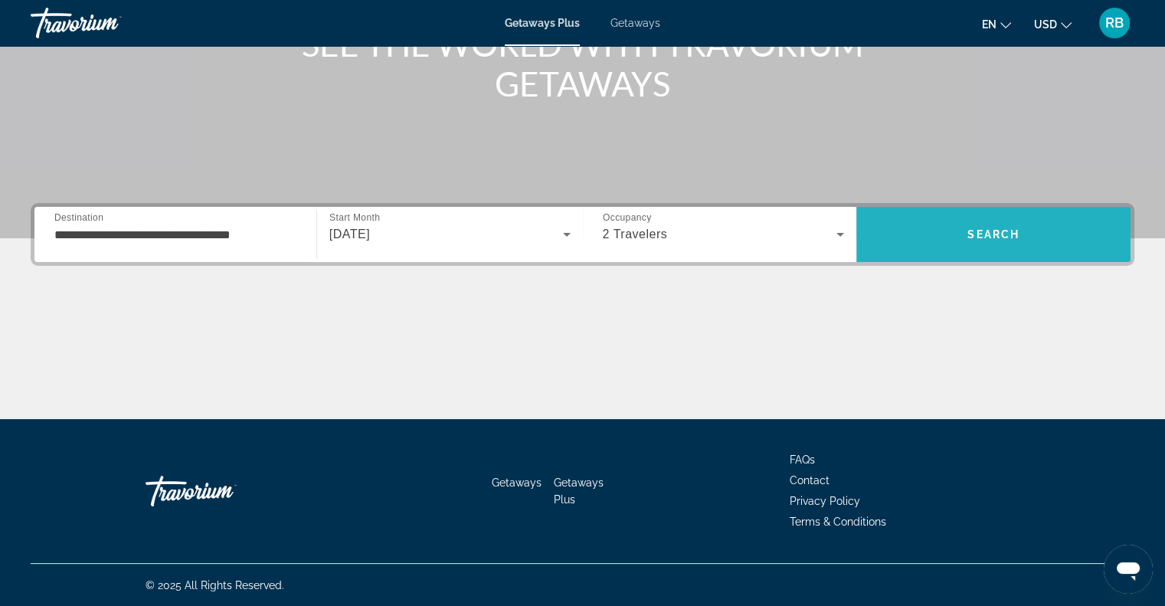
click at [980, 250] on span "Search" at bounding box center [993, 234] width 274 height 37
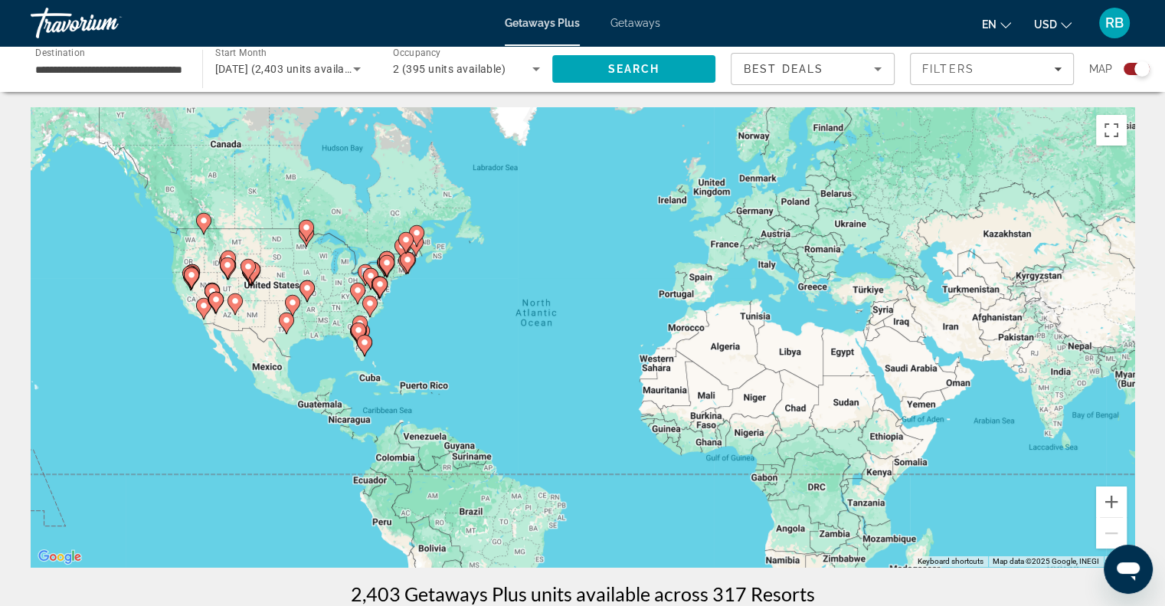
click at [375, 286] on image "Main content" at bounding box center [379, 284] width 9 height 9
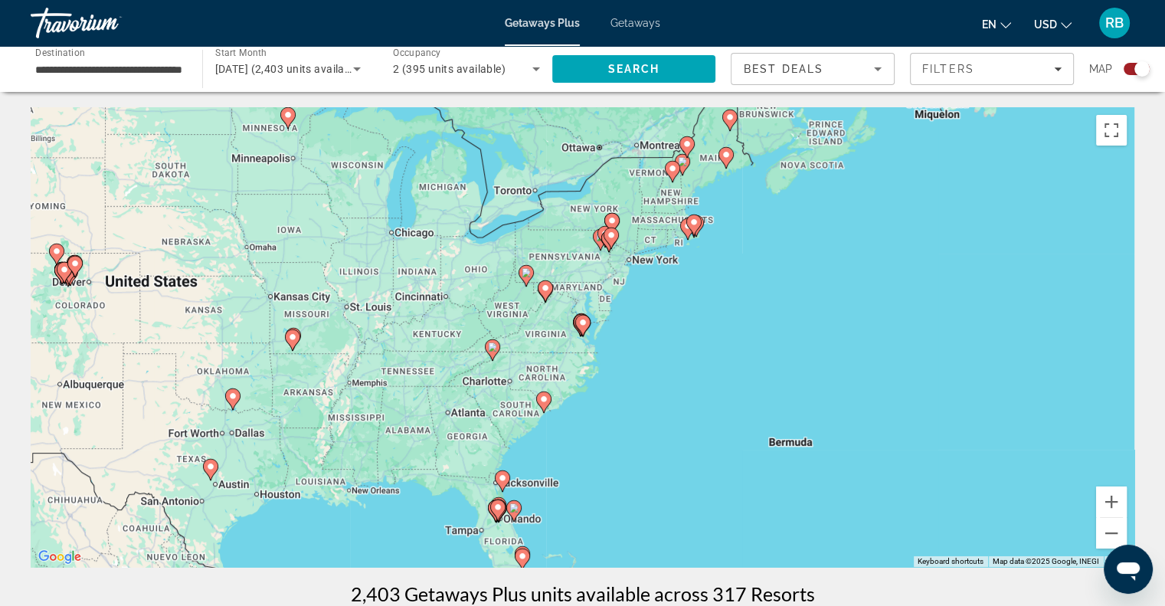
click at [581, 330] on icon "Main content" at bounding box center [582, 325] width 14 height 20
type input "**********"
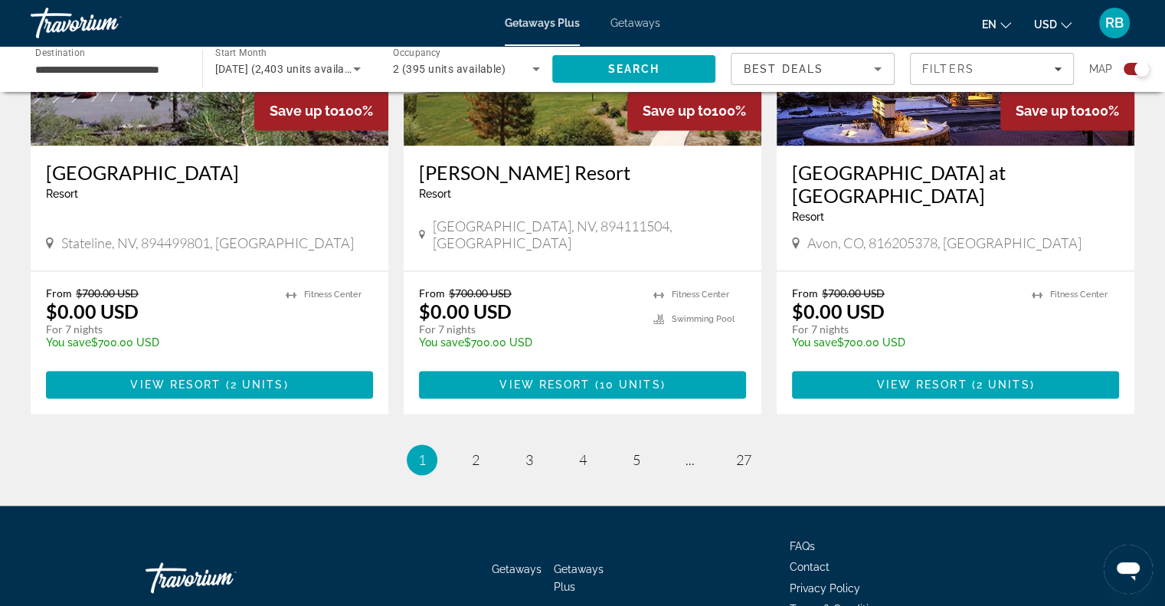
scroll to position [2368, 0]
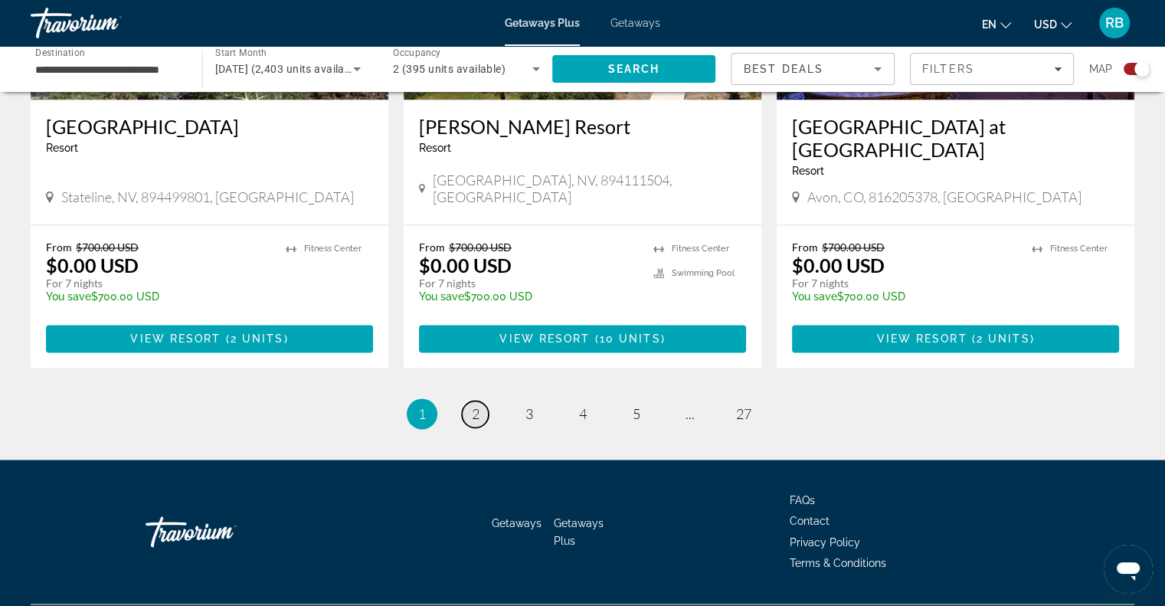
click at [469, 400] on link "page 2" at bounding box center [475, 413] width 27 height 27
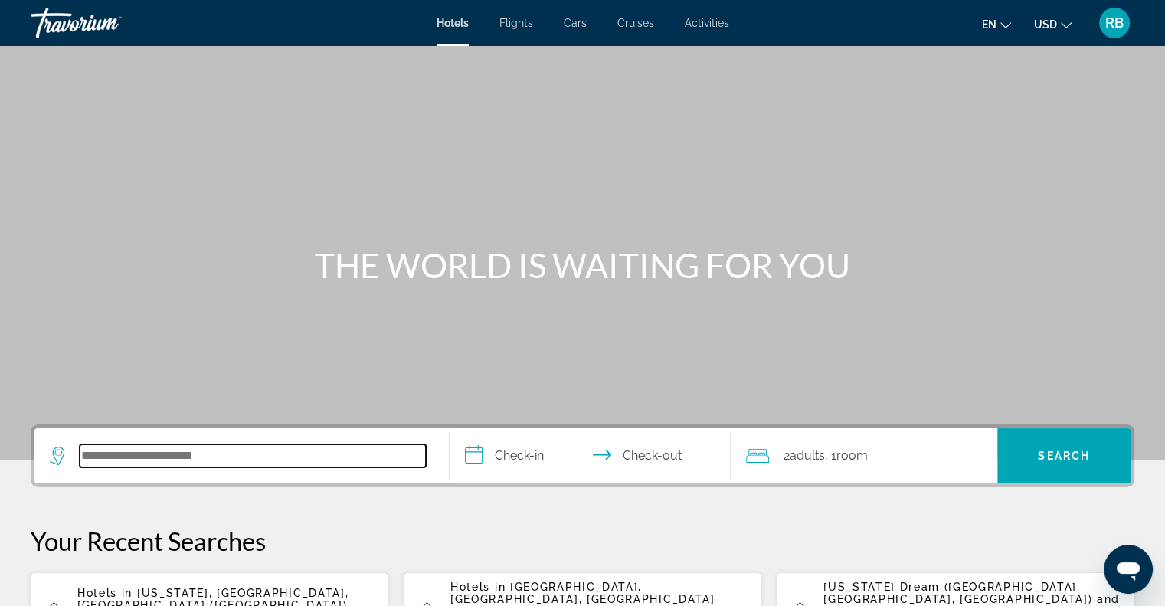
click at [142, 457] on input "Search hotel destination" at bounding box center [253, 455] width 346 height 23
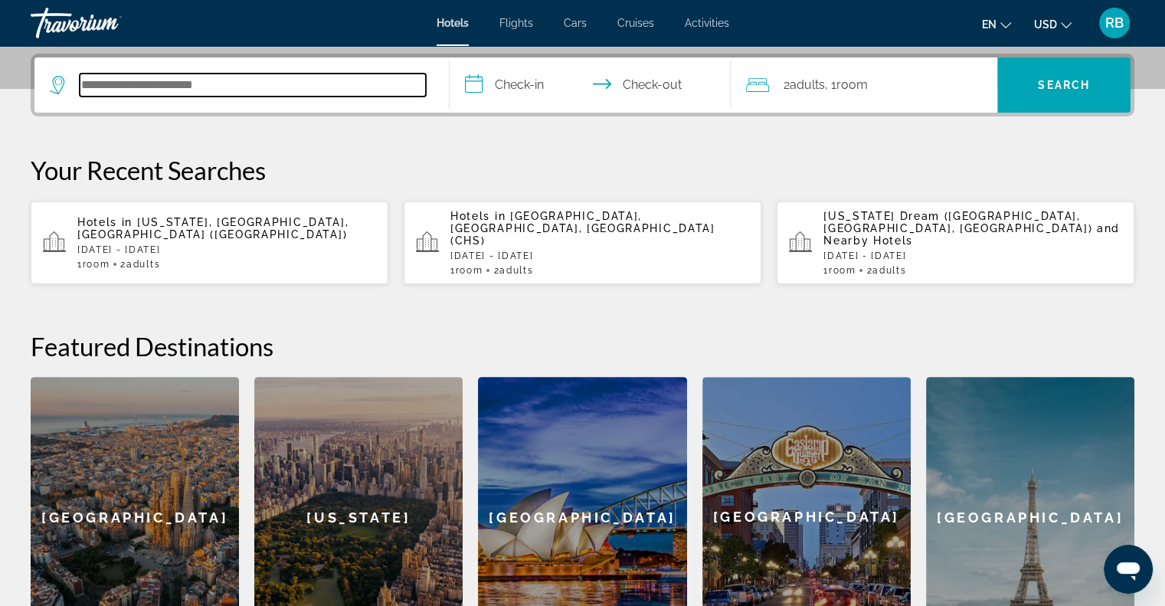
scroll to position [374, 0]
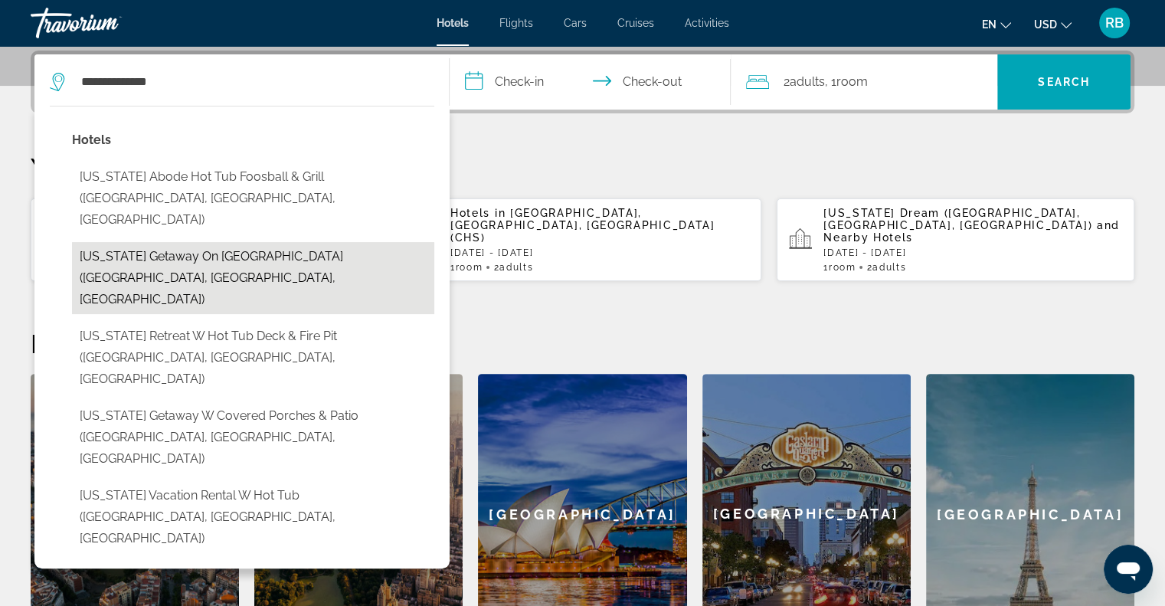
click at [84, 242] on button "[US_STATE] Getaway on [GEOGRAPHIC_DATA] ([GEOGRAPHIC_DATA], [GEOGRAPHIC_DATA], …" at bounding box center [253, 278] width 362 height 72
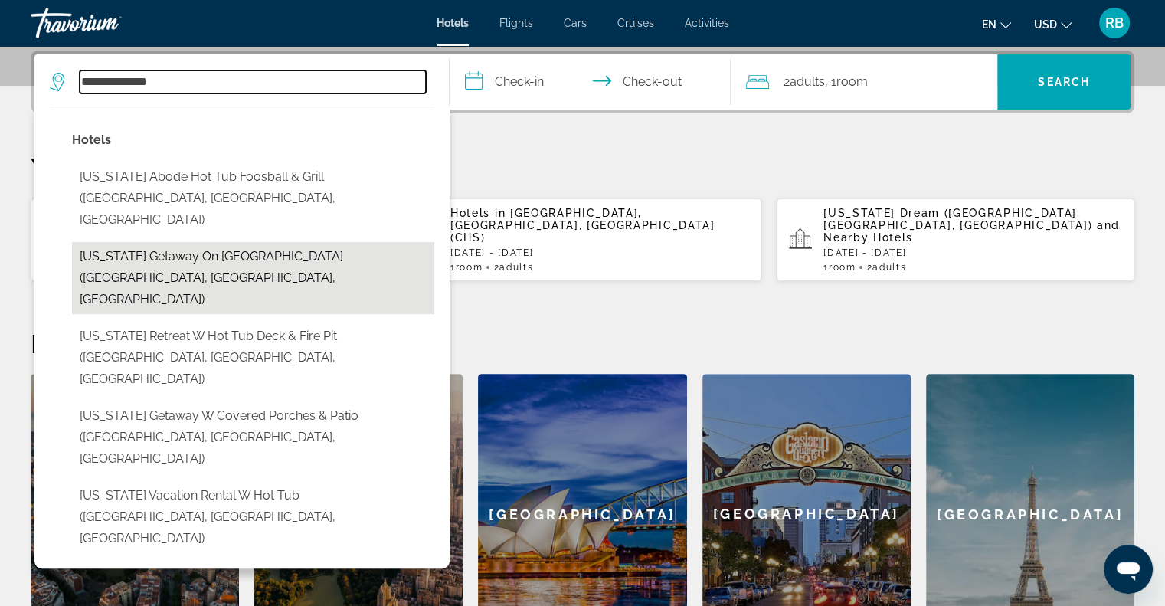
type input "**********"
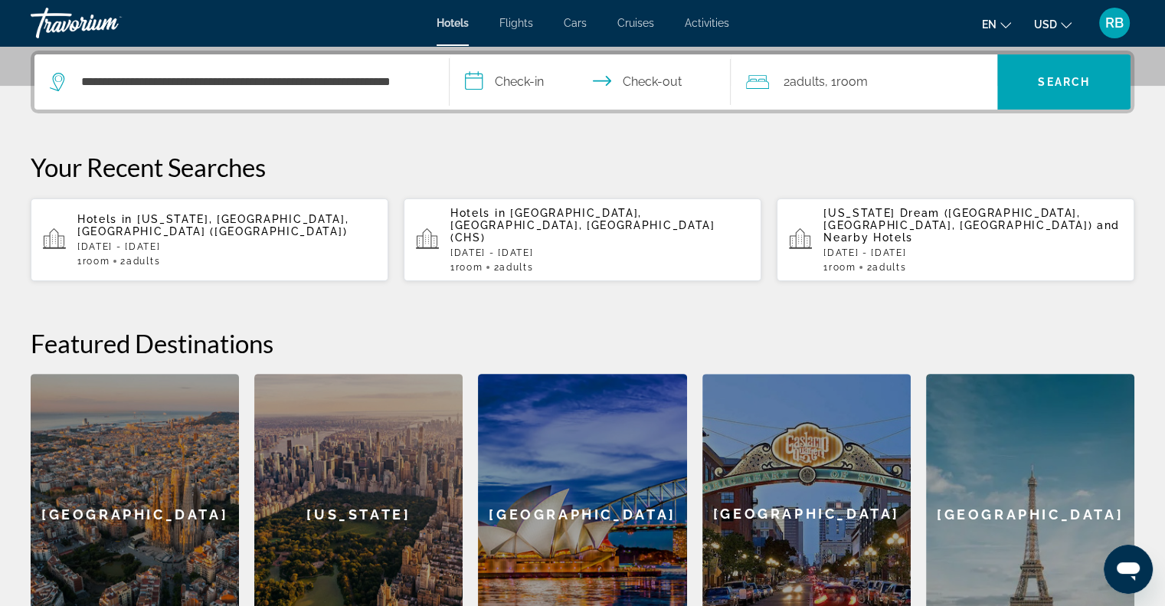
click at [525, 80] on input "**********" at bounding box center [593, 84] width 288 height 60
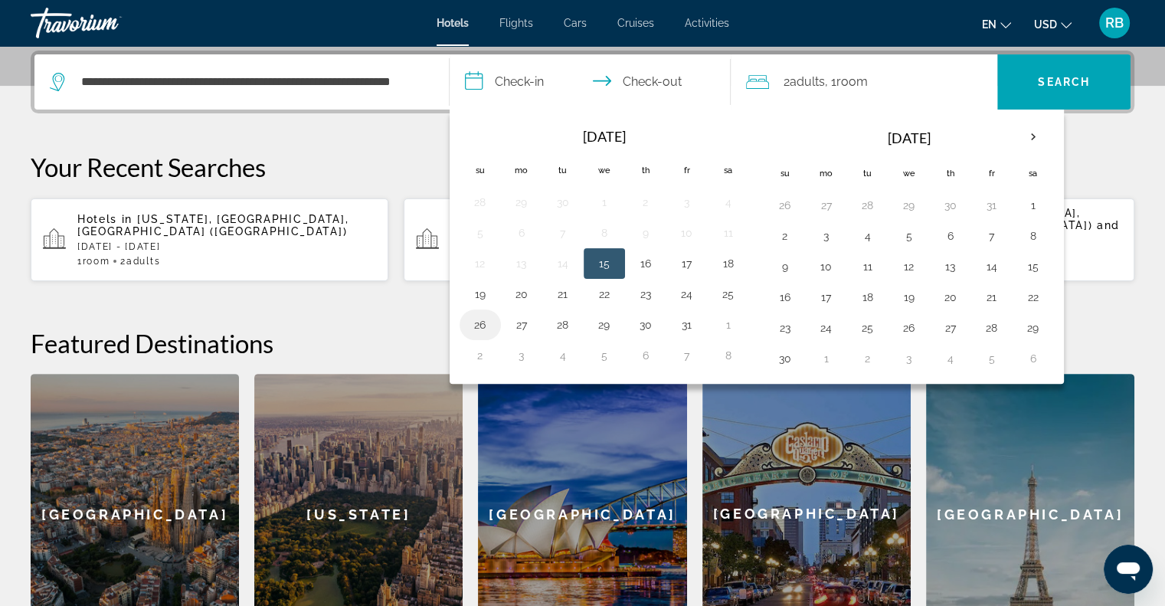
click at [481, 318] on button "26" at bounding box center [480, 324] width 25 height 21
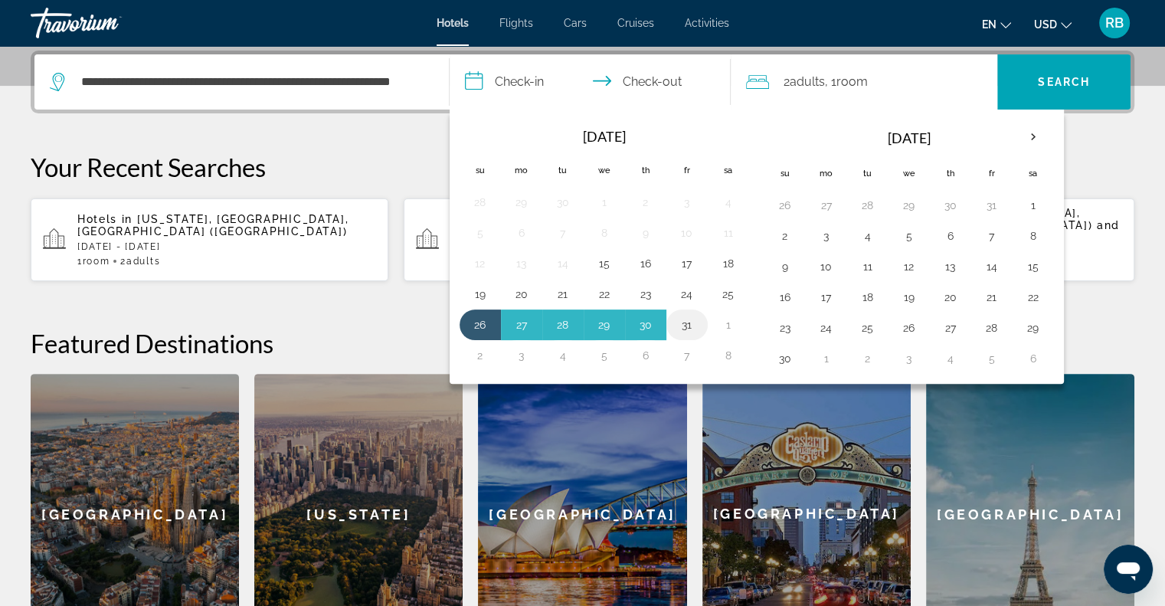
click at [683, 324] on button "31" at bounding box center [687, 324] width 25 height 21
type input "**********"
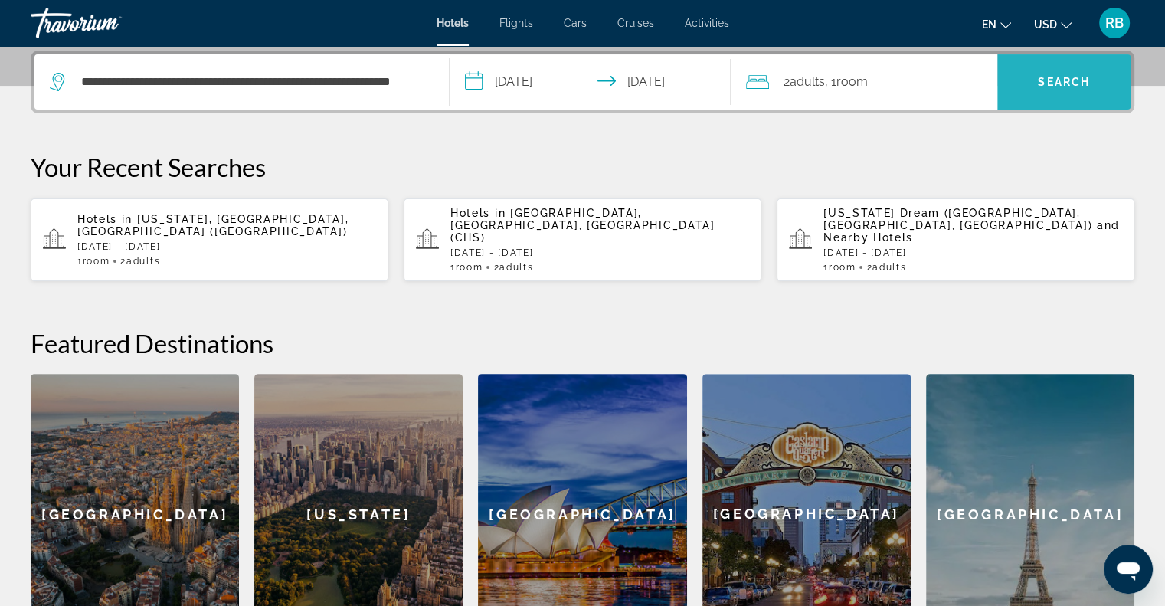
click at [1022, 83] on span "Search" at bounding box center [1063, 82] width 133 height 37
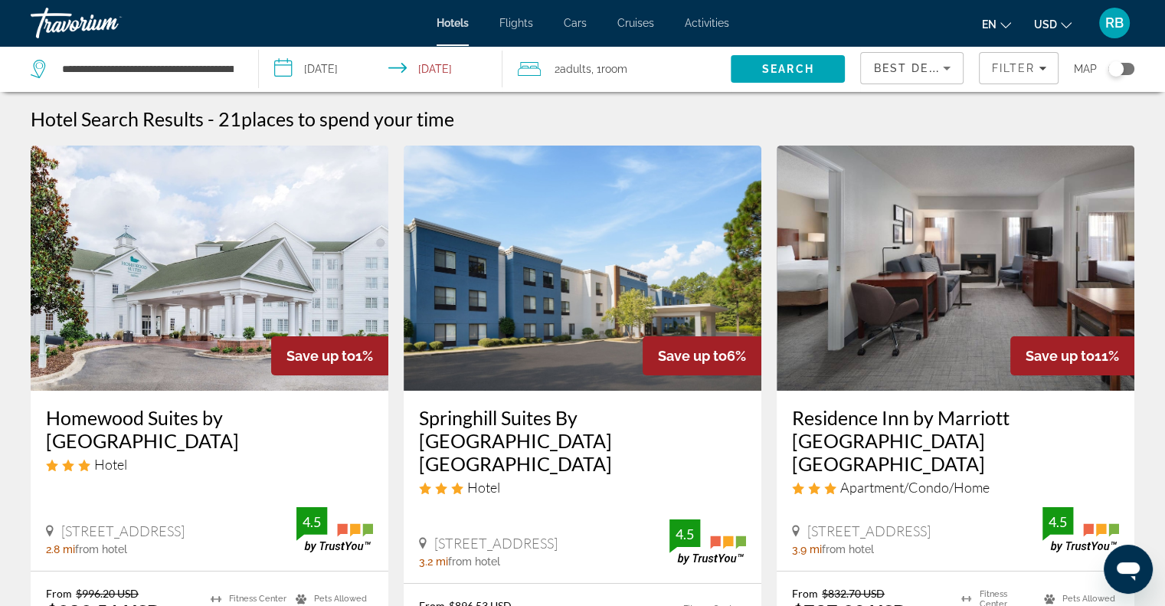
click at [293, 280] on img "Main content" at bounding box center [210, 267] width 358 height 245
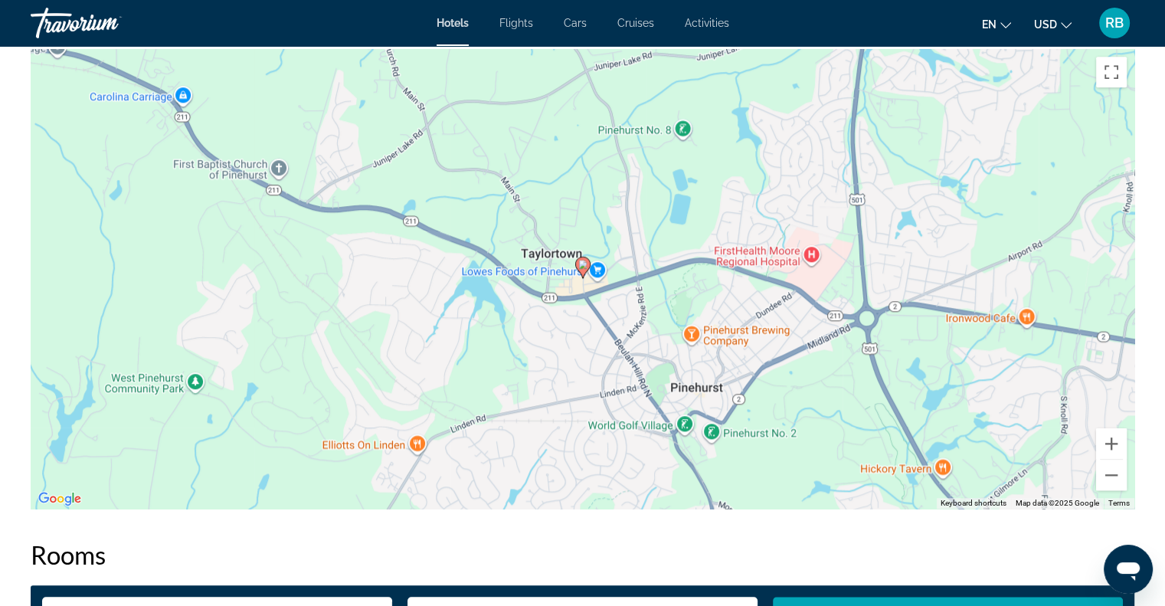
scroll to position [1435, 0]
